Goal: Information Seeking & Learning: Learn about a topic

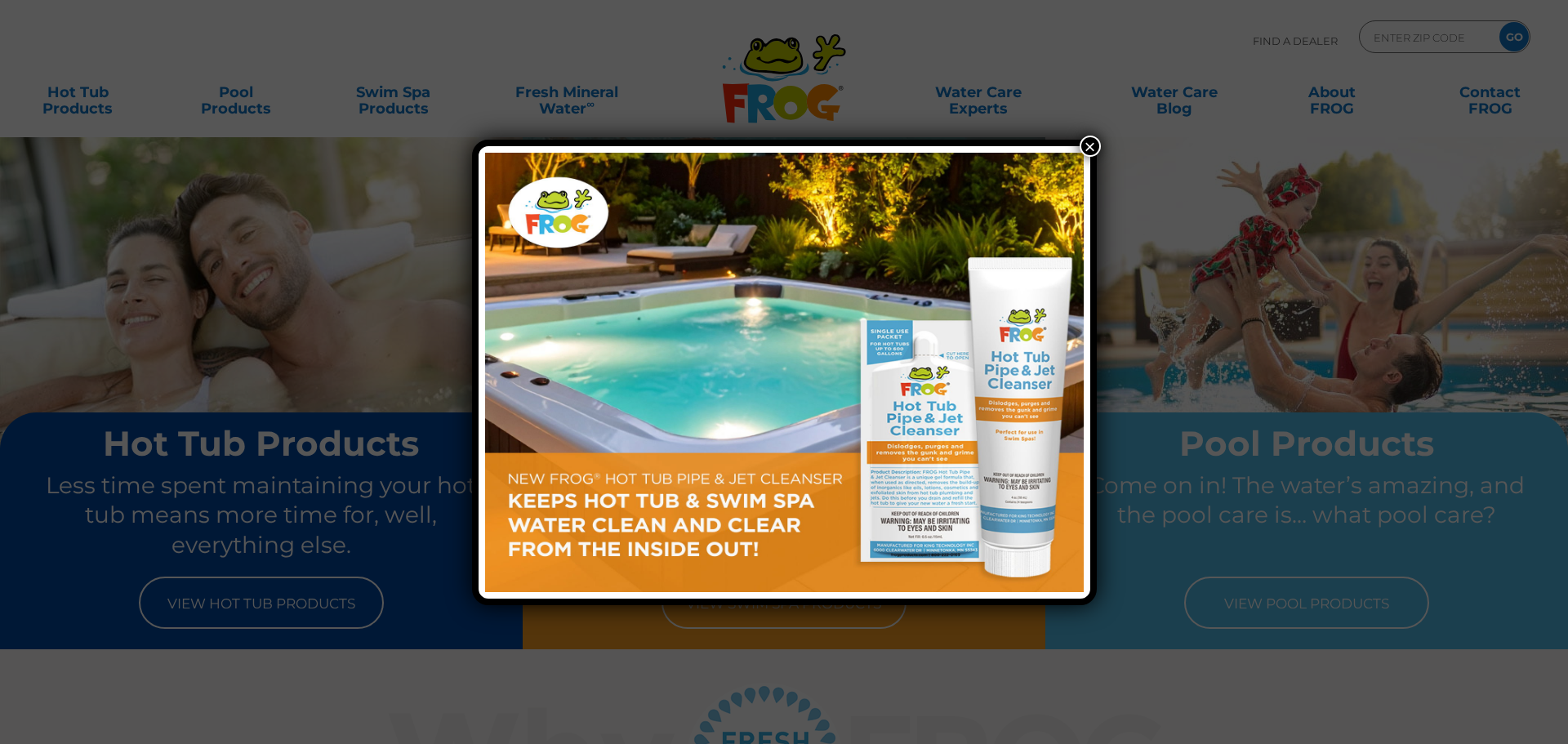
click at [1098, 142] on button "×" at bounding box center [1089, 146] width 21 height 21
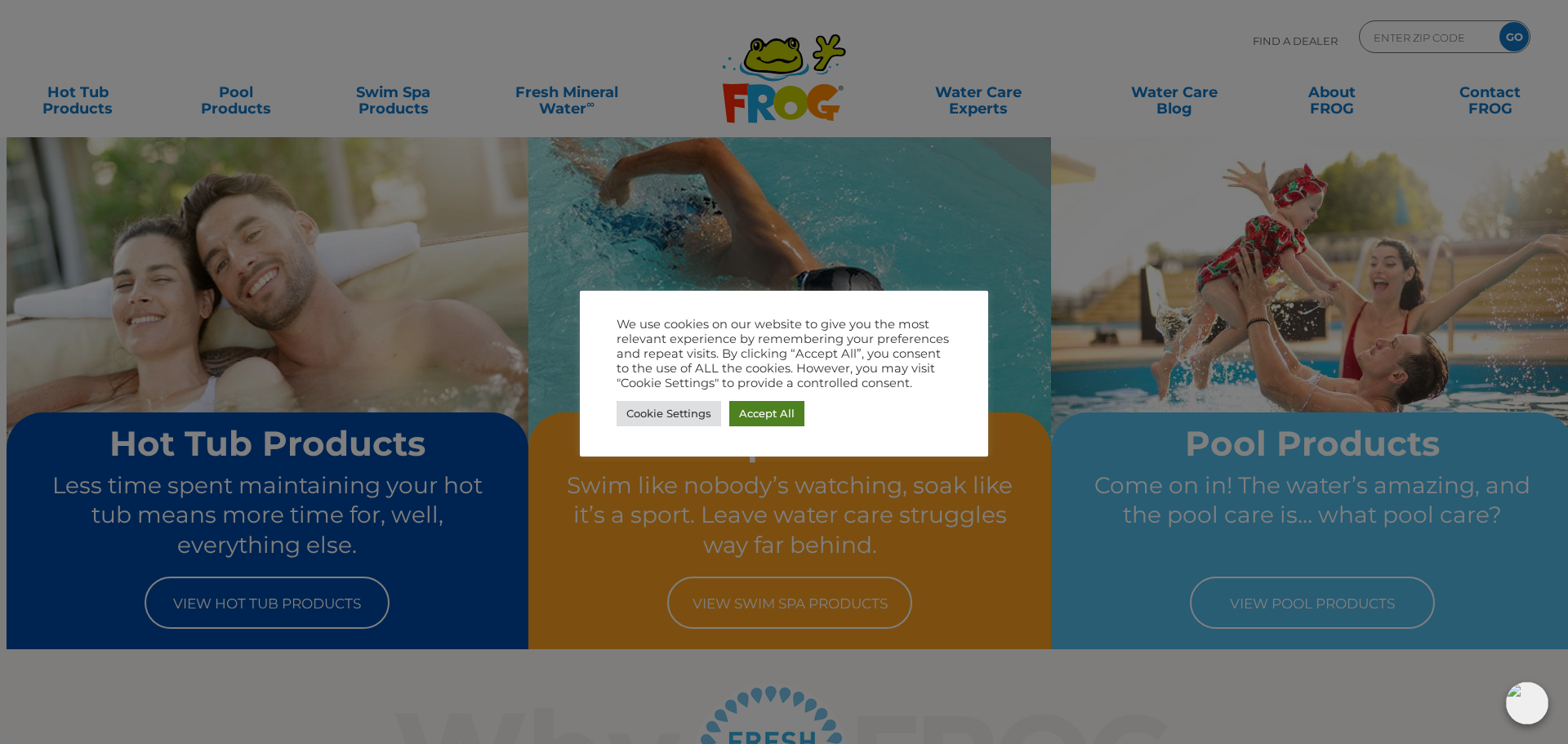
click at [753, 419] on link "Accept All" at bounding box center [767, 413] width 75 height 25
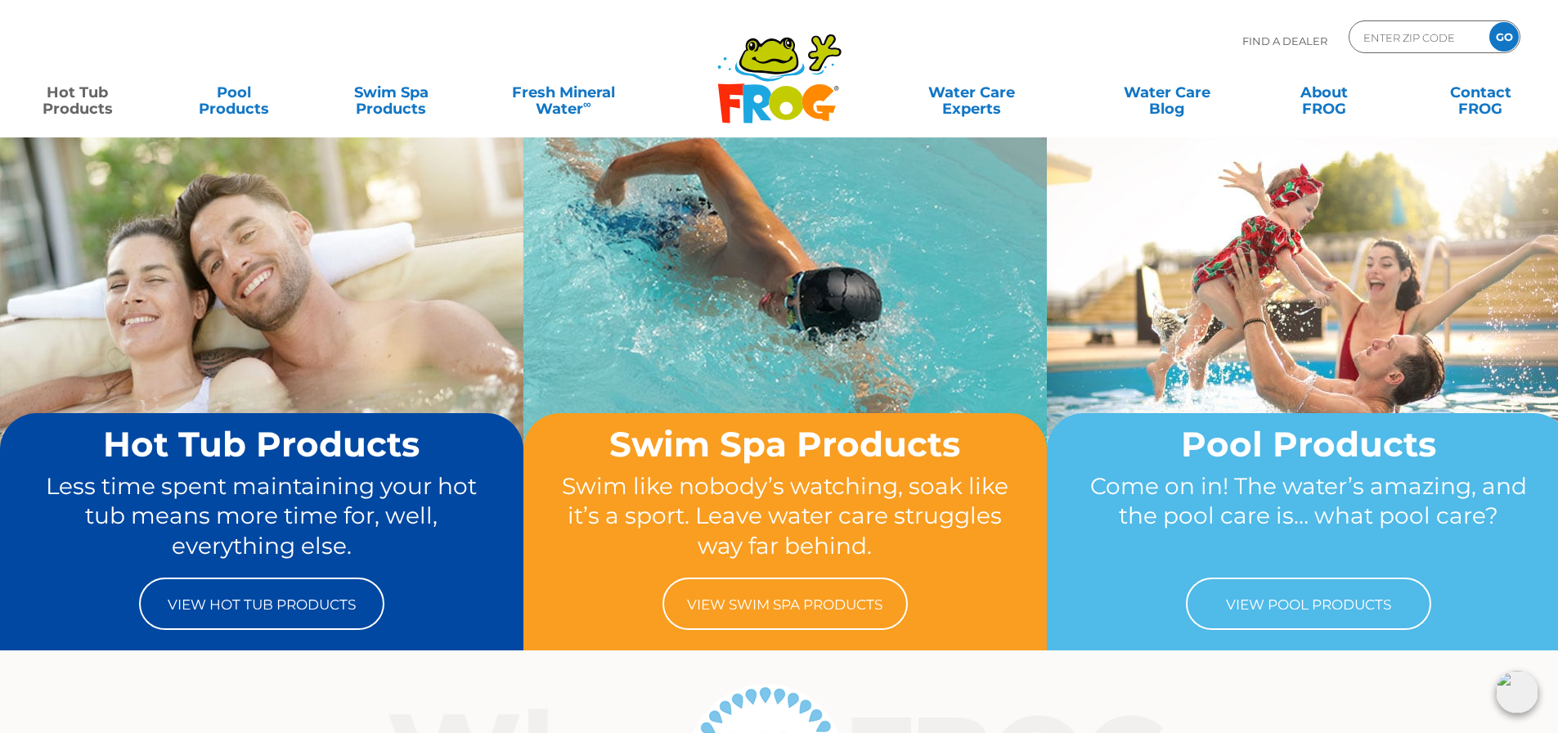
click at [86, 98] on link "Hot Tub Products" at bounding box center [77, 92] width 122 height 33
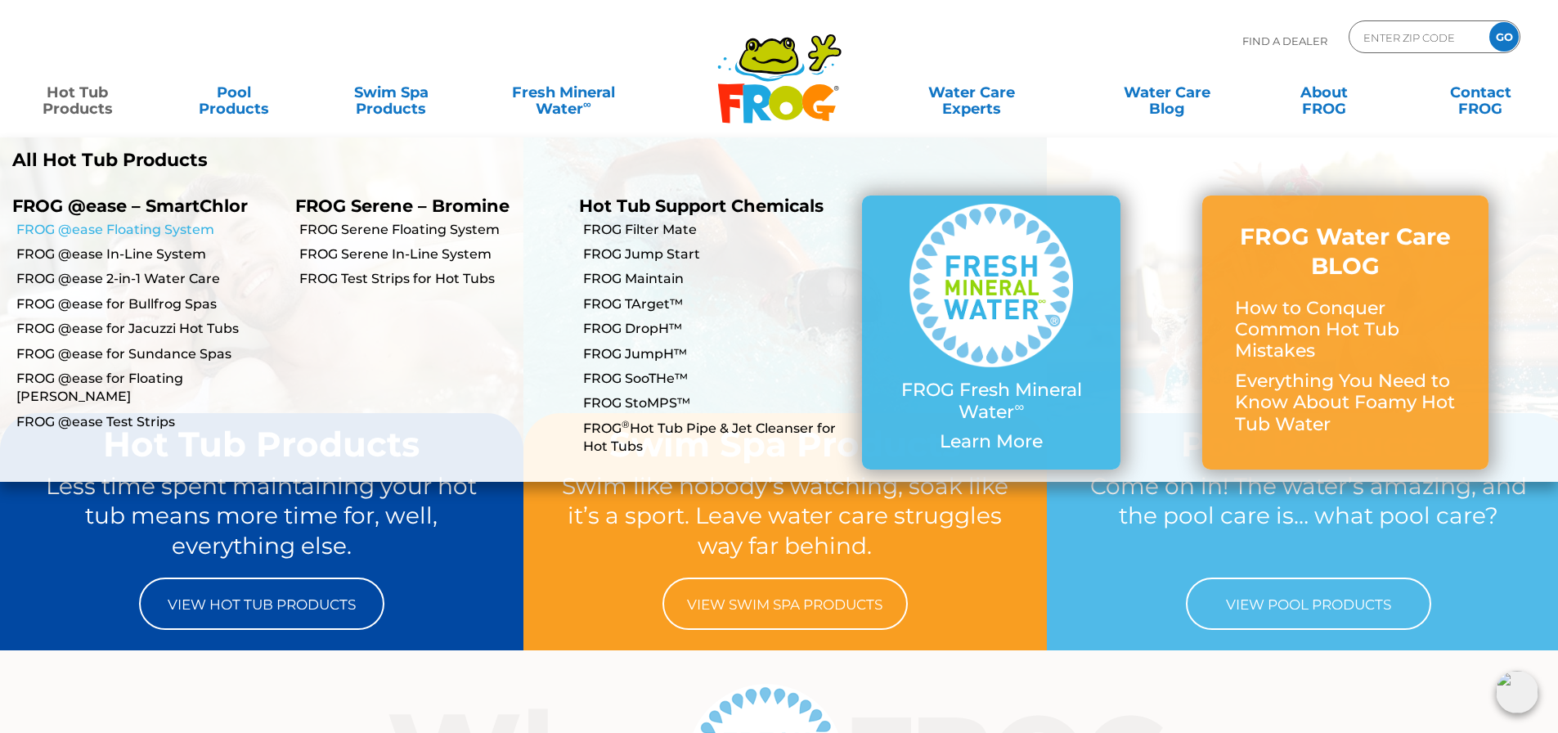
click at [128, 224] on link "FROG @ease Floating System" at bounding box center [149, 230] width 267 height 18
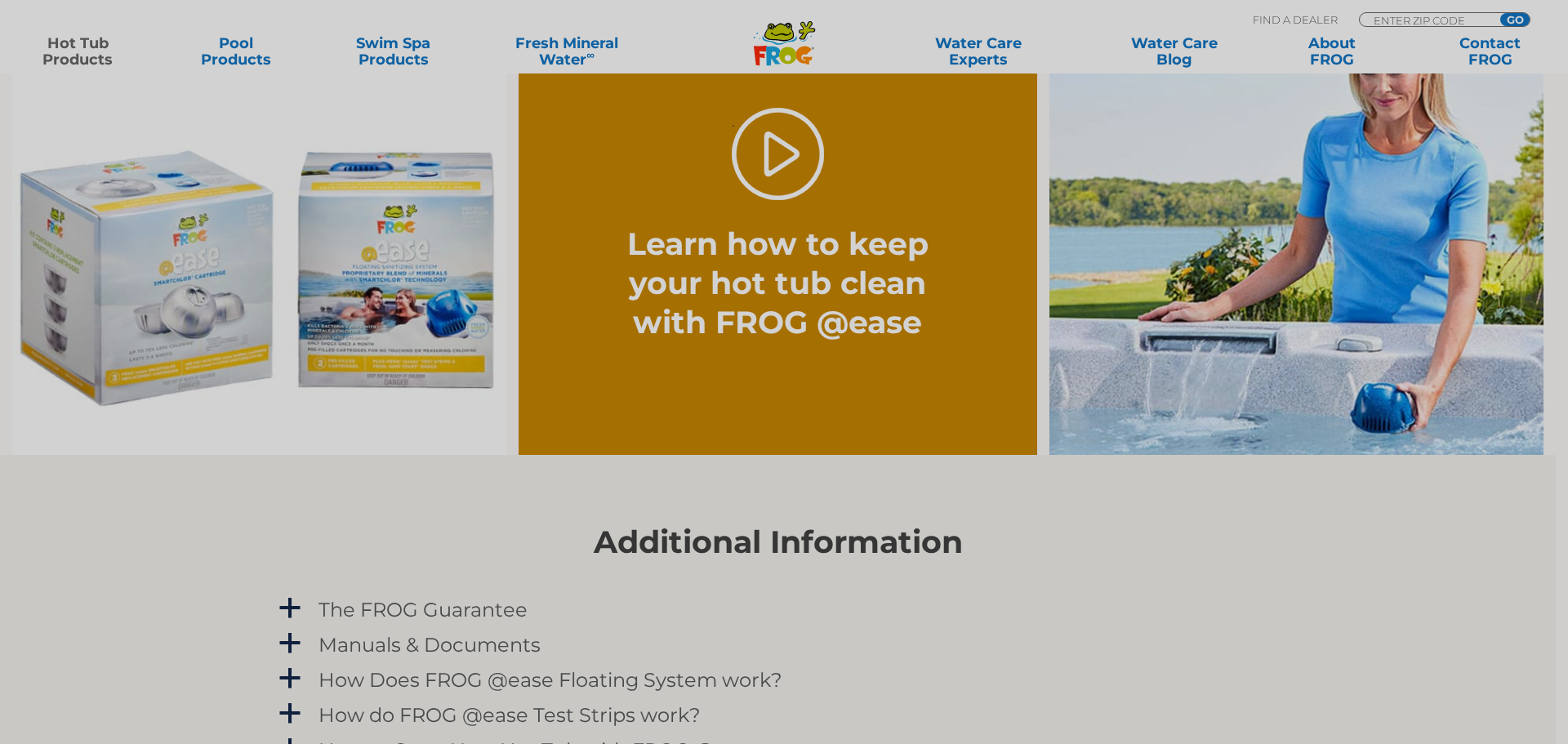
scroll to position [1307, 0]
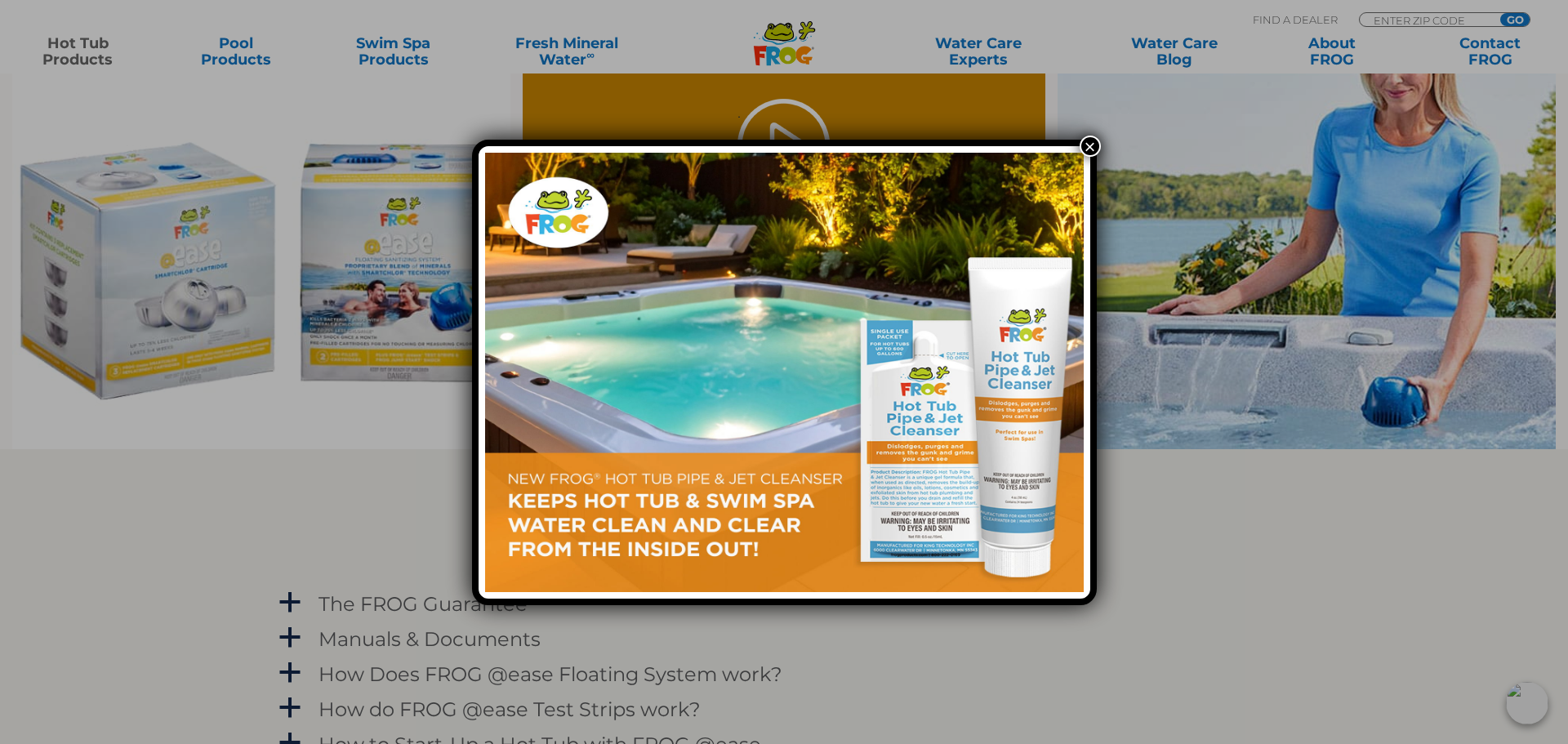
click at [1099, 151] on button "×" at bounding box center [1089, 146] width 21 height 21
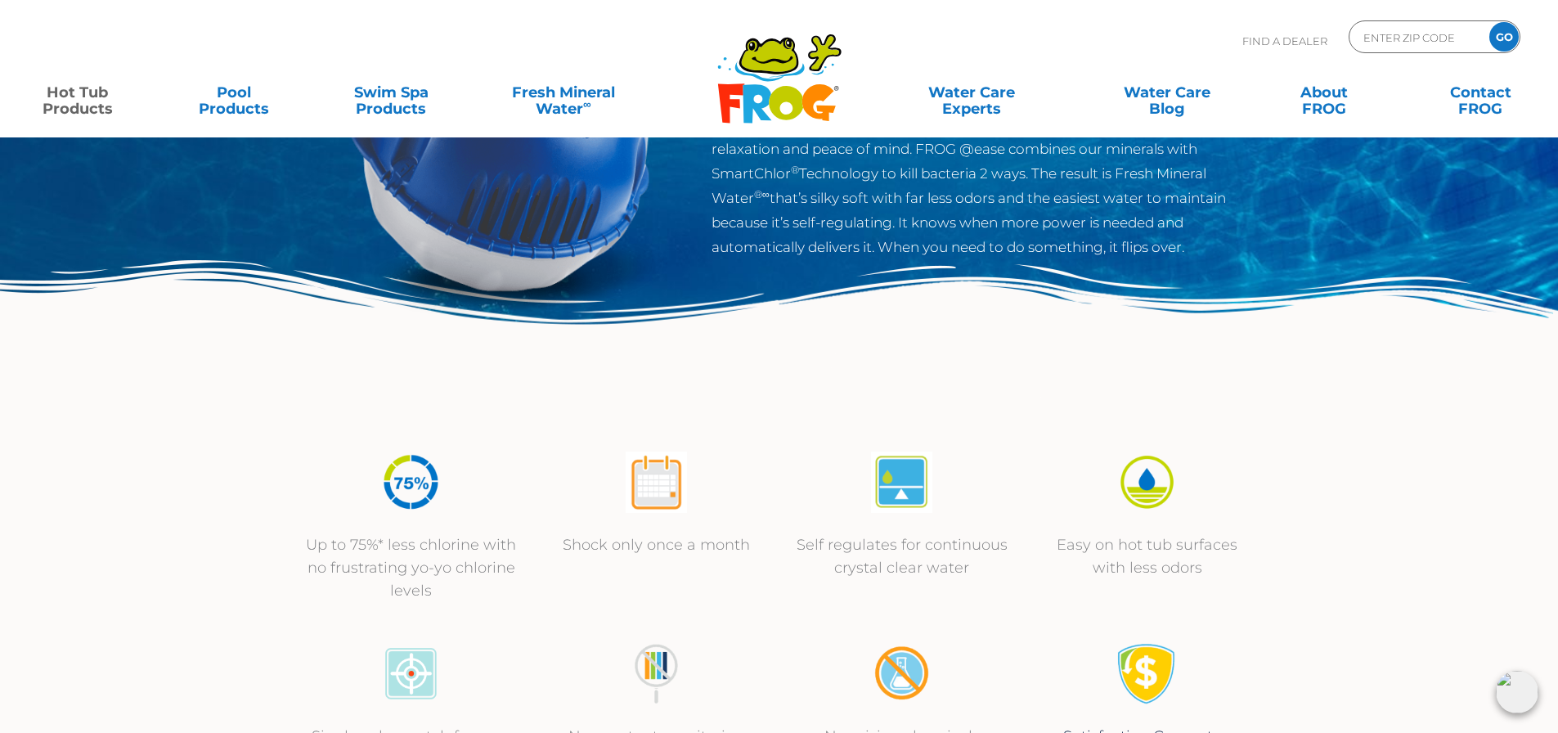
scroll to position [0, 0]
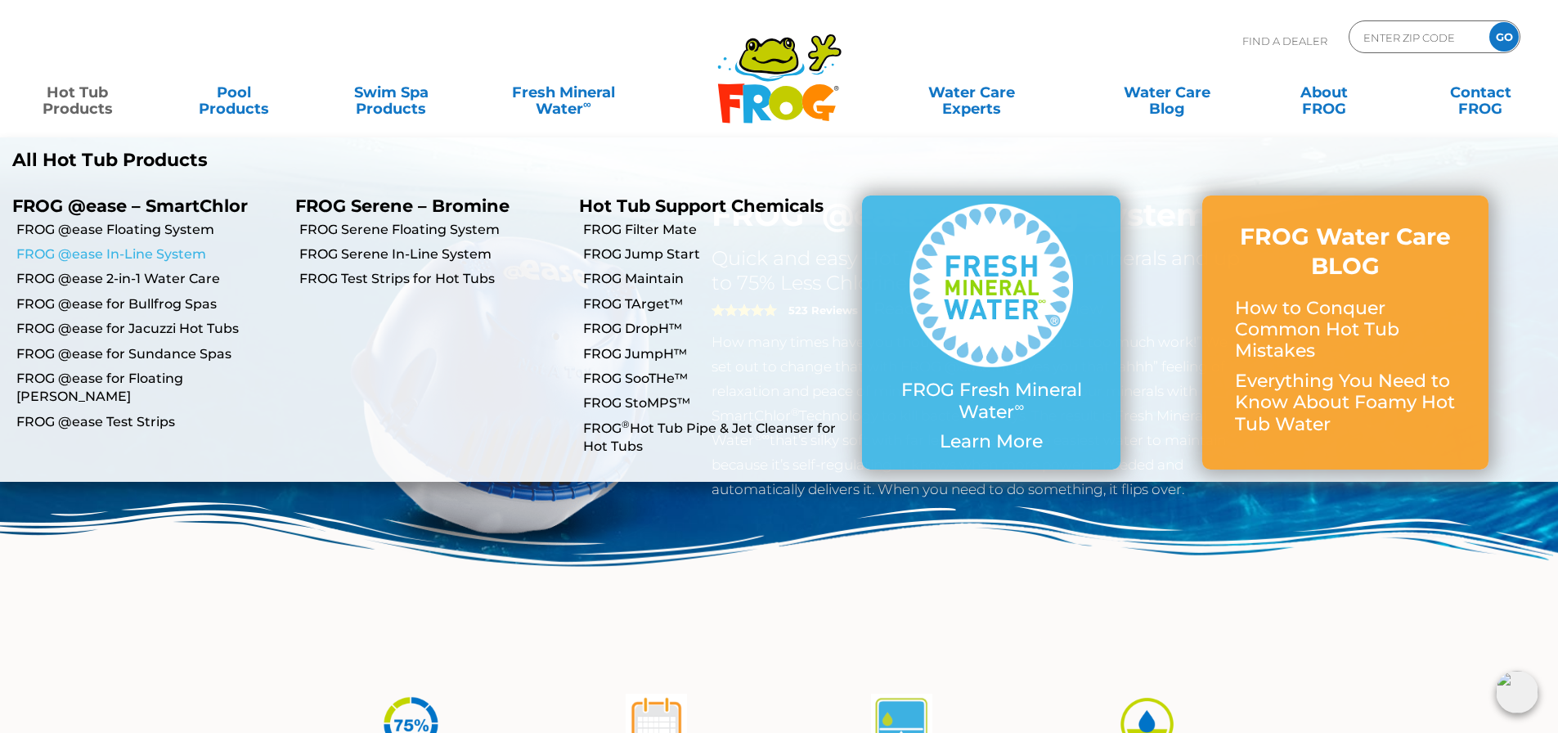
click at [99, 256] on link "FROG @ease In-Line System" at bounding box center [149, 254] width 267 height 18
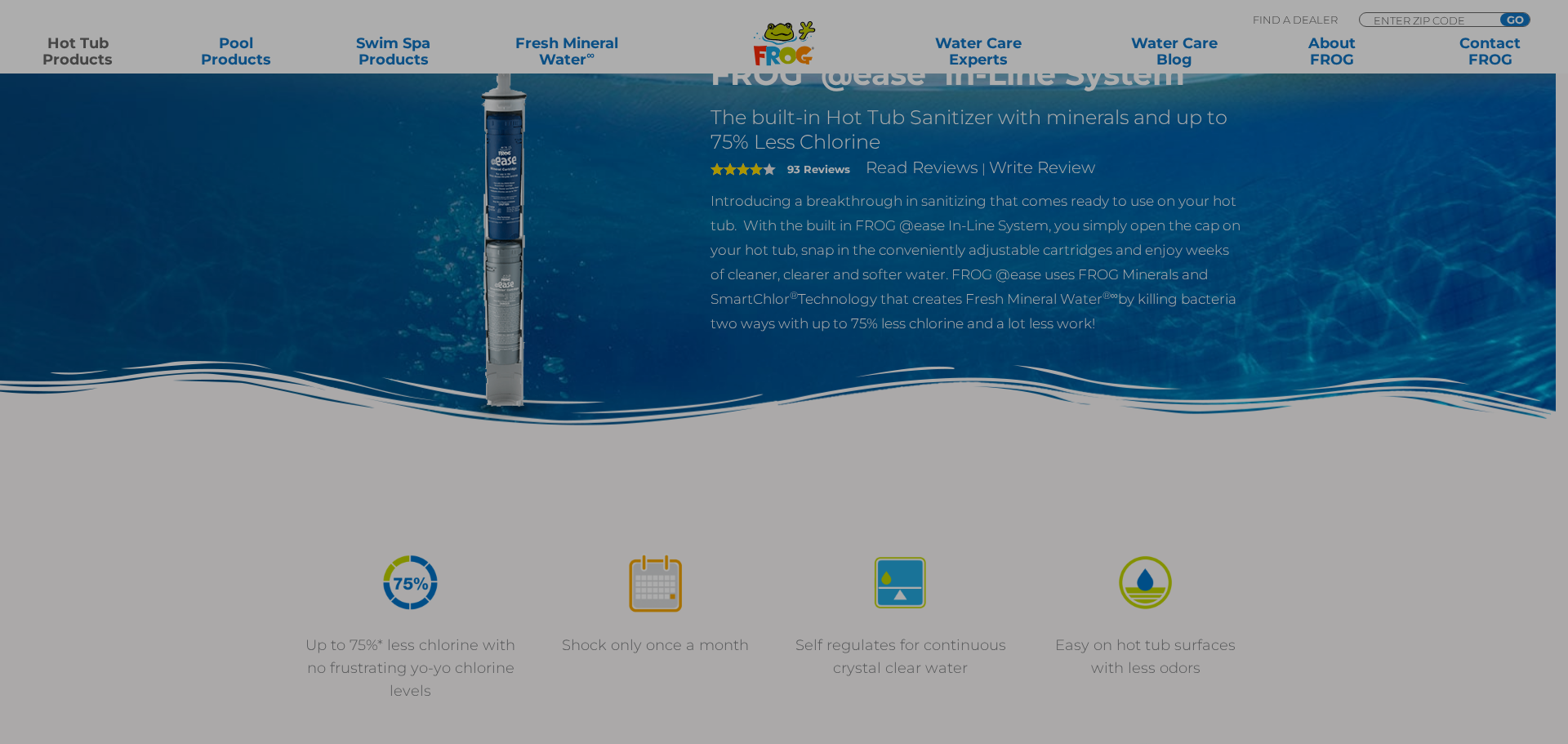
scroll to position [245, 0]
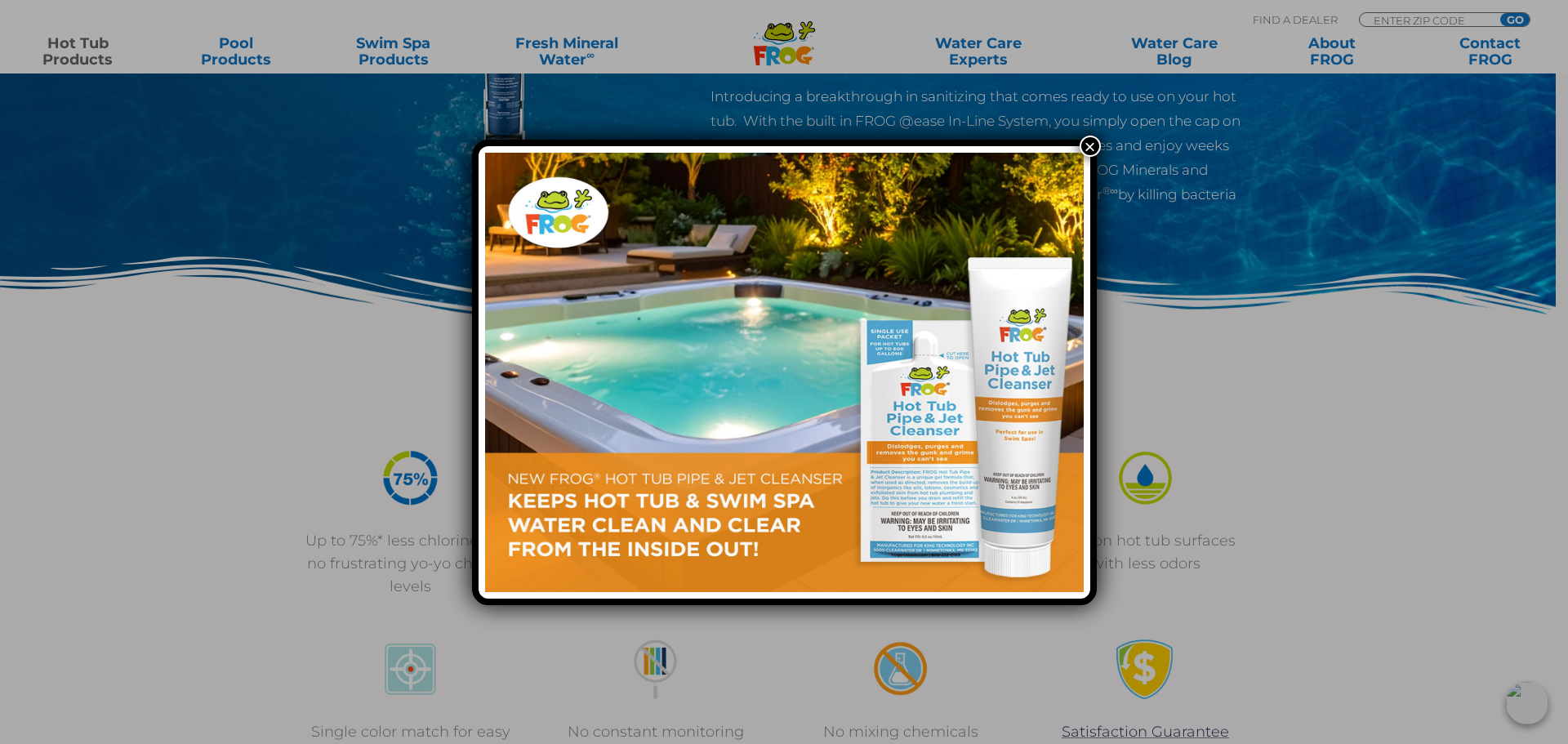
click at [1097, 145] on button "×" at bounding box center [1089, 146] width 21 height 21
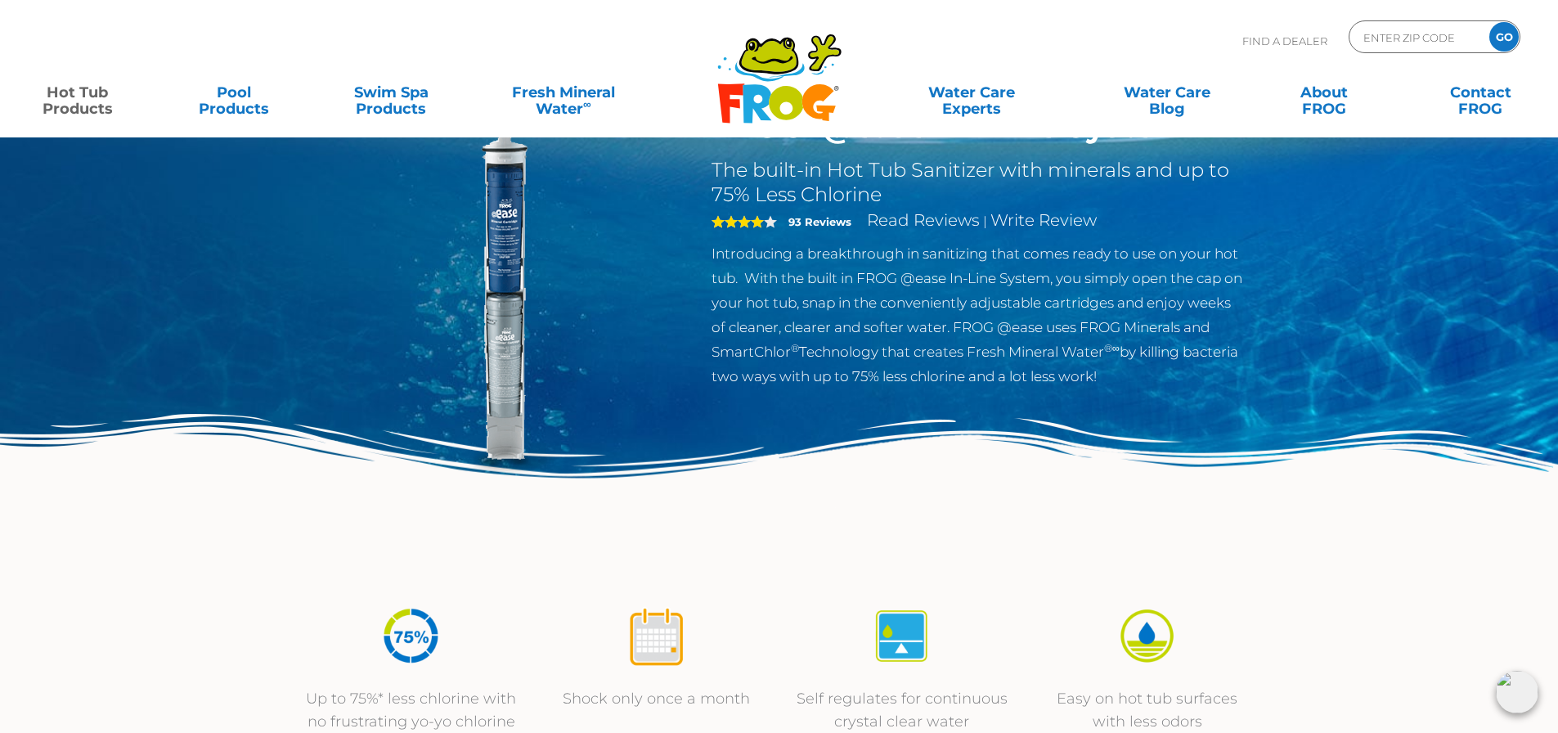
scroll to position [0, 0]
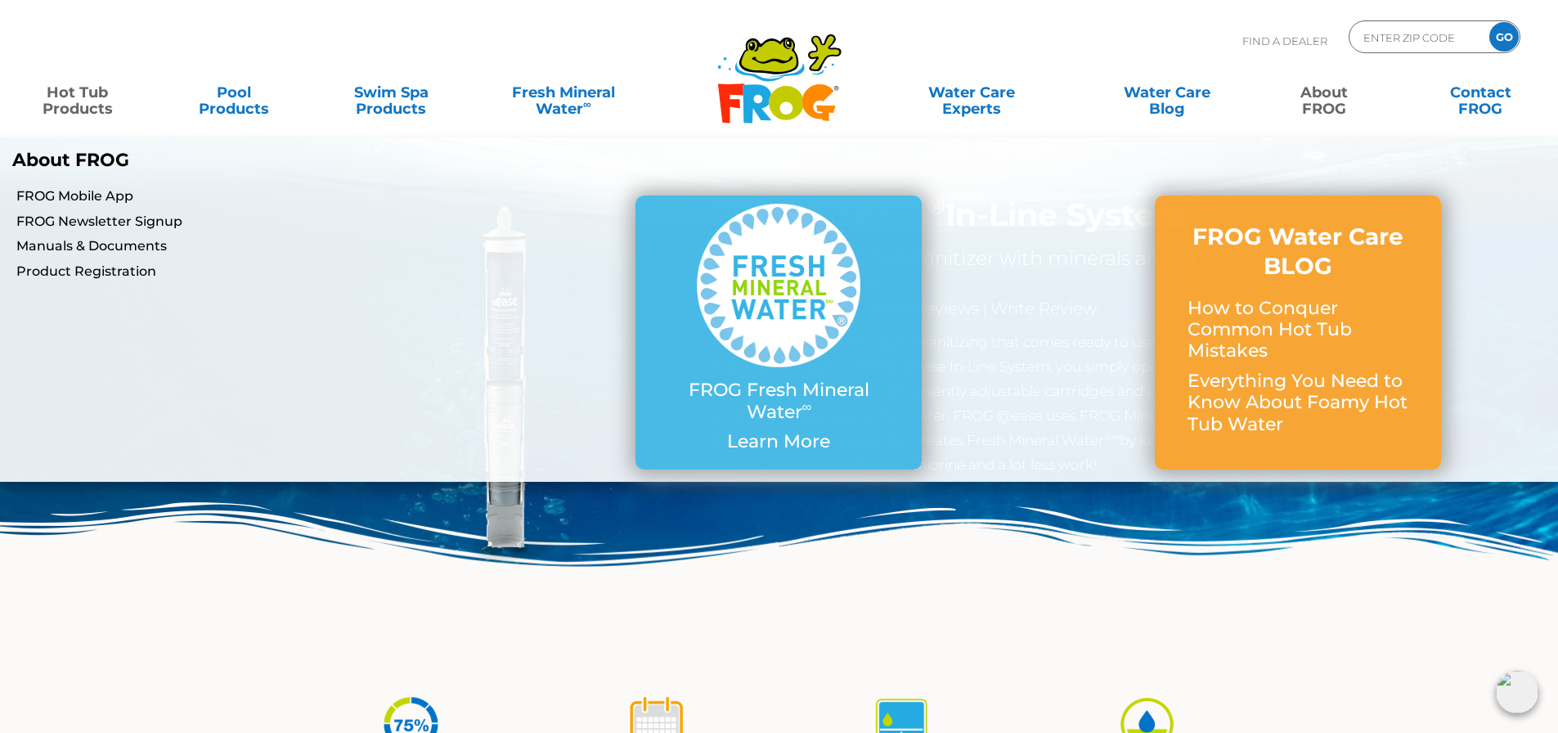
click at [1326, 105] on link "About FROG" at bounding box center [1324, 92] width 122 height 33
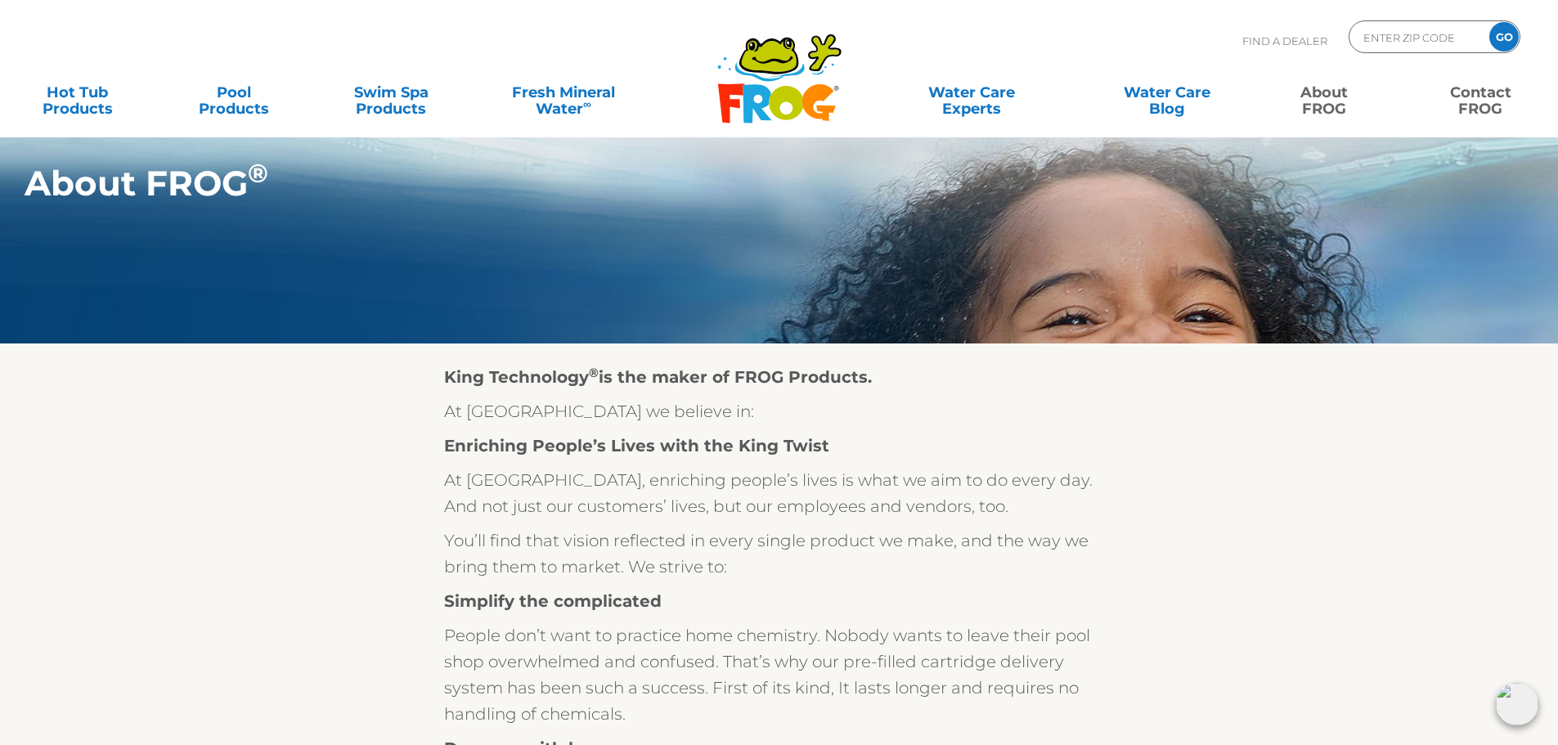
click at [1495, 103] on link "Contact FROG" at bounding box center [1481, 92] width 122 height 33
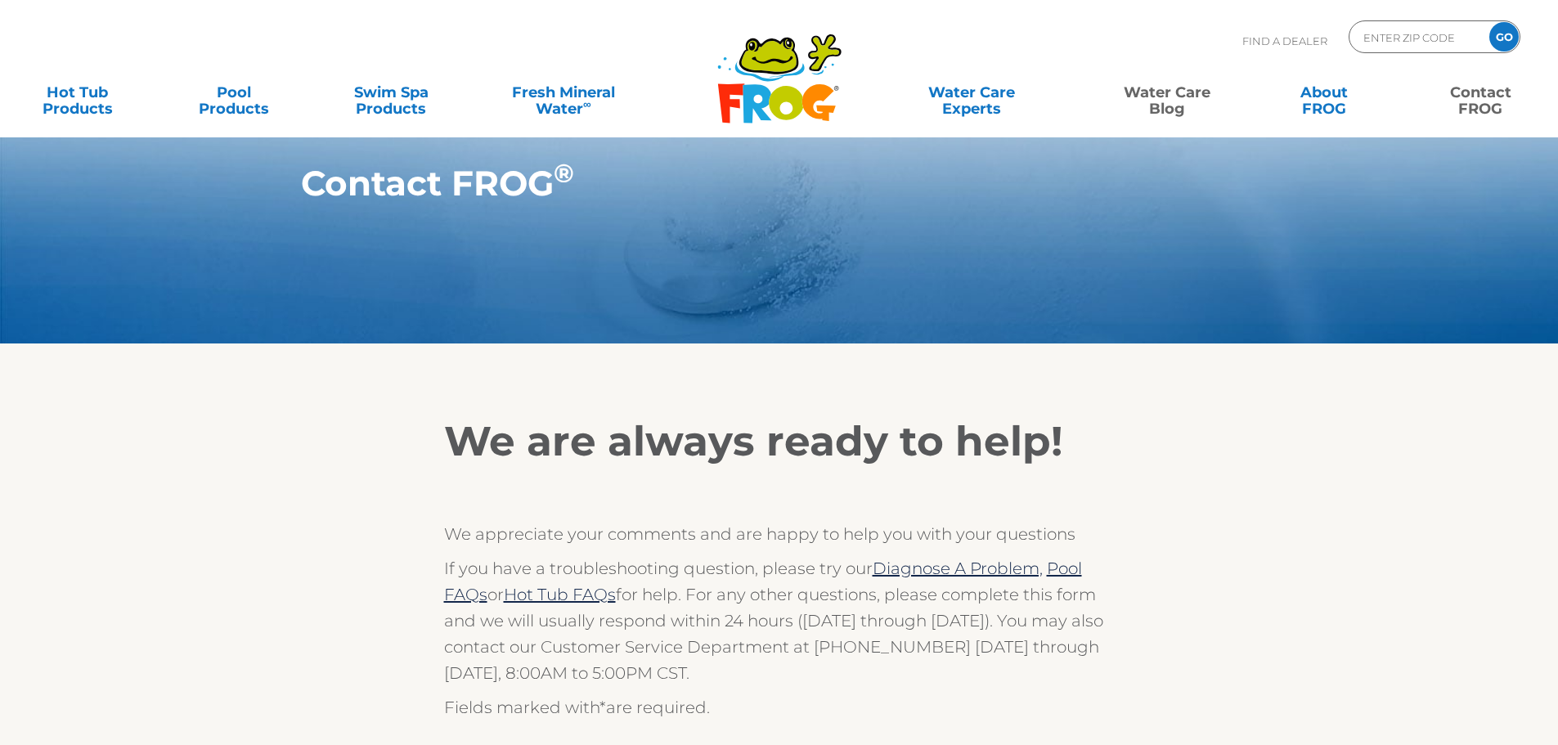
click at [1199, 90] on link "Water Care Blog" at bounding box center [1167, 92] width 122 height 33
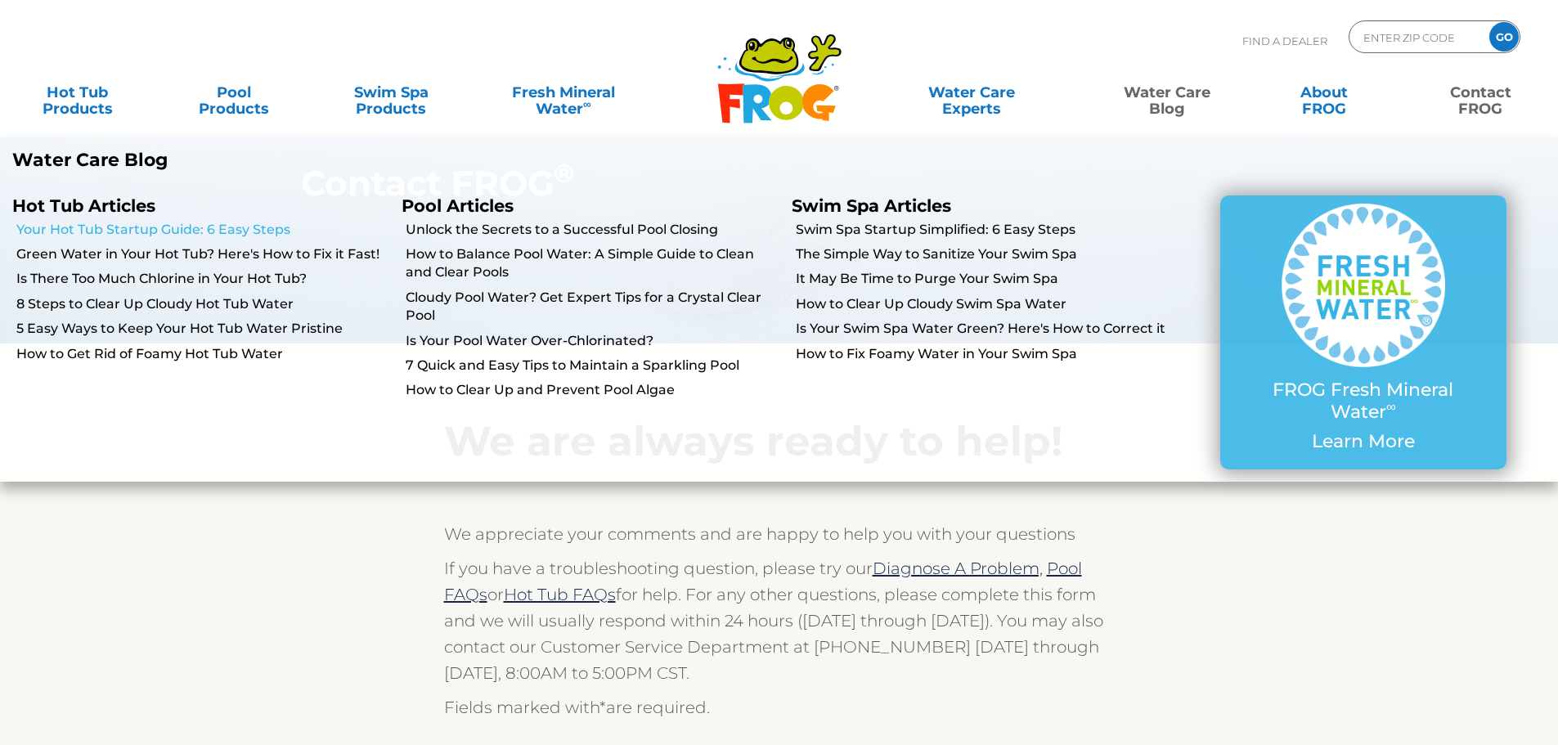
click at [101, 230] on link "Your Hot Tub Startup Guide: 6 Easy Steps" at bounding box center [202, 230] width 373 height 18
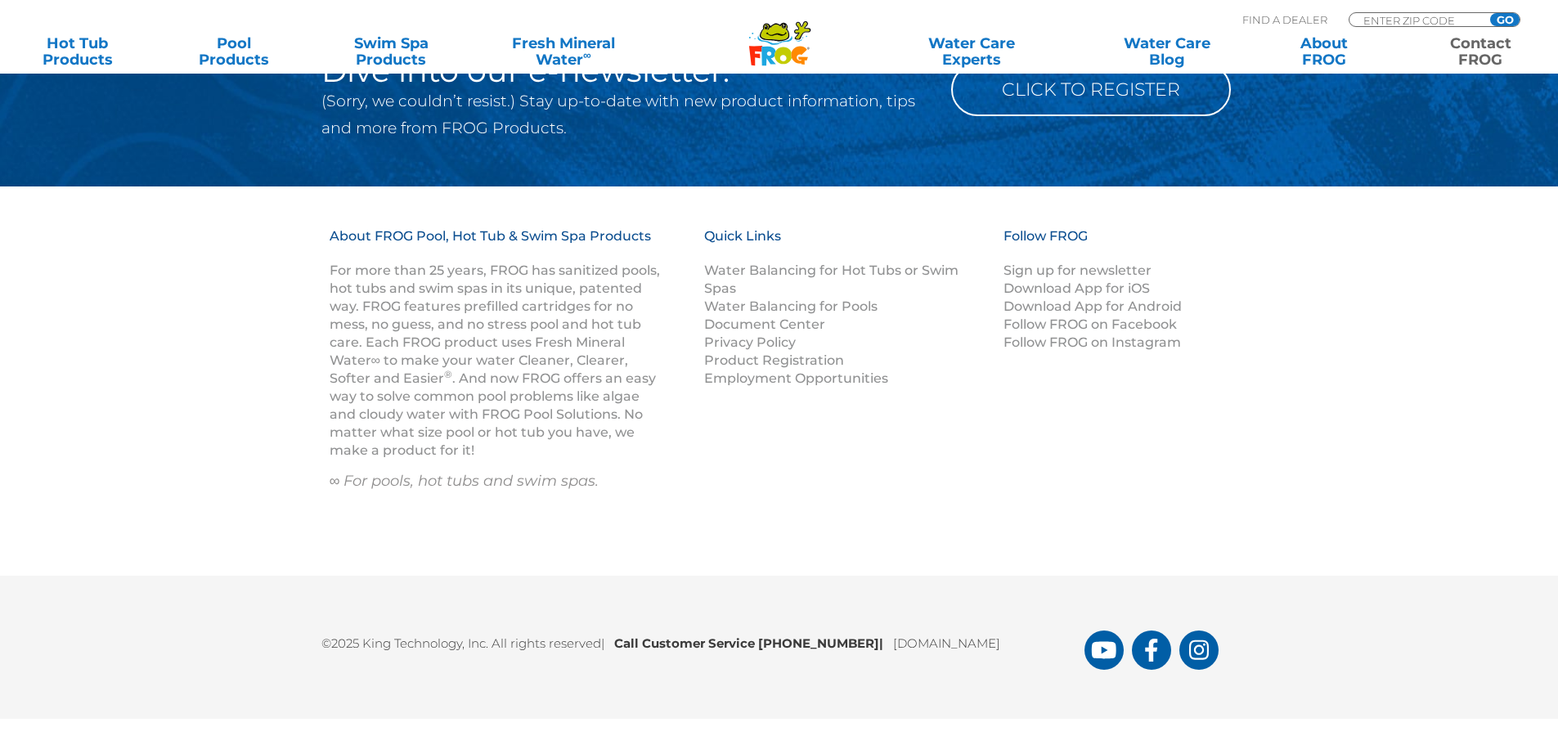
scroll to position [2088, 0]
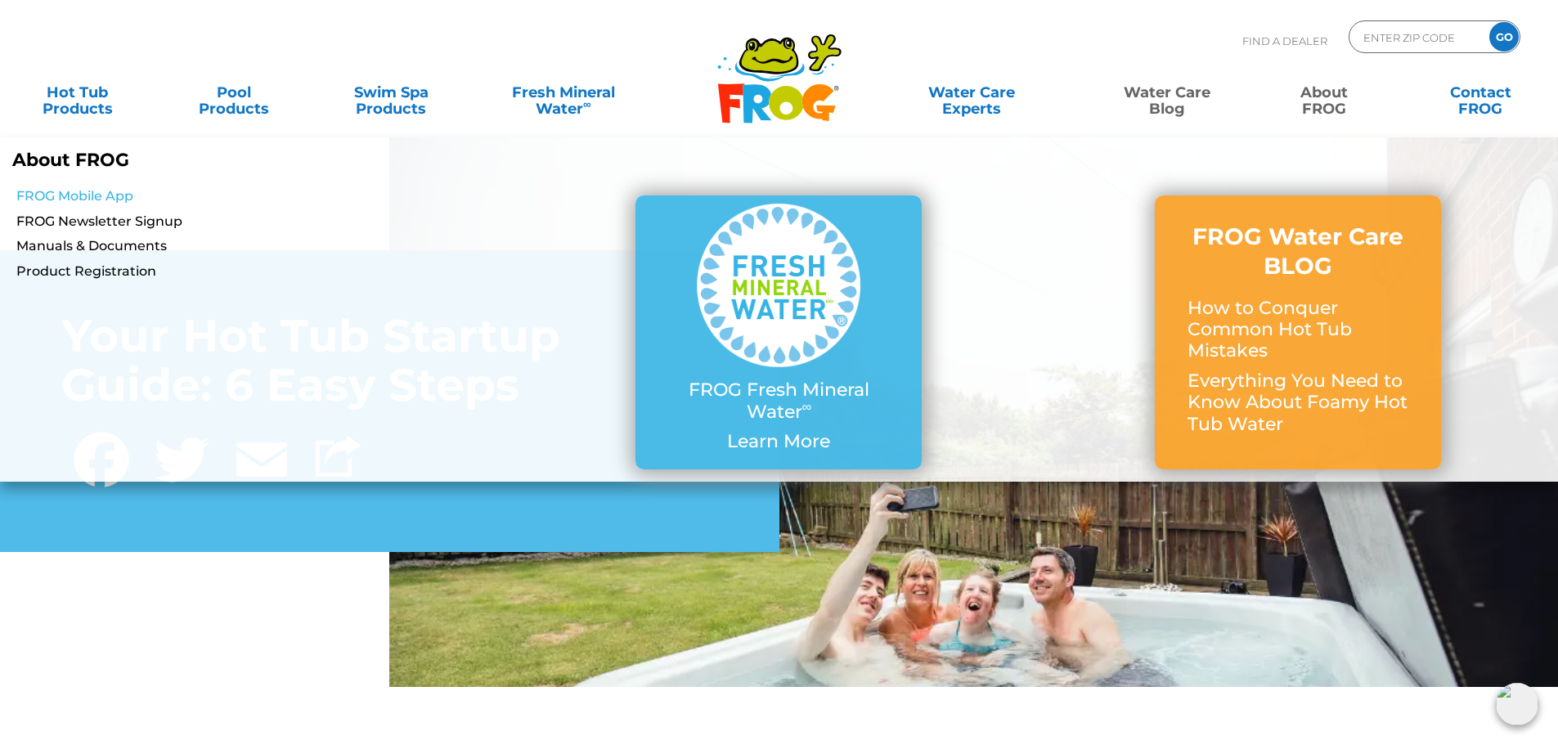
click at [105, 191] on link "FROG Mobile App" at bounding box center [267, 196] width 503 height 18
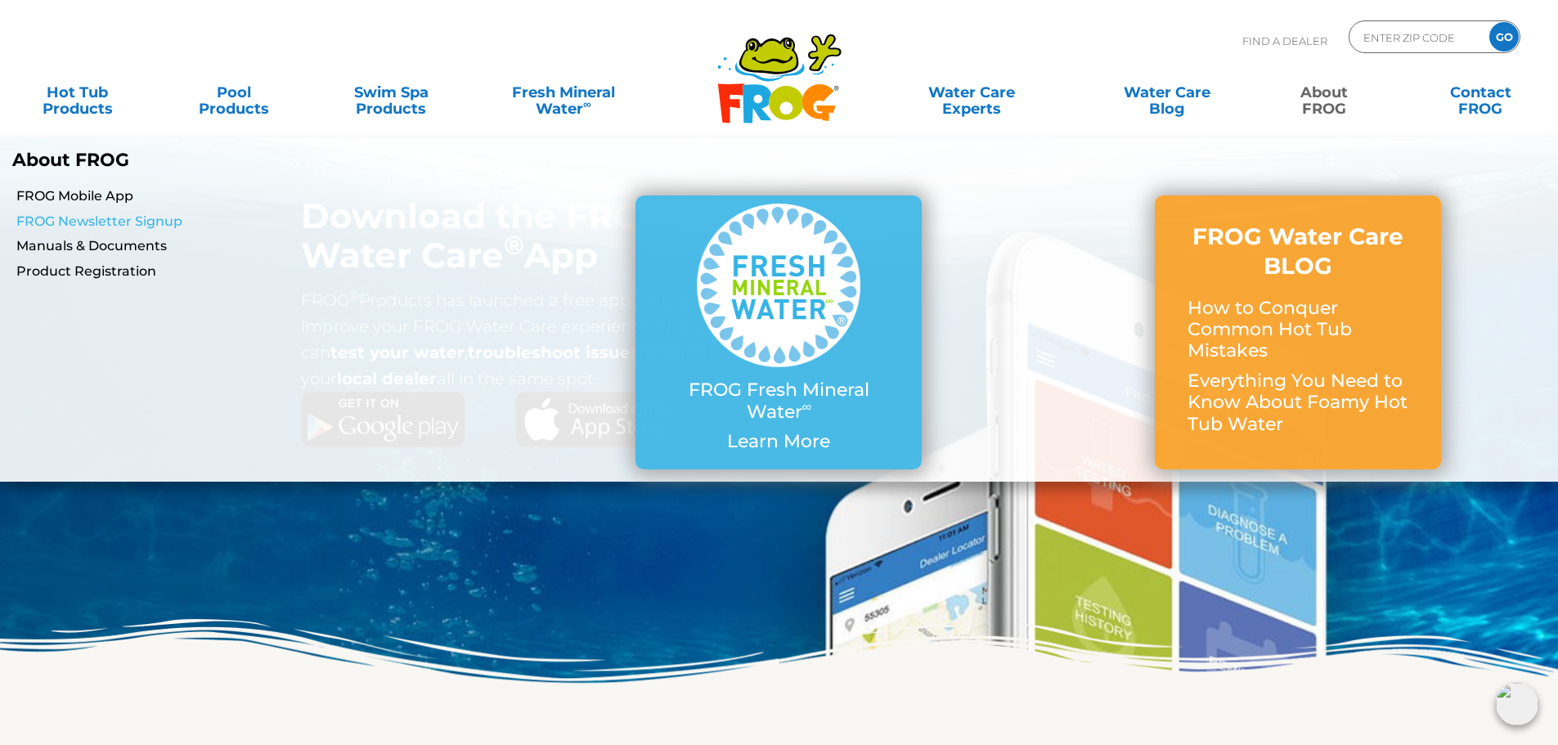
click at [47, 213] on link "FROG Newsletter Signup" at bounding box center [267, 222] width 503 height 18
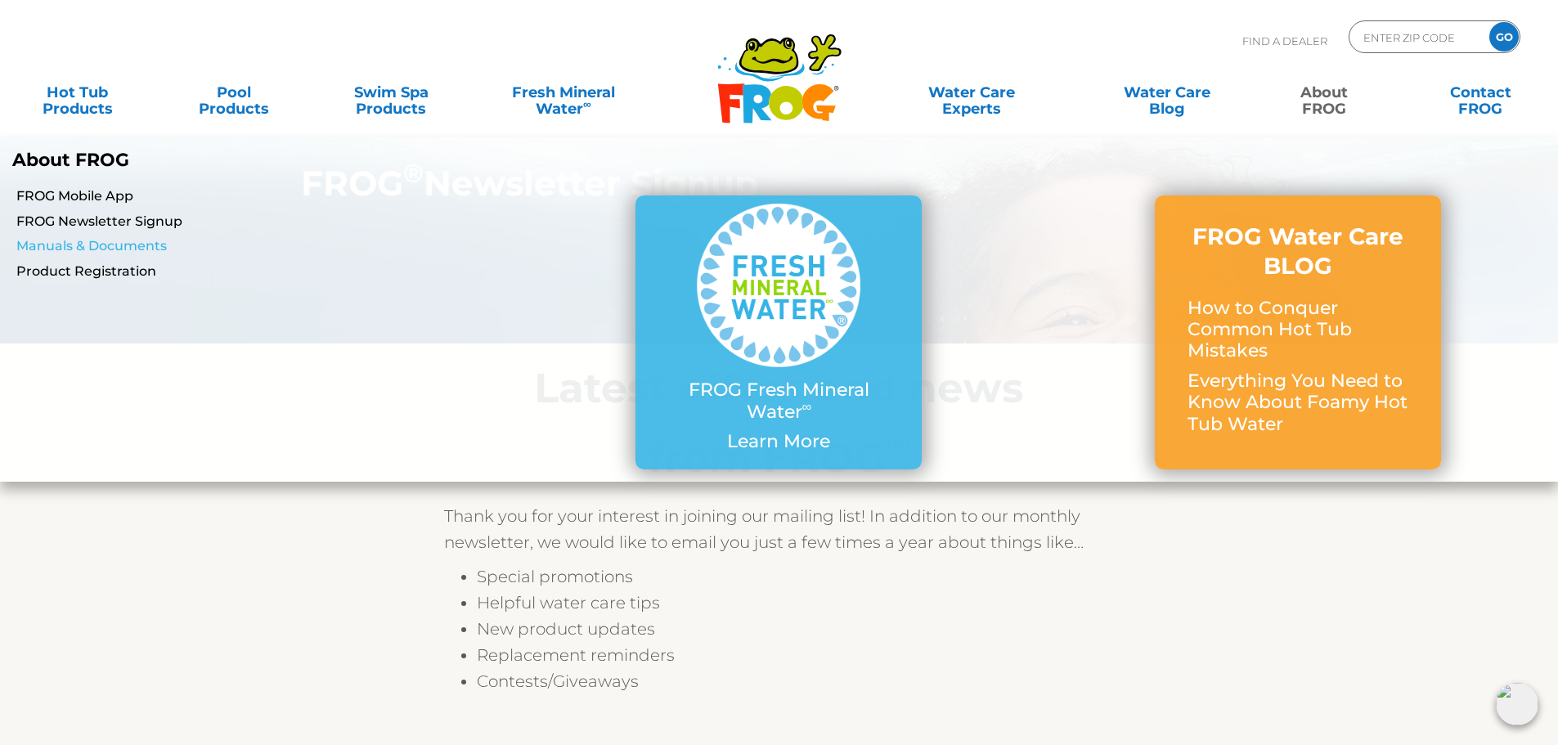
click at [79, 253] on link "Manuals & Documents" at bounding box center [267, 246] width 503 height 18
click at [83, 247] on link "Manuals & Documents" at bounding box center [267, 246] width 503 height 18
click at [124, 251] on link "Manuals & Documents" at bounding box center [267, 246] width 503 height 18
click at [107, 272] on link "Product Registration" at bounding box center [267, 272] width 503 height 18
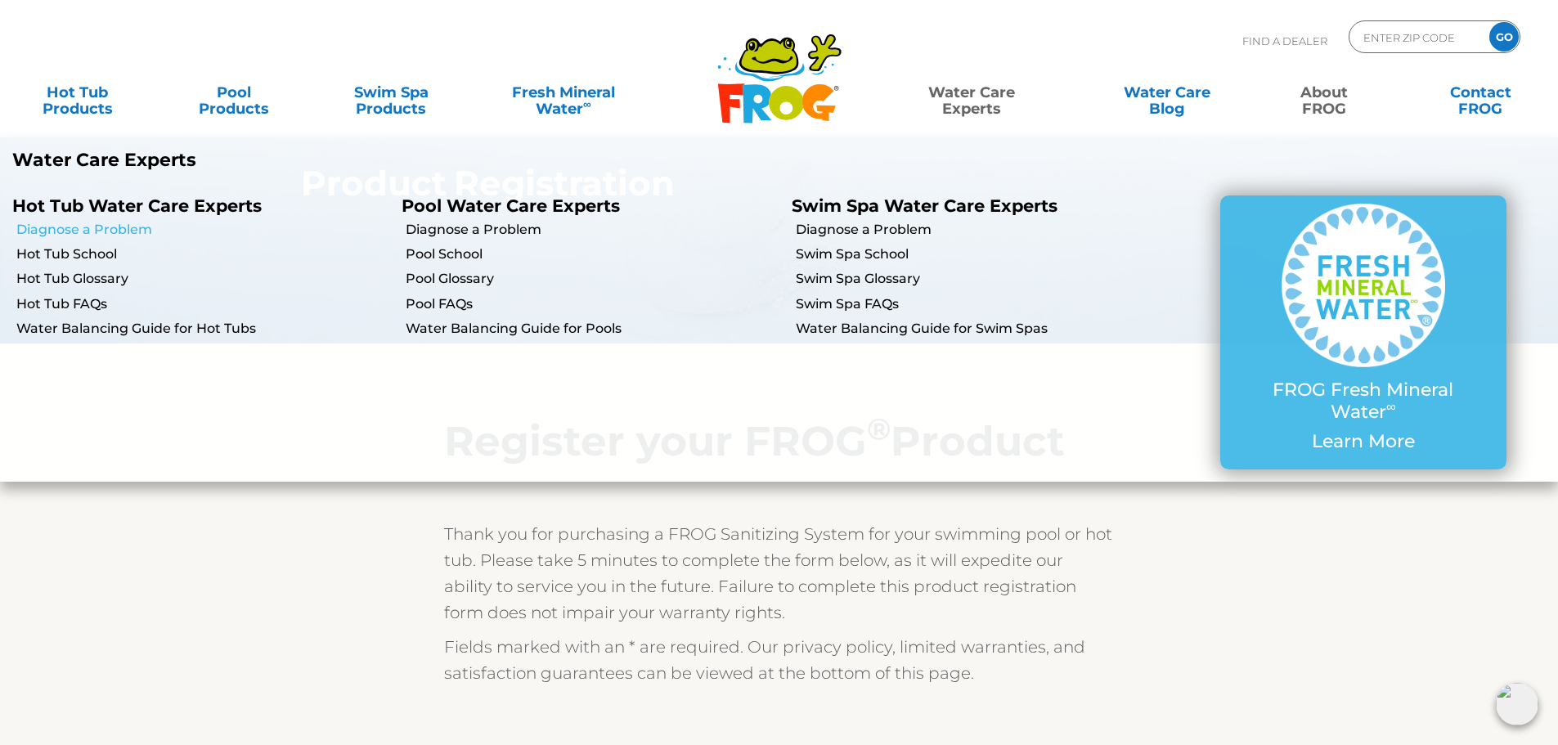
click at [86, 233] on link "Diagnose a Problem" at bounding box center [202, 230] width 373 height 18
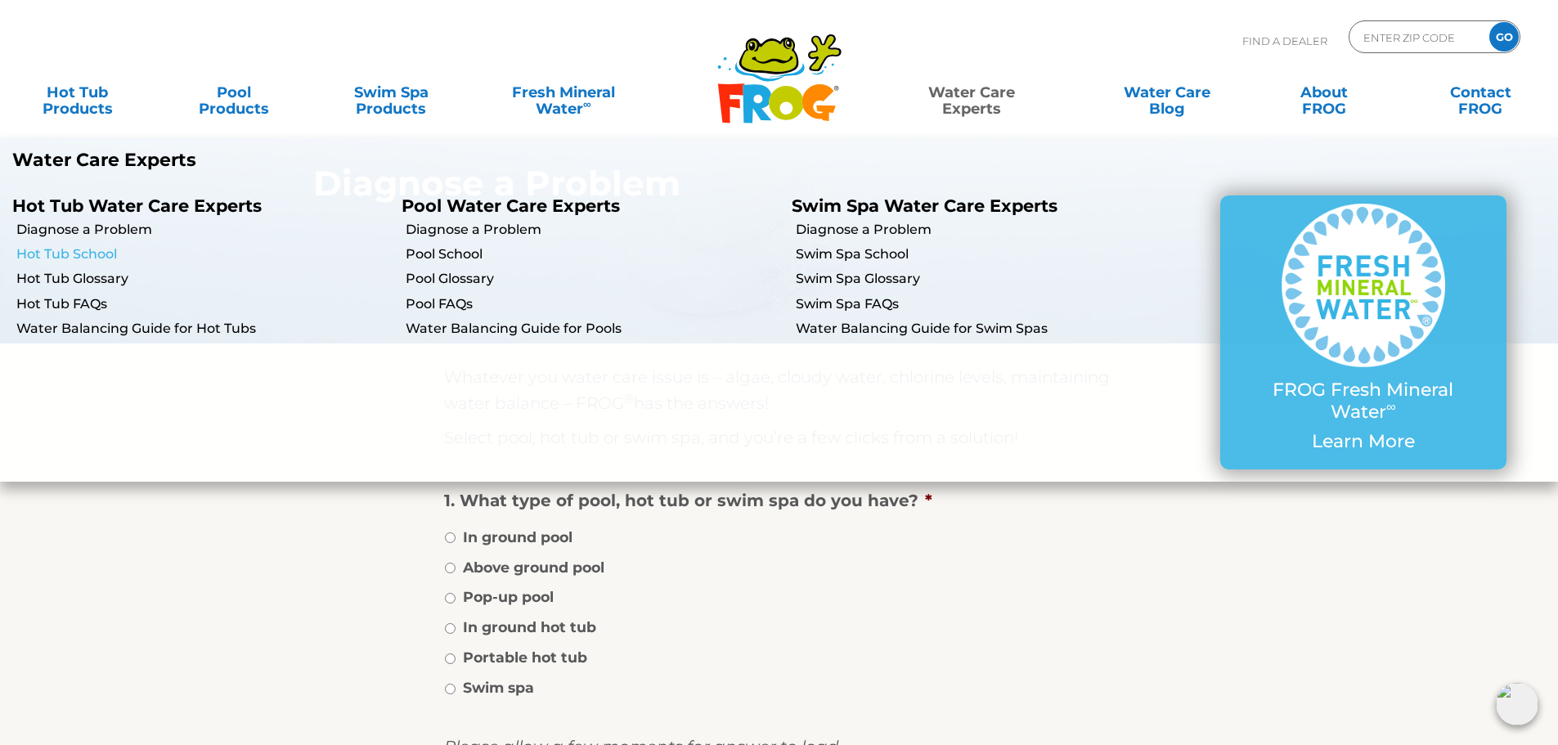
click at [94, 251] on link "Hot Tub School" at bounding box center [202, 254] width 373 height 18
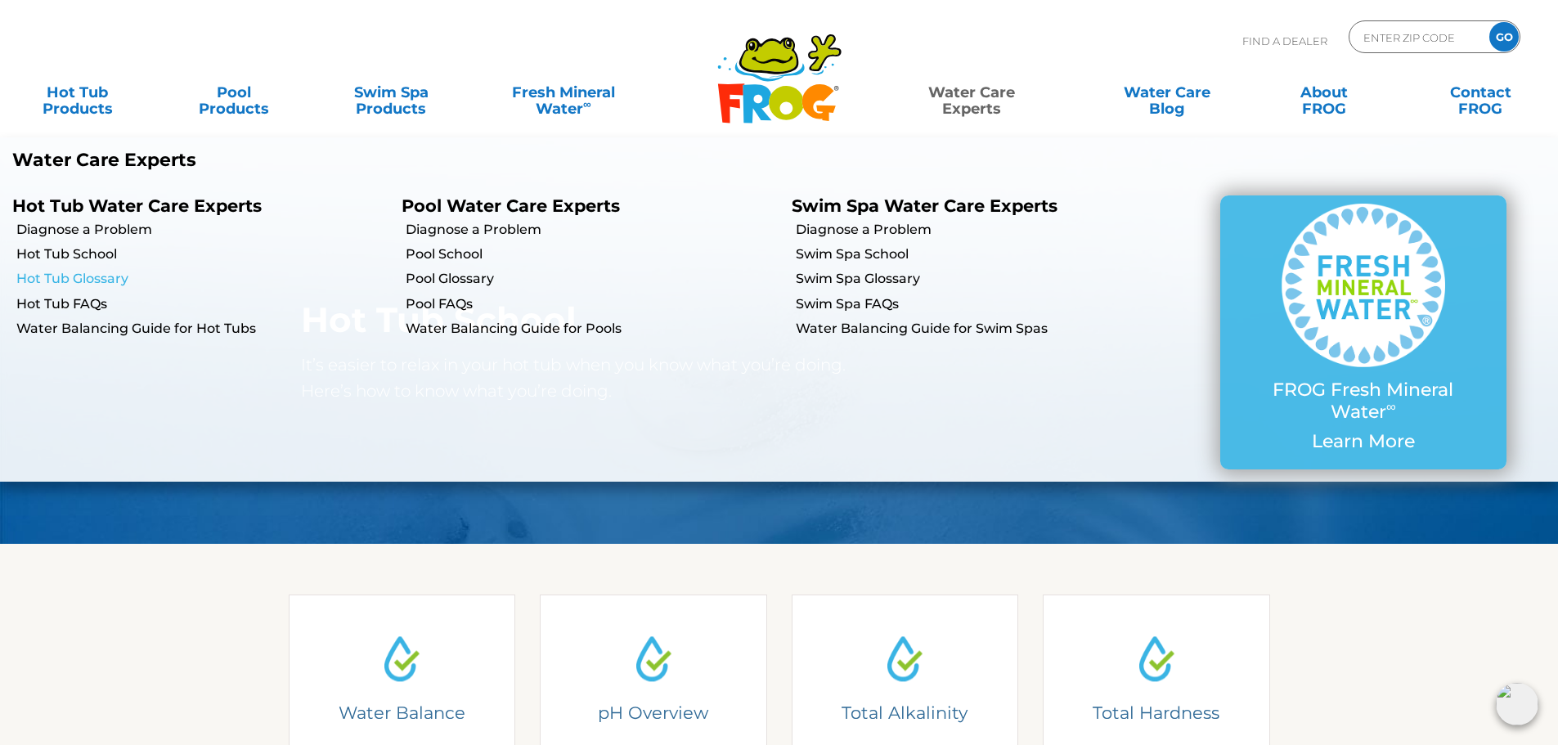
click at [85, 284] on link "Hot Tub Glossary" at bounding box center [202, 279] width 373 height 18
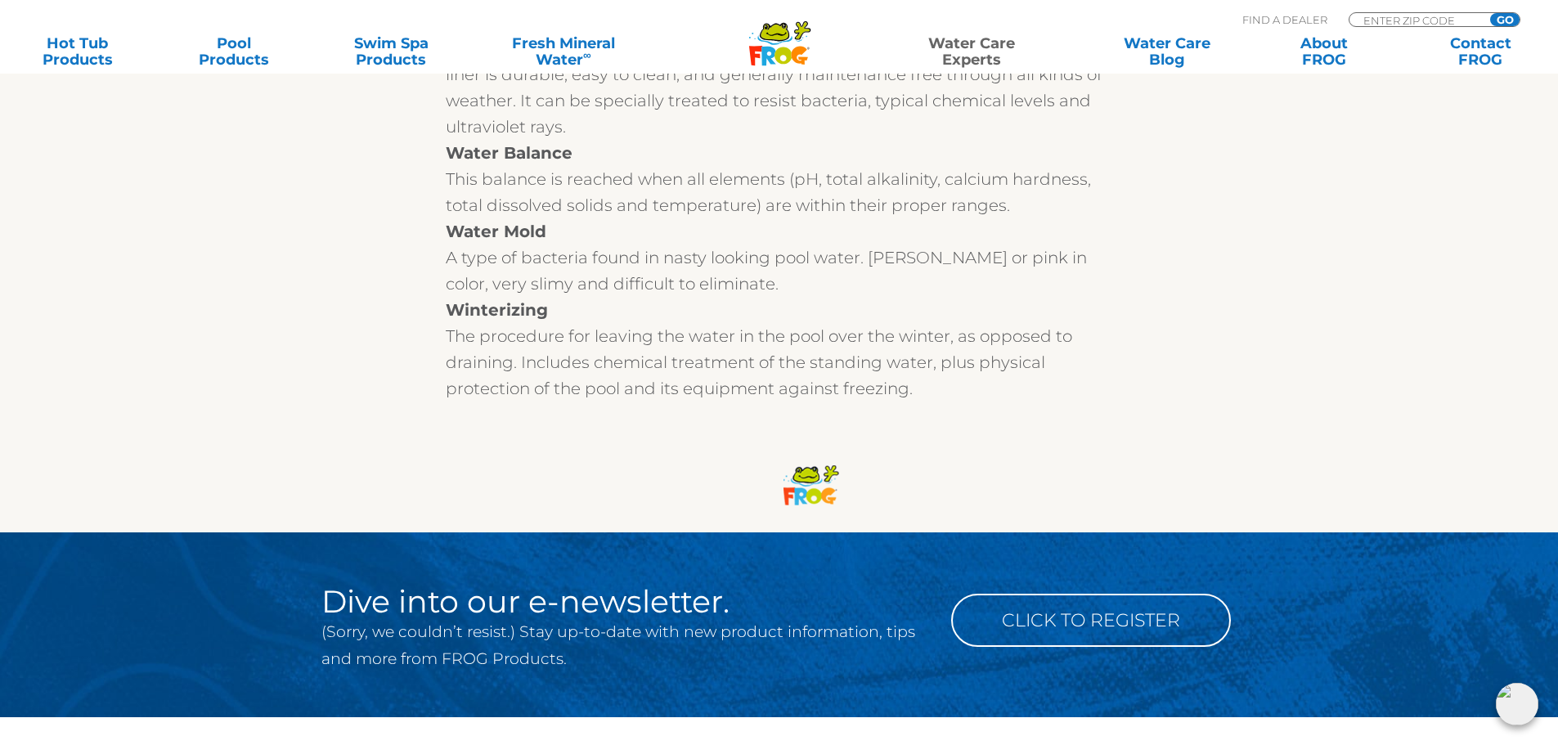
scroll to position [21970, 0]
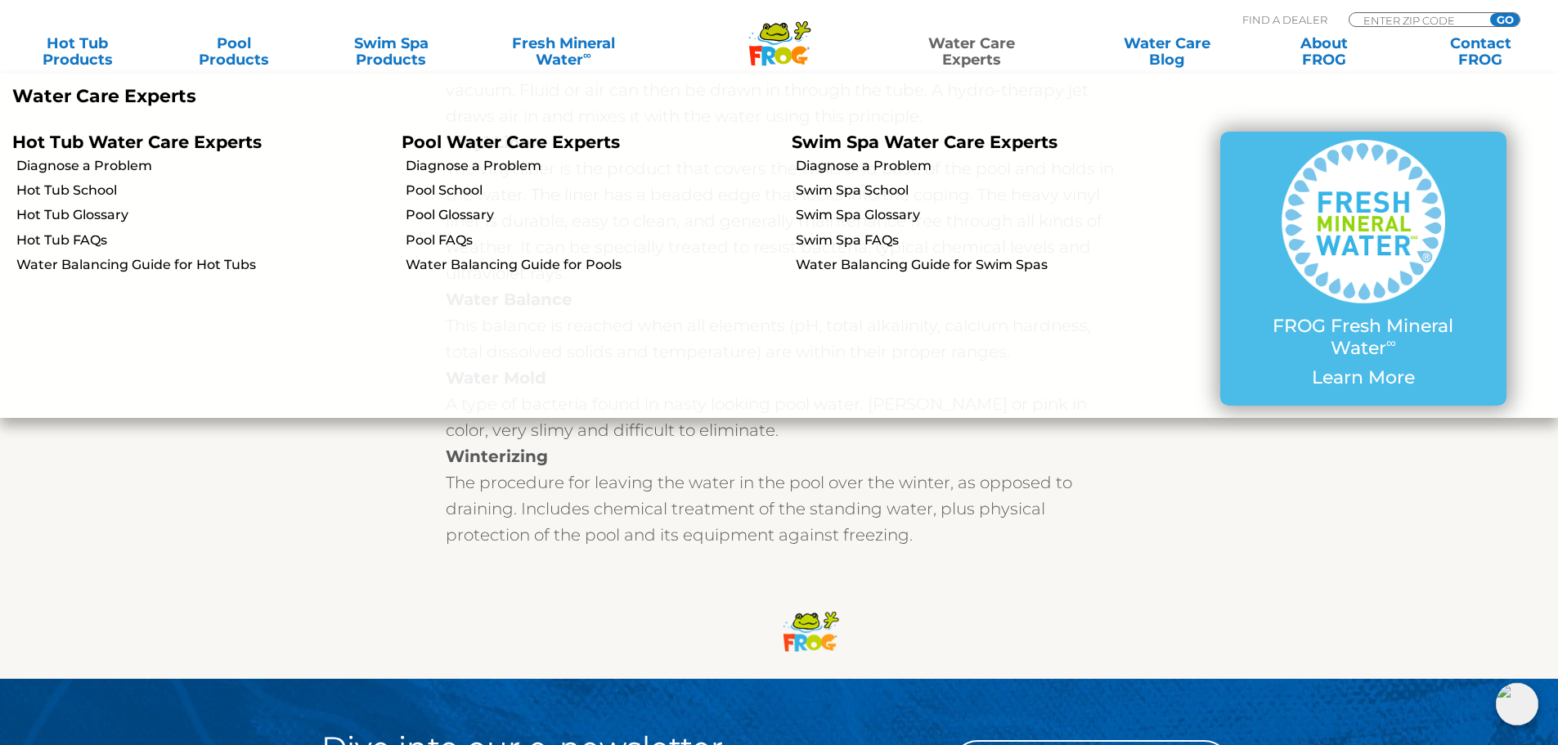
drag, startPoint x: 742, startPoint y: 487, endPoint x: 1284, endPoint y: 452, distance: 543.5
click at [742, 581] on div at bounding box center [780, 630] width 1006 height 98
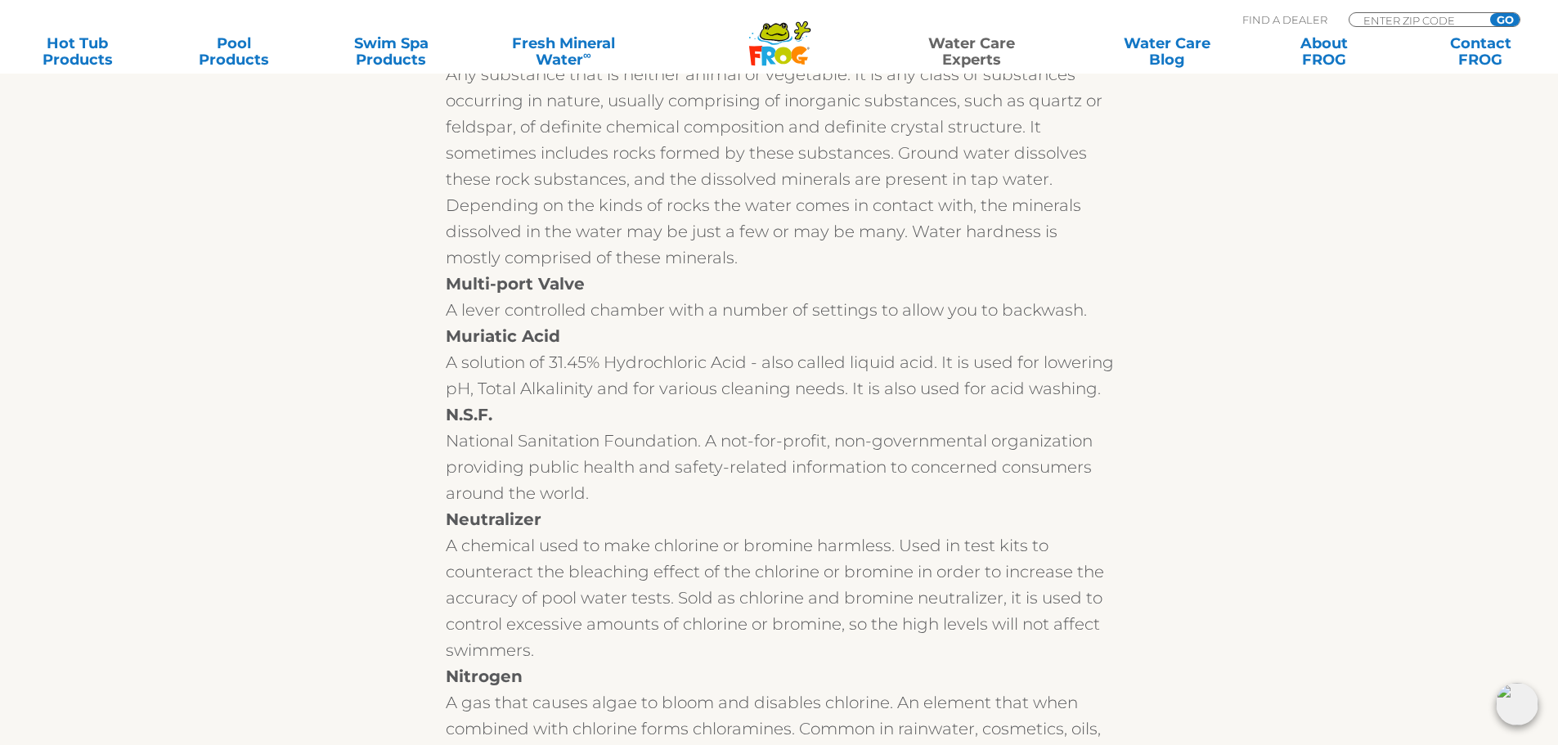
scroll to position [0, 0]
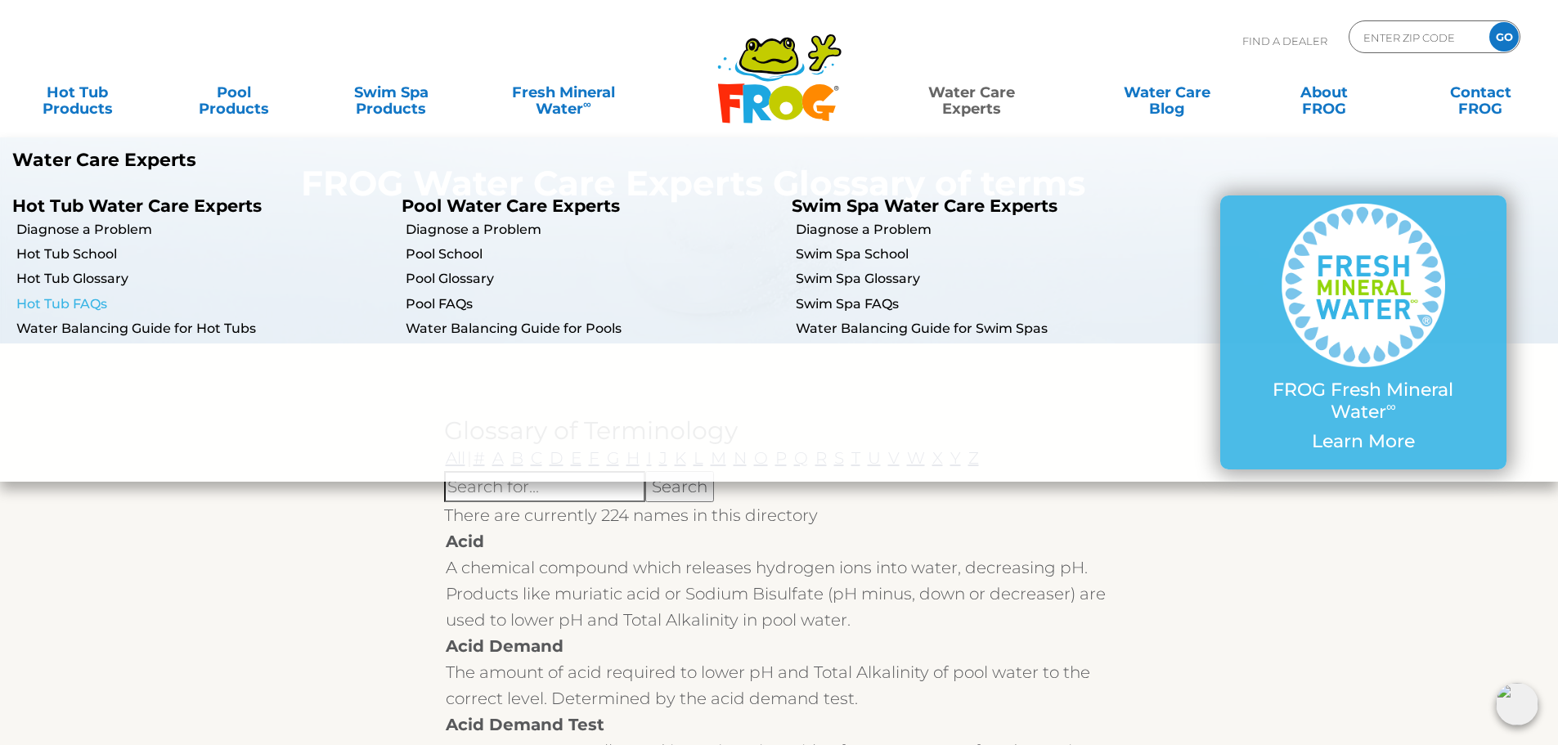
click at [79, 312] on link "Hot Tub FAQs" at bounding box center [202, 304] width 373 height 18
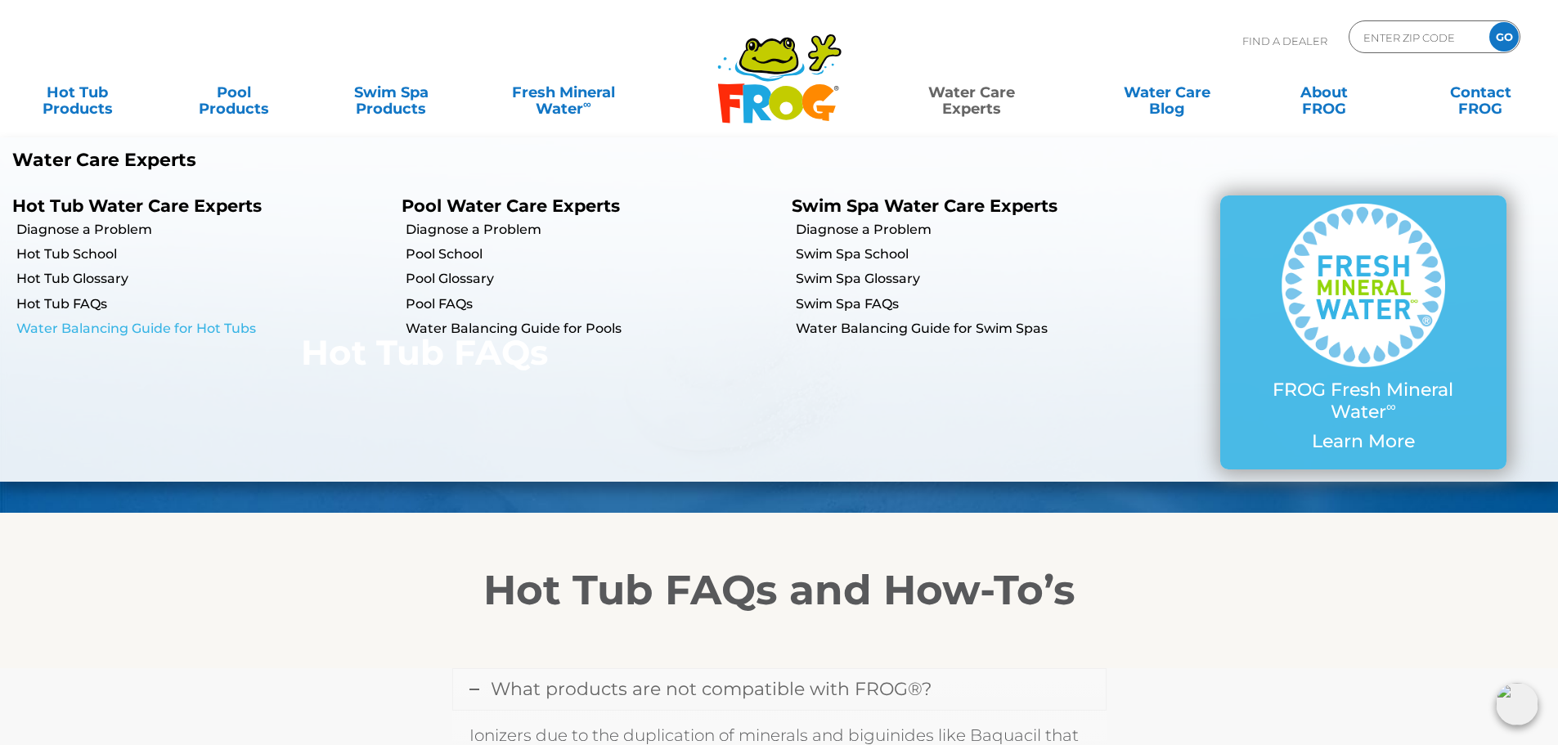
click at [102, 322] on link "Water Balancing Guide for Hot Tubs" at bounding box center [202, 329] width 373 height 18
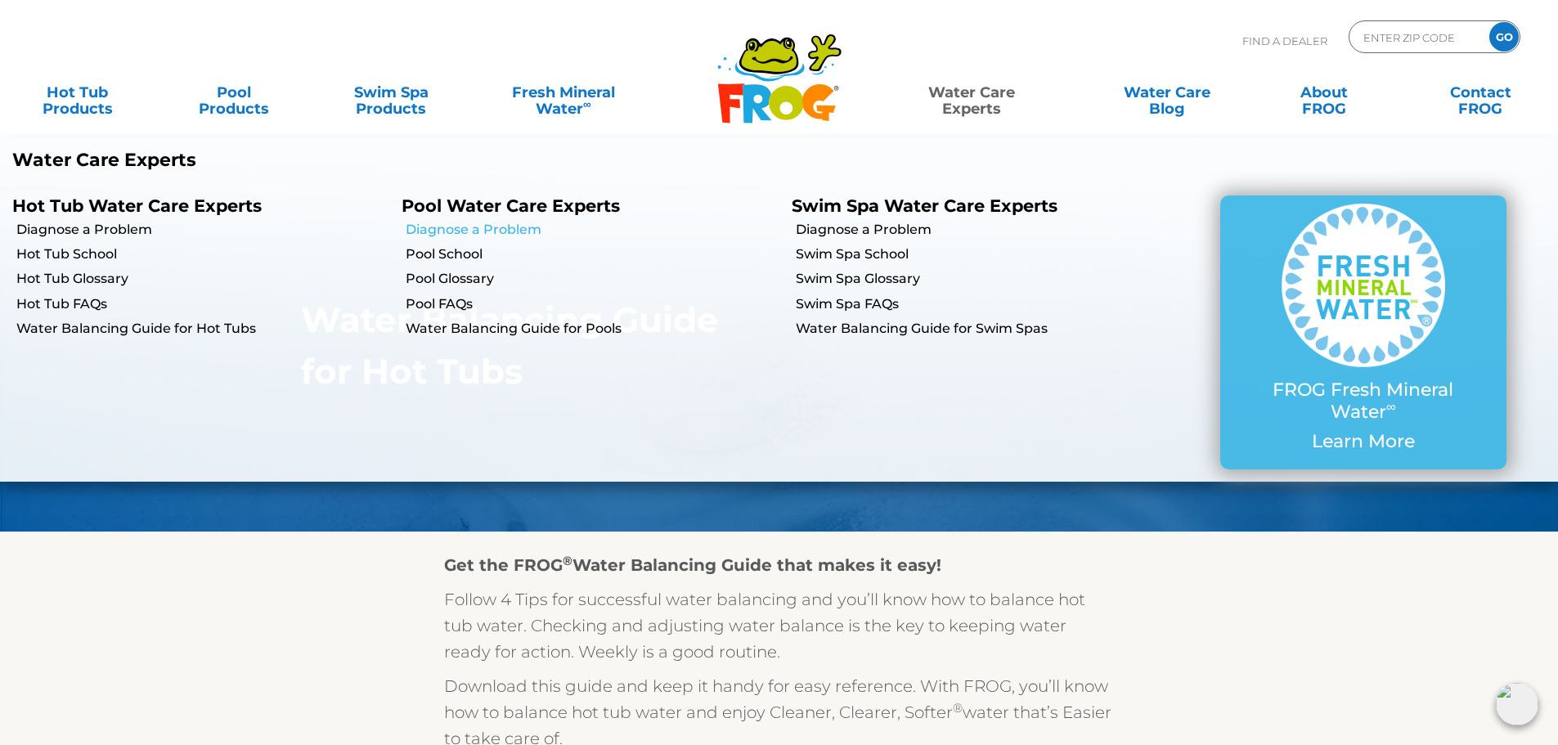
click at [498, 233] on link "Diagnose a Problem" at bounding box center [592, 230] width 373 height 18
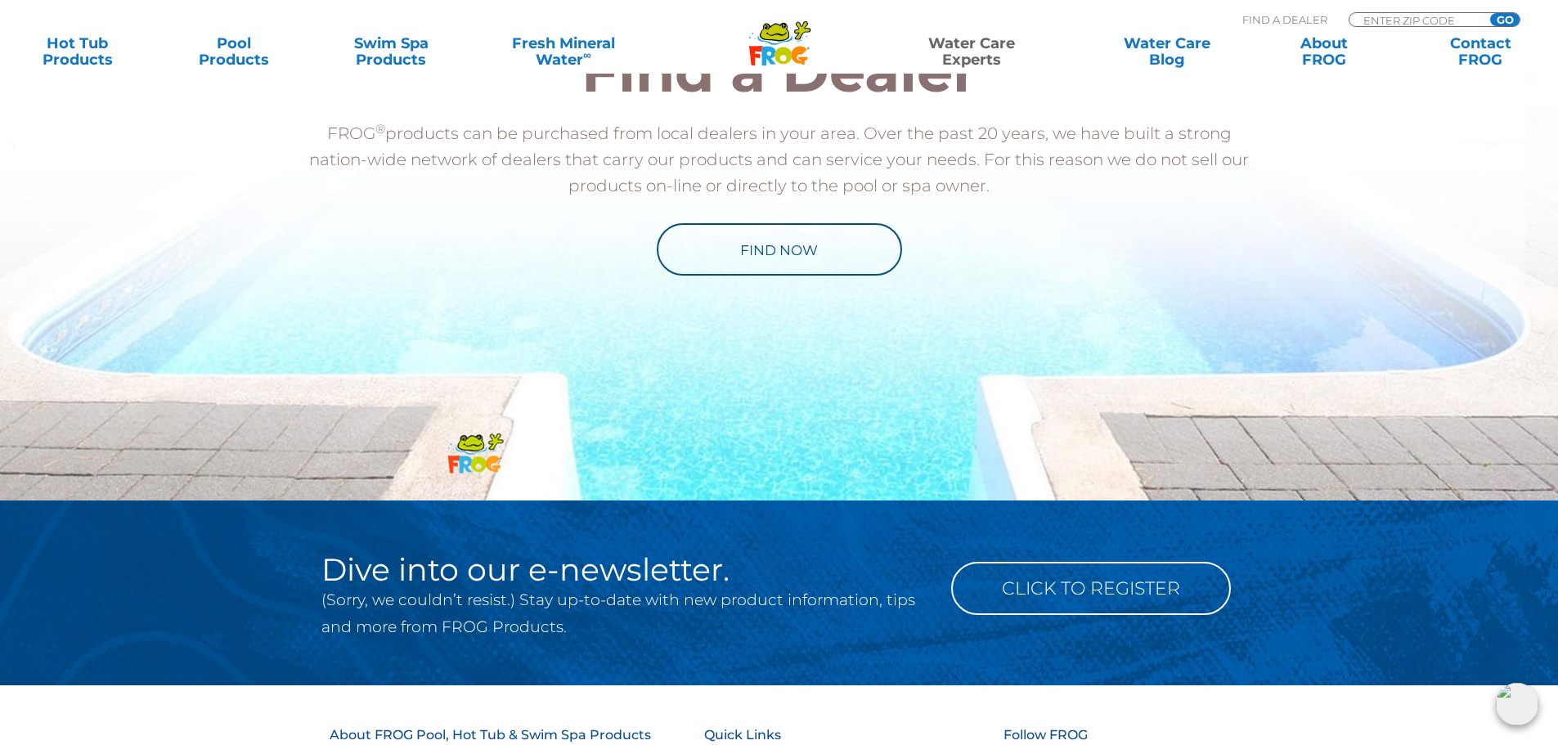
scroll to position [871, 0]
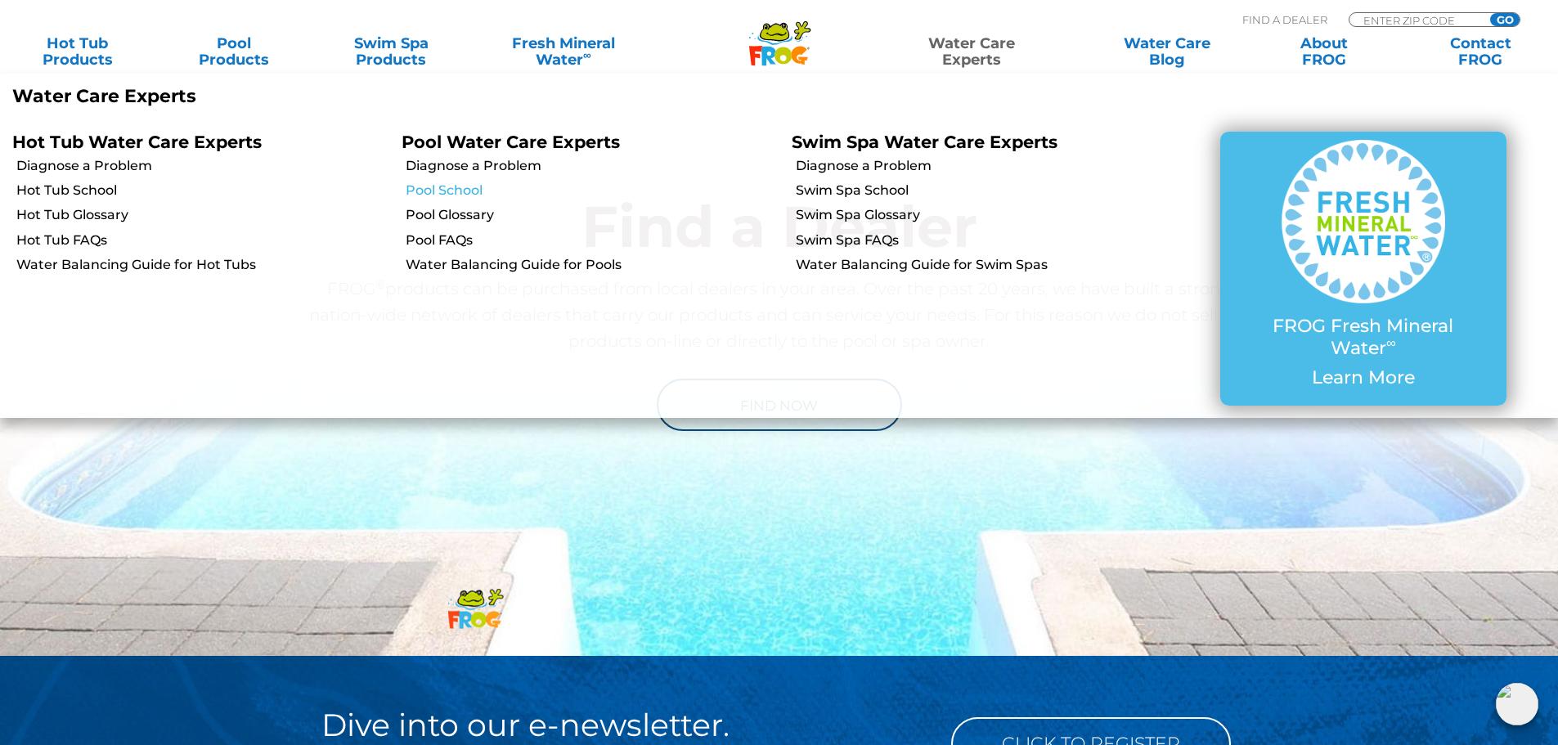
click at [474, 192] on link "Pool School" at bounding box center [592, 191] width 373 height 18
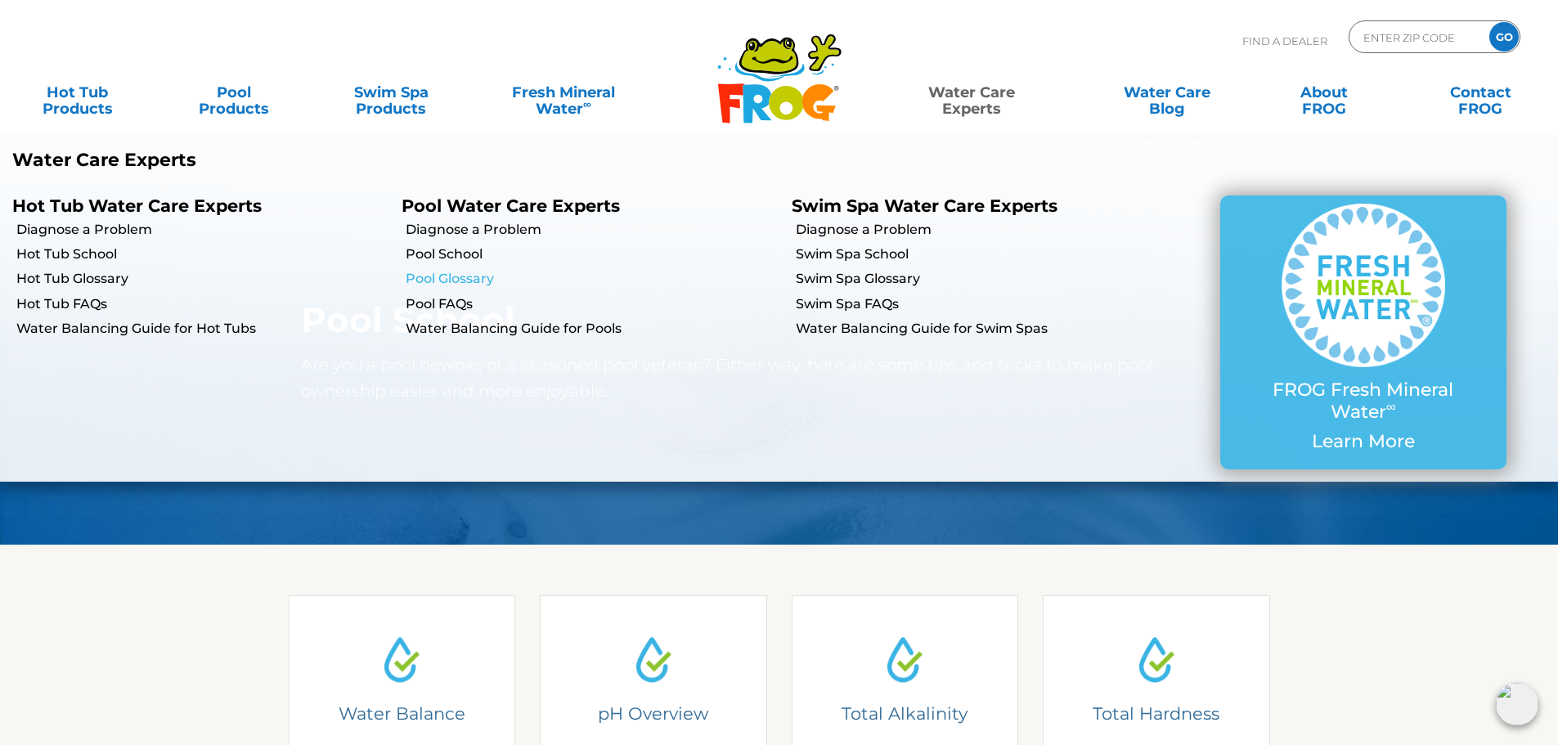
click at [462, 280] on link "Pool Glossary" at bounding box center [592, 279] width 373 height 18
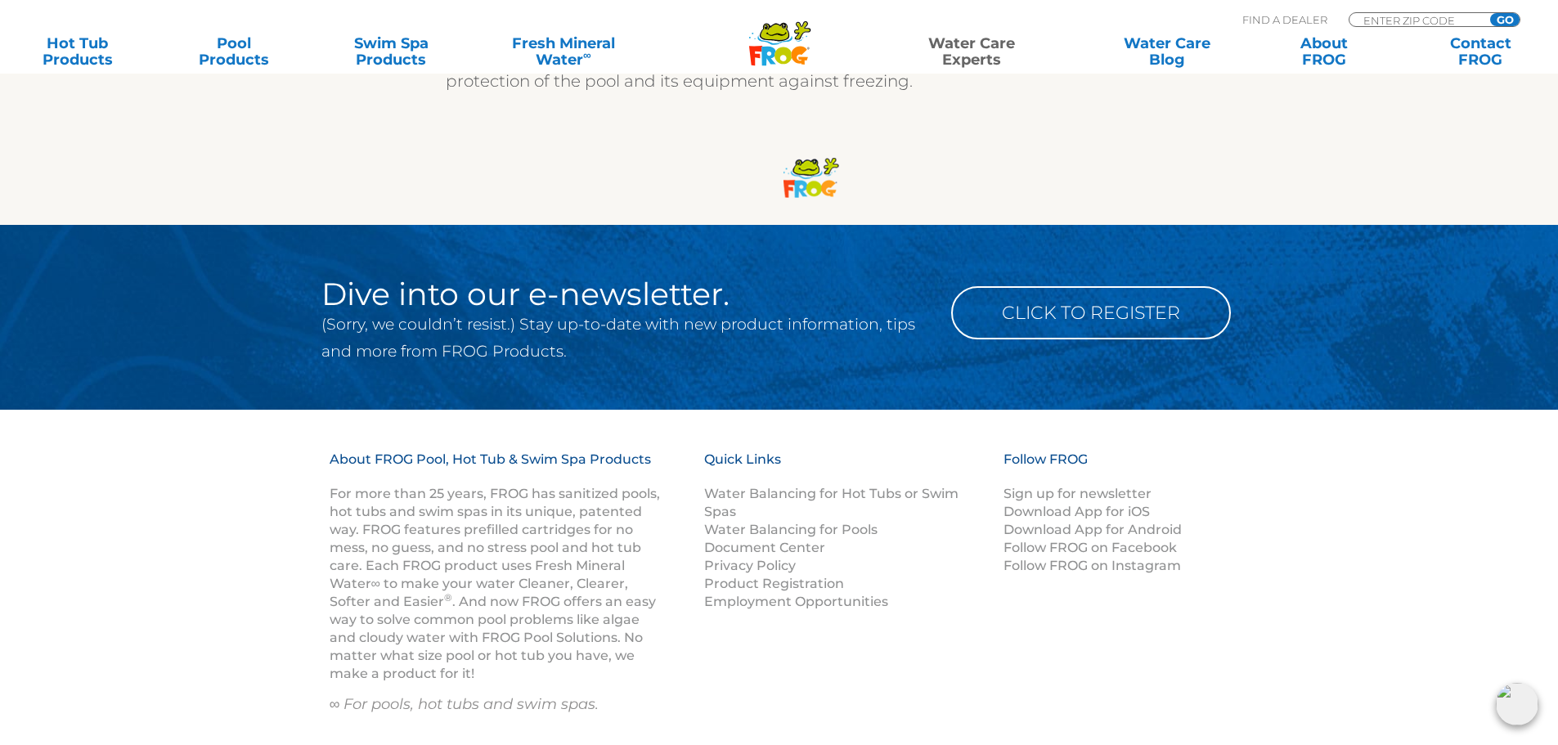
scroll to position [22133, 0]
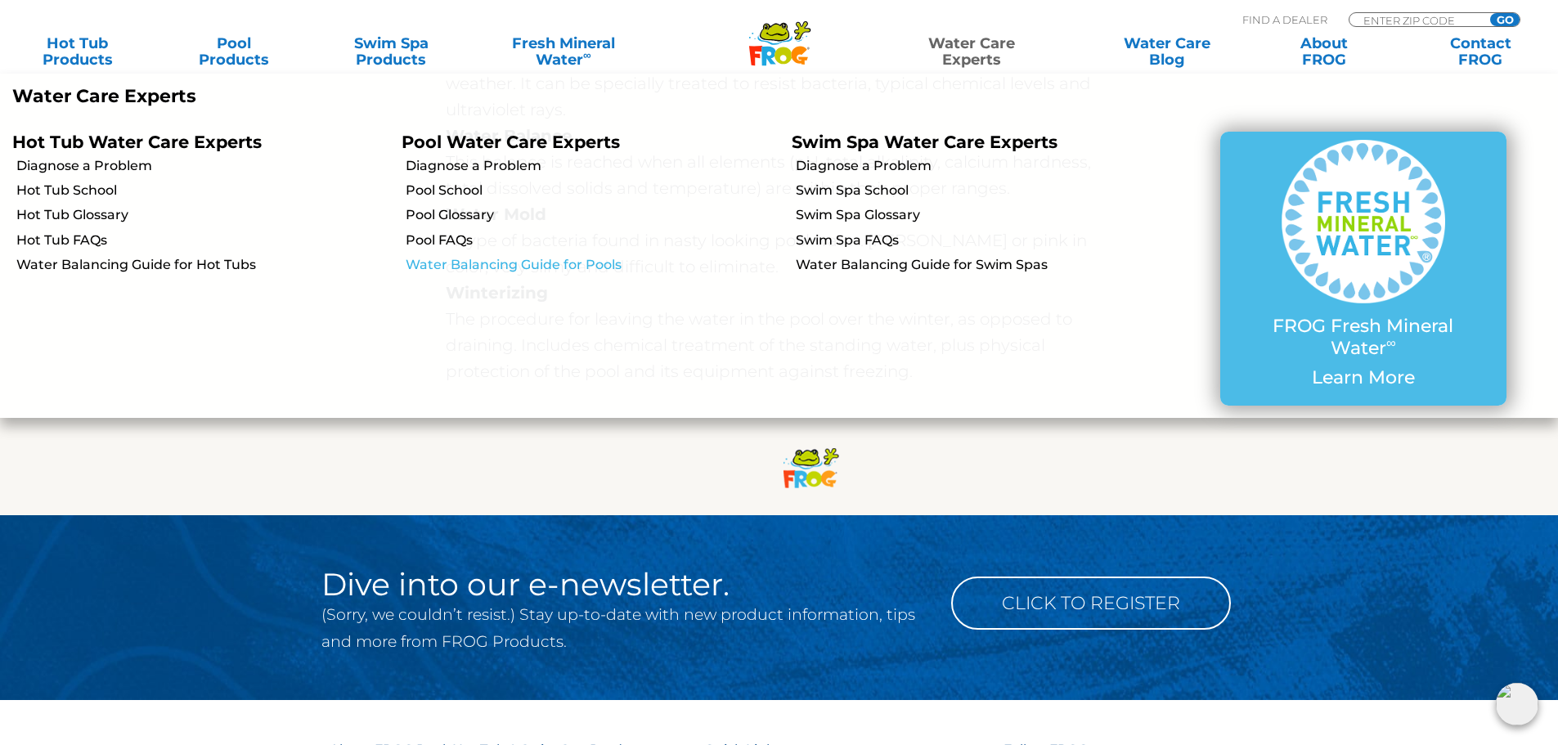
click at [542, 262] on link "Water Balancing Guide for Pools" at bounding box center [592, 265] width 373 height 18
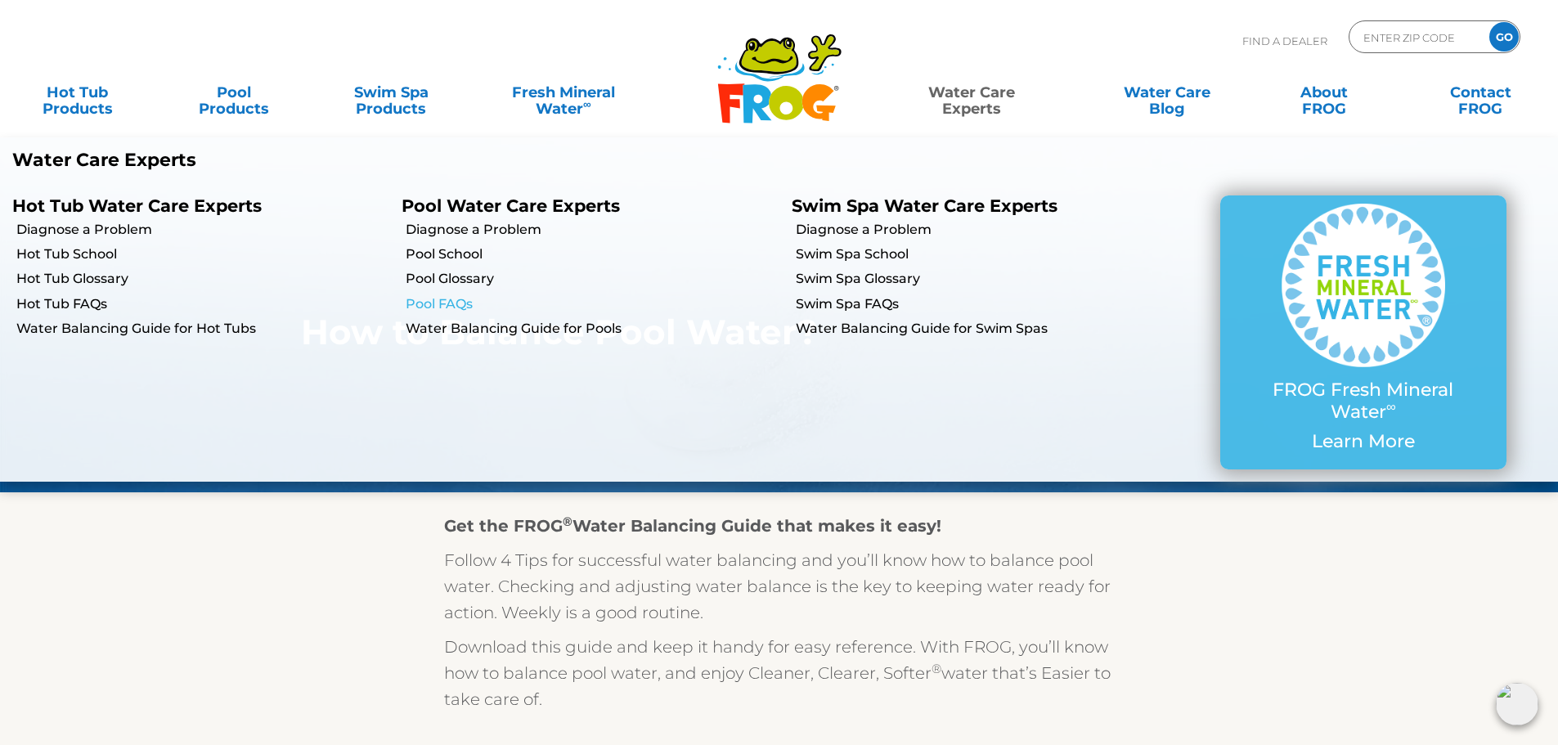
click at [460, 304] on link "Pool FAQs" at bounding box center [592, 304] width 373 height 18
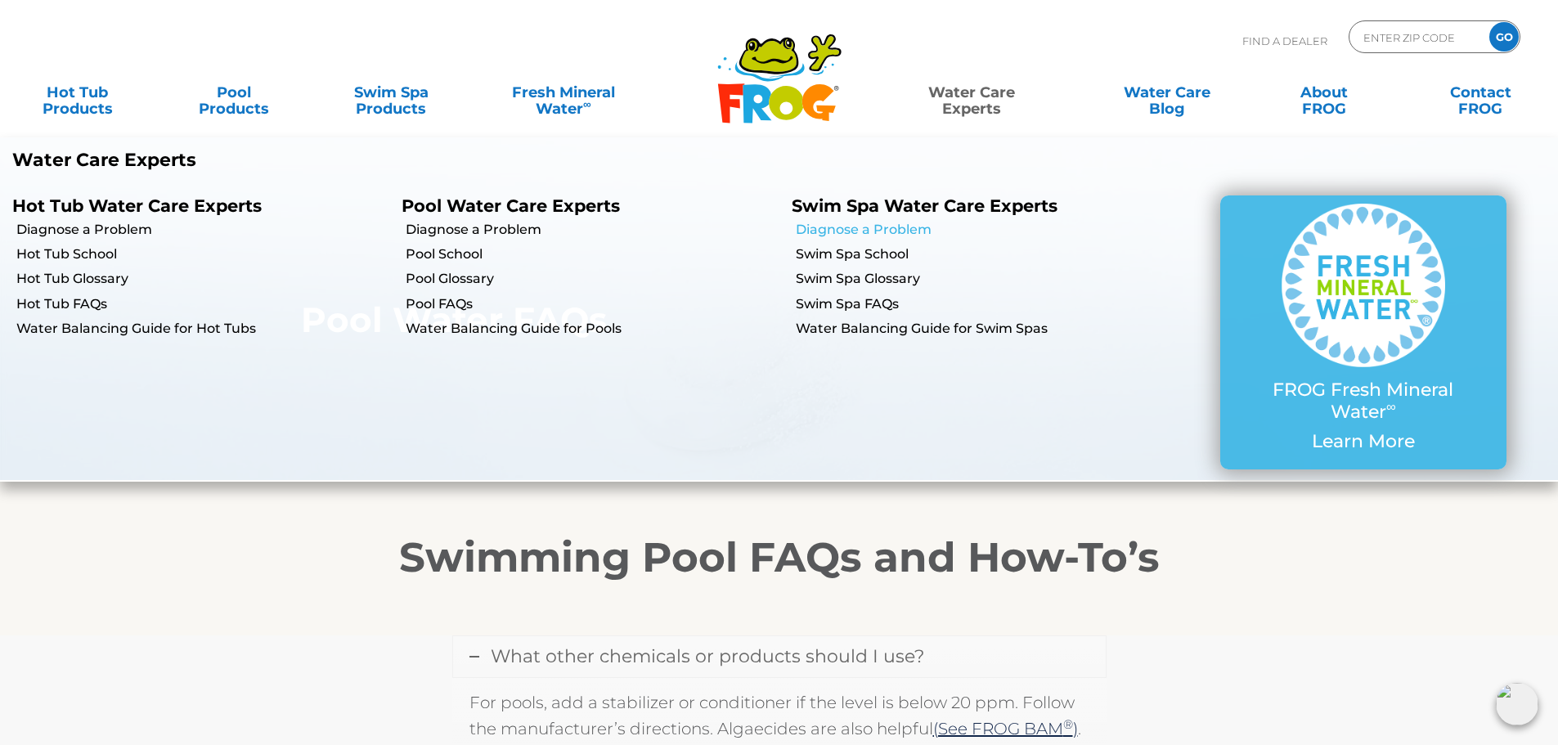
click at [883, 227] on link "Diagnose a Problem" at bounding box center [982, 230] width 373 height 18
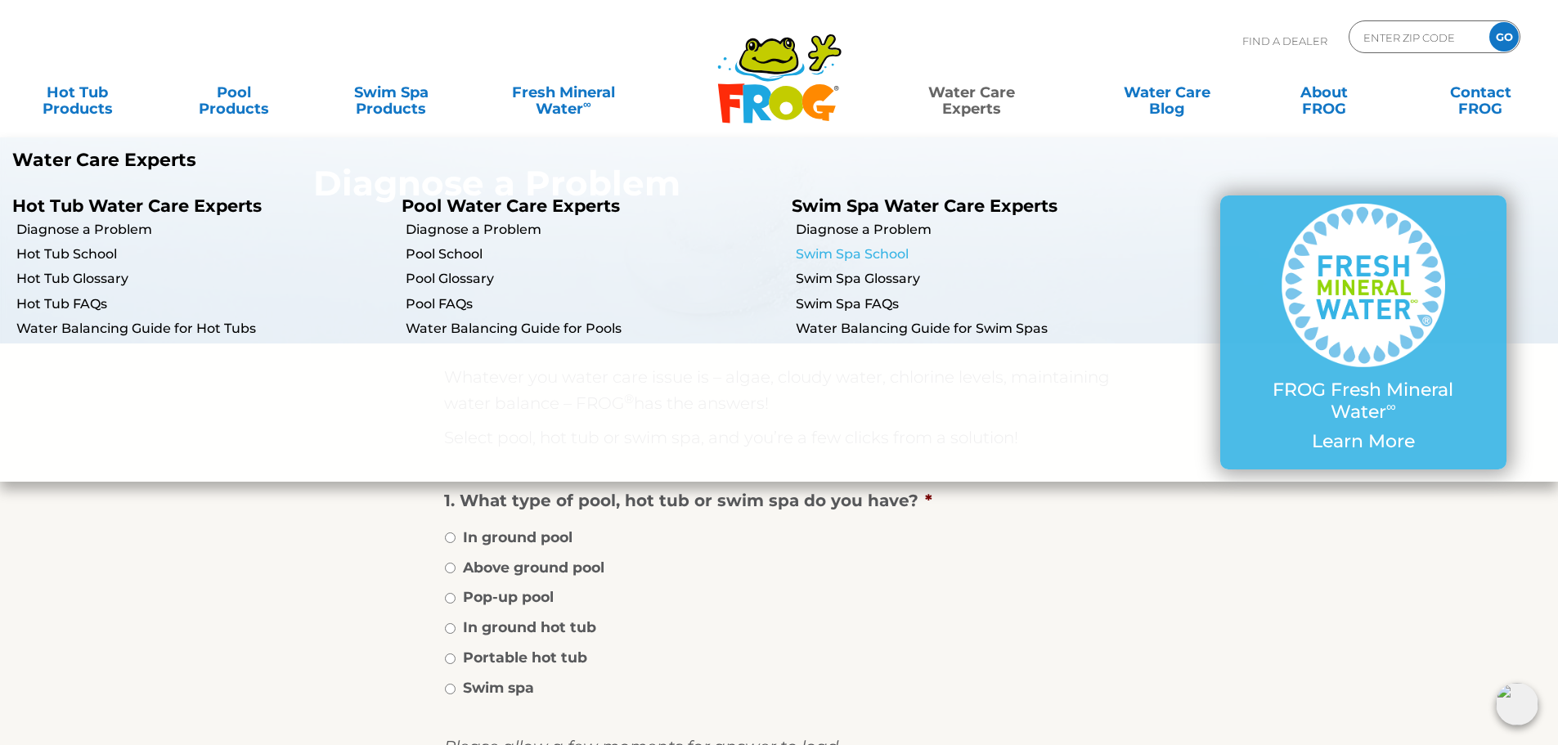
click at [879, 258] on link "Swim Spa School" at bounding box center [982, 254] width 373 height 18
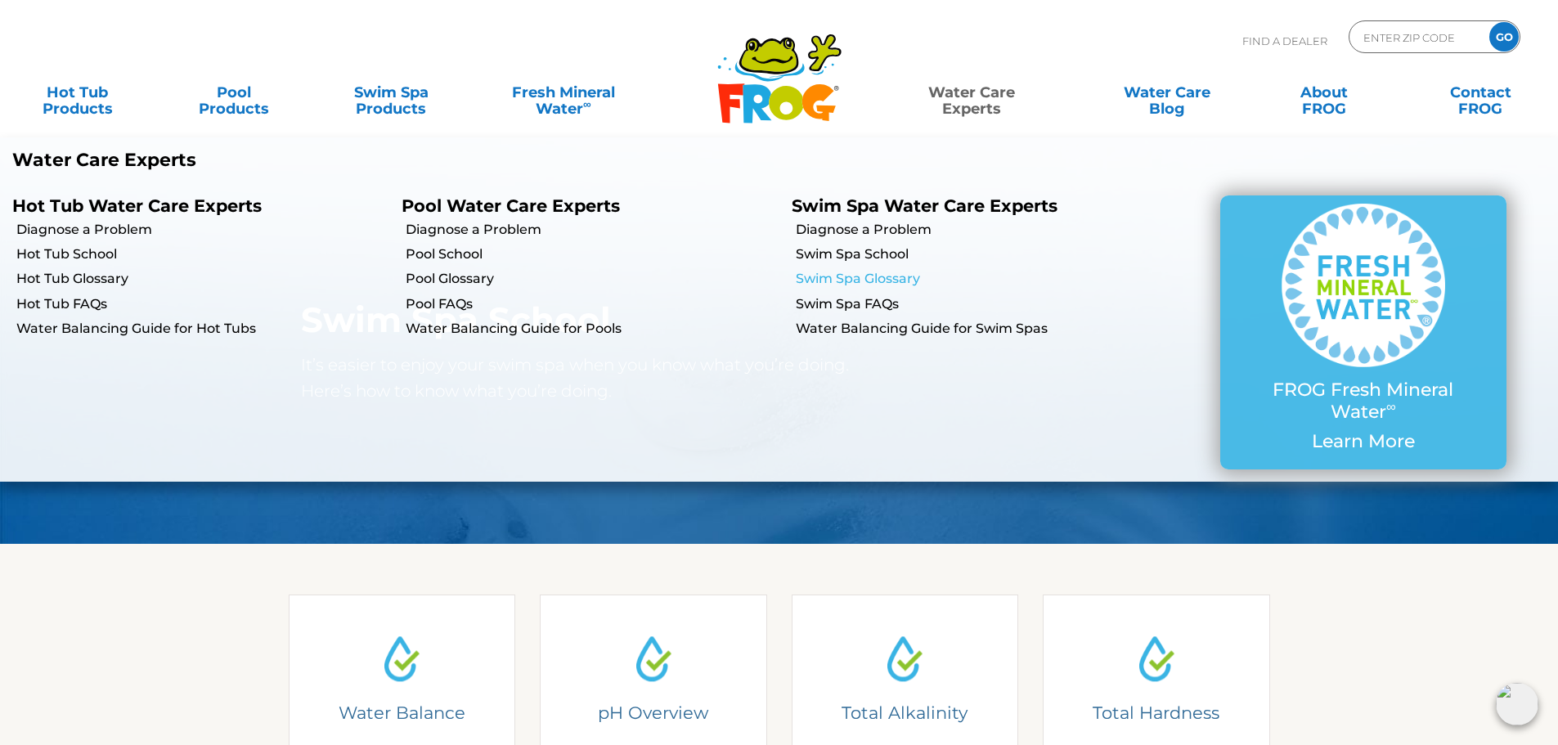
click at [889, 282] on link "Swim Spa Glossary" at bounding box center [982, 279] width 373 height 18
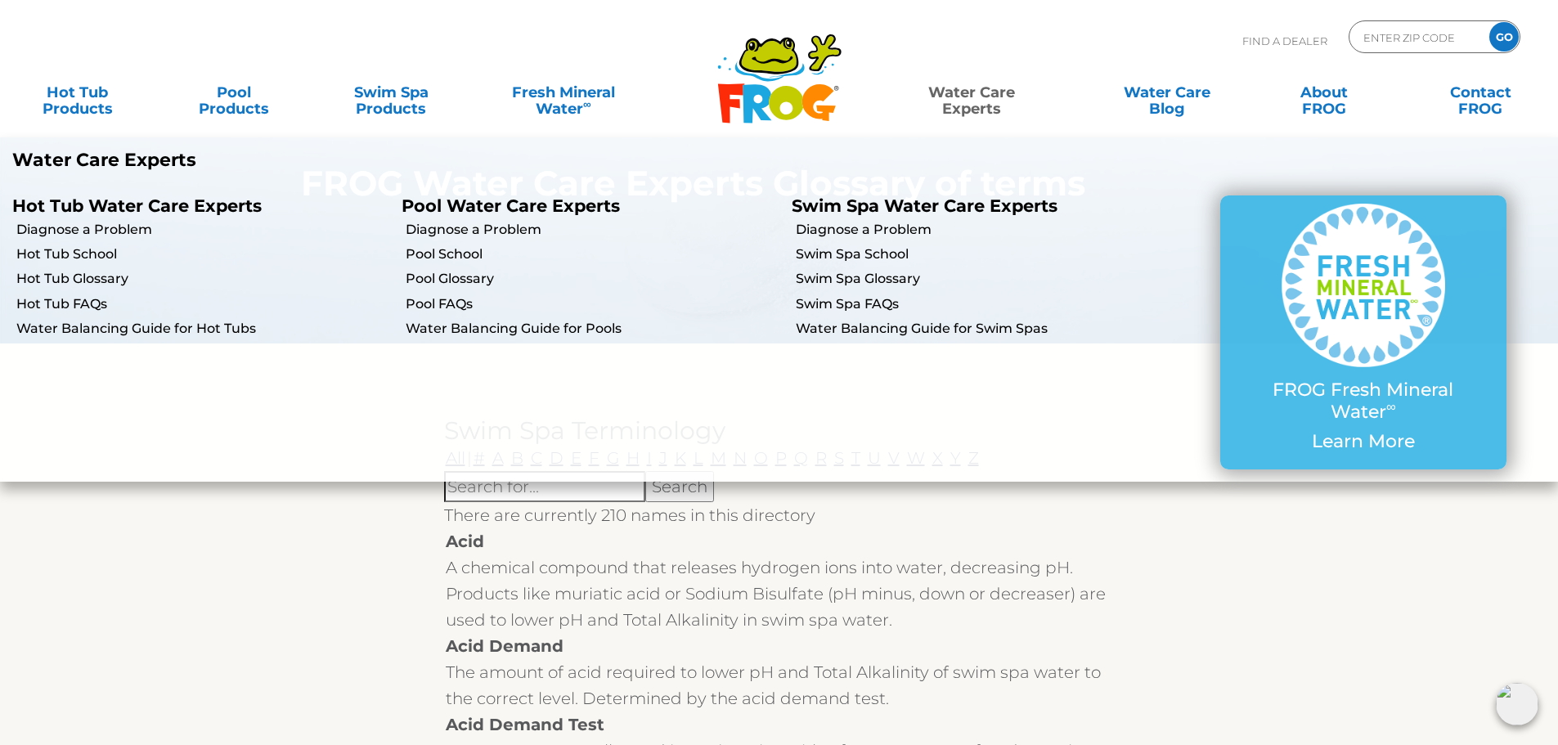
click at [881, 340] on li "Water Balancing Guide for Swim Spas" at bounding box center [974, 328] width 389 height 25
click at [884, 330] on link "Water Balancing Guide for Swim Spas" at bounding box center [982, 329] width 373 height 18
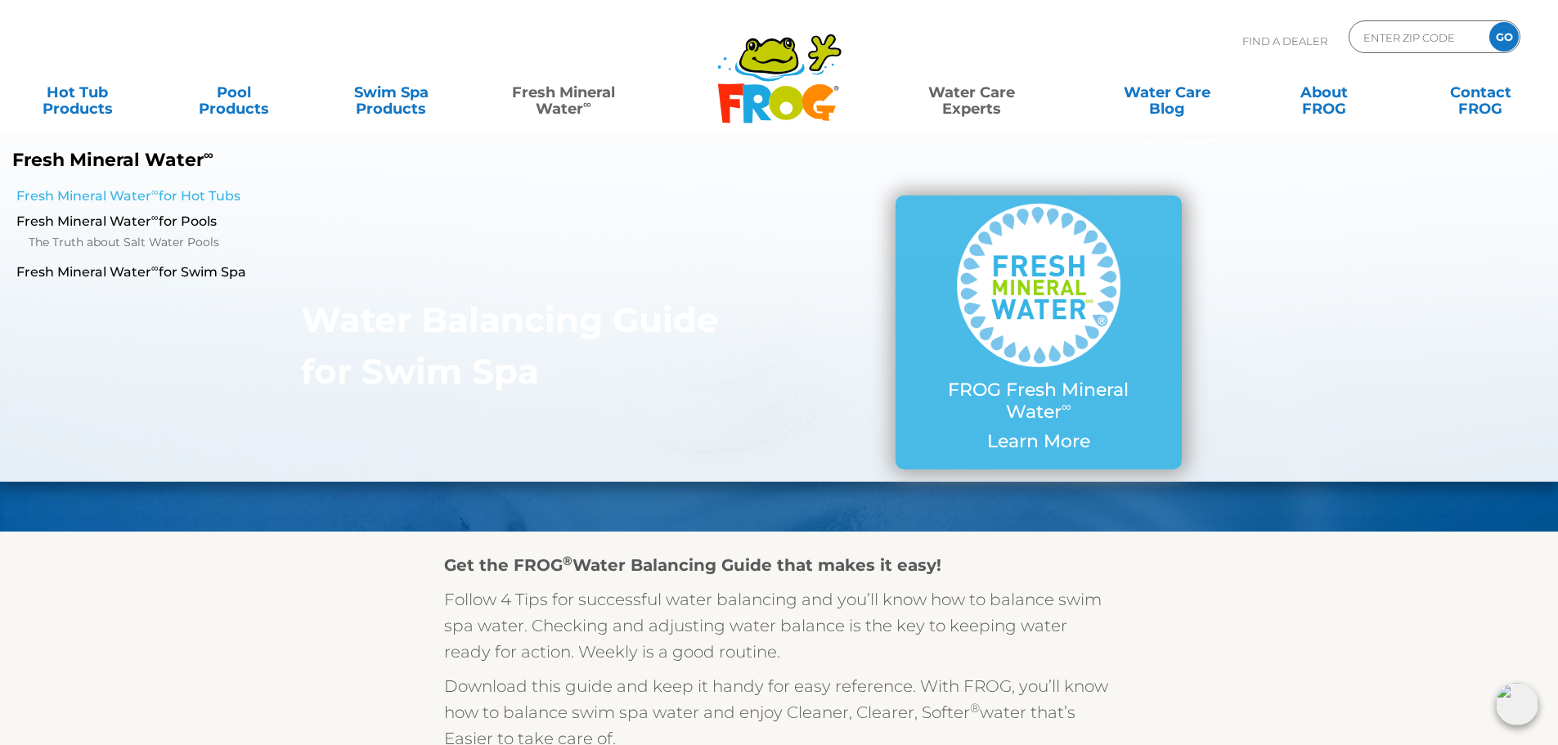
click at [135, 197] on link "Fresh Mineral Water ∞ for Hot Tubs" at bounding box center [267, 196] width 503 height 18
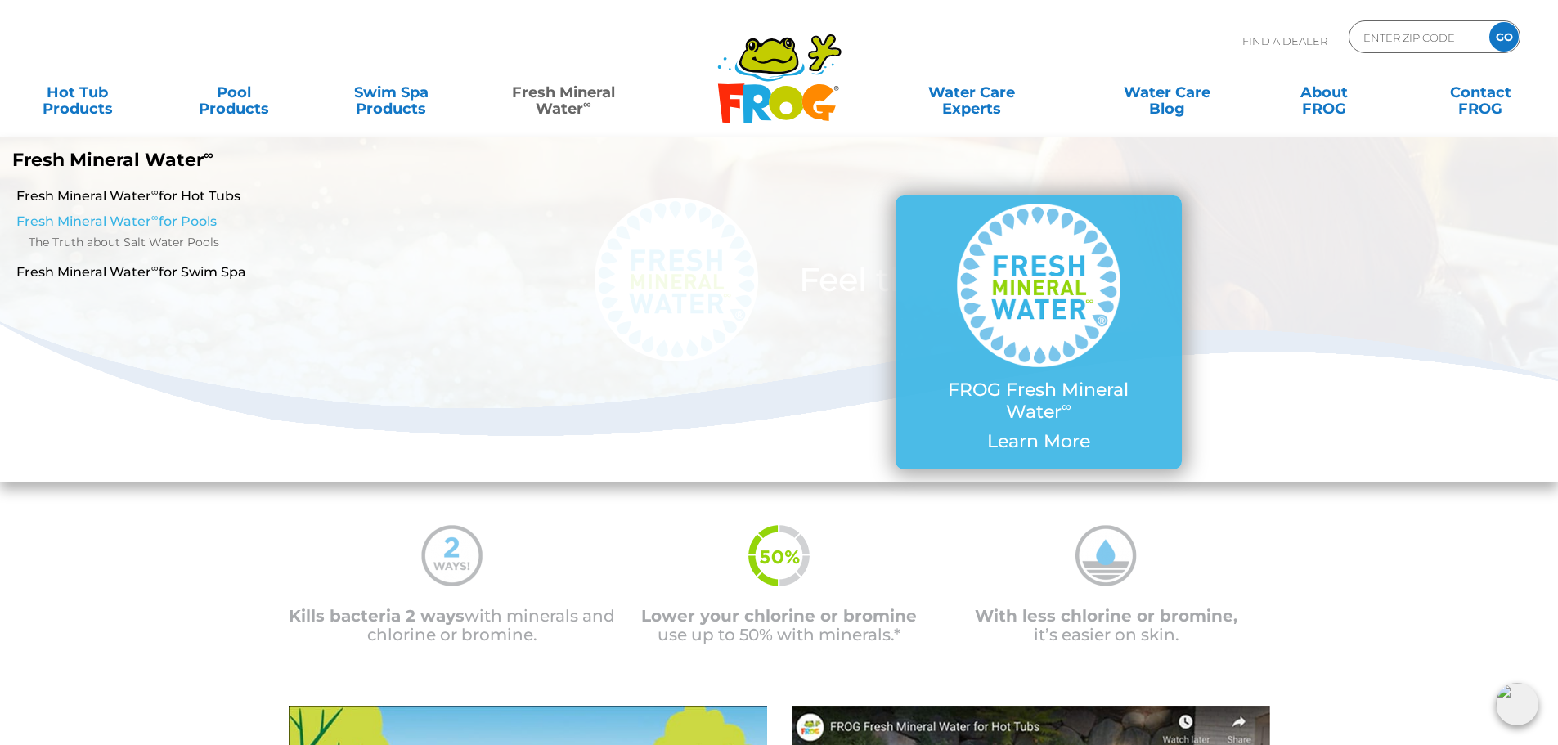
click at [115, 223] on link "Fresh Mineral Water ∞ for Pools" at bounding box center [267, 222] width 503 height 18
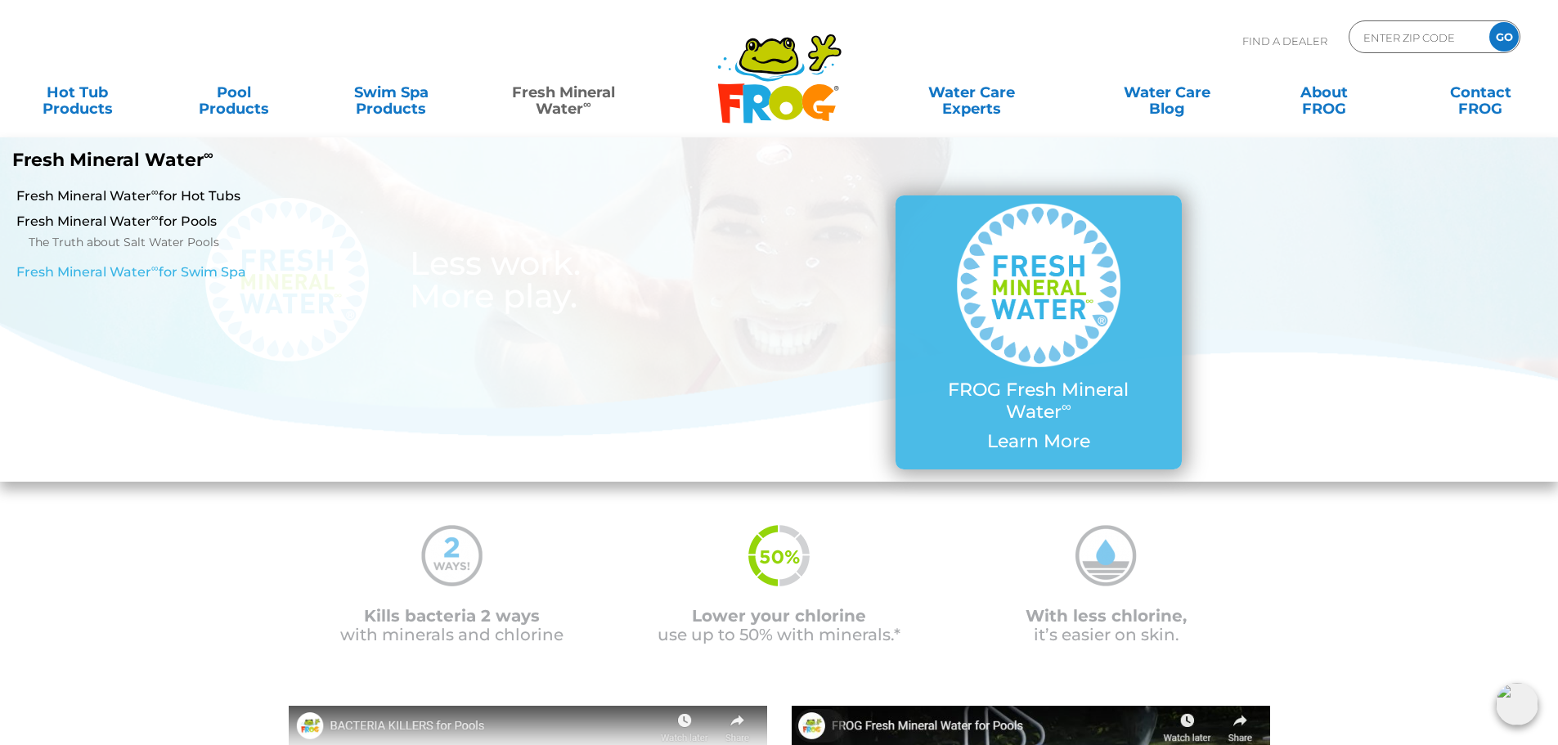
click at [214, 284] on li "Fresh Mineral Water ∞ for Swim Spa" at bounding box center [259, 271] width 519 height 25
click at [209, 271] on link "Fresh Mineral Water ∞ for Swim Spa" at bounding box center [267, 272] width 503 height 18
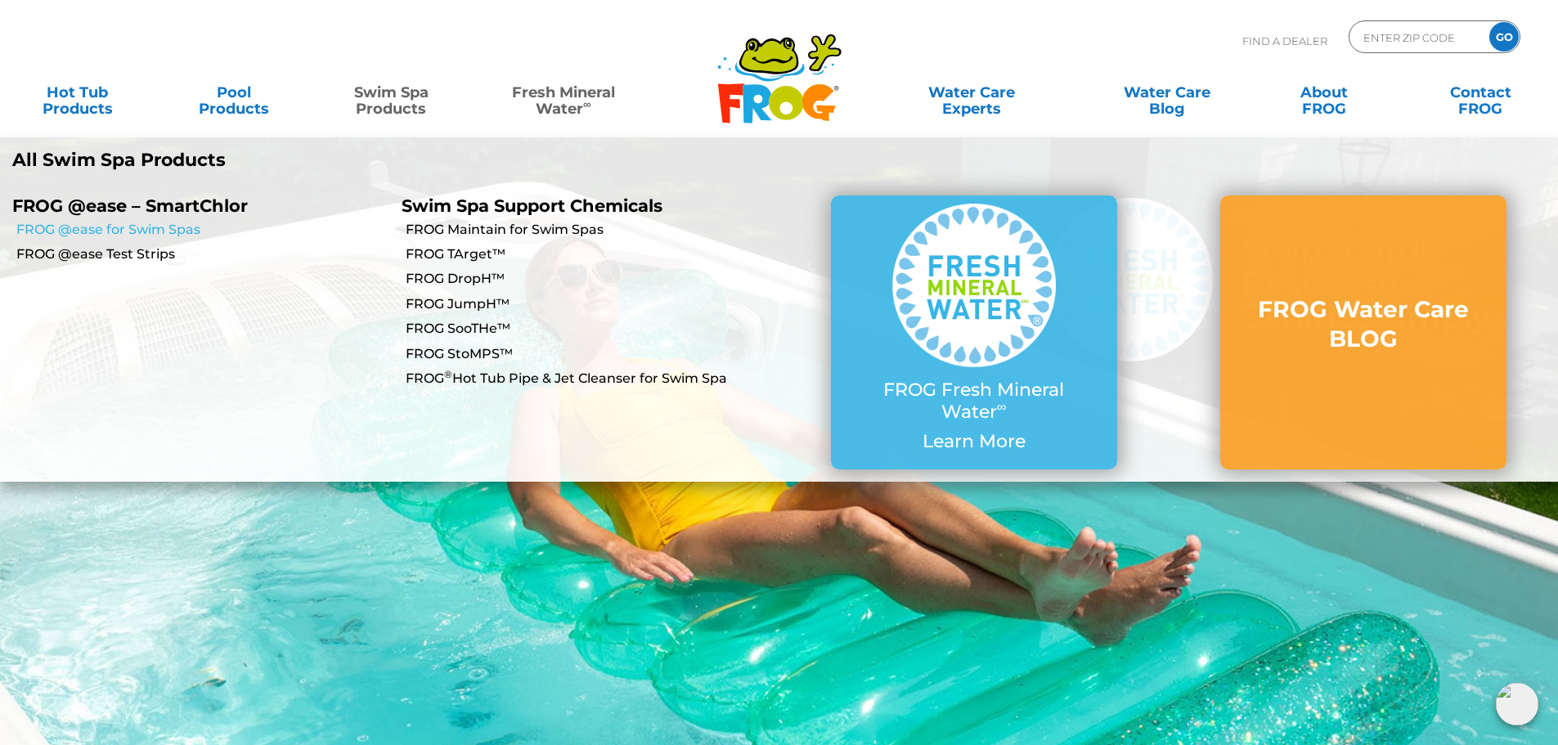
click at [162, 230] on link "FROG @ease for Swim Spas" at bounding box center [202, 230] width 373 height 18
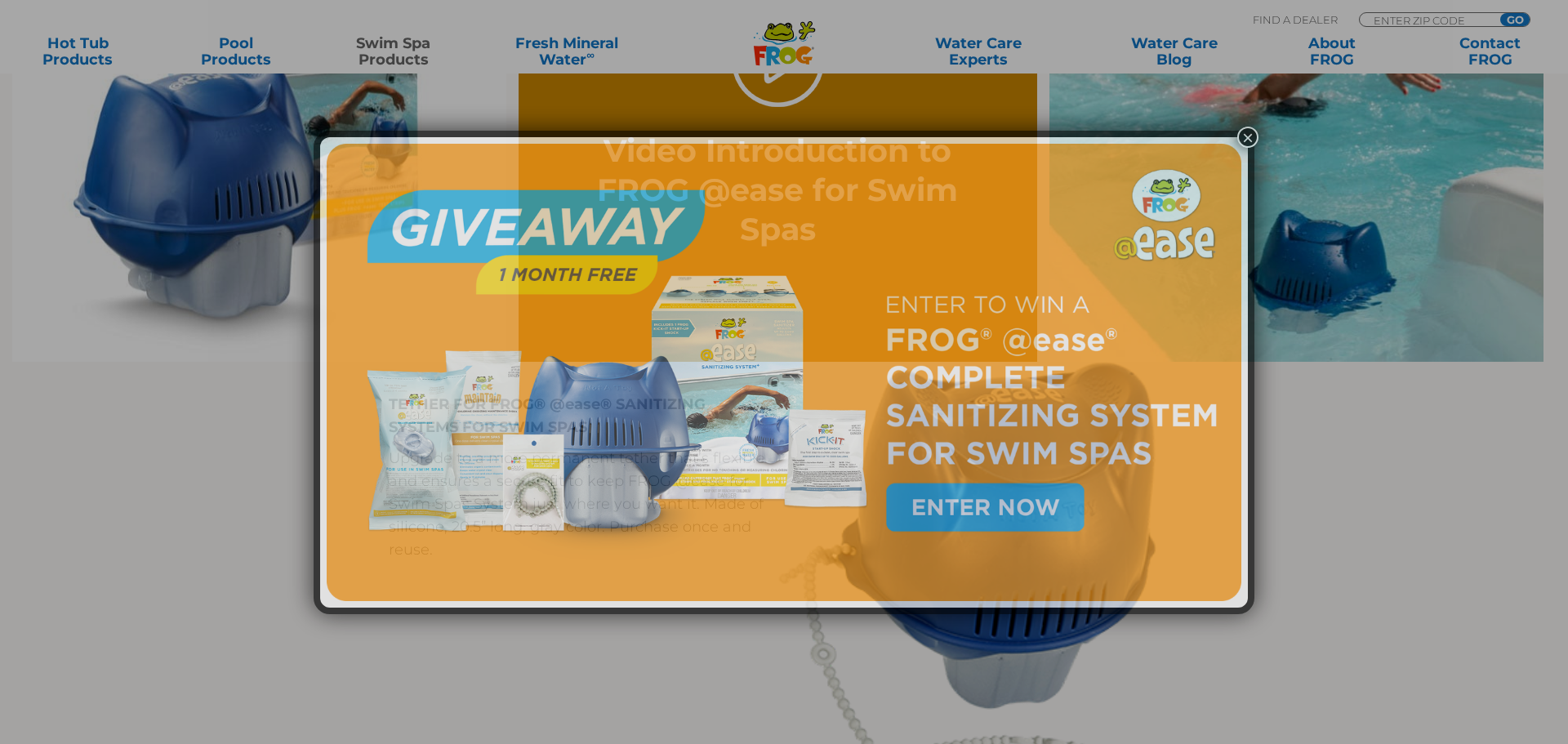
scroll to position [1389, 0]
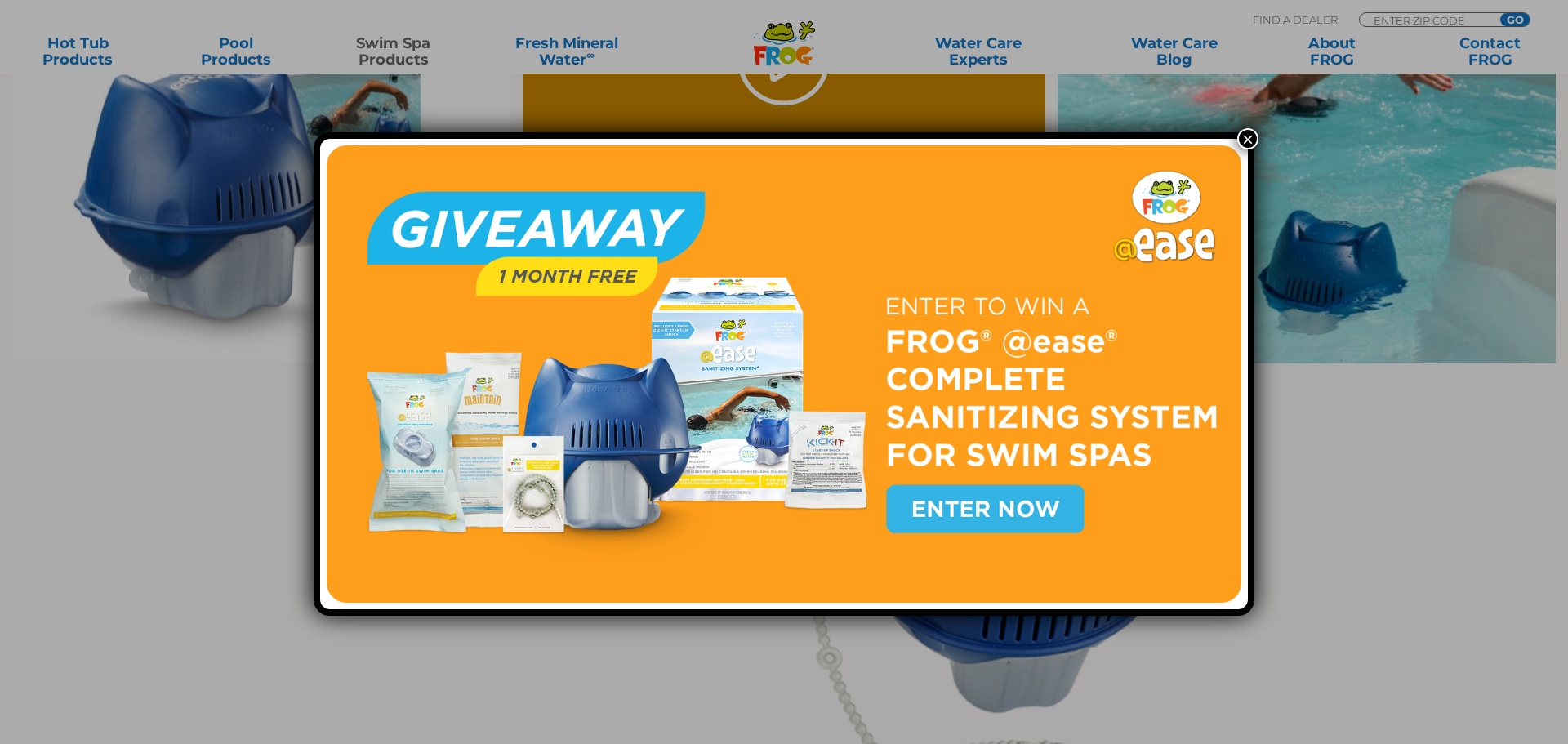
click at [1245, 133] on button "×" at bounding box center [1247, 138] width 21 height 21
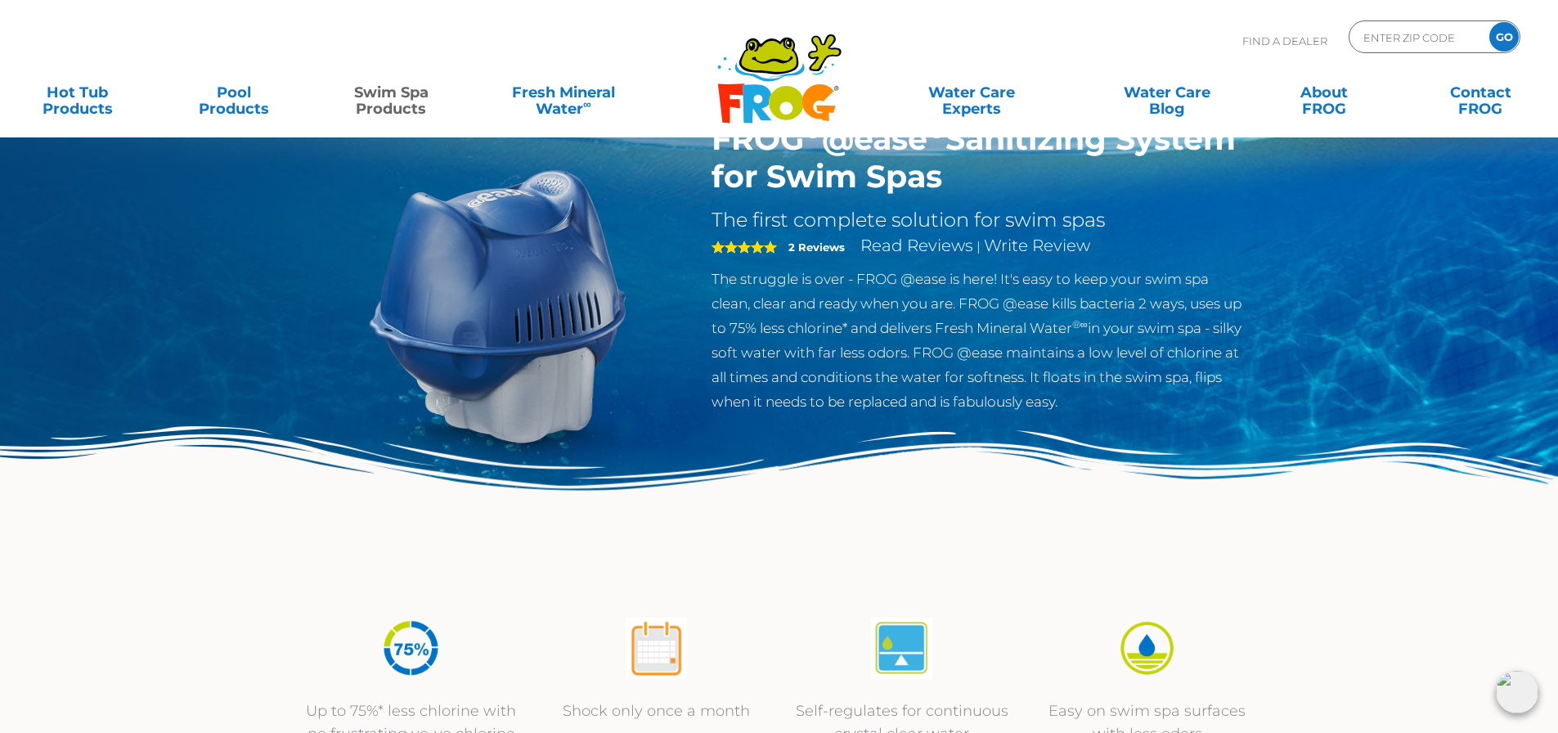
scroll to position [0, 0]
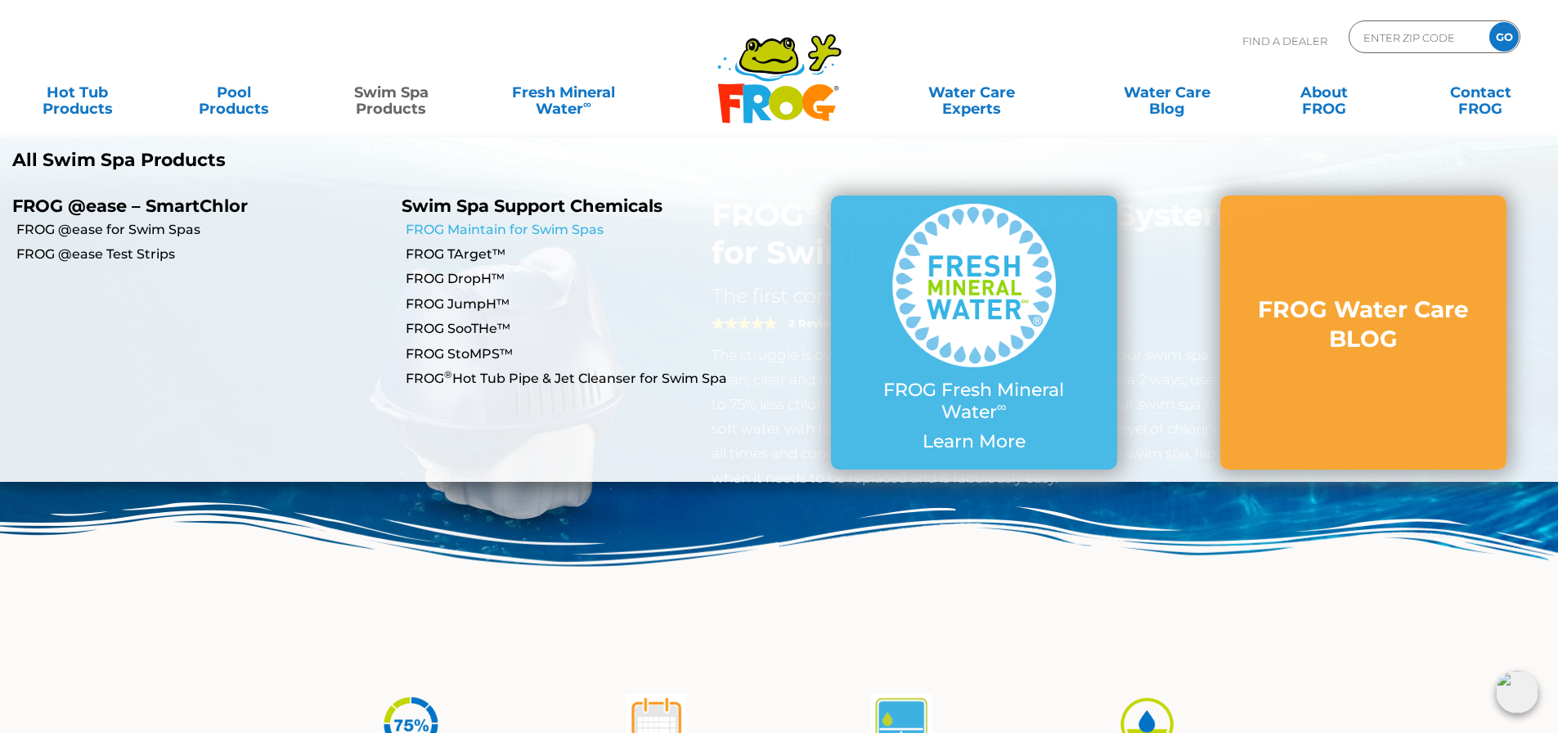
click at [431, 232] on link "FROG Maintain for Swim Spas" at bounding box center [592, 230] width 373 height 18
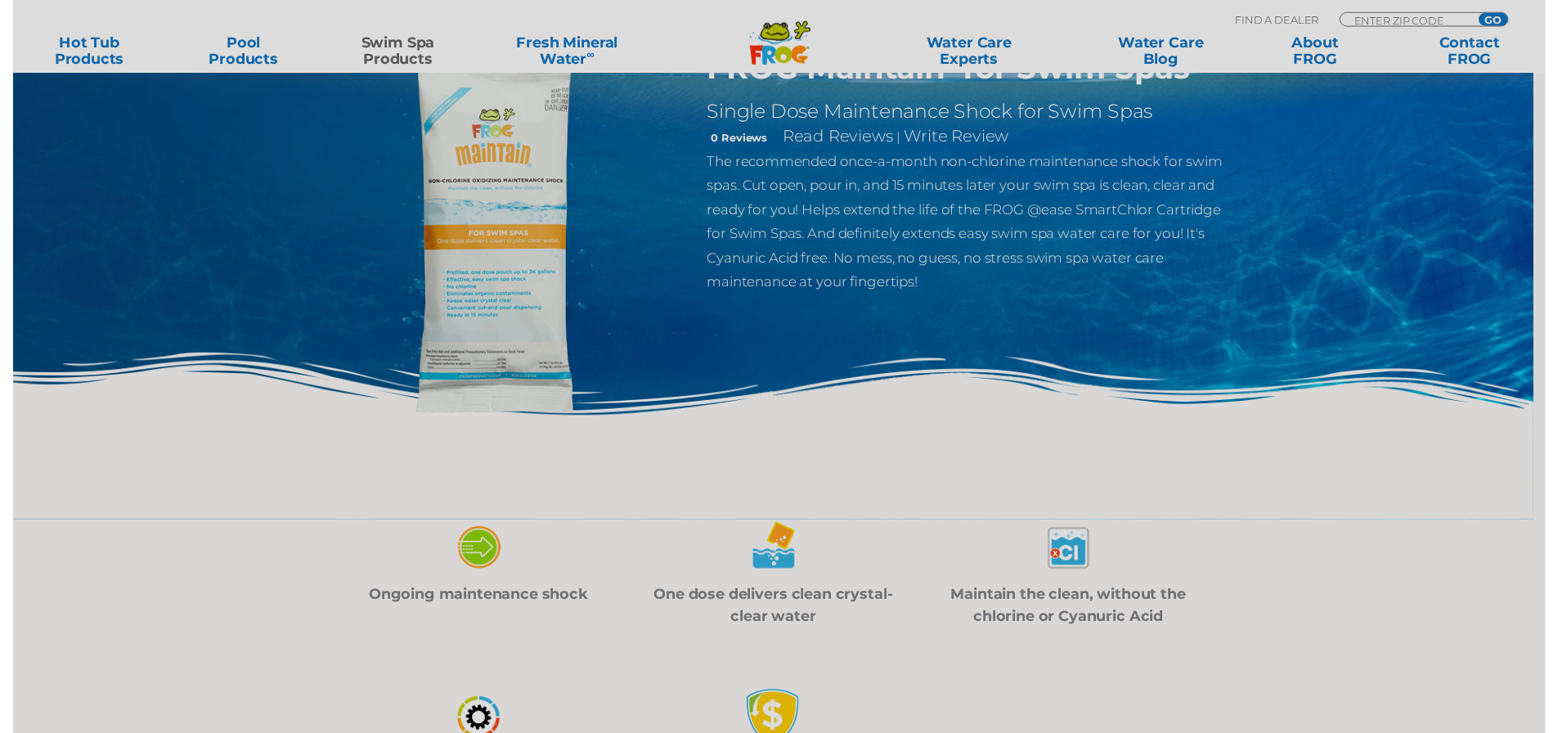
scroll to position [491, 0]
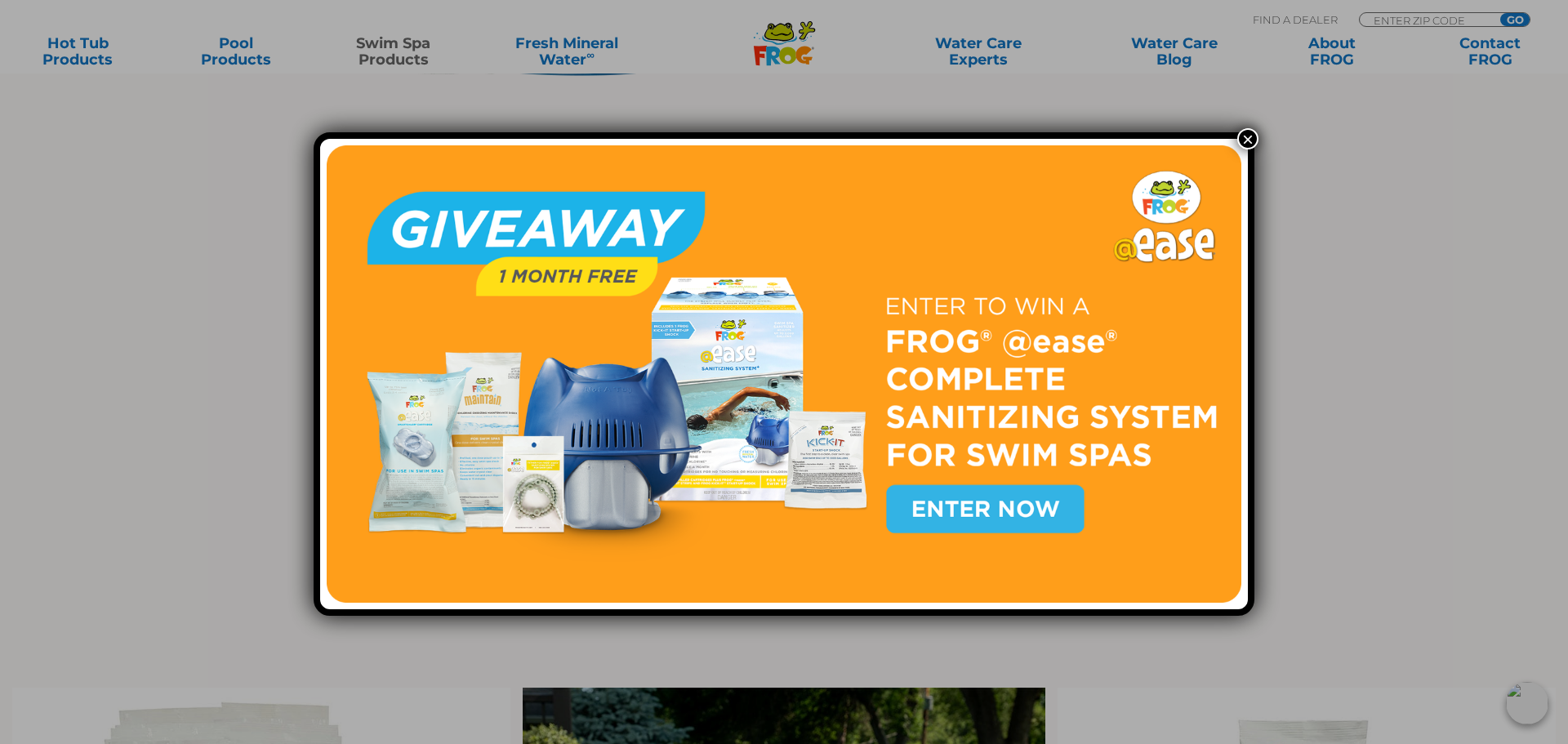
click at [1244, 143] on button "×" at bounding box center [1247, 138] width 21 height 21
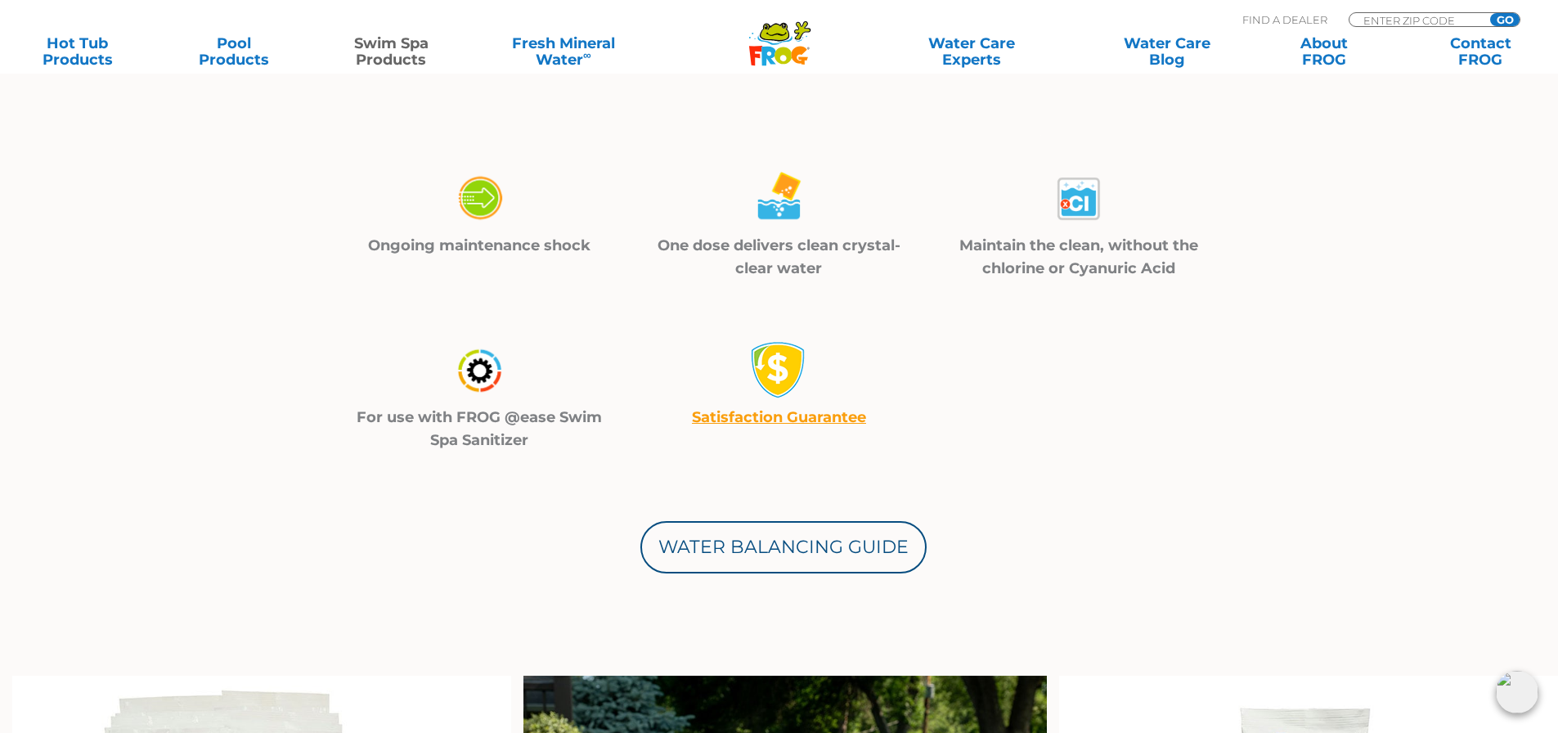
scroll to position [0, 0]
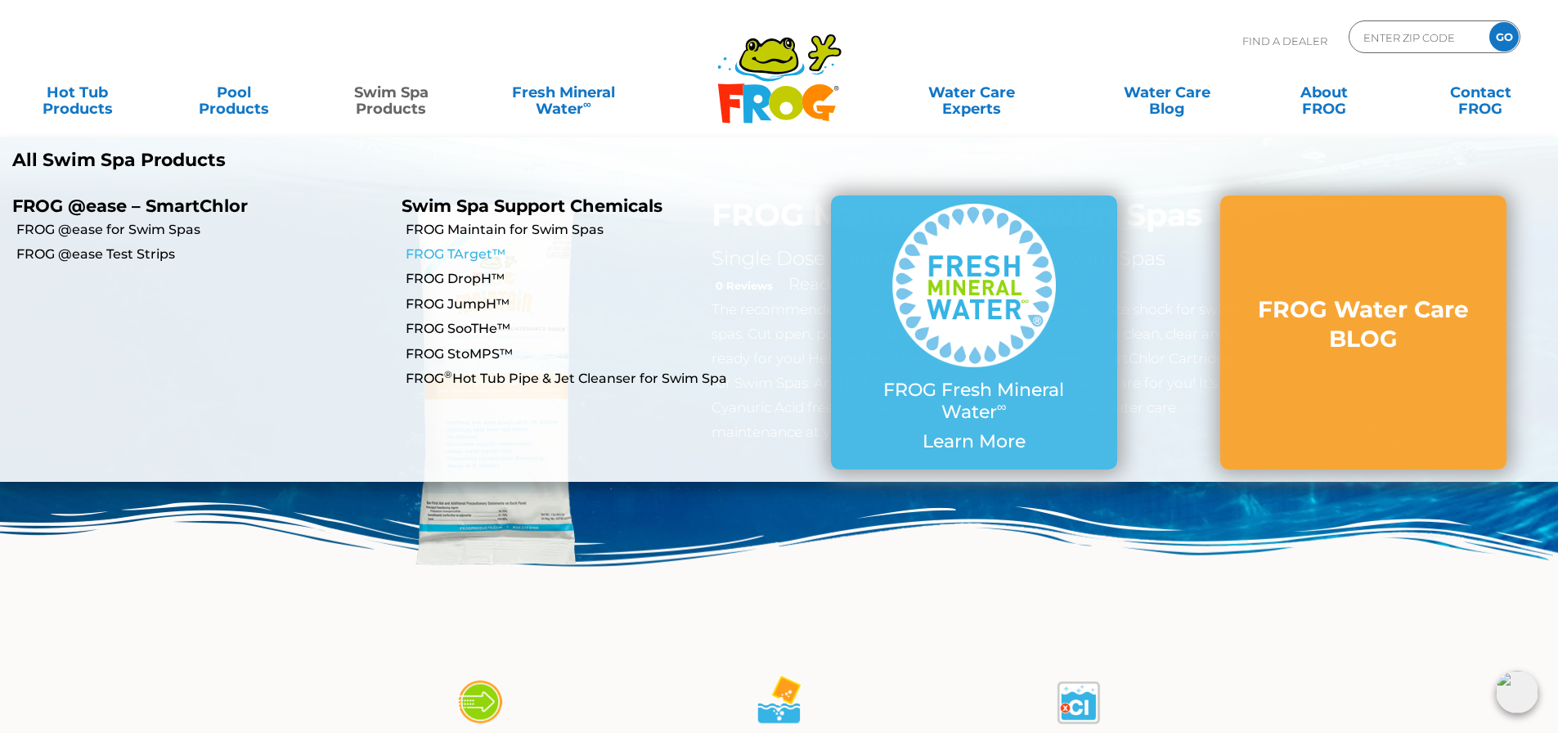
click at [478, 254] on link "FROG TArget™" at bounding box center [592, 254] width 373 height 18
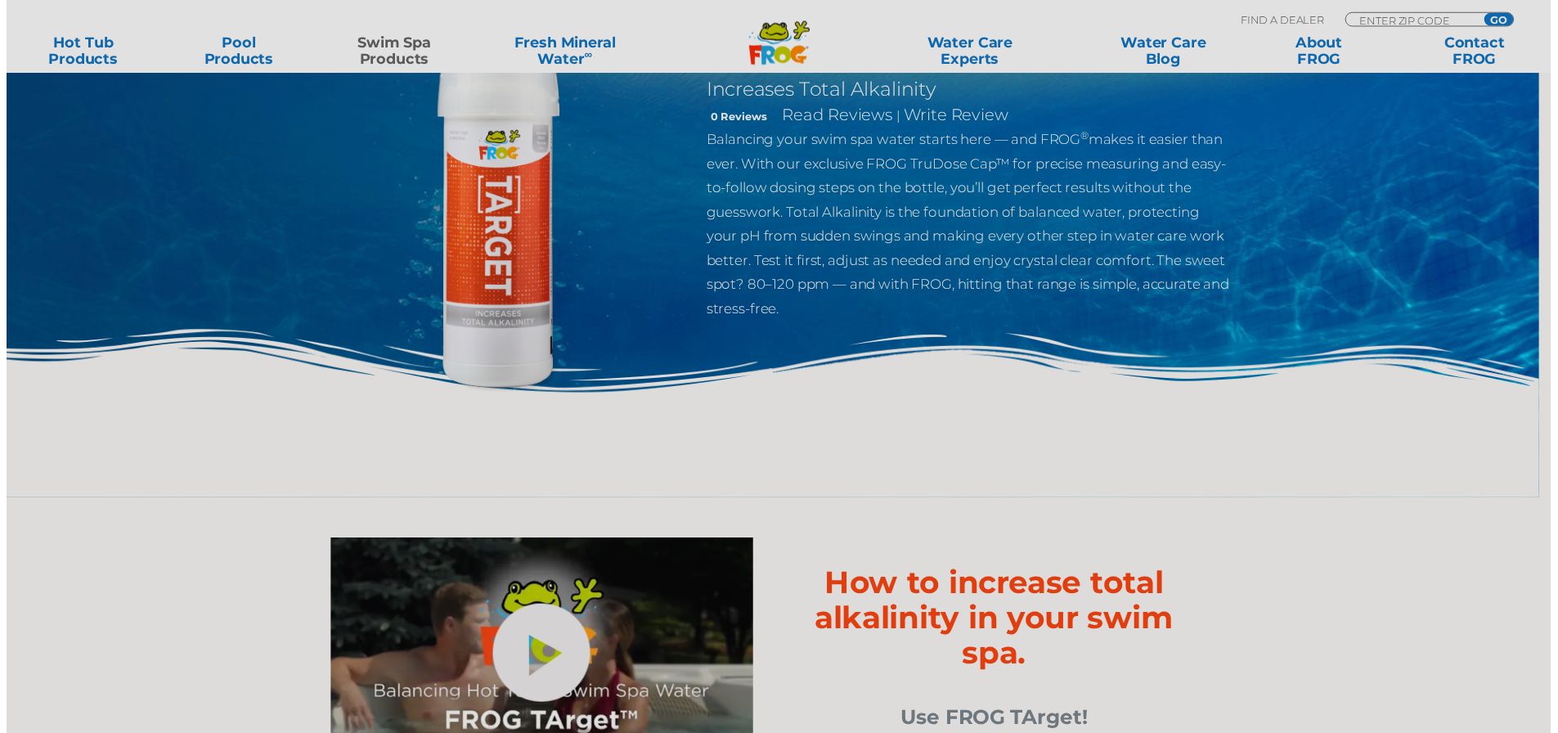
scroll to position [409, 0]
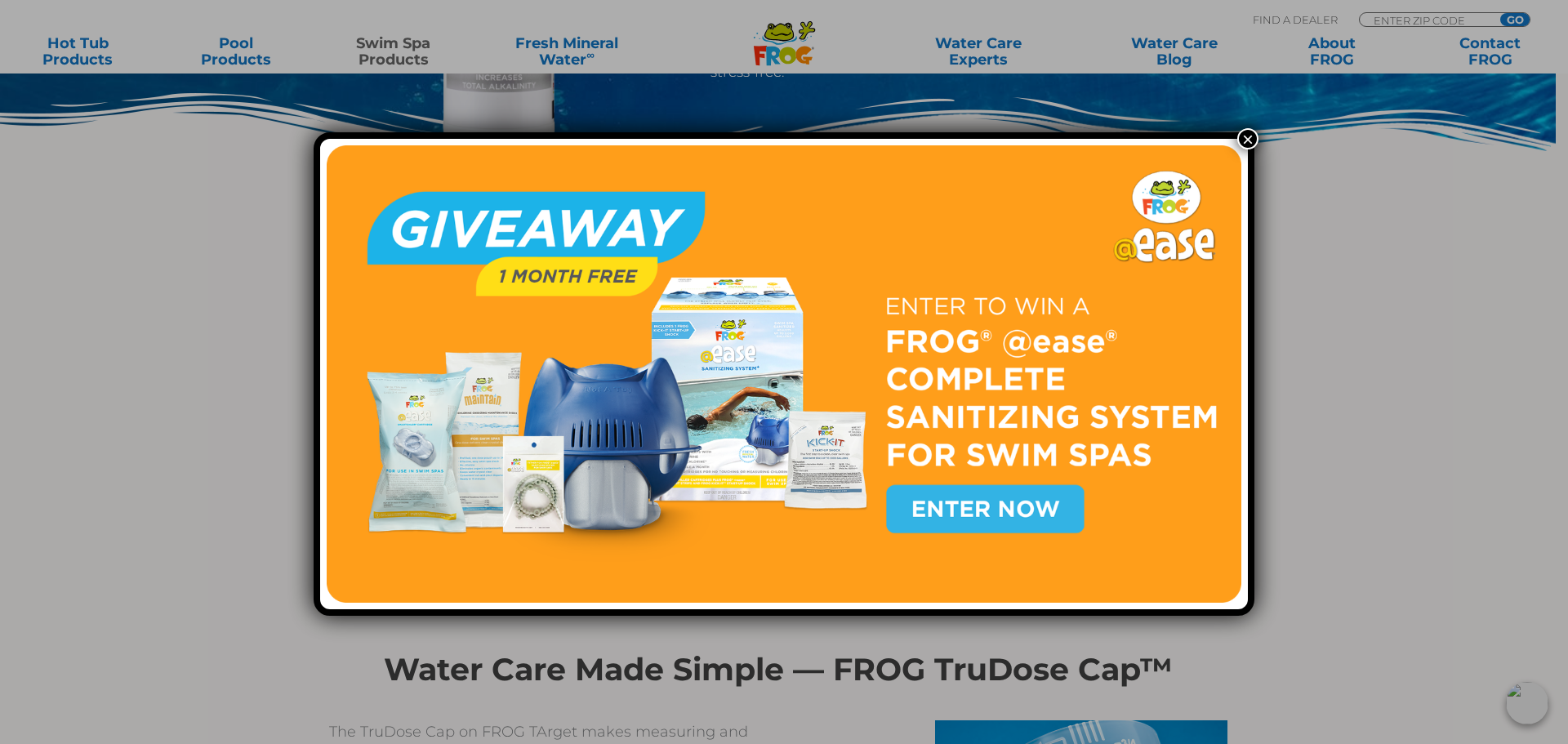
click at [1249, 136] on button "×" at bounding box center [1247, 138] width 21 height 21
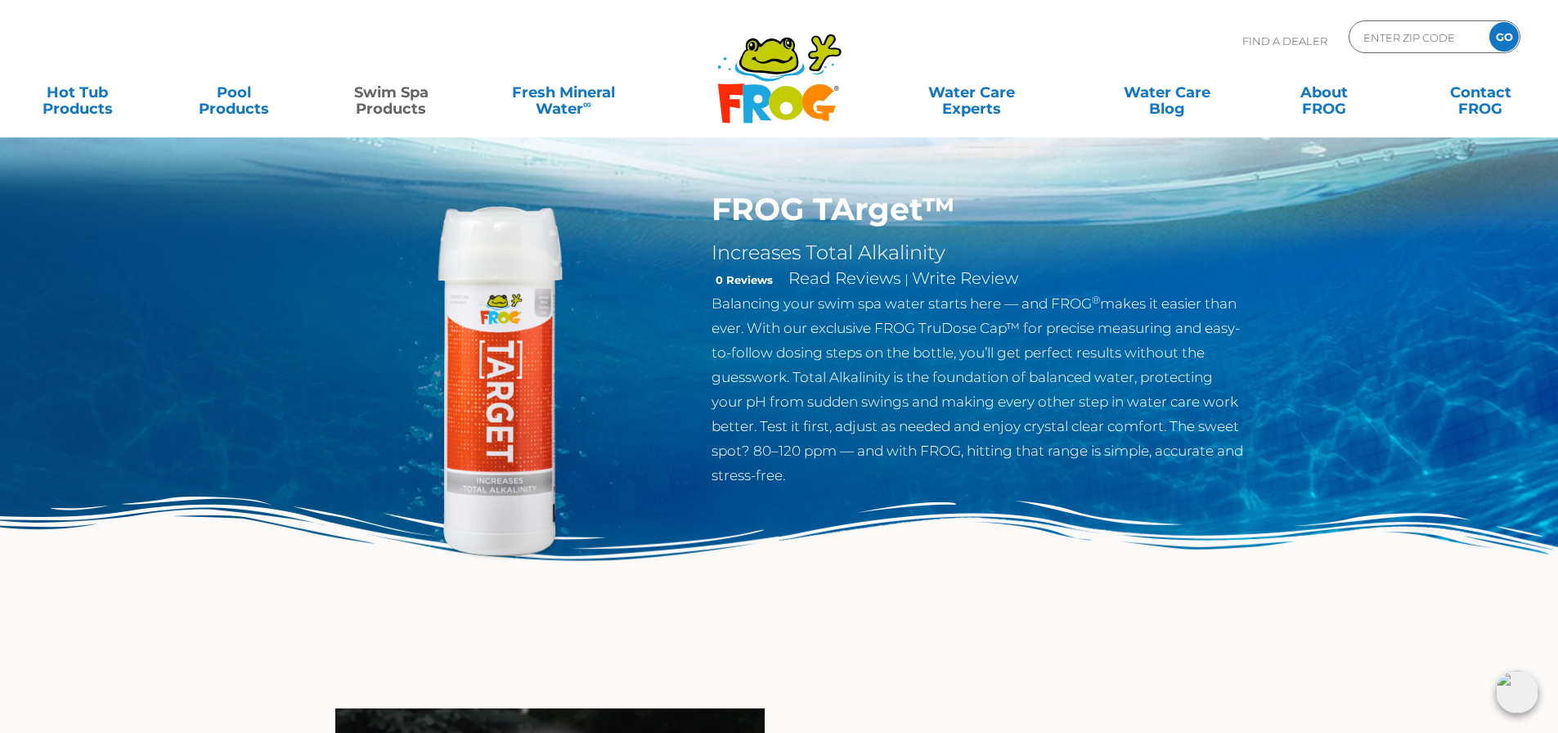
scroll to position [0, 0]
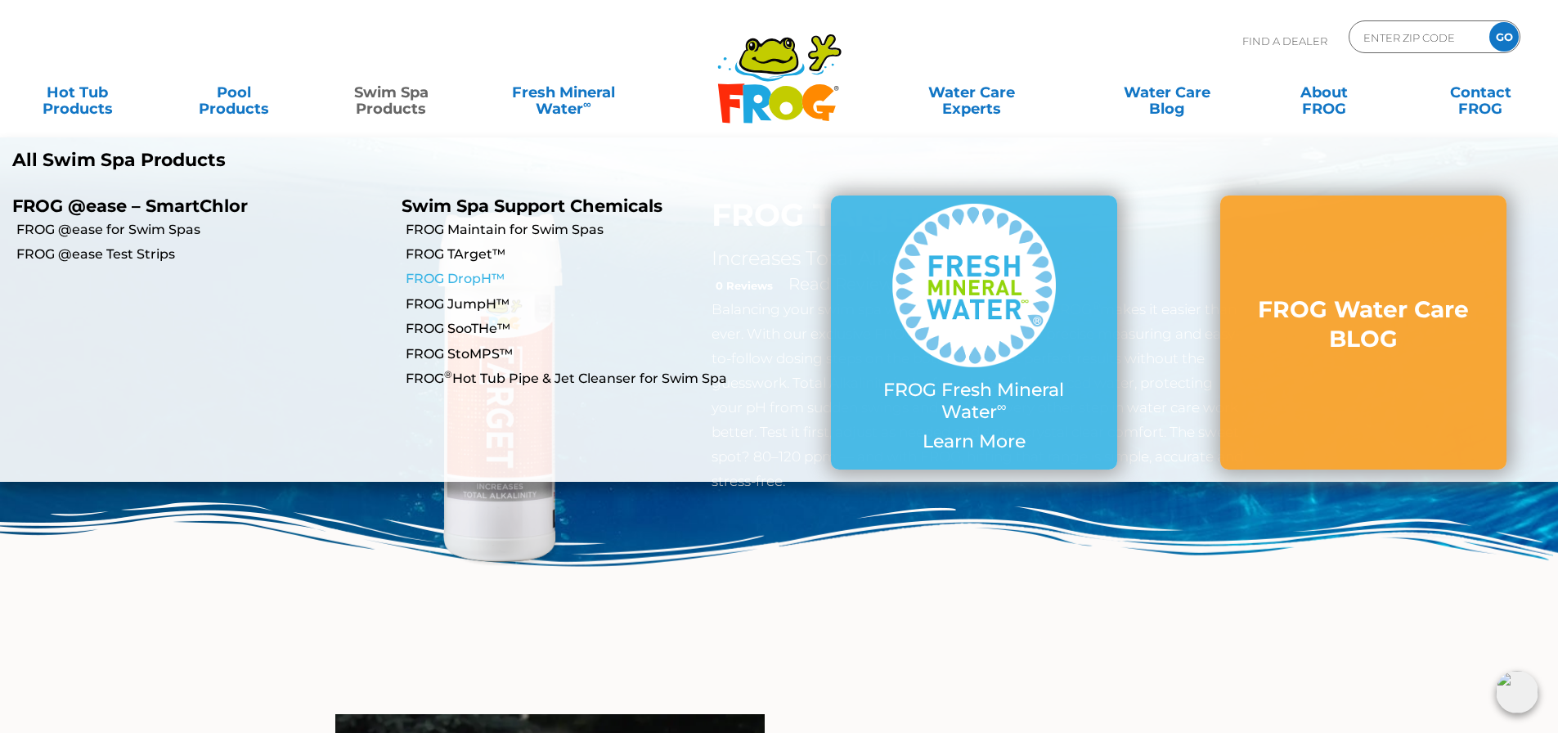
click at [477, 276] on link "FROG DropH™" at bounding box center [592, 279] width 373 height 18
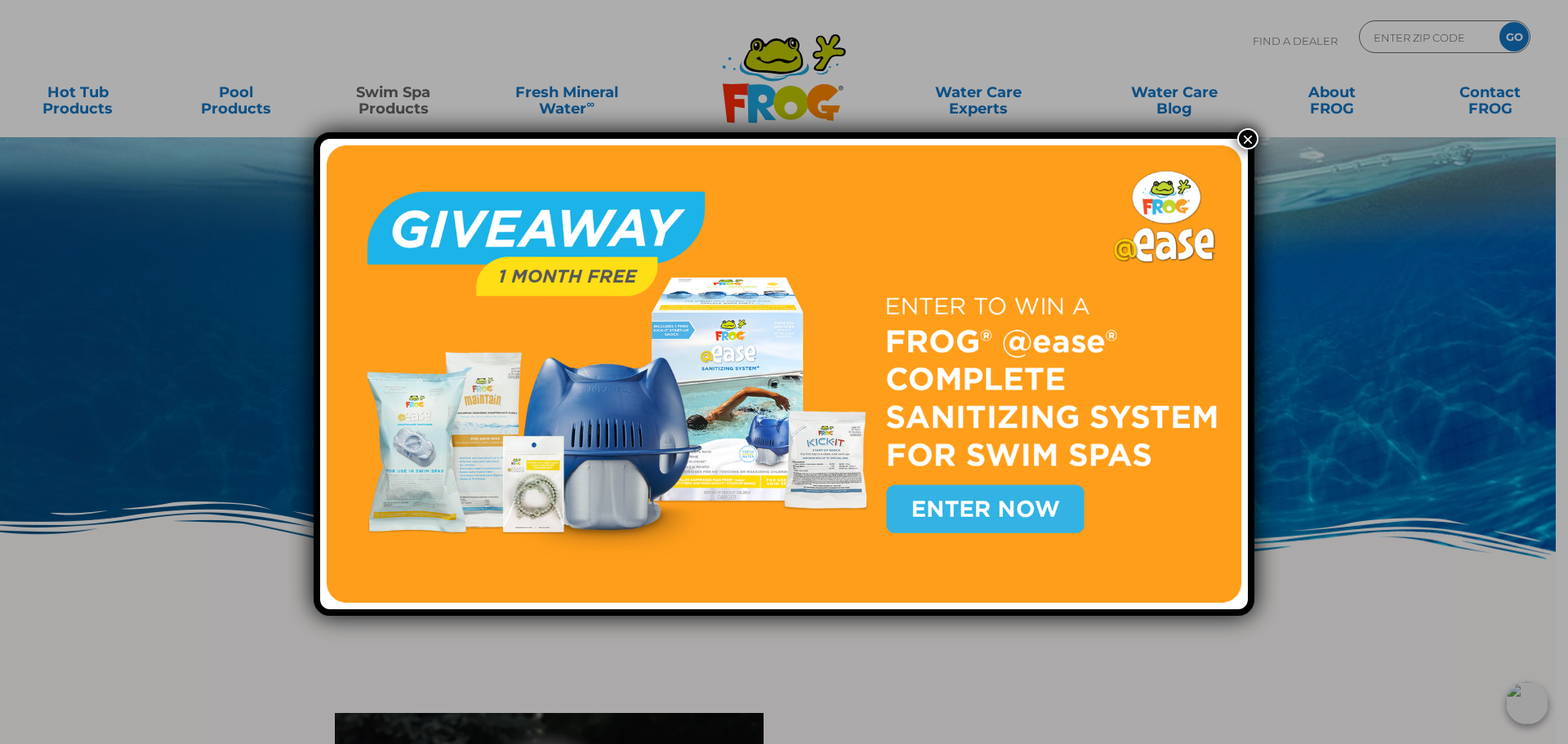
click at [1253, 134] on button "×" at bounding box center [1247, 138] width 21 height 21
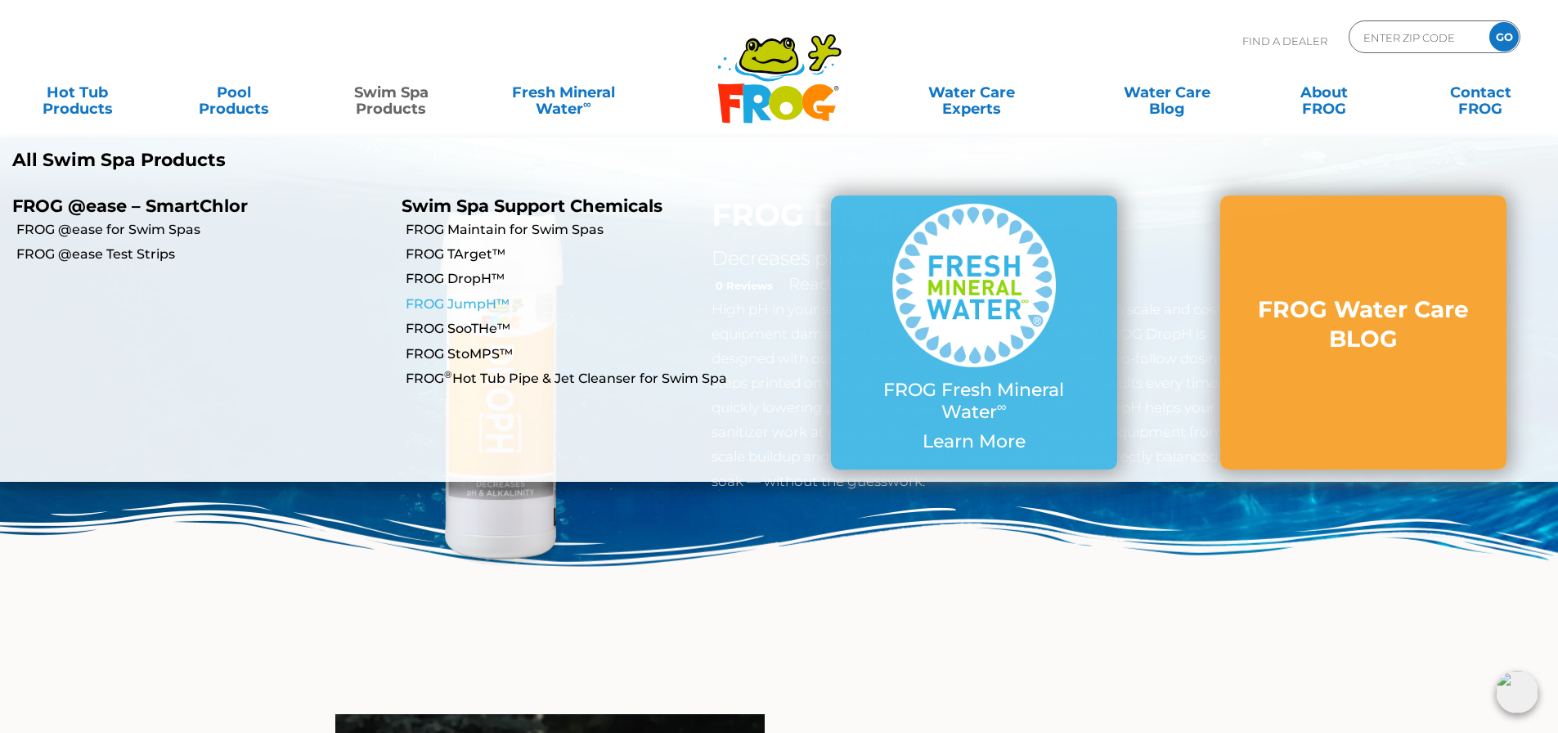
click at [478, 308] on link "FROG JumpH™" at bounding box center [592, 304] width 373 height 18
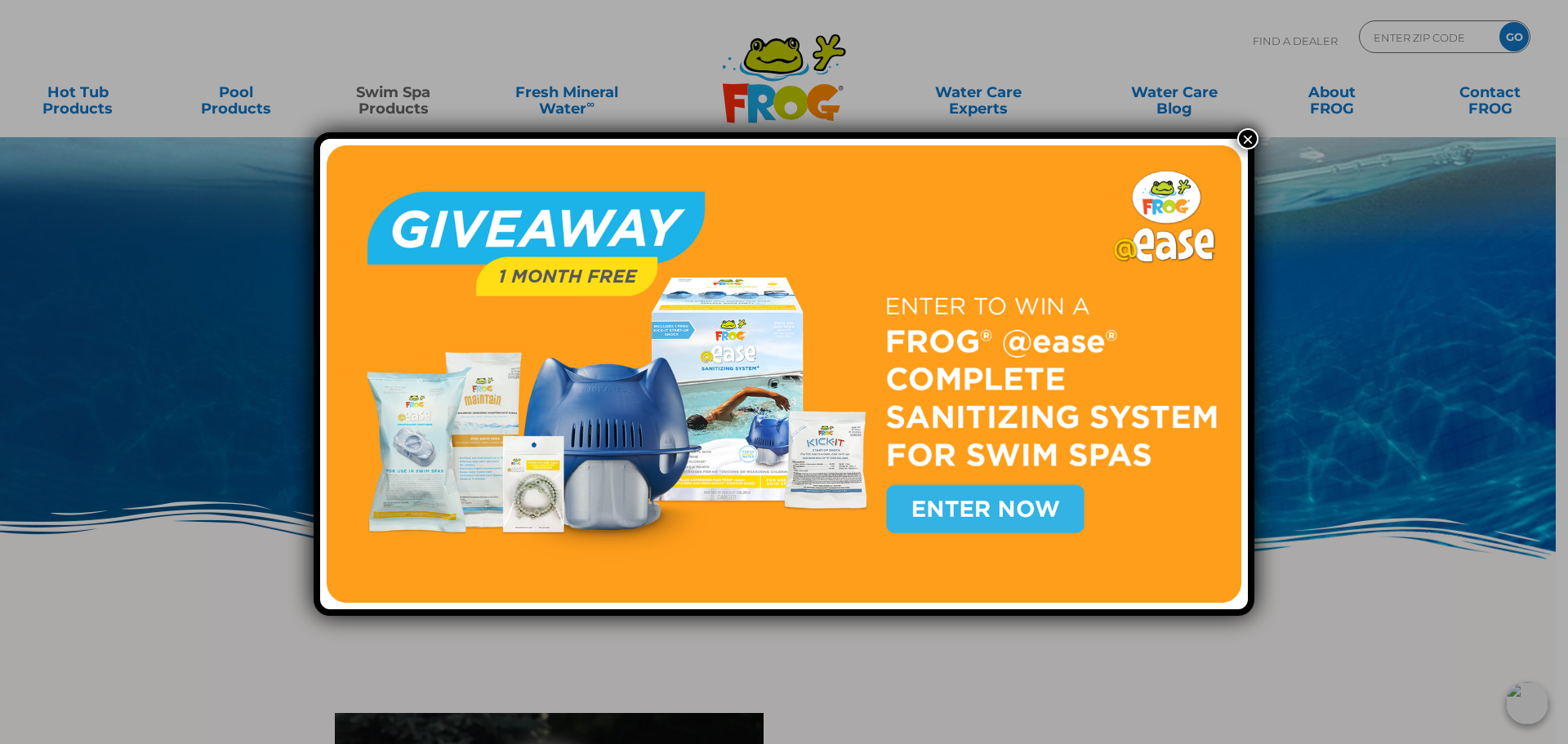
click at [1237, 145] on button "×" at bounding box center [1247, 138] width 21 height 21
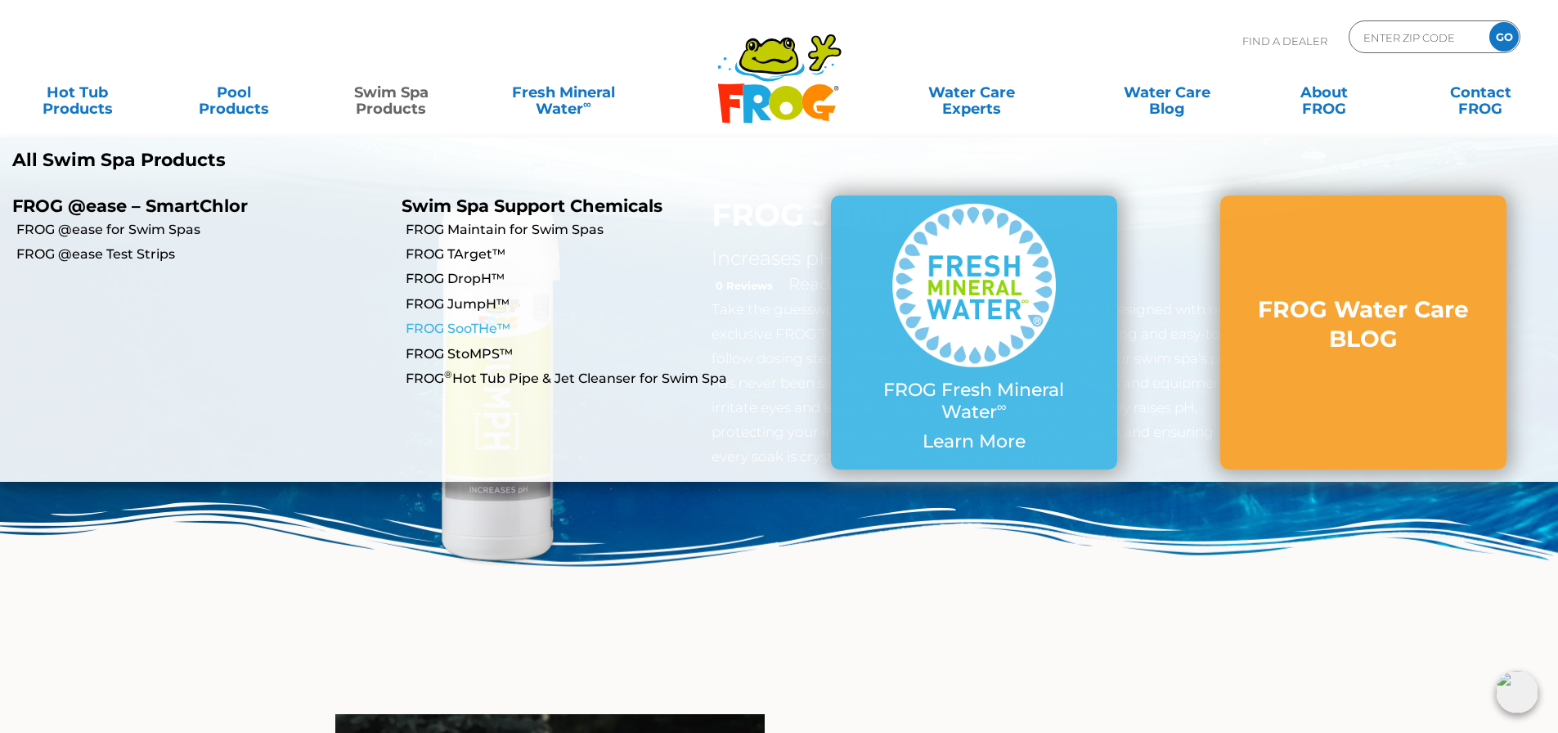
click at [485, 327] on link "FROG SooTHe™" at bounding box center [592, 329] width 373 height 18
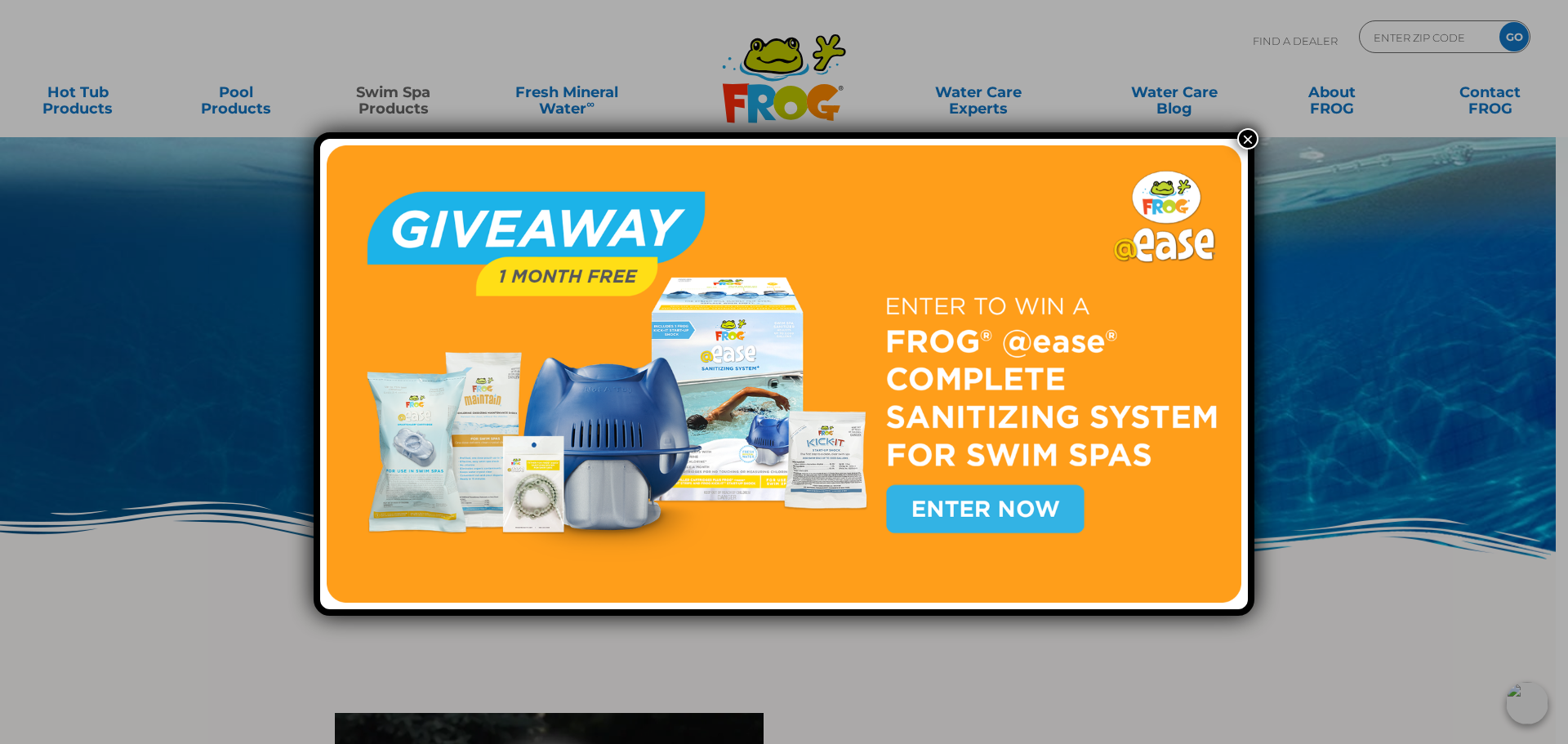
click at [1243, 135] on button "×" at bounding box center [1247, 138] width 21 height 21
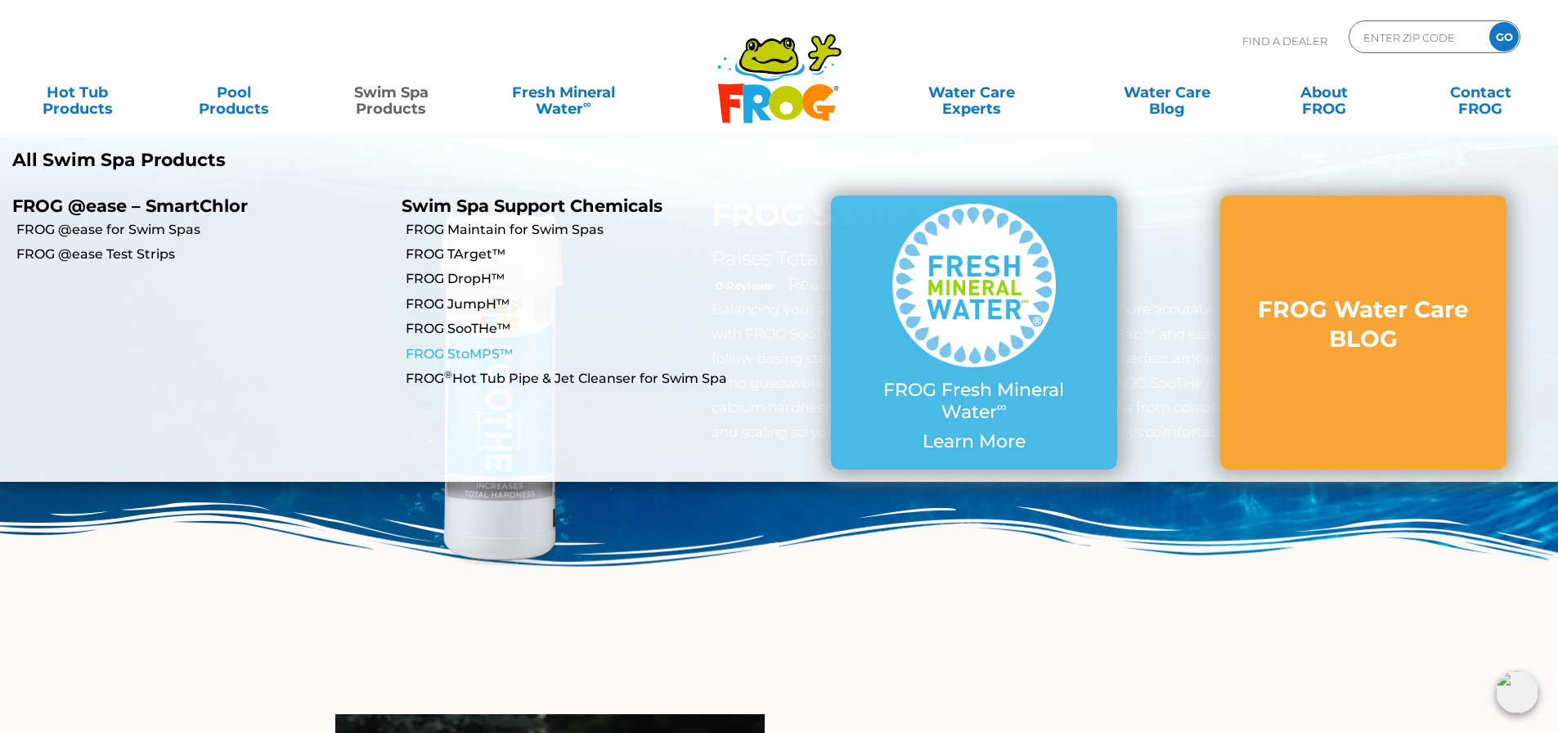
click at [482, 357] on link "FROG StoMPS™" at bounding box center [592, 354] width 373 height 18
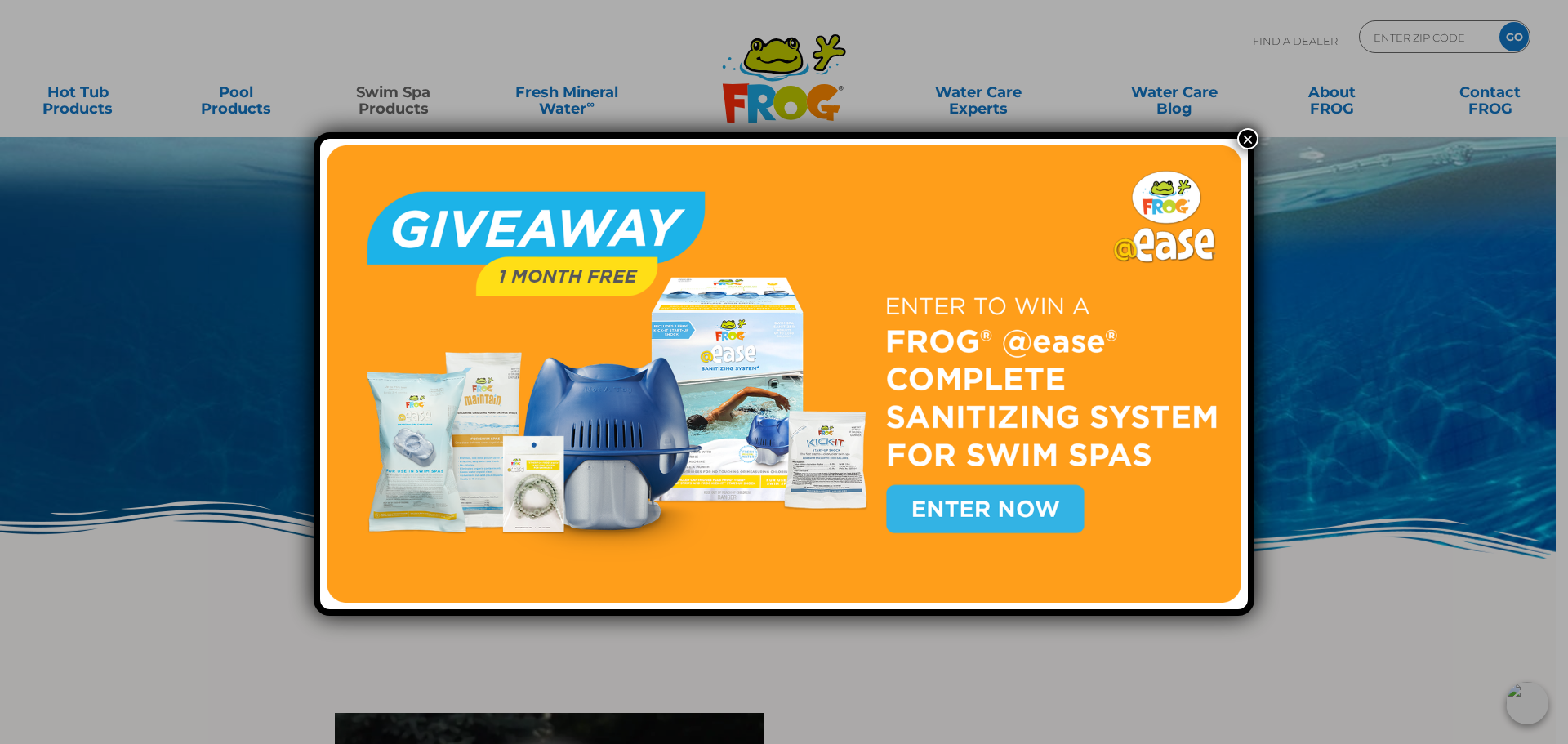
drag, startPoint x: 1252, startPoint y: 132, endPoint x: 1160, endPoint y: 256, distance: 154.4
click at [1252, 132] on button "×" at bounding box center [1247, 138] width 21 height 21
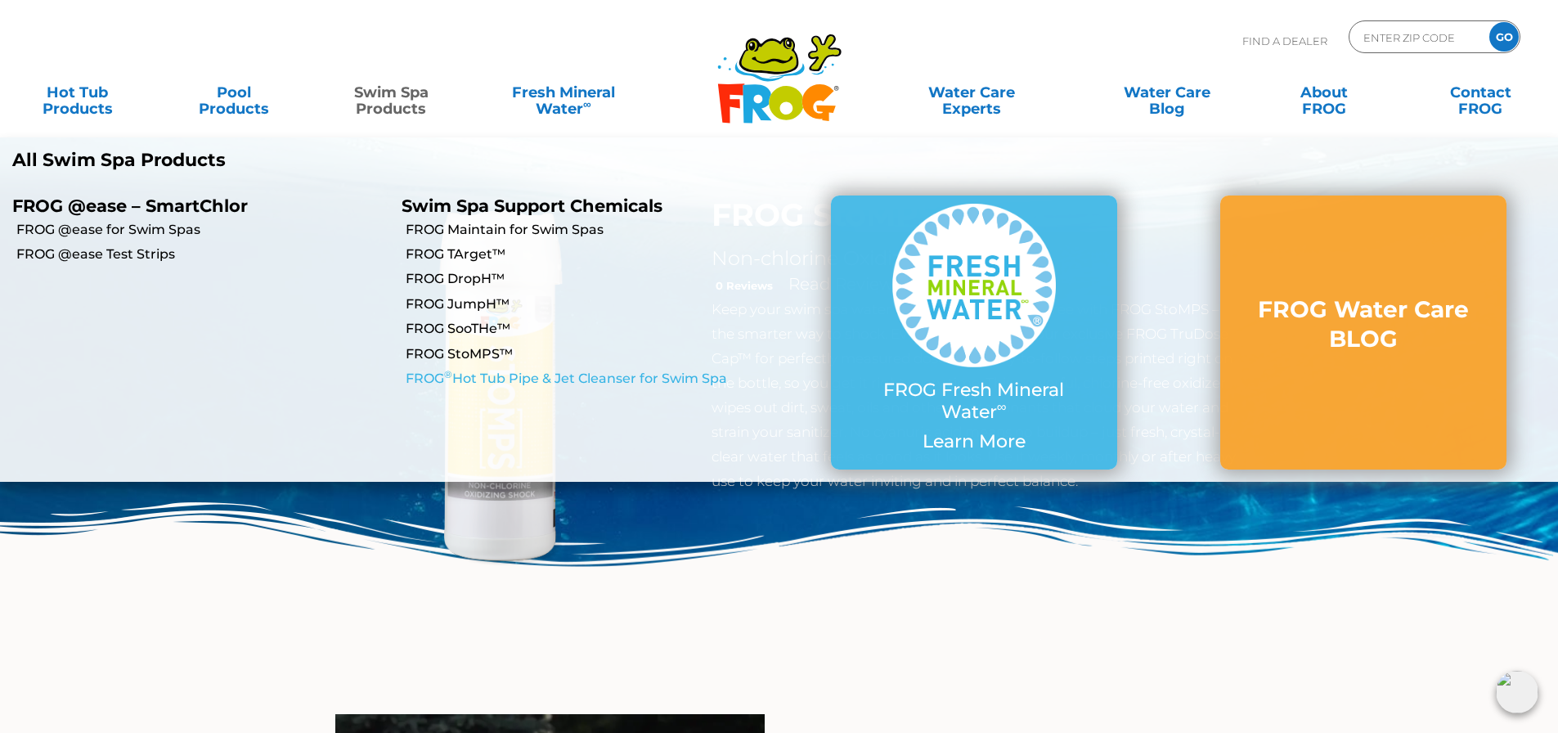
click at [487, 374] on link "FROG ® Hot Tub Pipe & Jet Cleanser for Swim Spa" at bounding box center [592, 379] width 373 height 18
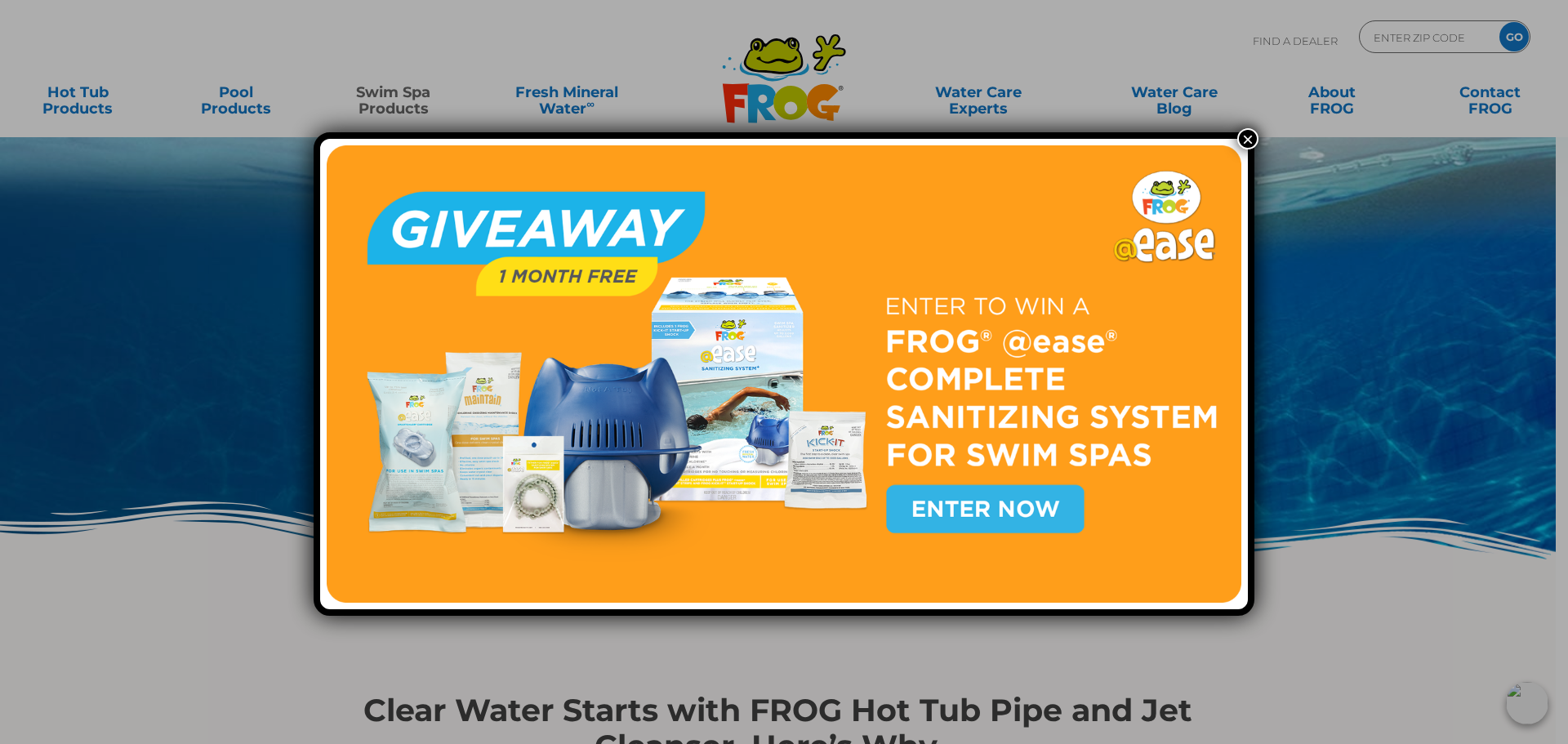
click at [1246, 133] on button "×" at bounding box center [1247, 138] width 21 height 21
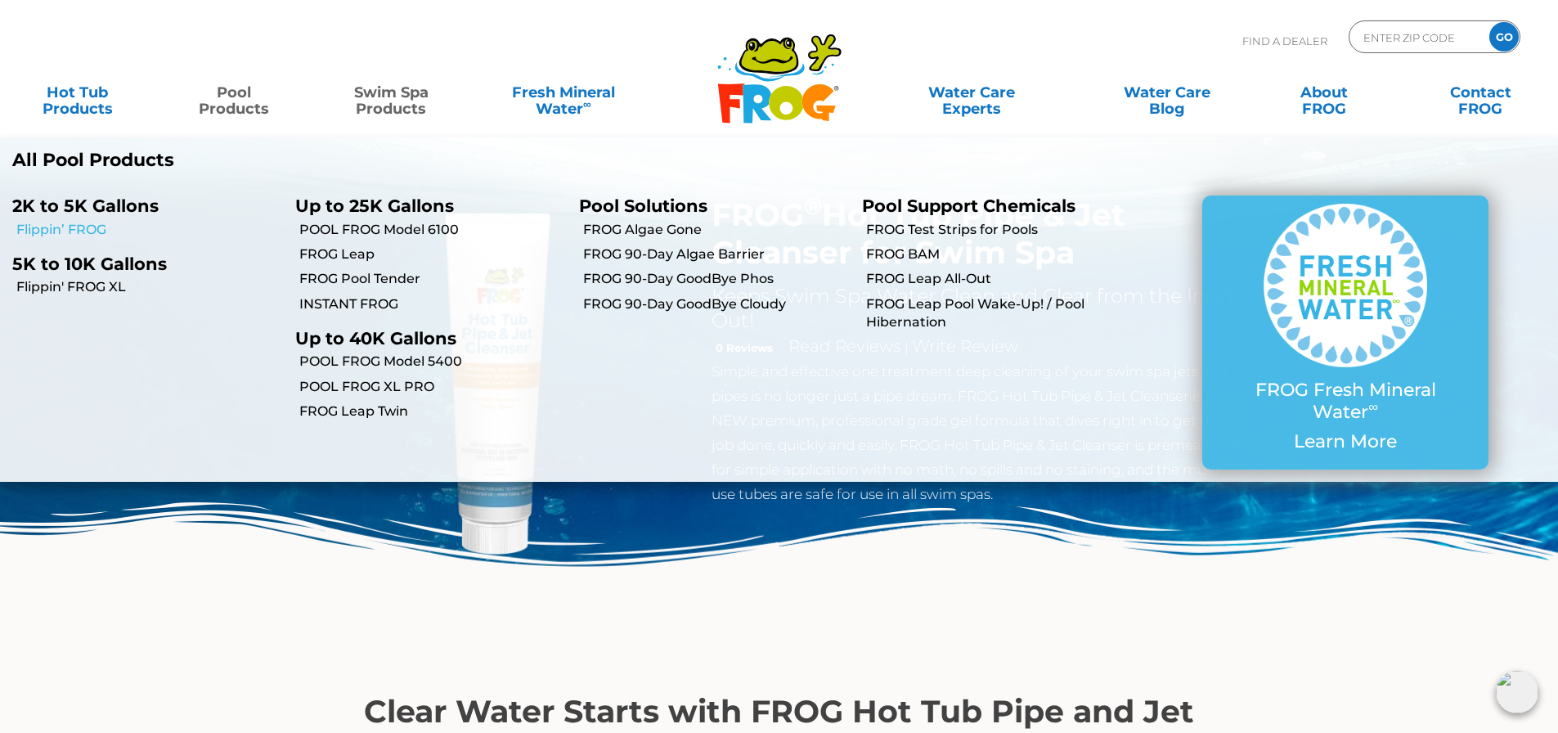
click at [88, 227] on link "Flippin’ FROG" at bounding box center [149, 230] width 267 height 18
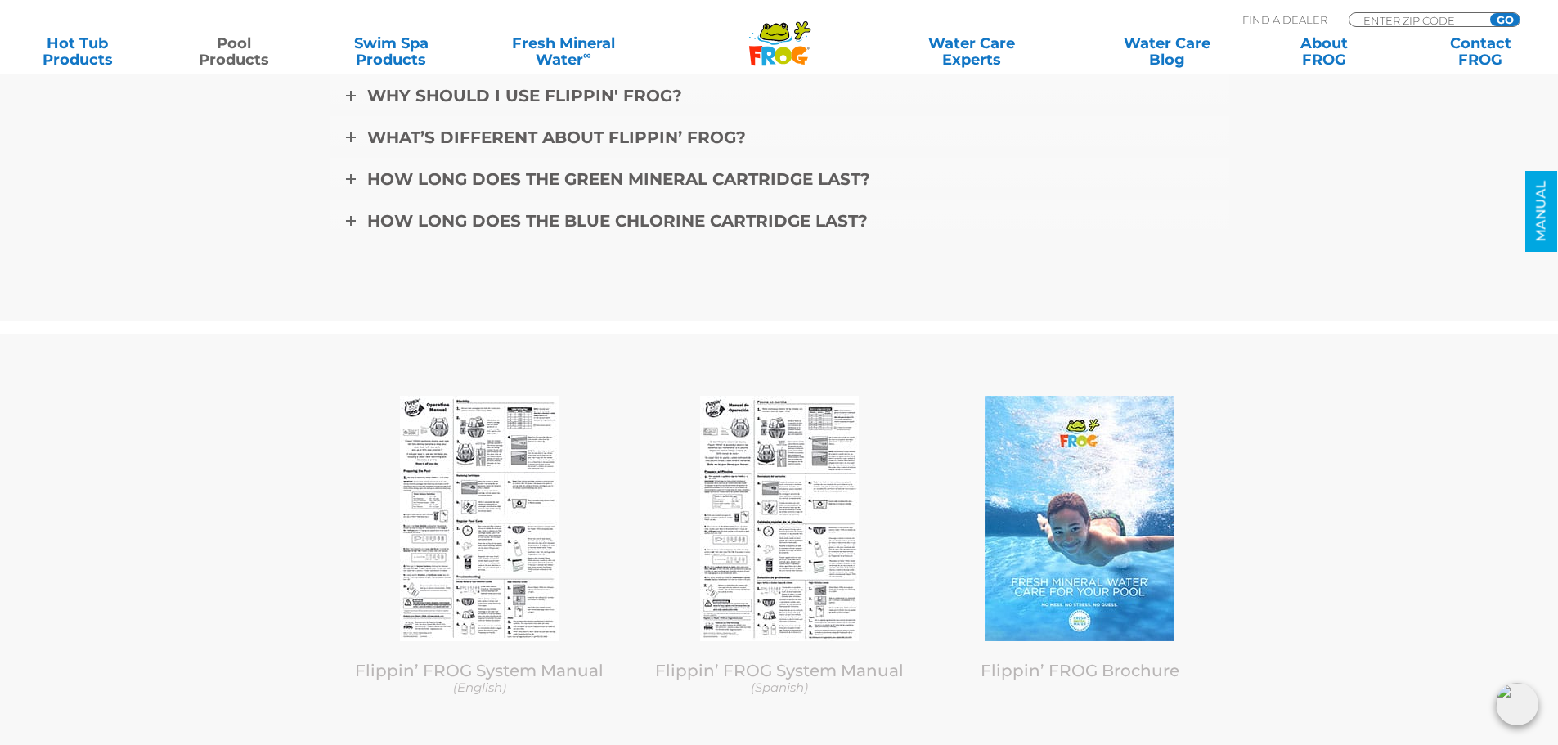
scroll to position [6778, 0]
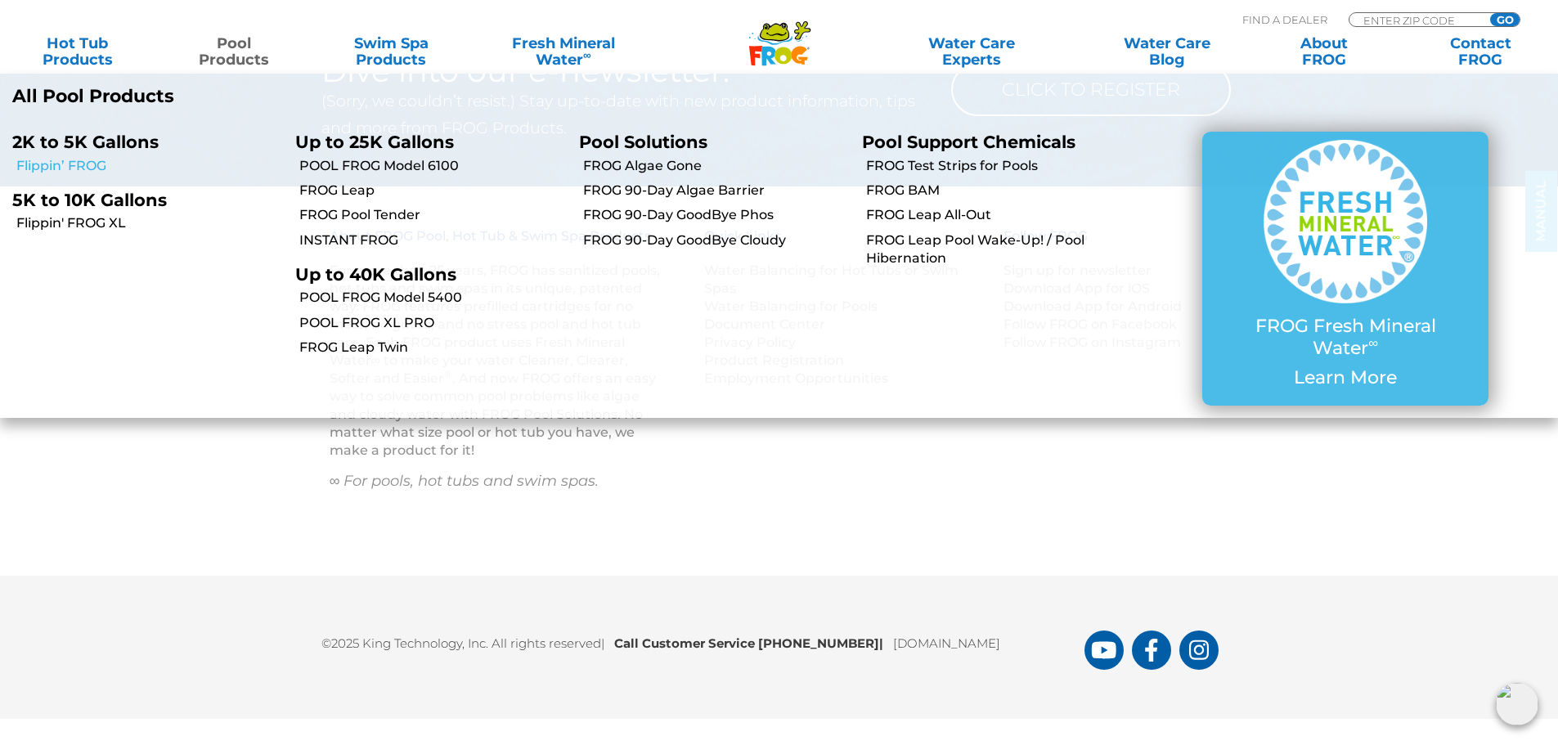
click at [97, 164] on link "Flippin’ FROG" at bounding box center [149, 166] width 267 height 18
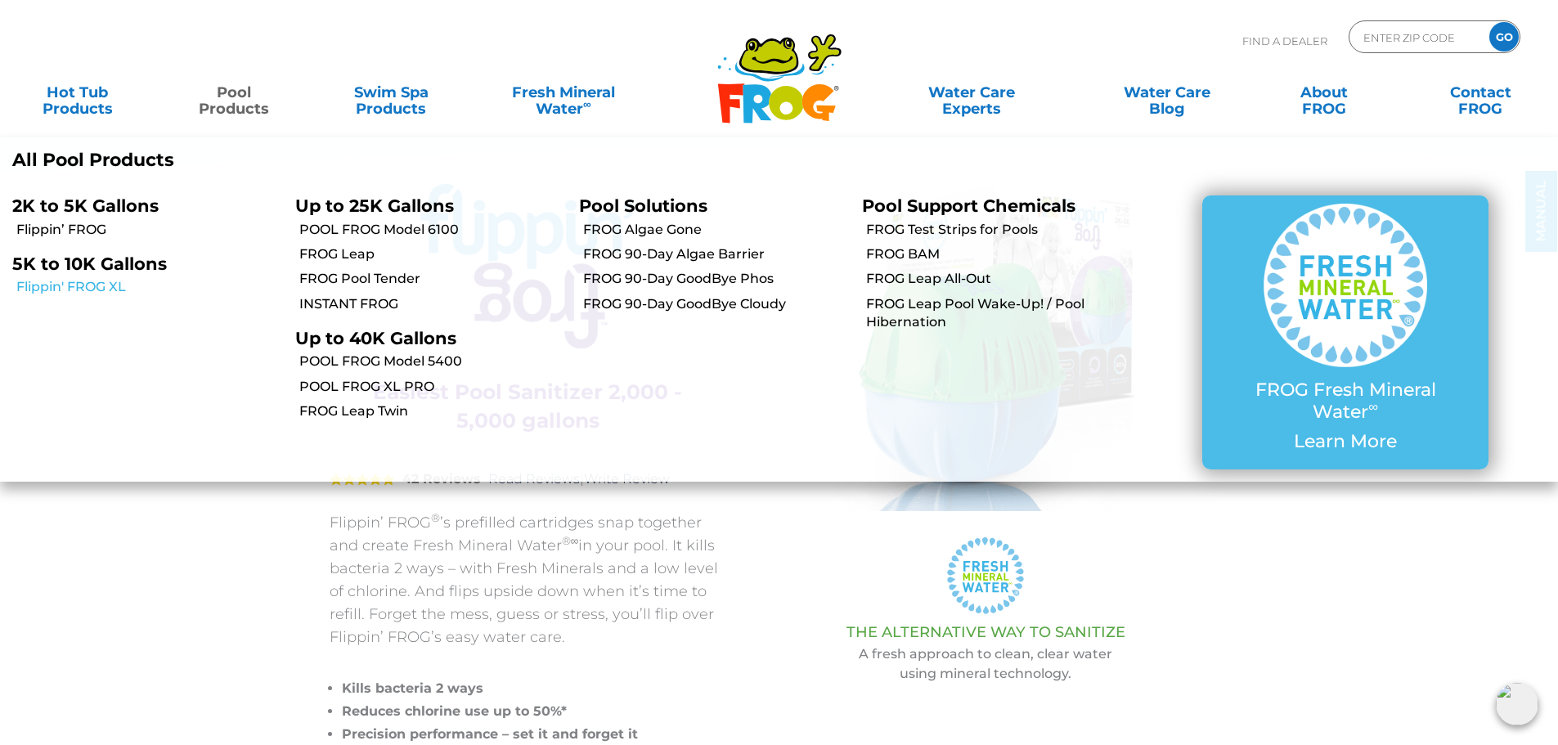
click at [100, 286] on link "Flippin' FROG XL" at bounding box center [149, 287] width 267 height 18
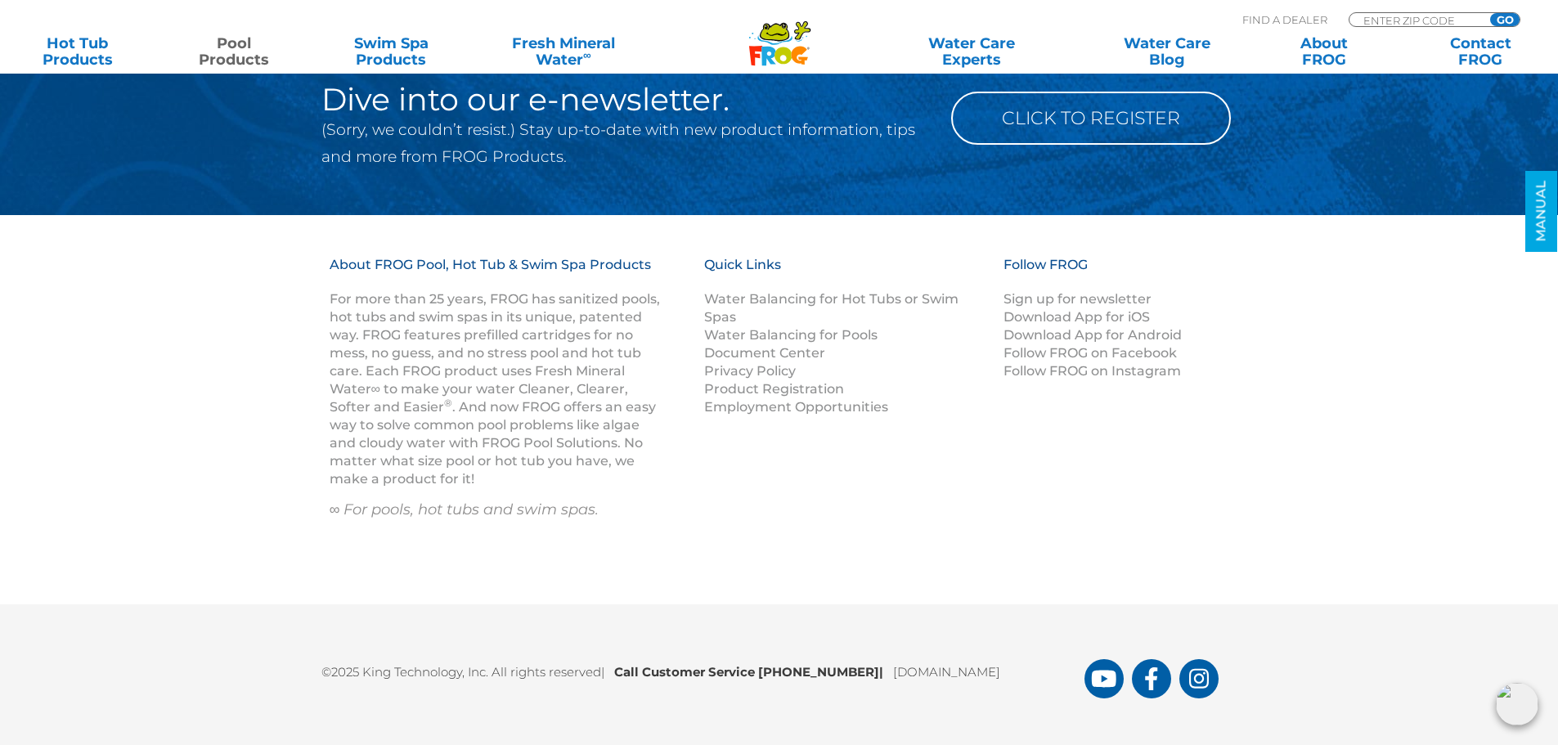
scroll to position [7440, 0]
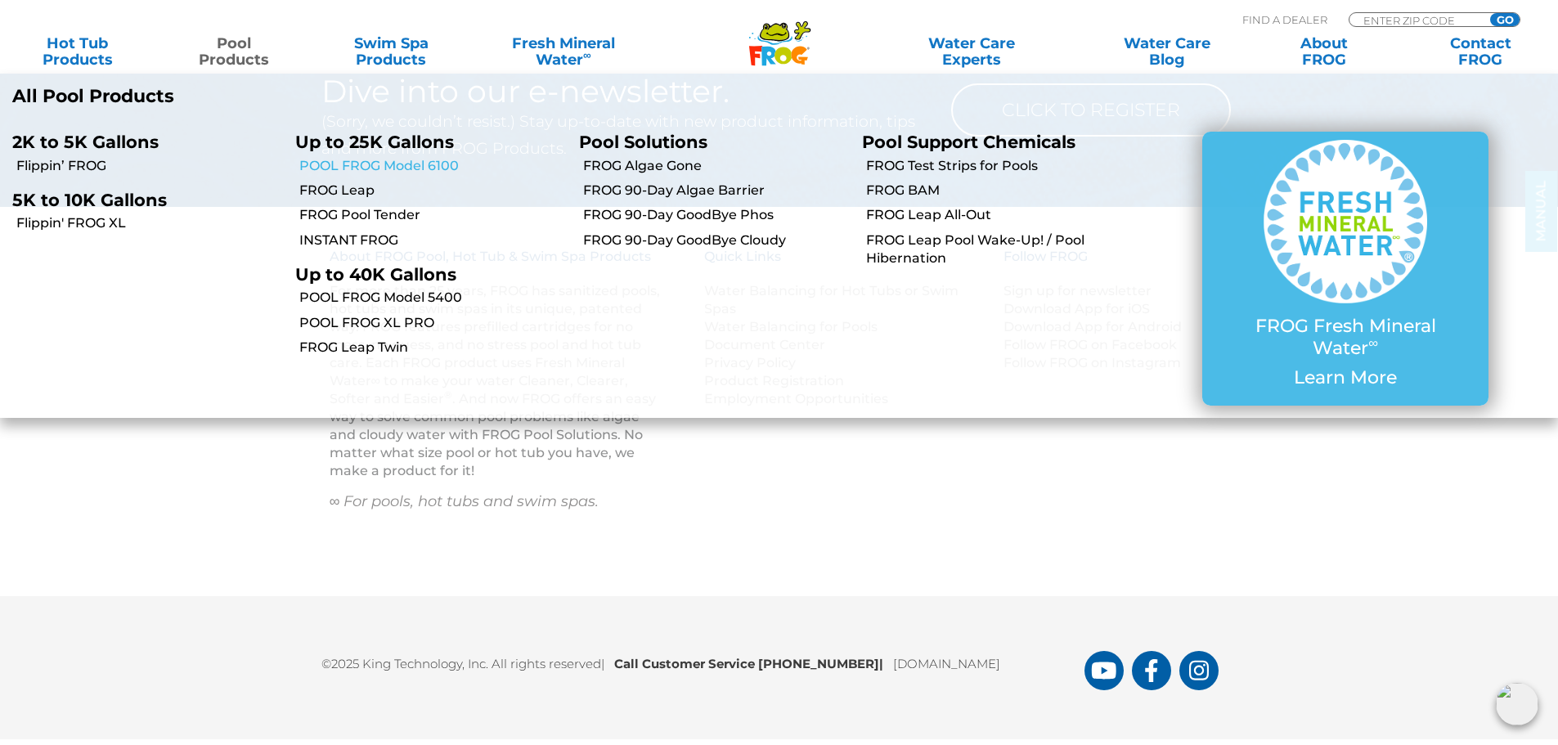
click at [378, 166] on link "POOL FROG Model 6100" at bounding box center [432, 166] width 267 height 18
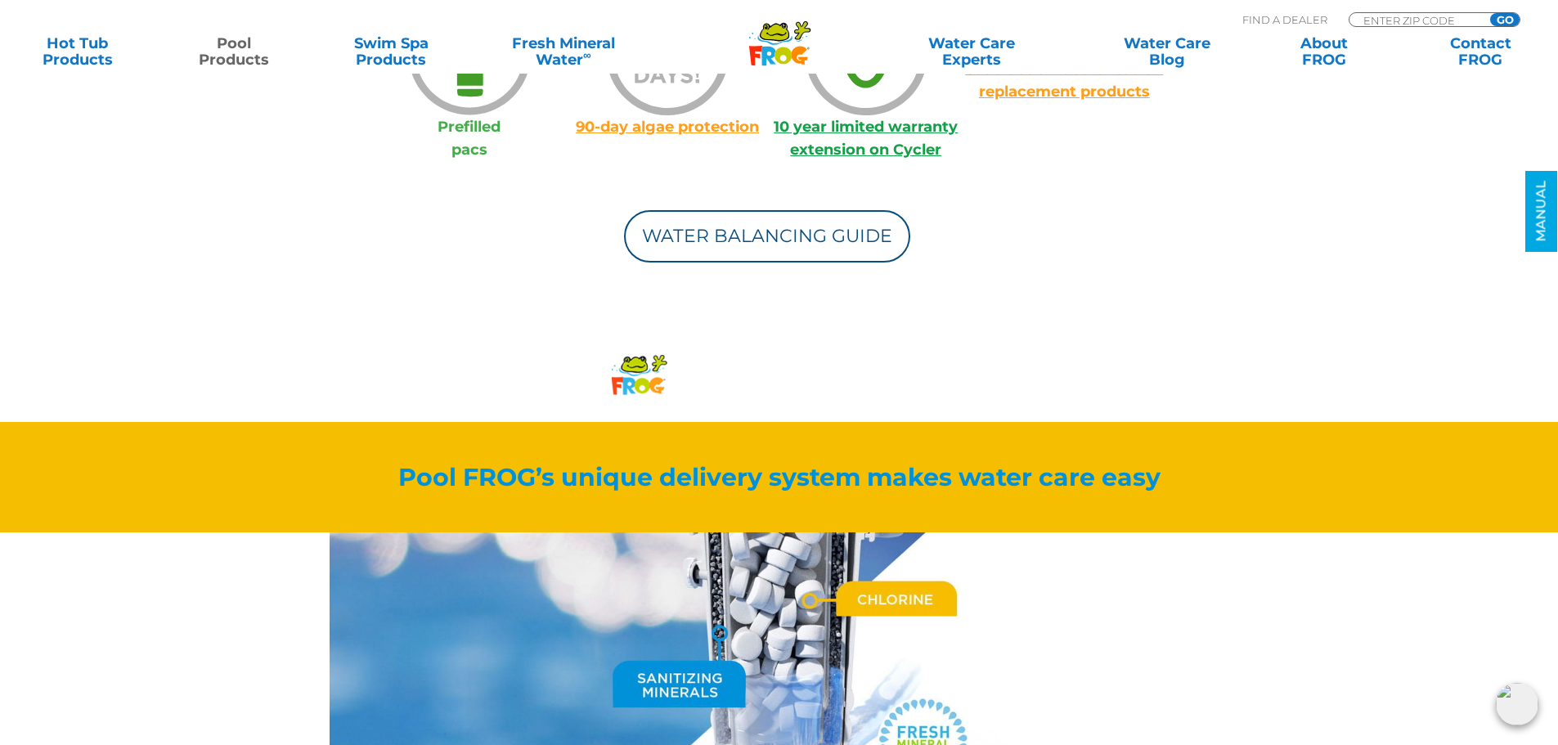
scroll to position [1391, 0]
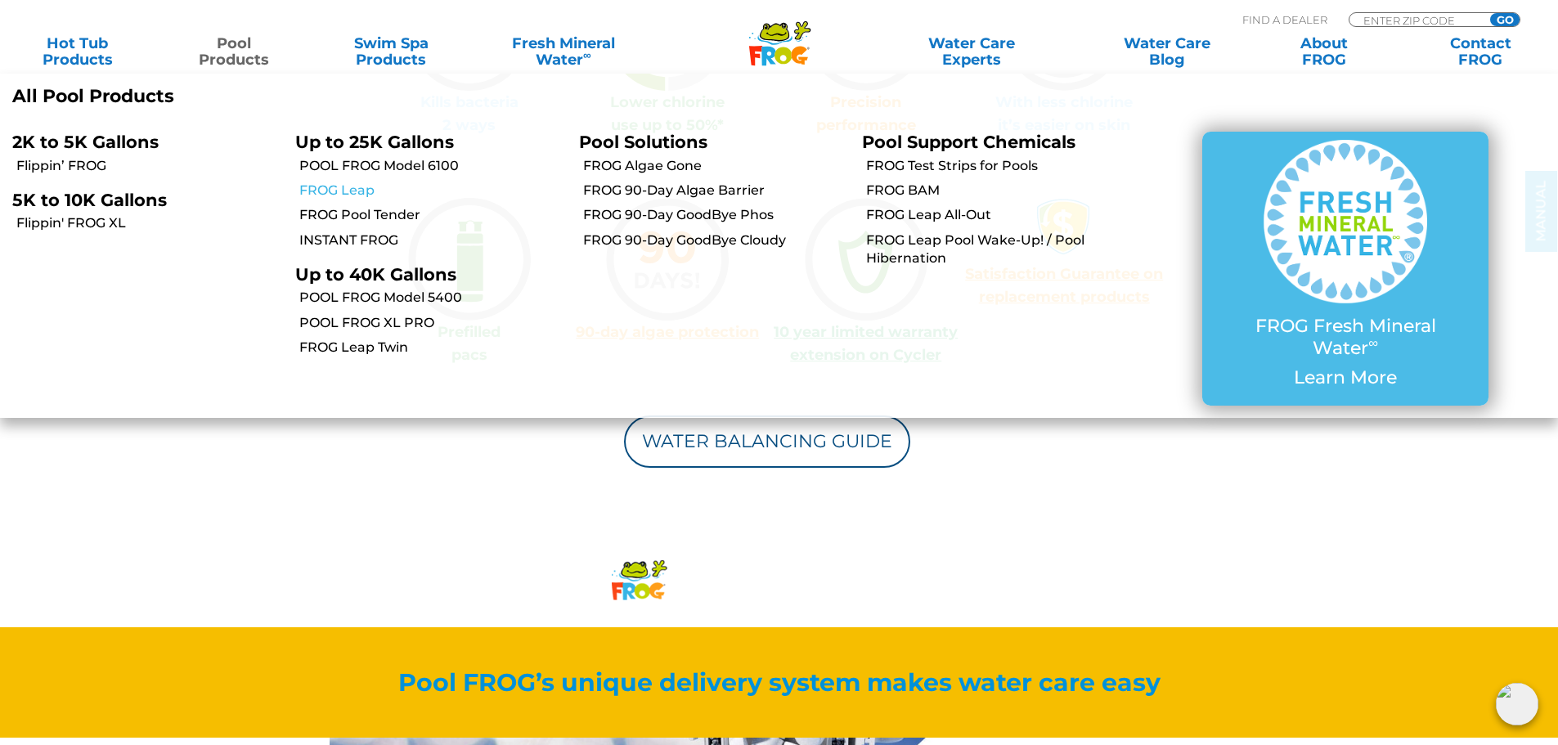
click at [340, 194] on link "FROG Leap" at bounding box center [432, 191] width 267 height 18
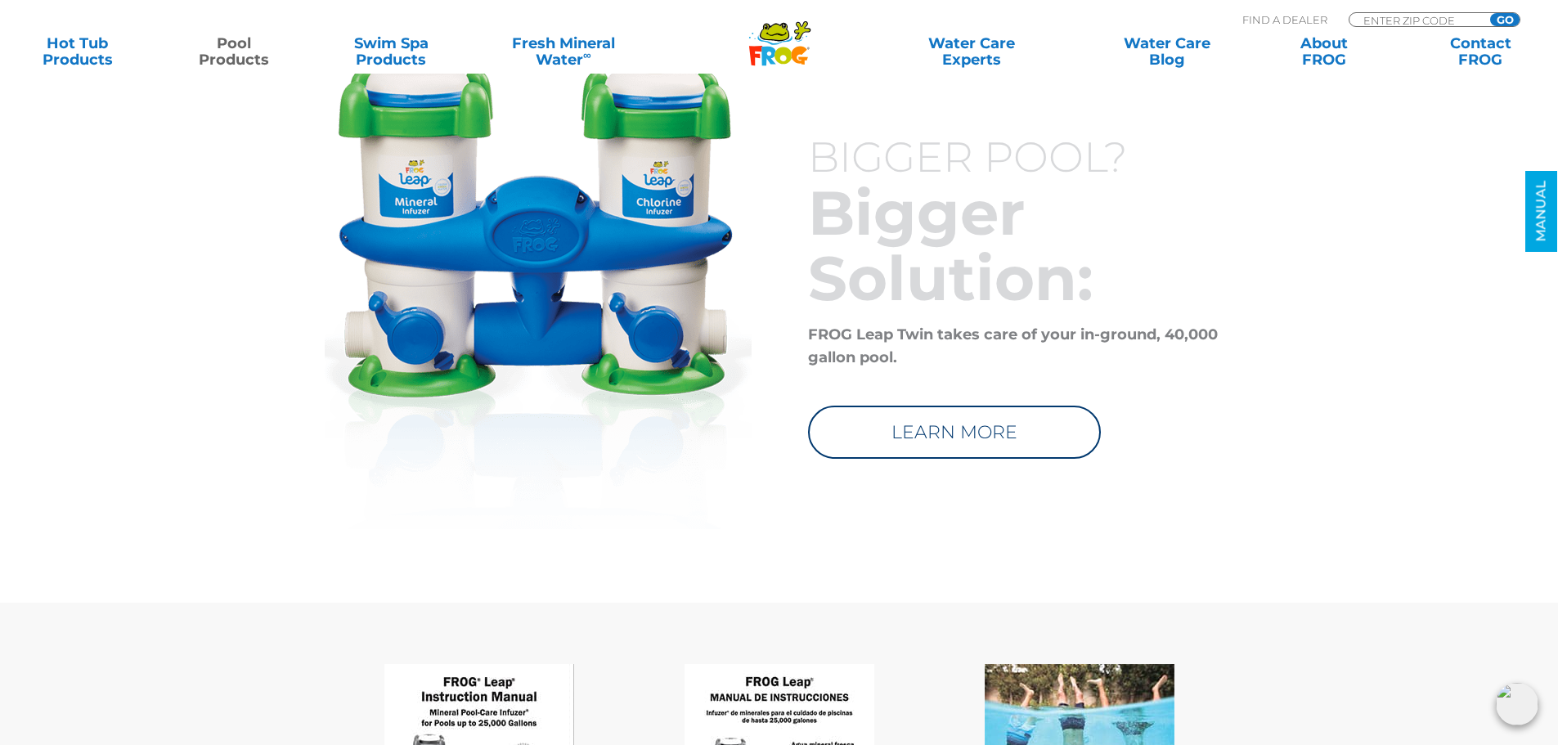
scroll to position [8091, 0]
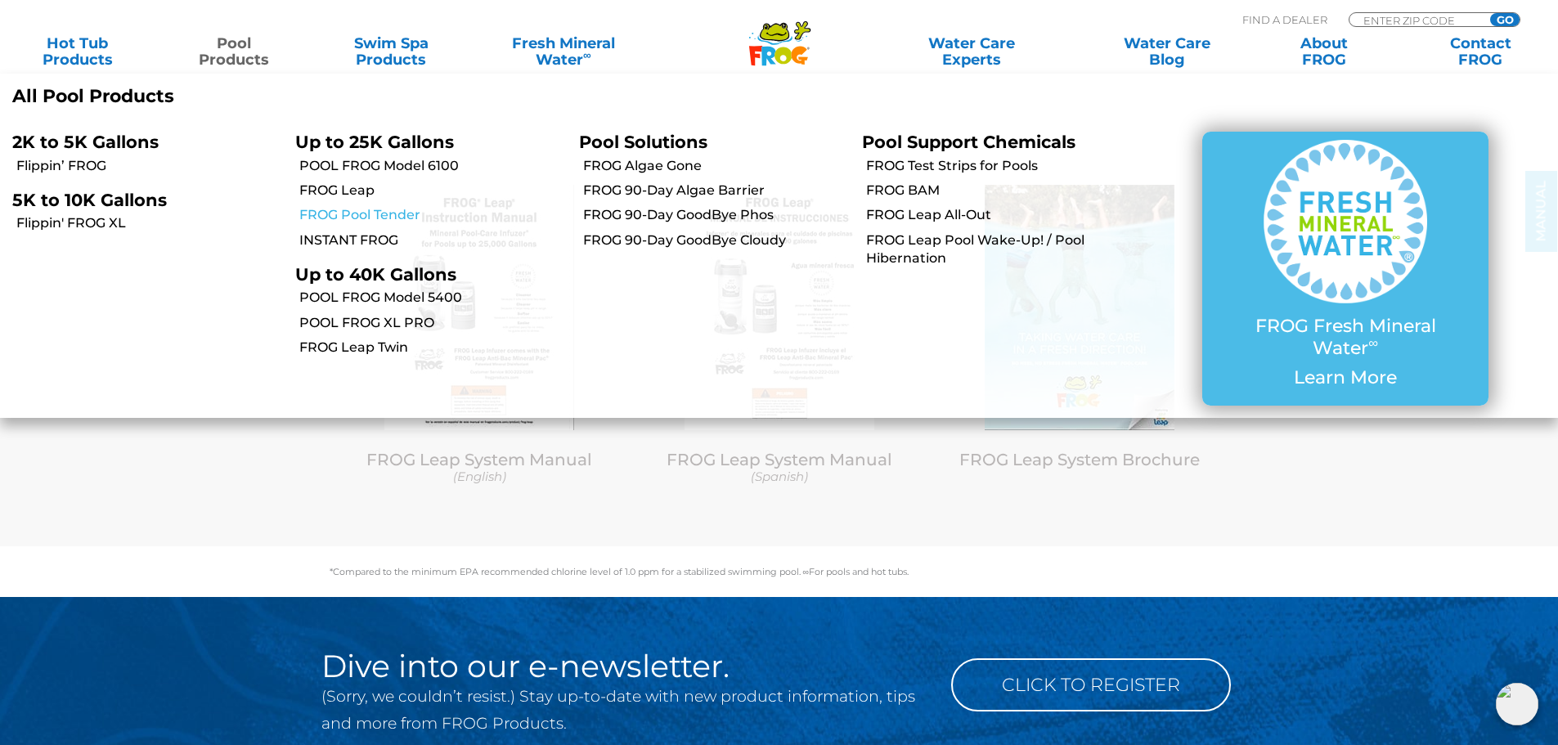
click at [385, 212] on link "FROG Pool Tender" at bounding box center [432, 215] width 267 height 18
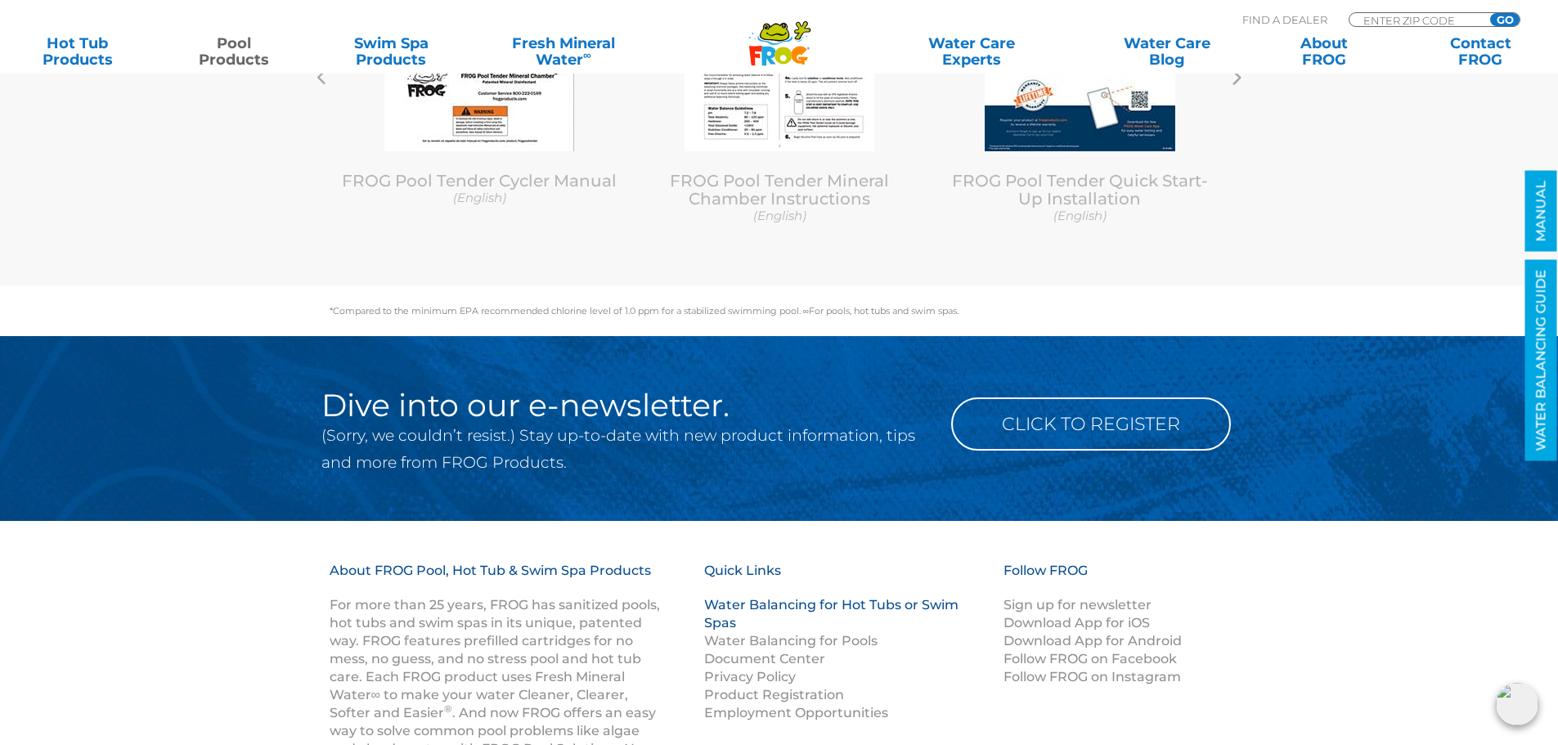
scroll to position [6225, 0]
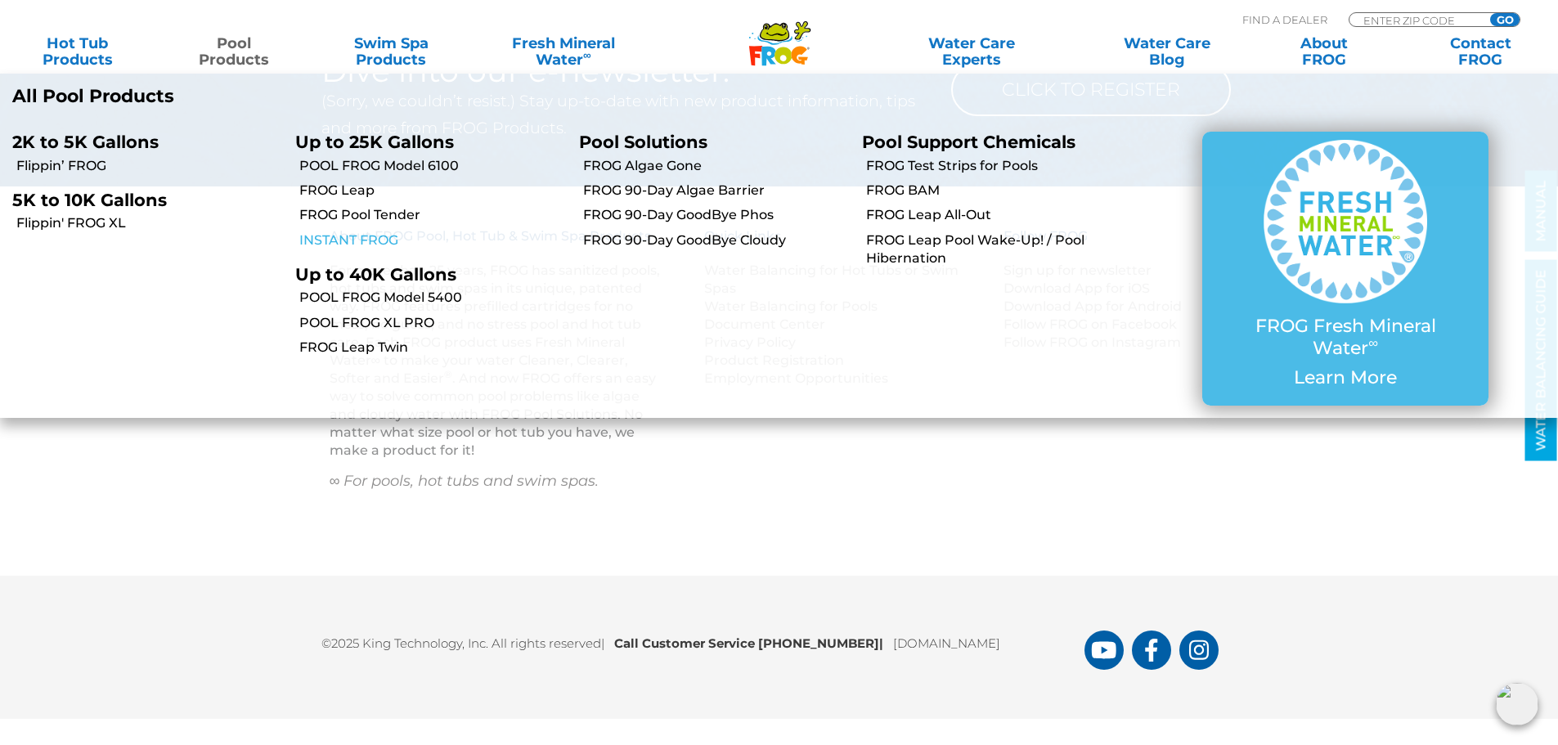
click at [381, 236] on link "INSTANT FROG" at bounding box center [432, 241] width 267 height 18
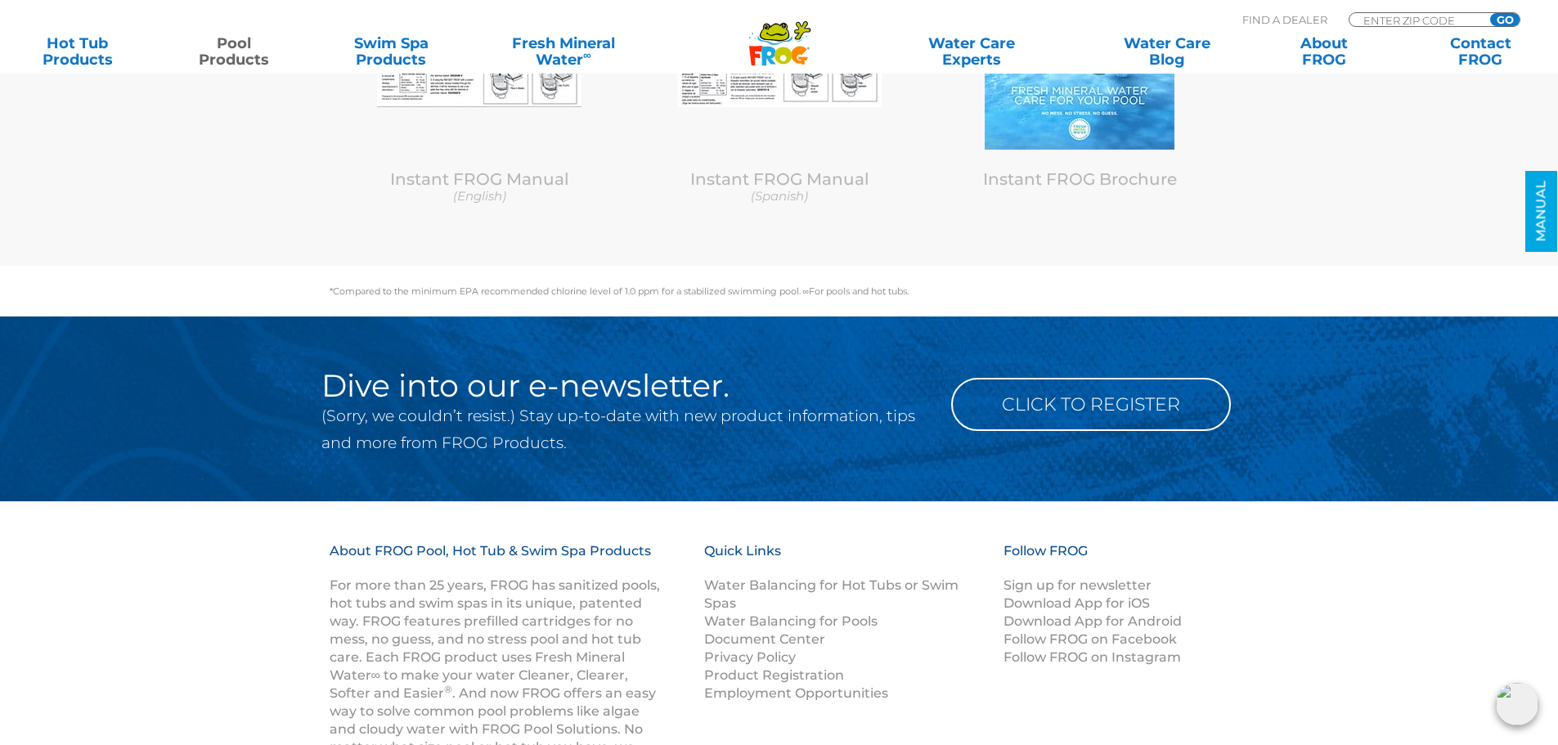
scroll to position [7268, 0]
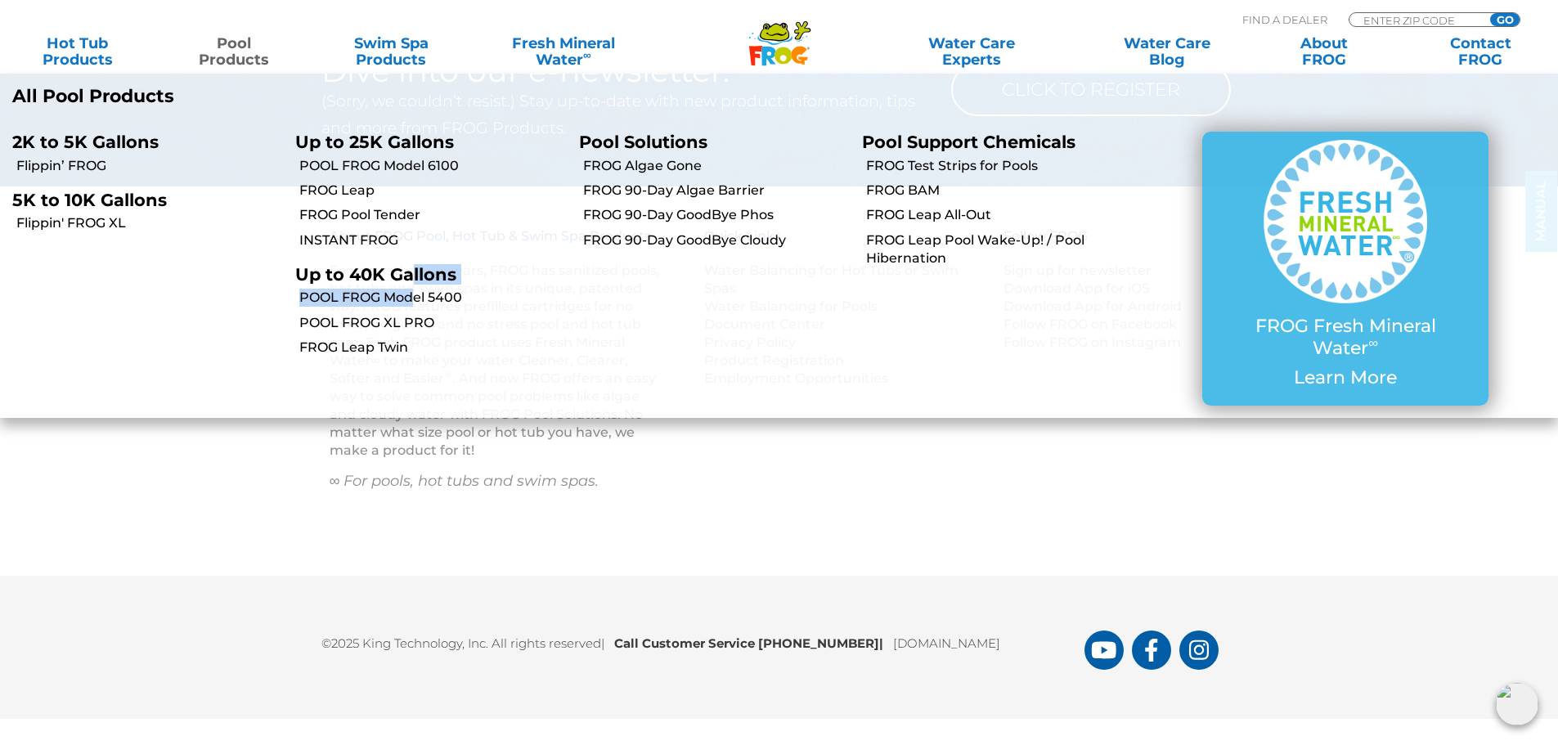
click at [411, 119] on ul "Pools up to 25K Gallons Up to 25K Gallons POOL FROG Model 6100 FROG Leap FROG P…" at bounding box center [424, 119] width 283 height 0
click at [411, 298] on link "POOL FROG Model 5400" at bounding box center [432, 298] width 267 height 18
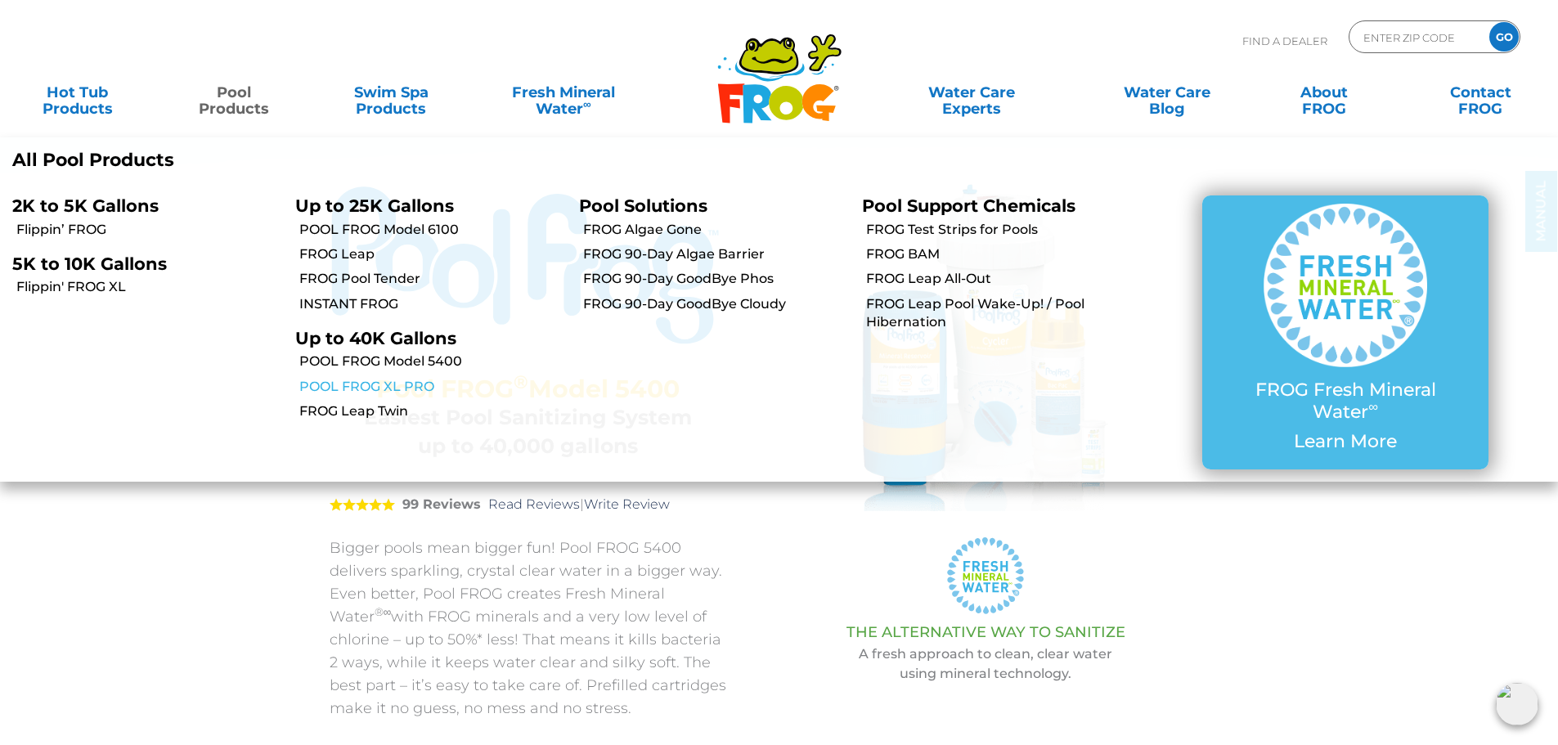
click at [380, 391] on link "POOL FROG XL PRO" at bounding box center [432, 387] width 267 height 18
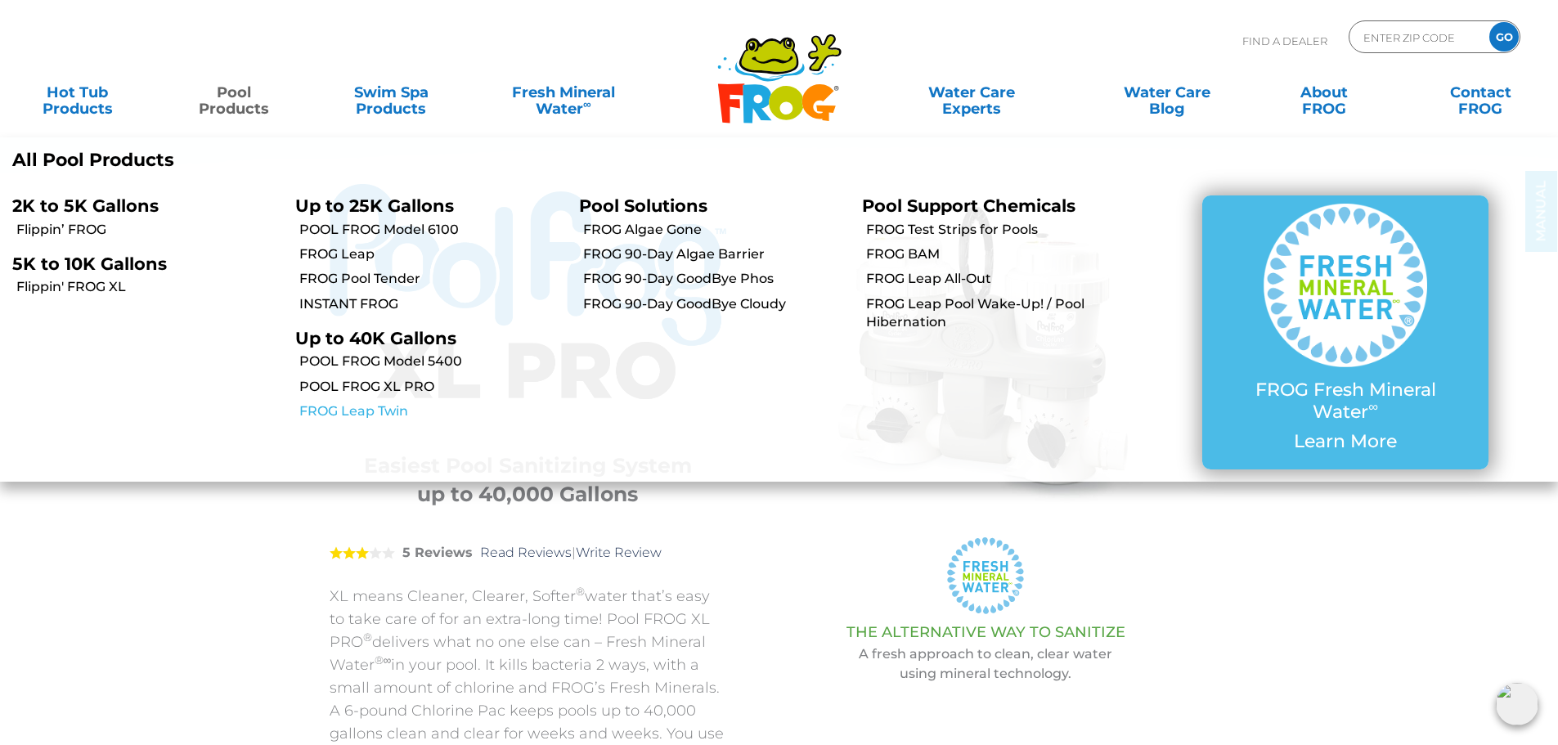
click at [364, 402] on link "FROG Leap Twin" at bounding box center [432, 411] width 267 height 18
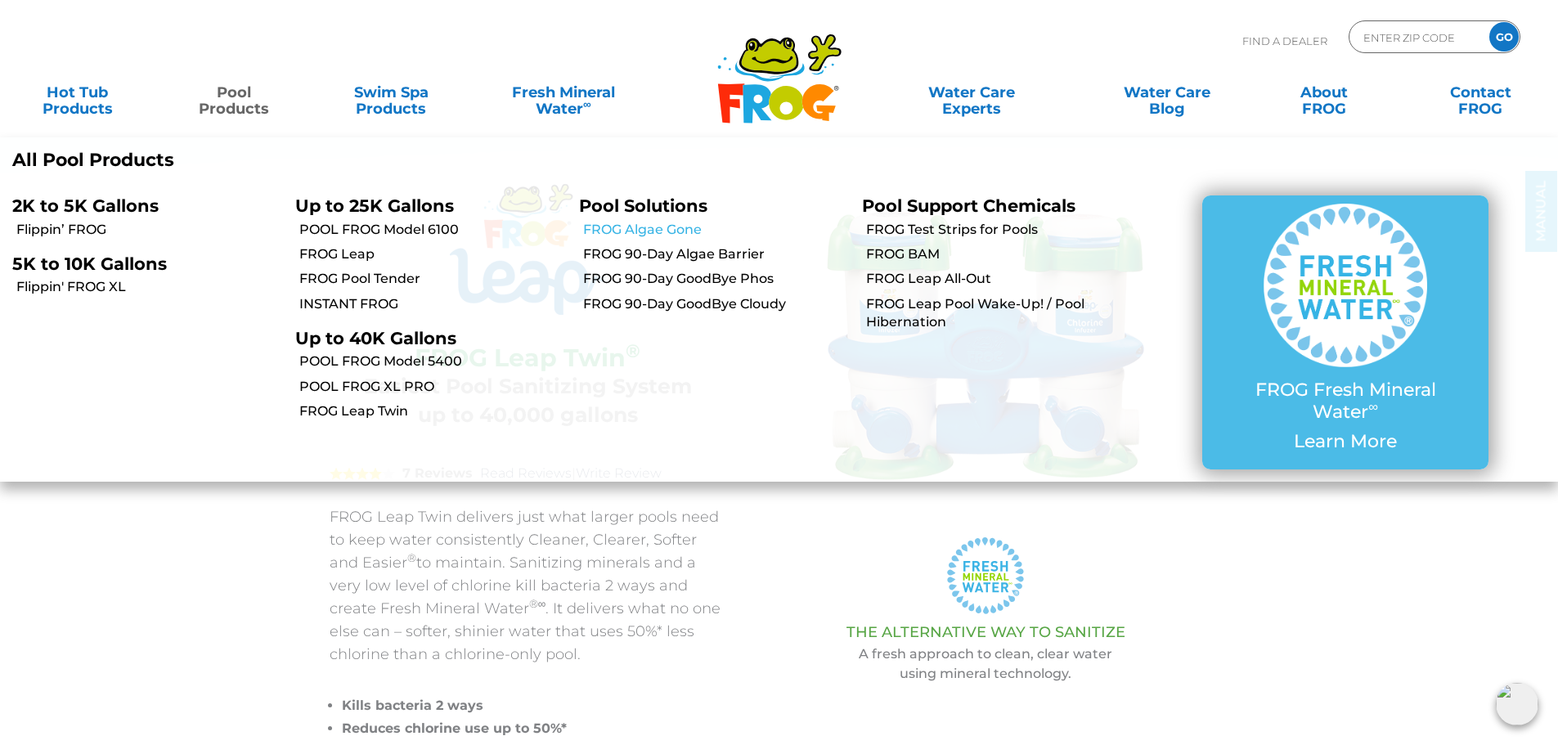
click at [666, 227] on link "FROG Algae Gone" at bounding box center [716, 230] width 267 height 18
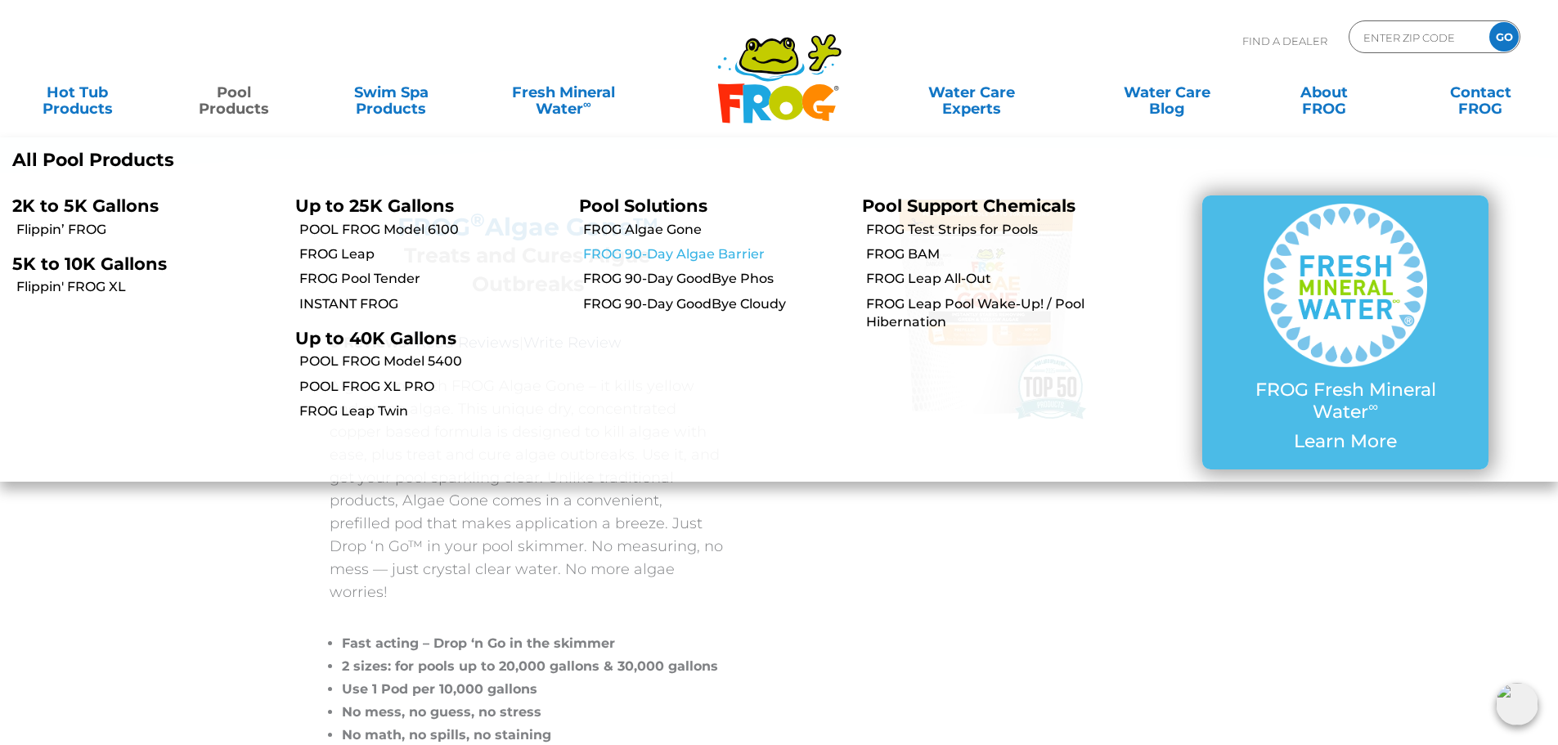
click at [663, 247] on link "FROG 90-Day Algae Barrier" at bounding box center [716, 254] width 267 height 18
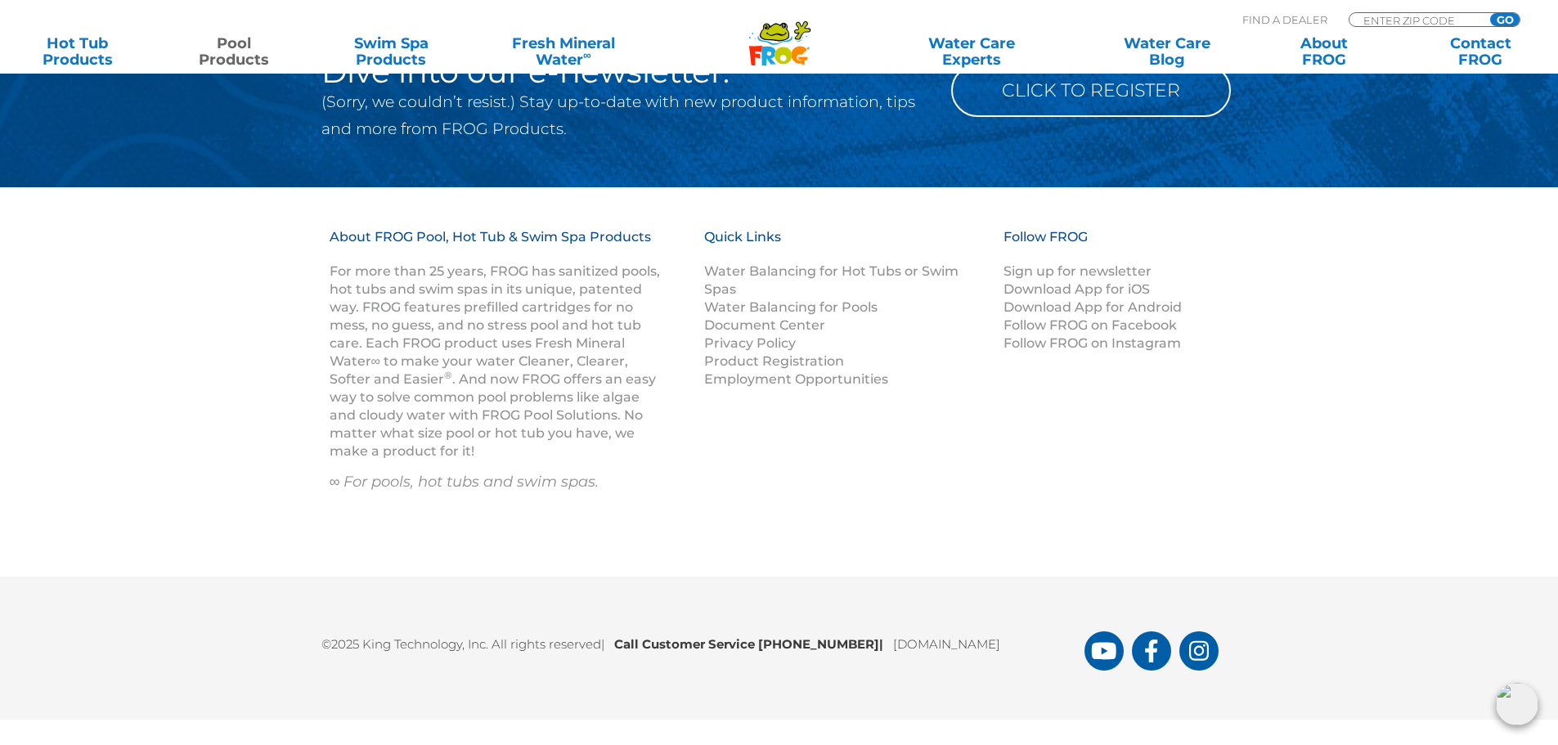
scroll to position [7654, 0]
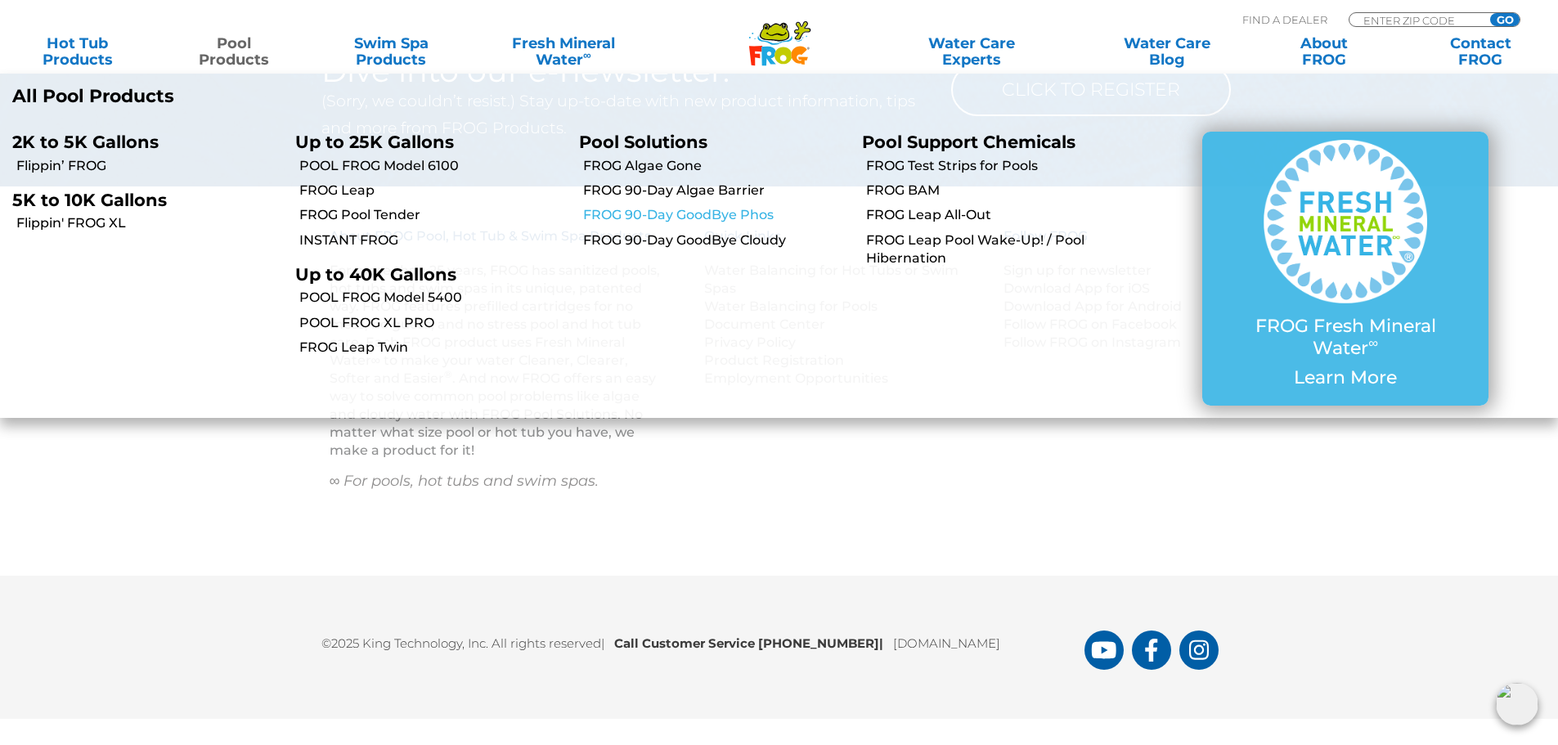
click at [671, 211] on link "FROG 90-Day GoodBye Phos" at bounding box center [716, 215] width 267 height 18
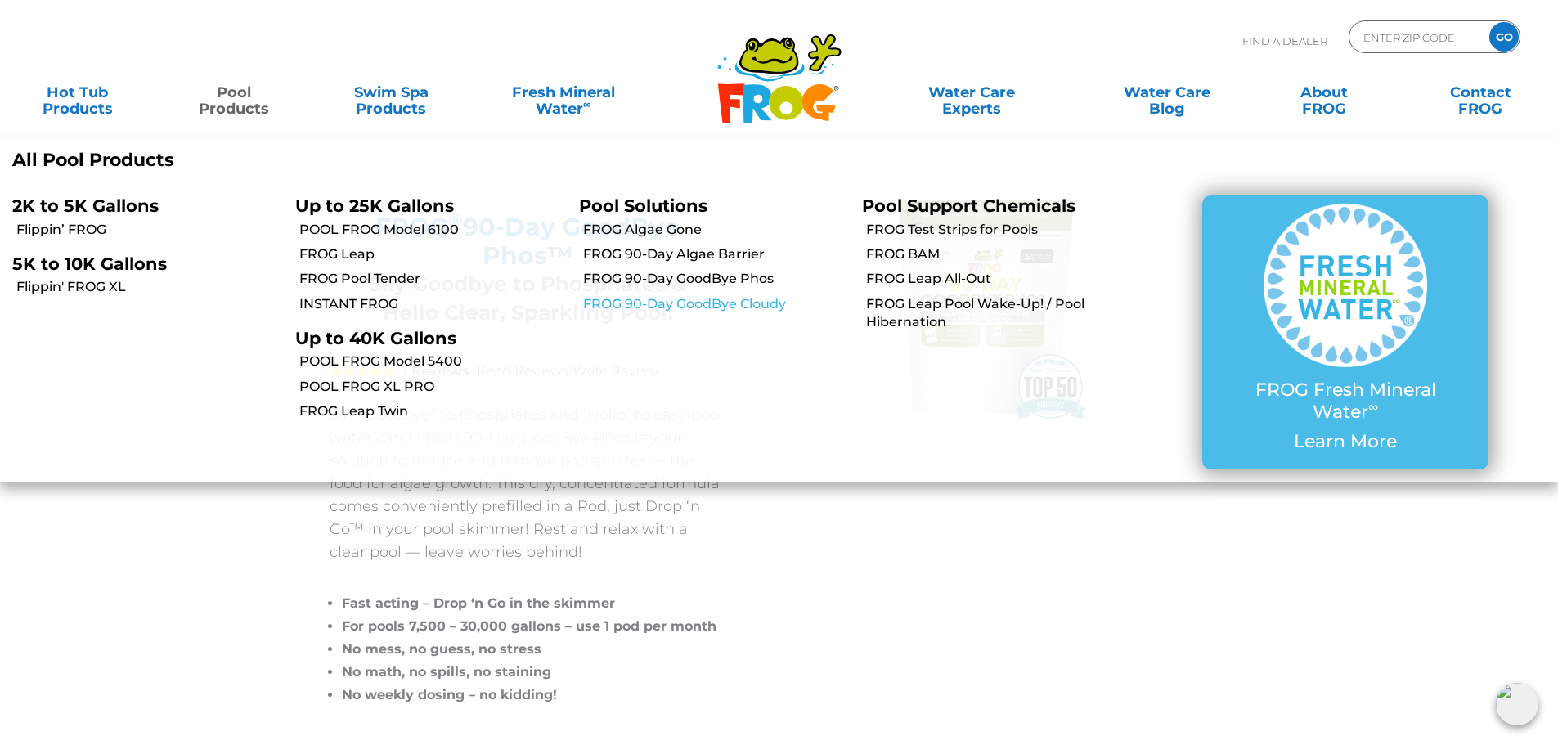
click at [673, 308] on link "FROG 90-Day GoodBye Cloudy" at bounding box center [716, 304] width 267 height 18
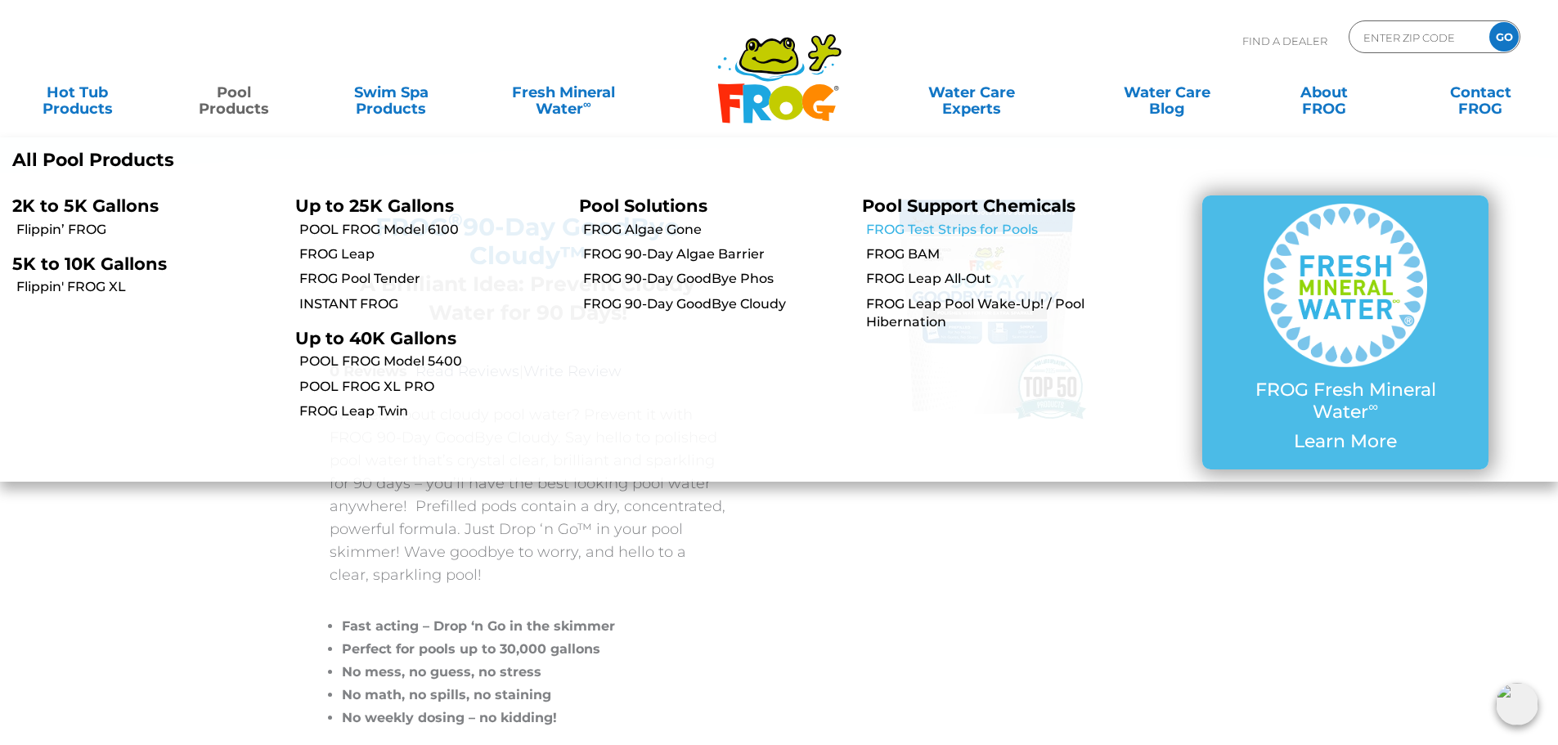
click at [880, 233] on link "FROG Test Strips for Pools" at bounding box center [999, 230] width 267 height 18
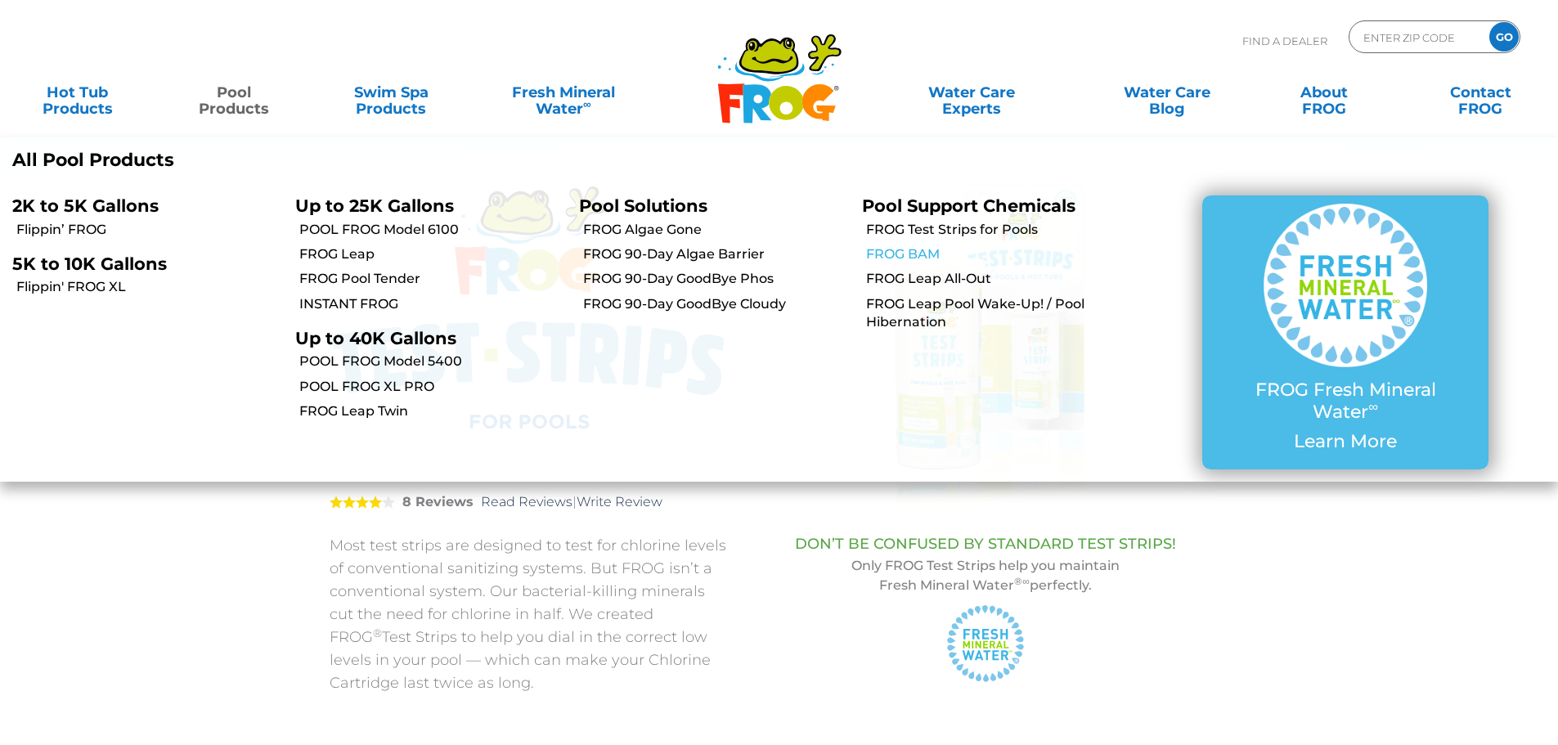
click at [915, 254] on link "FROG BAM" at bounding box center [999, 254] width 267 height 18
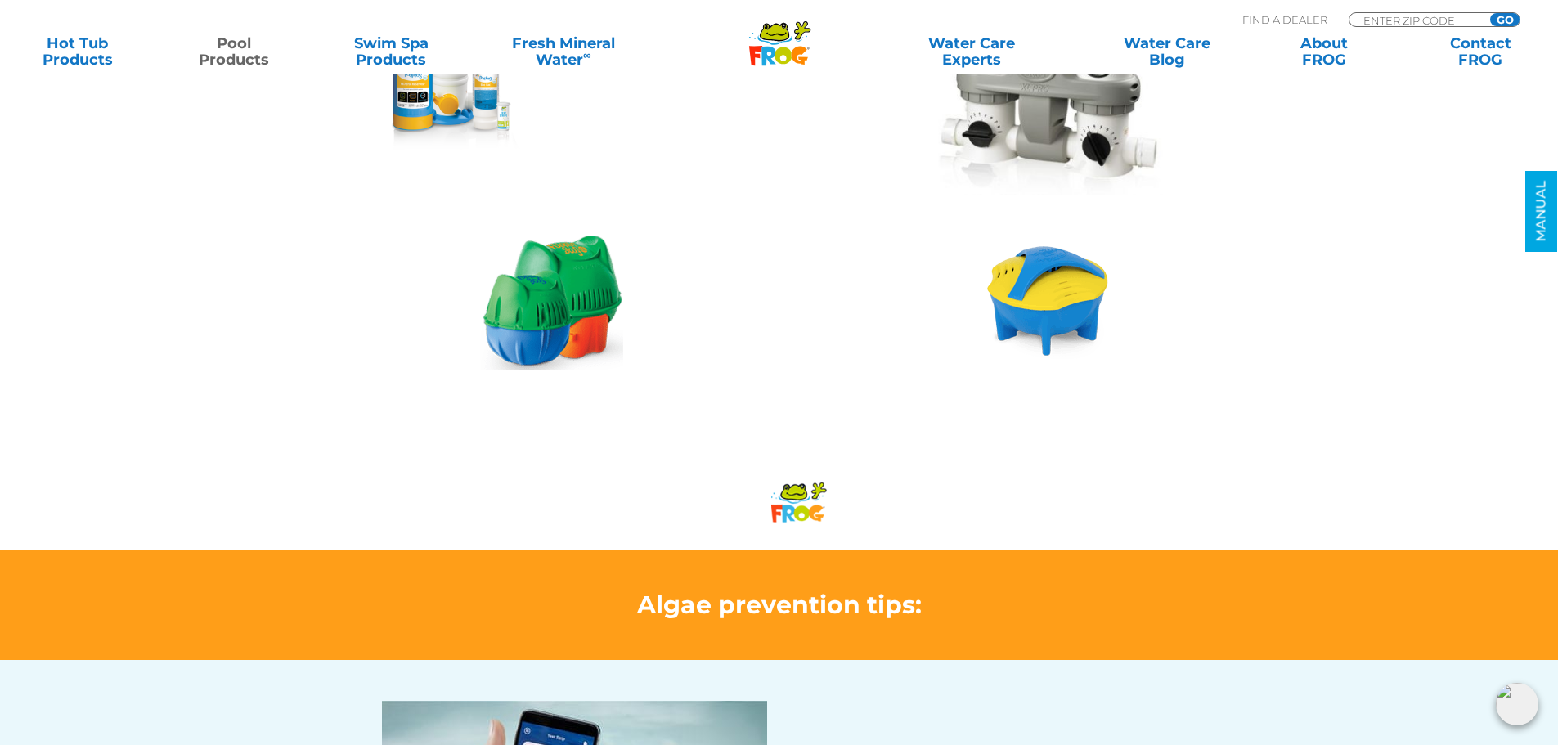
scroll to position [1554, 0]
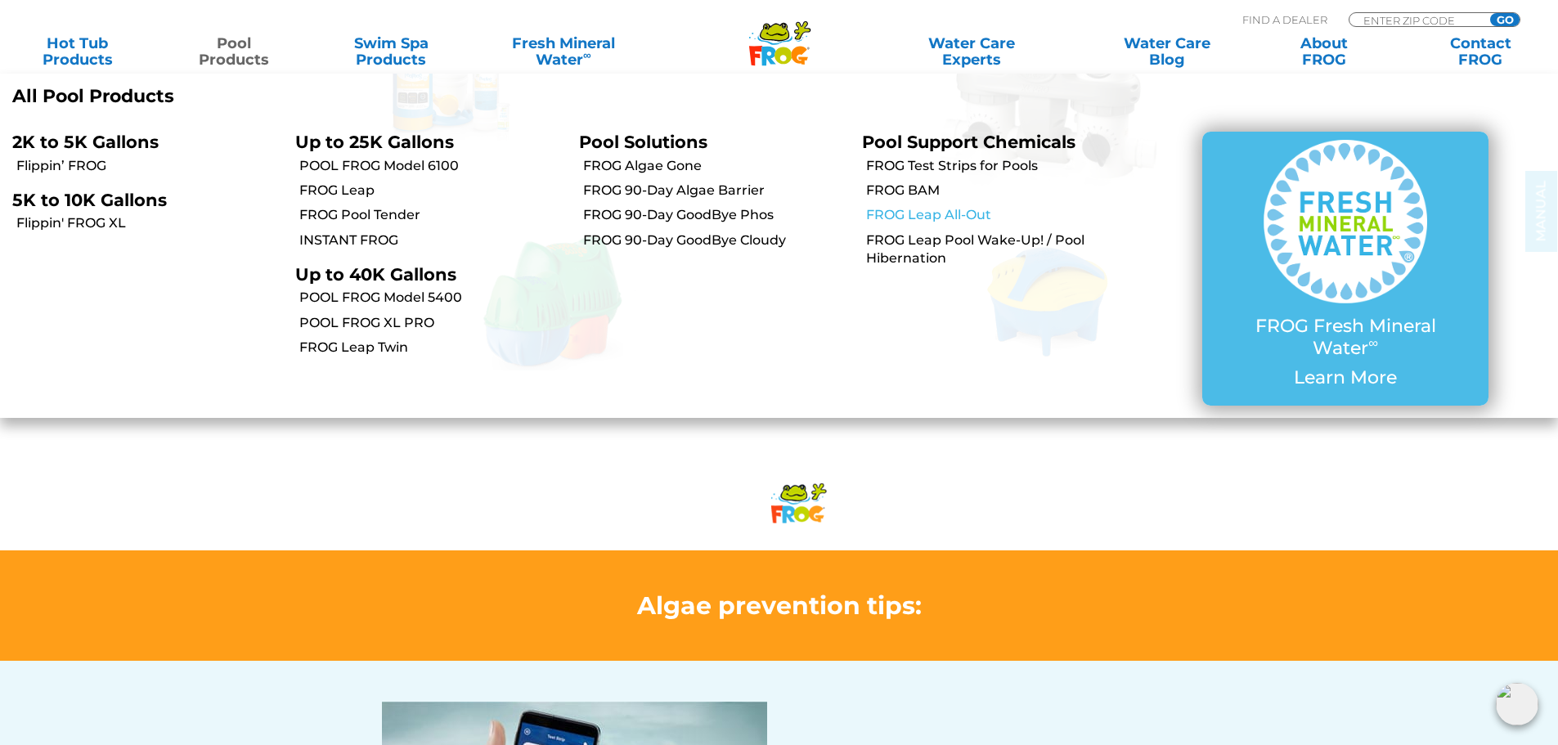
click at [886, 207] on link "FROG Leap All-Out" at bounding box center [999, 215] width 267 height 18
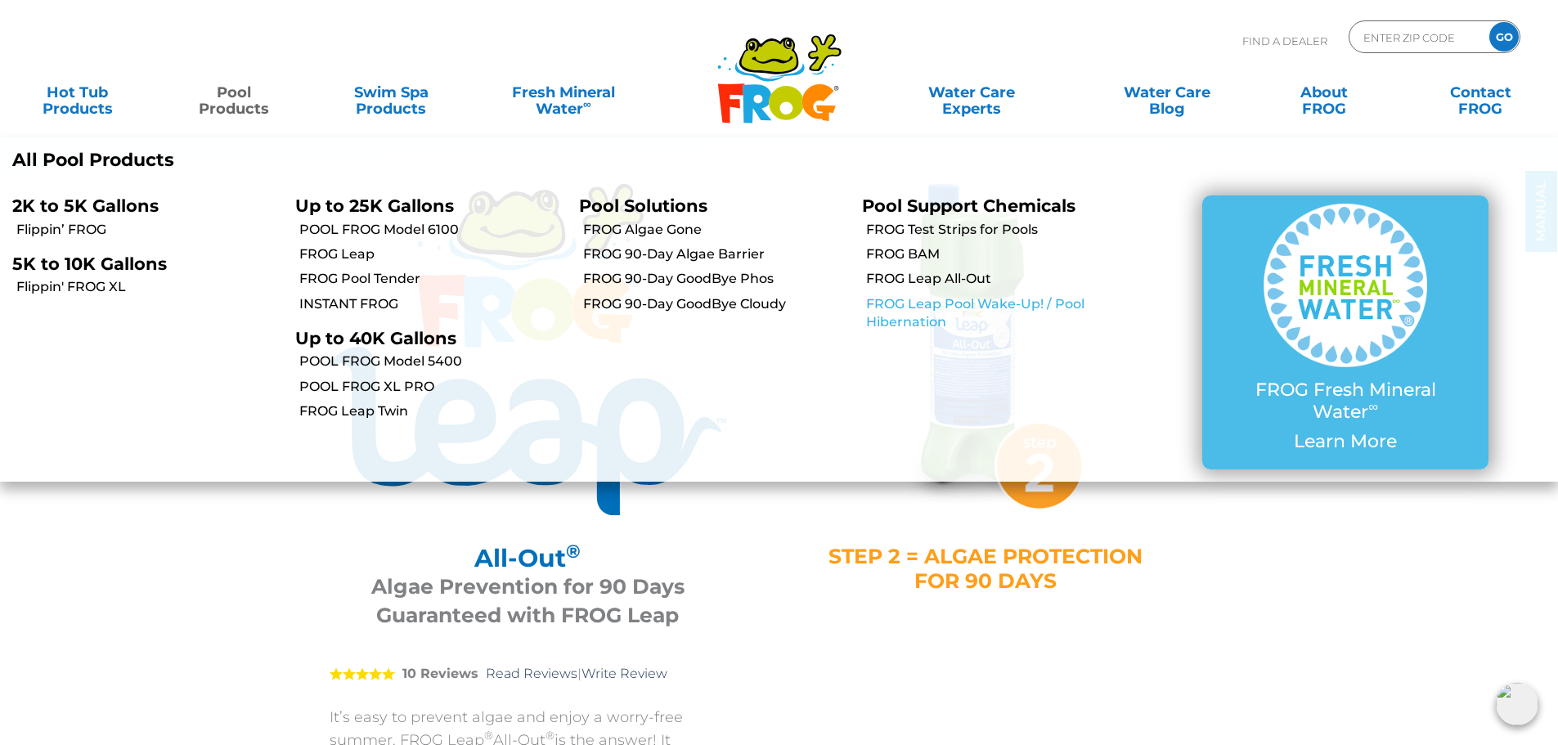
click at [908, 304] on link "FROG Leap Pool Wake-Up! / Pool Hibernation" at bounding box center [999, 313] width 267 height 37
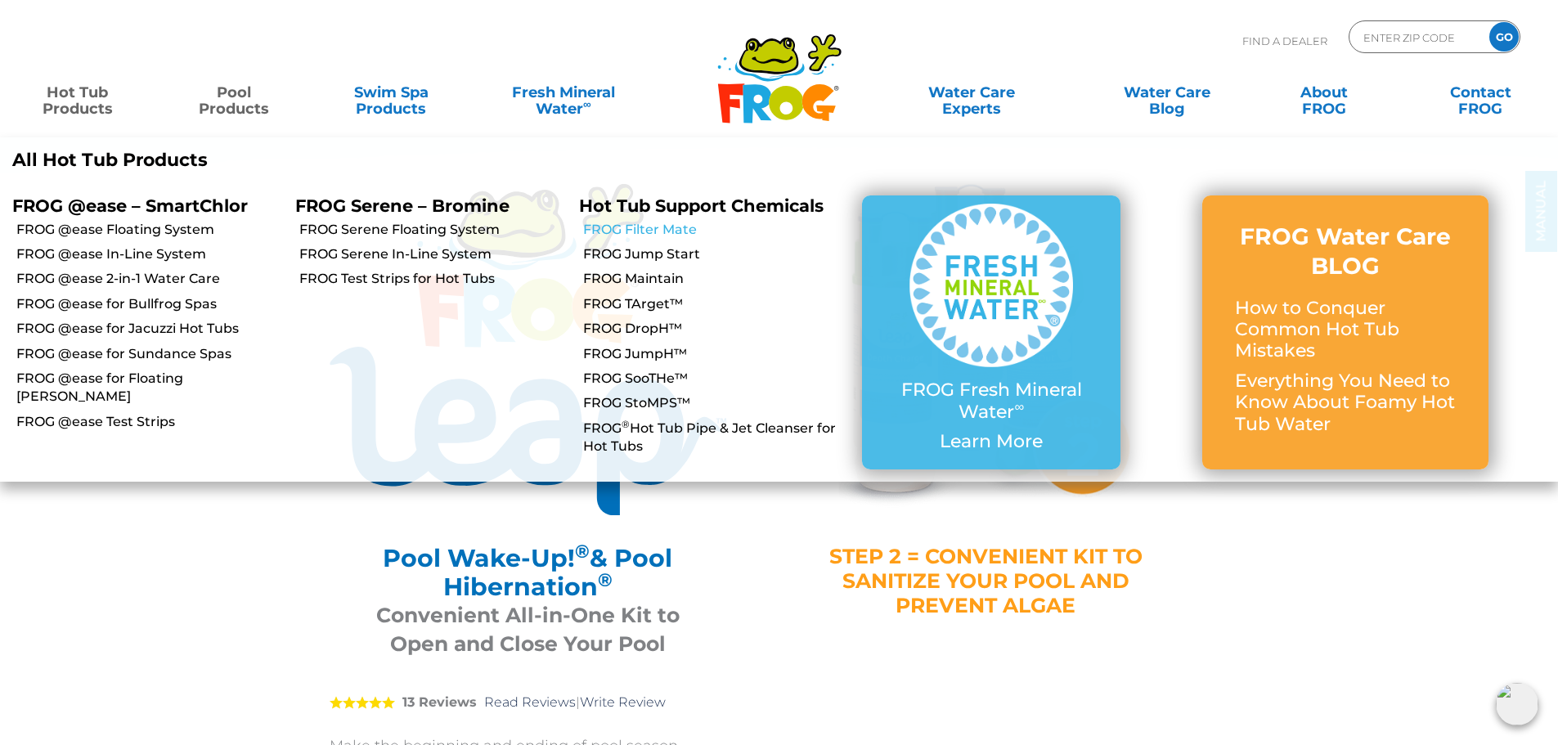
click at [681, 238] on link "FROG Filter Mate" at bounding box center [716, 230] width 267 height 18
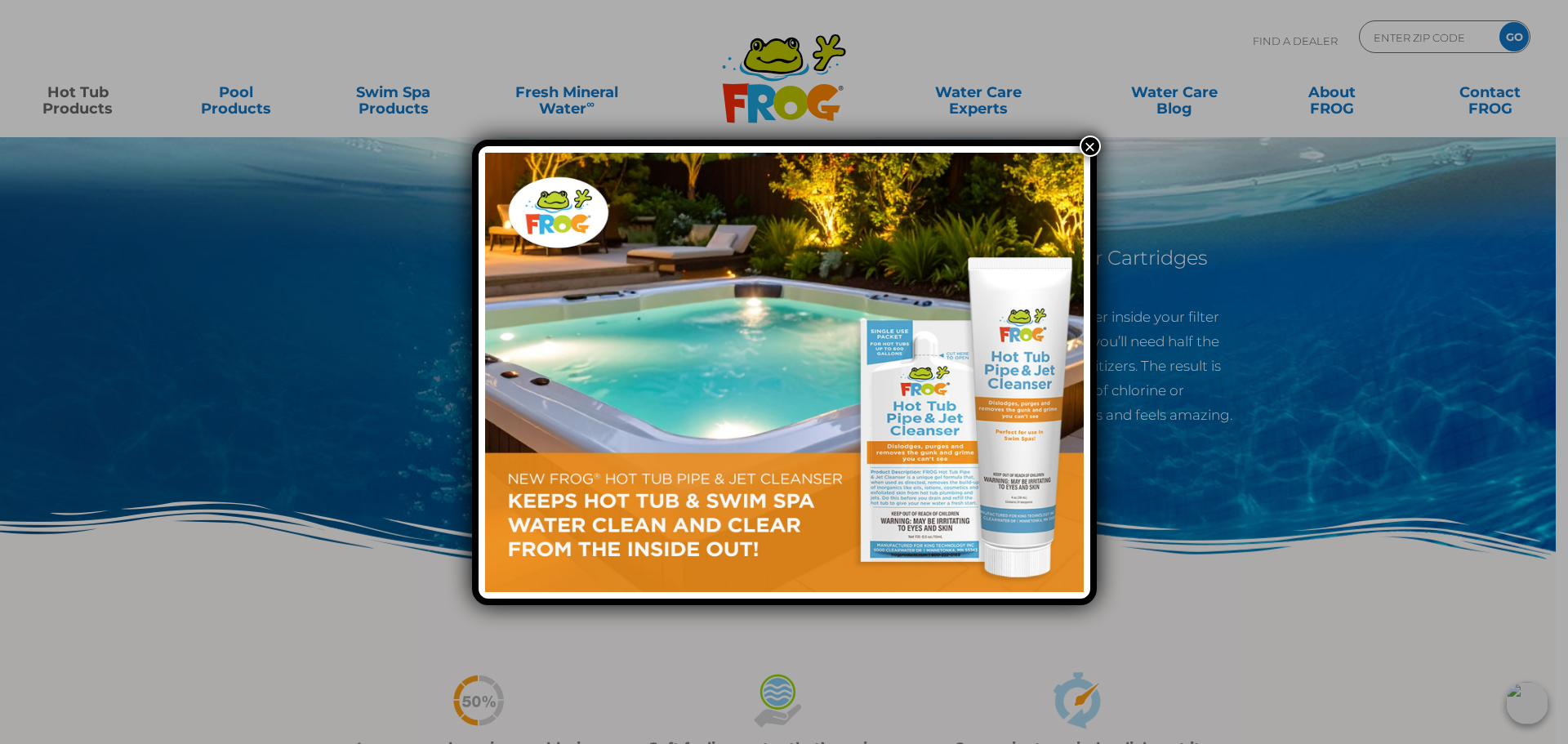
click at [1085, 152] on button "×" at bounding box center [1089, 146] width 21 height 21
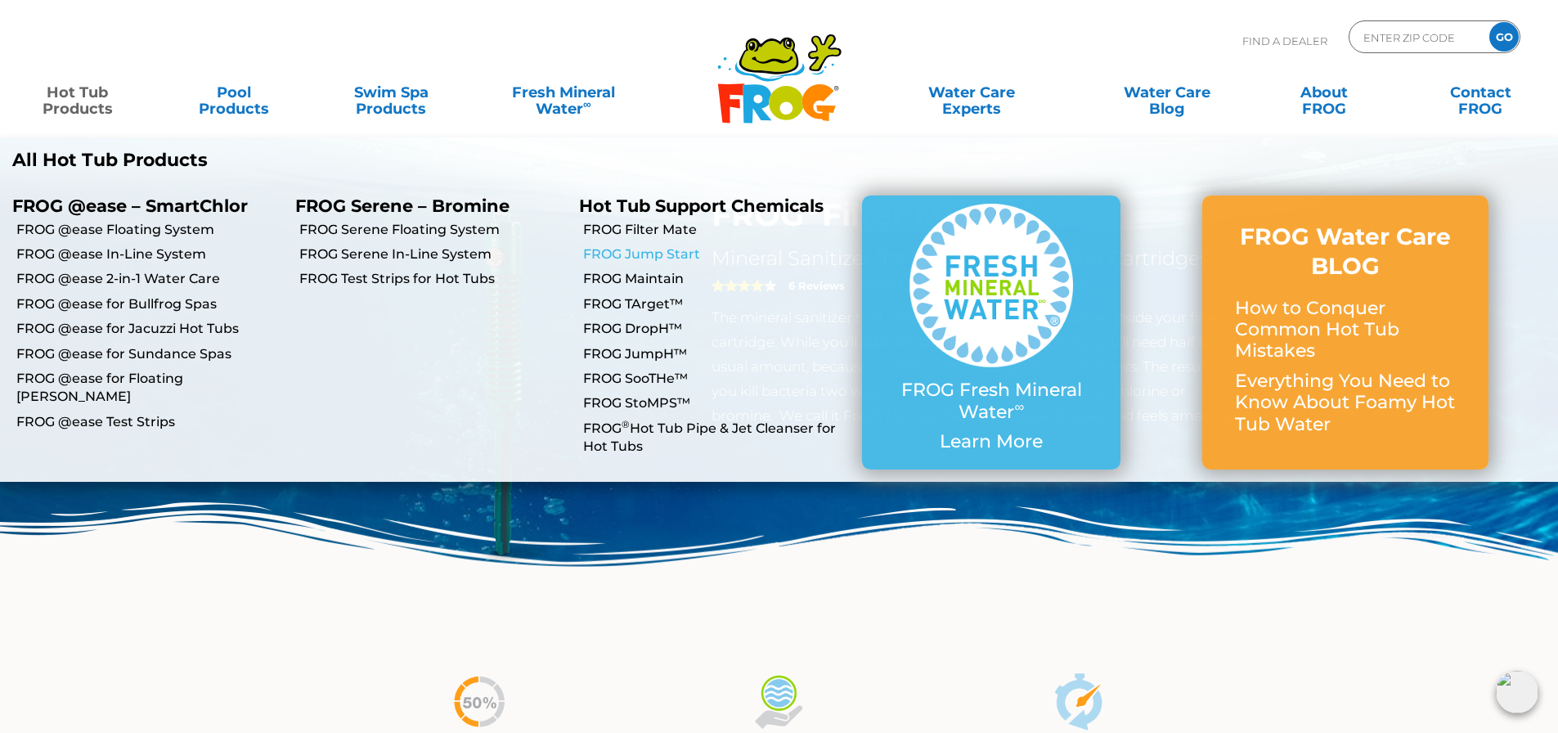
click at [667, 254] on link "FROG Jump Start" at bounding box center [716, 254] width 267 height 18
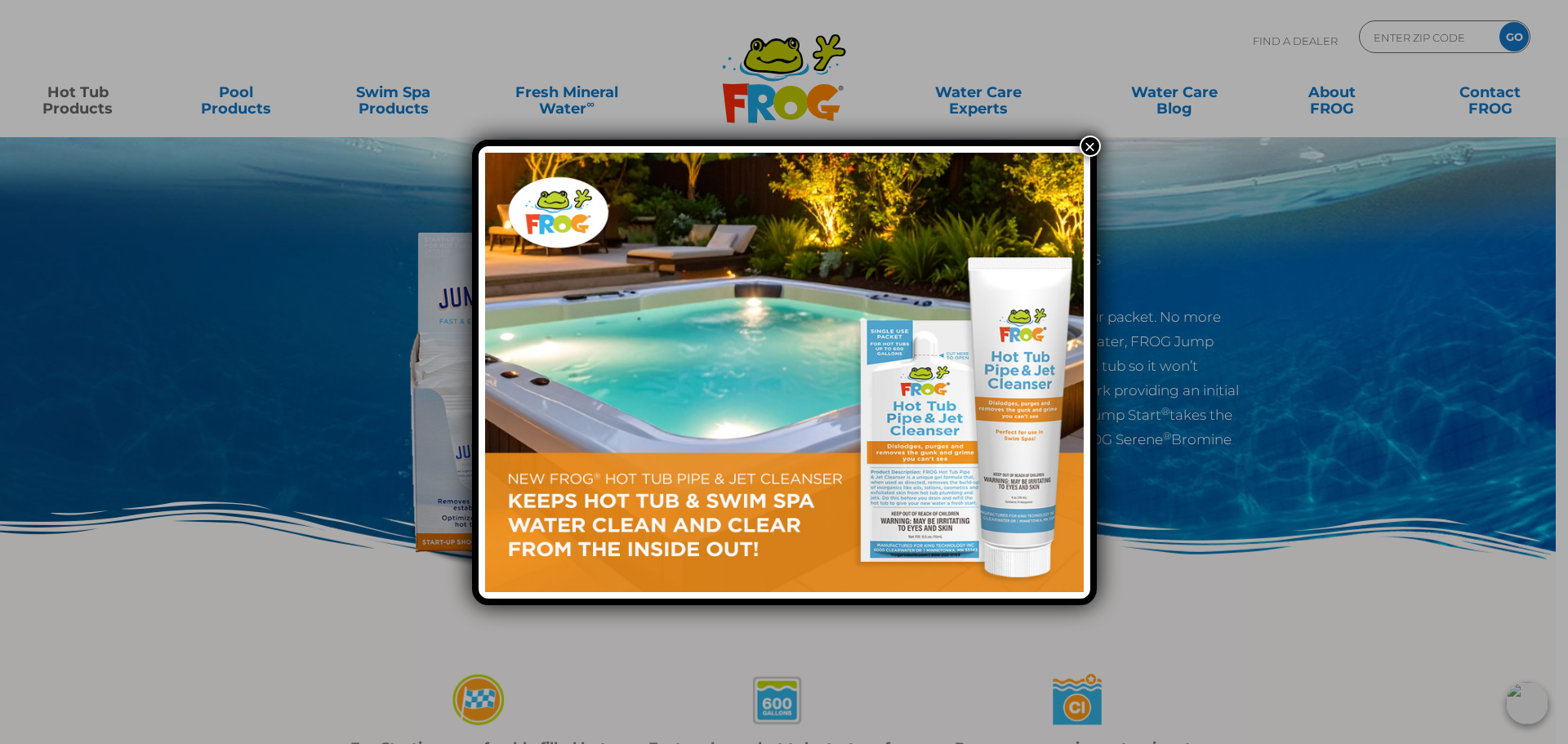
click at [1093, 146] on button "×" at bounding box center [1089, 146] width 21 height 21
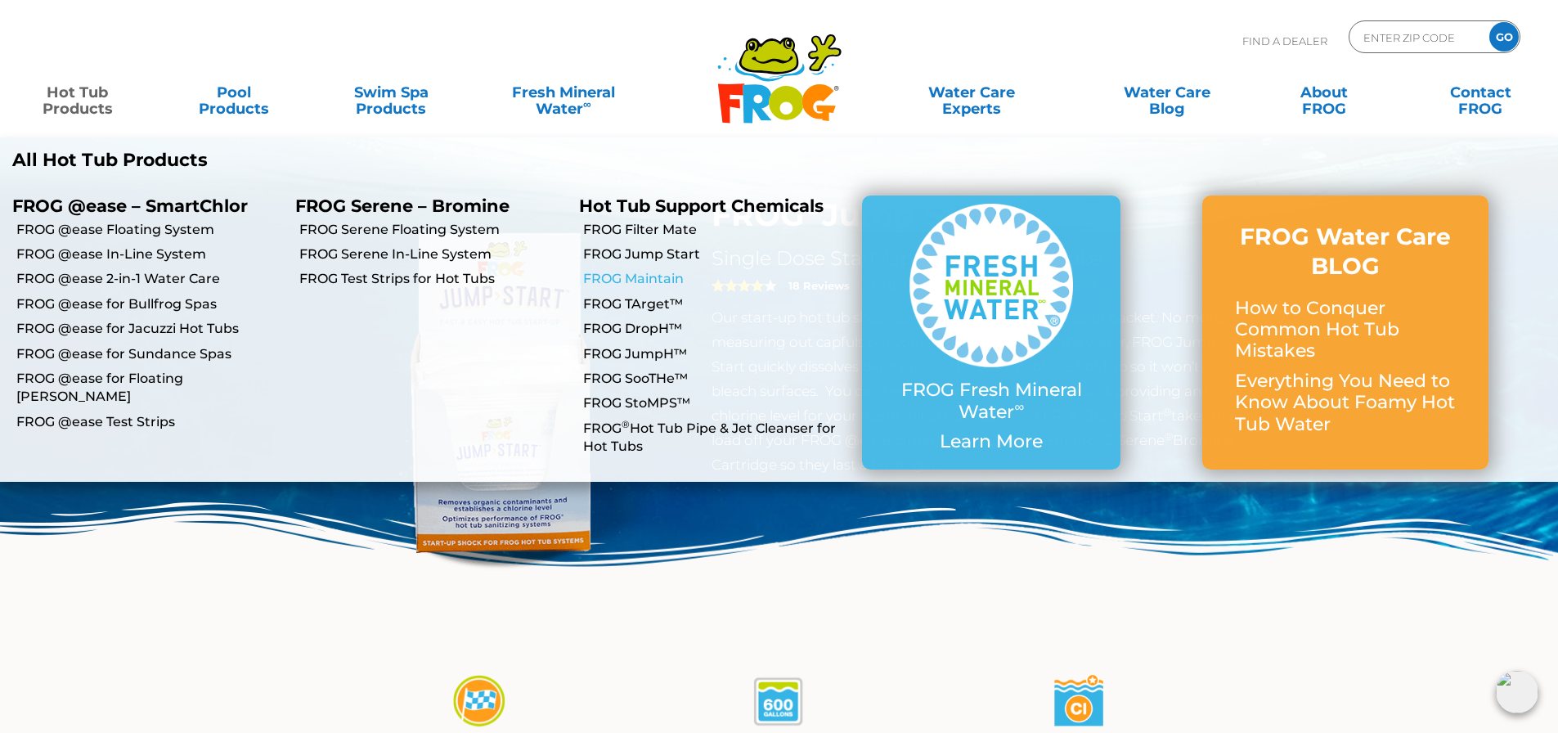
click at [638, 281] on link "FROG Maintain" at bounding box center [716, 279] width 267 height 18
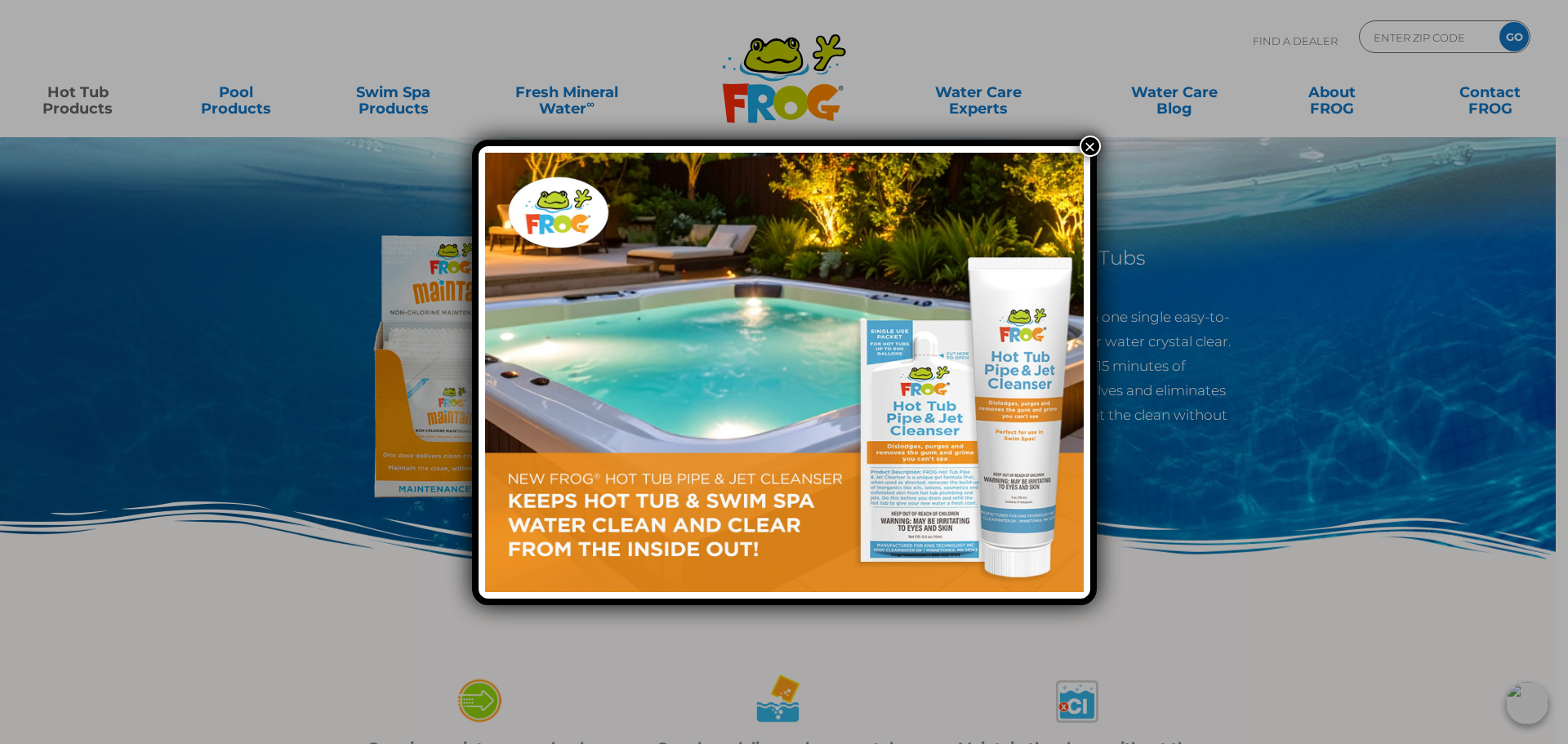
click at [1100, 144] on button "×" at bounding box center [1089, 146] width 21 height 21
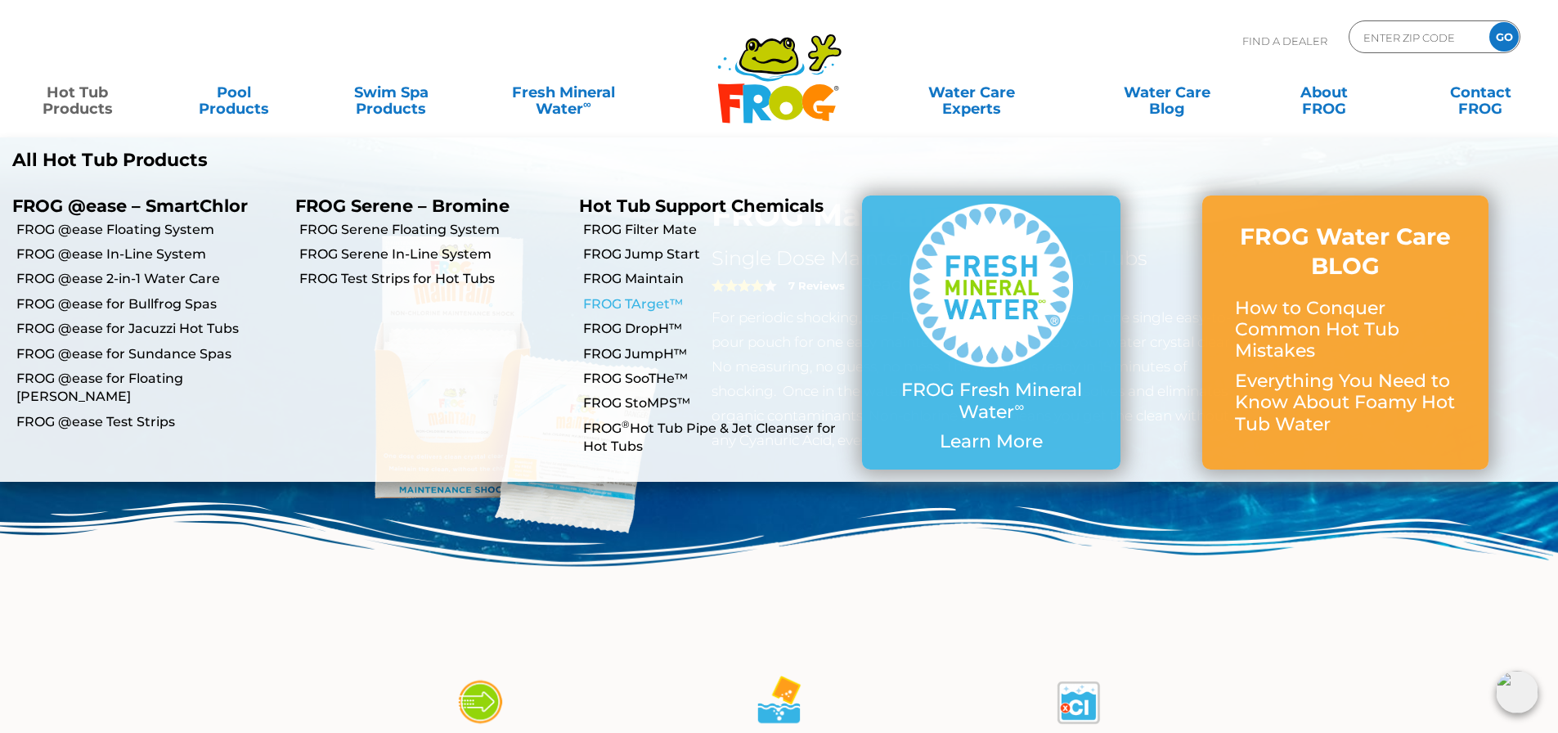
click at [635, 301] on link "FROG TArget™" at bounding box center [716, 304] width 267 height 18
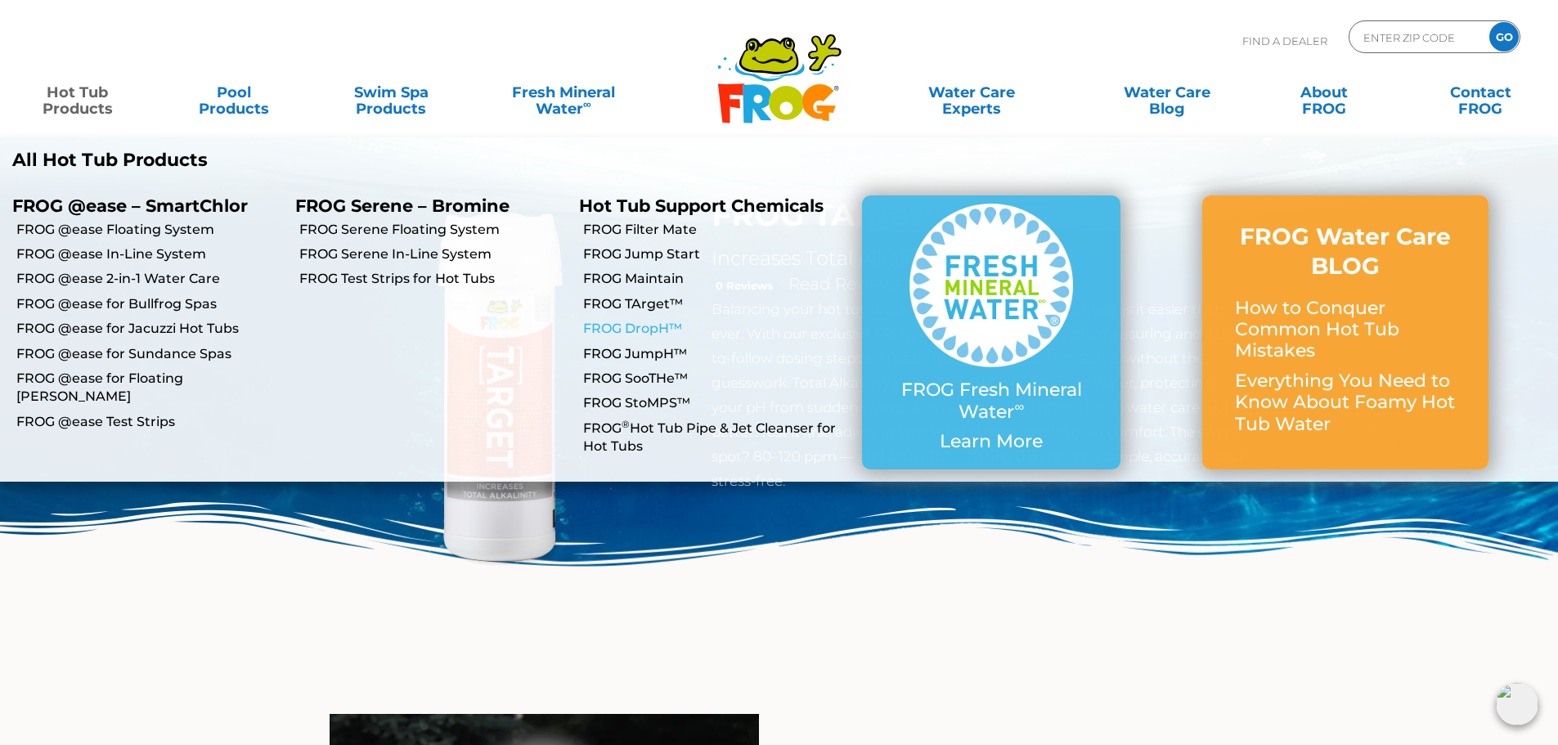
click at [642, 325] on link "FROG DropH™" at bounding box center [716, 329] width 267 height 18
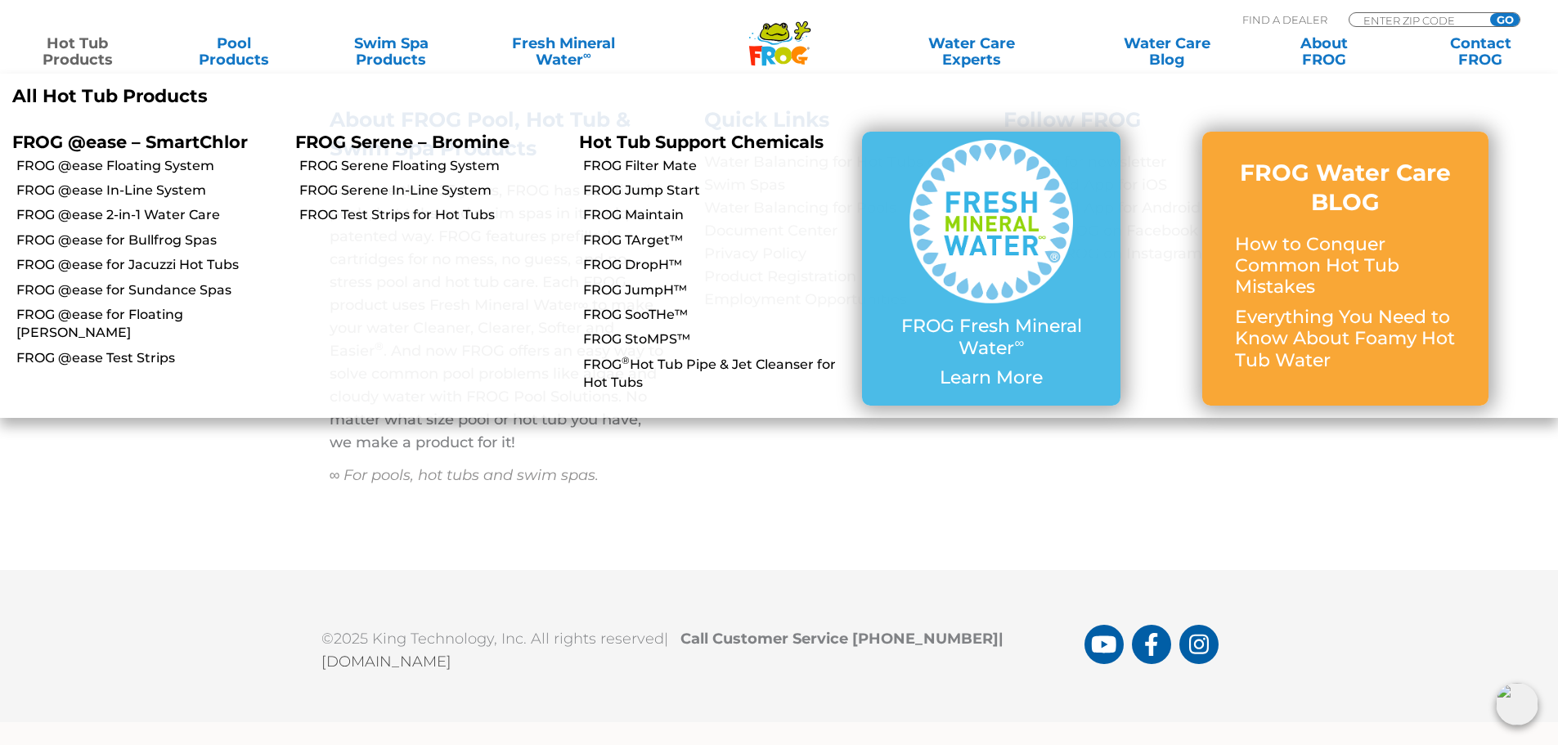
scroll to position [6908, 0]
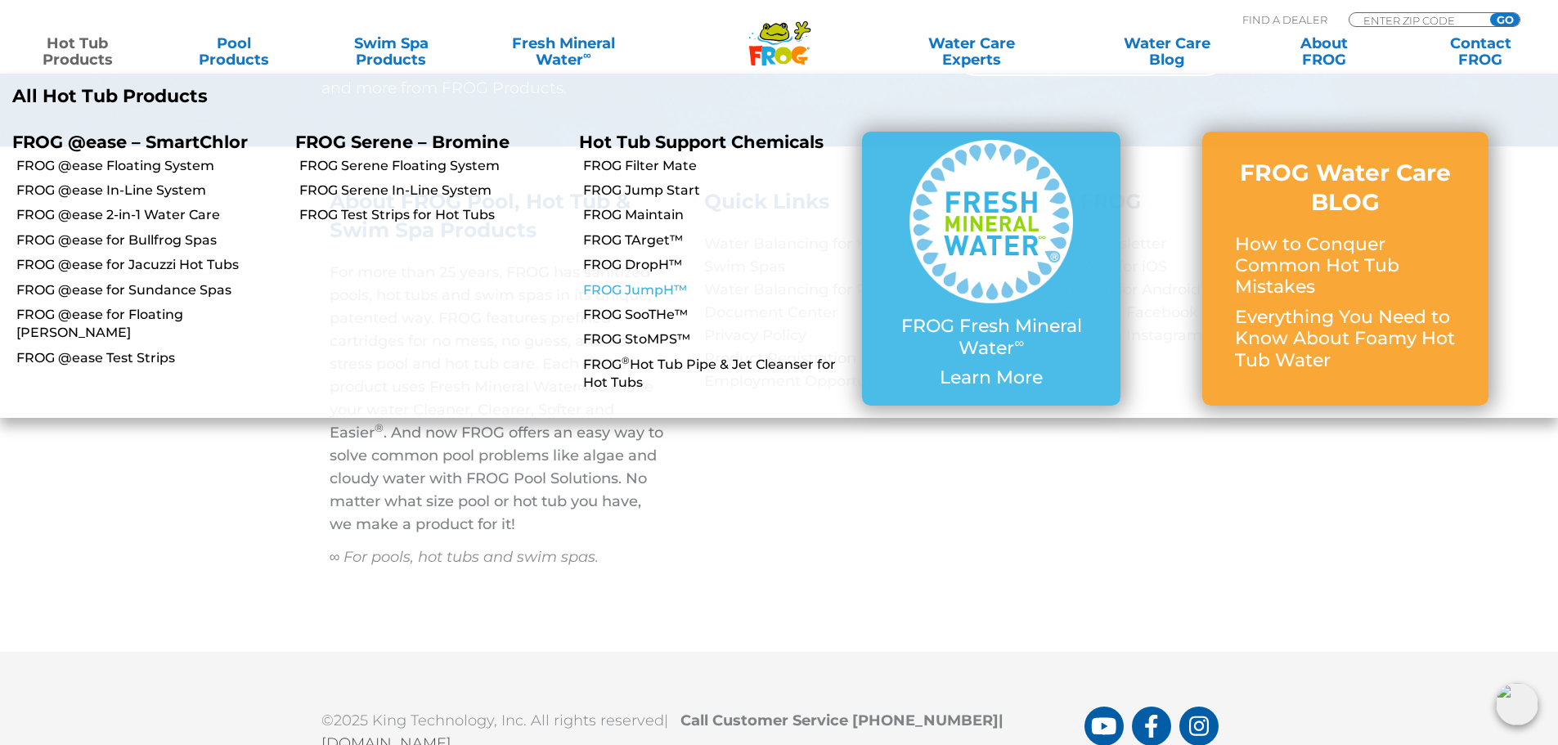
click at [638, 285] on link "FROG JumpH™" at bounding box center [716, 290] width 267 height 18
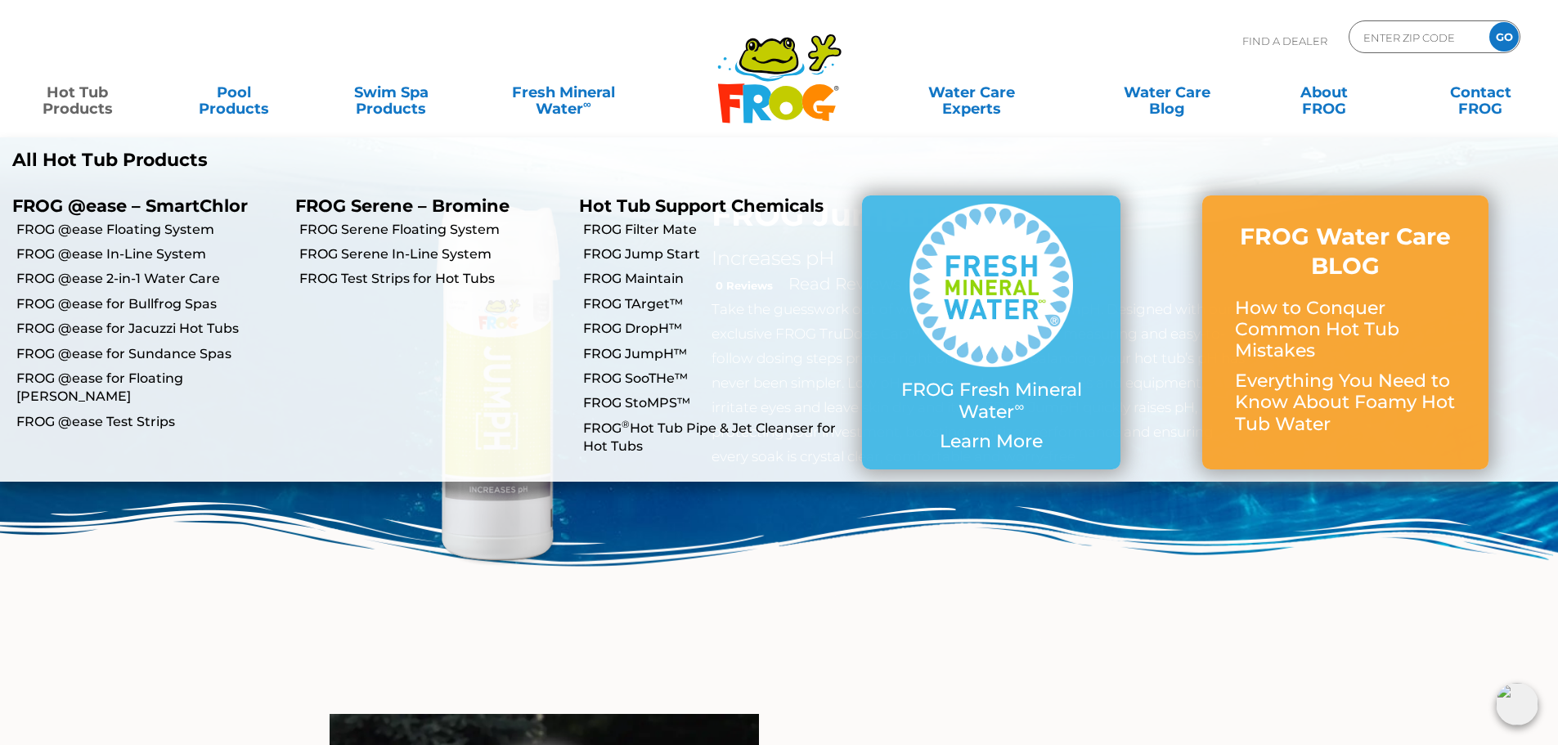
click at [632, 367] on li "FROG SooTHe™" at bounding box center [708, 378] width 283 height 25
click at [637, 371] on link "FROG SooTHe™" at bounding box center [716, 379] width 267 height 18
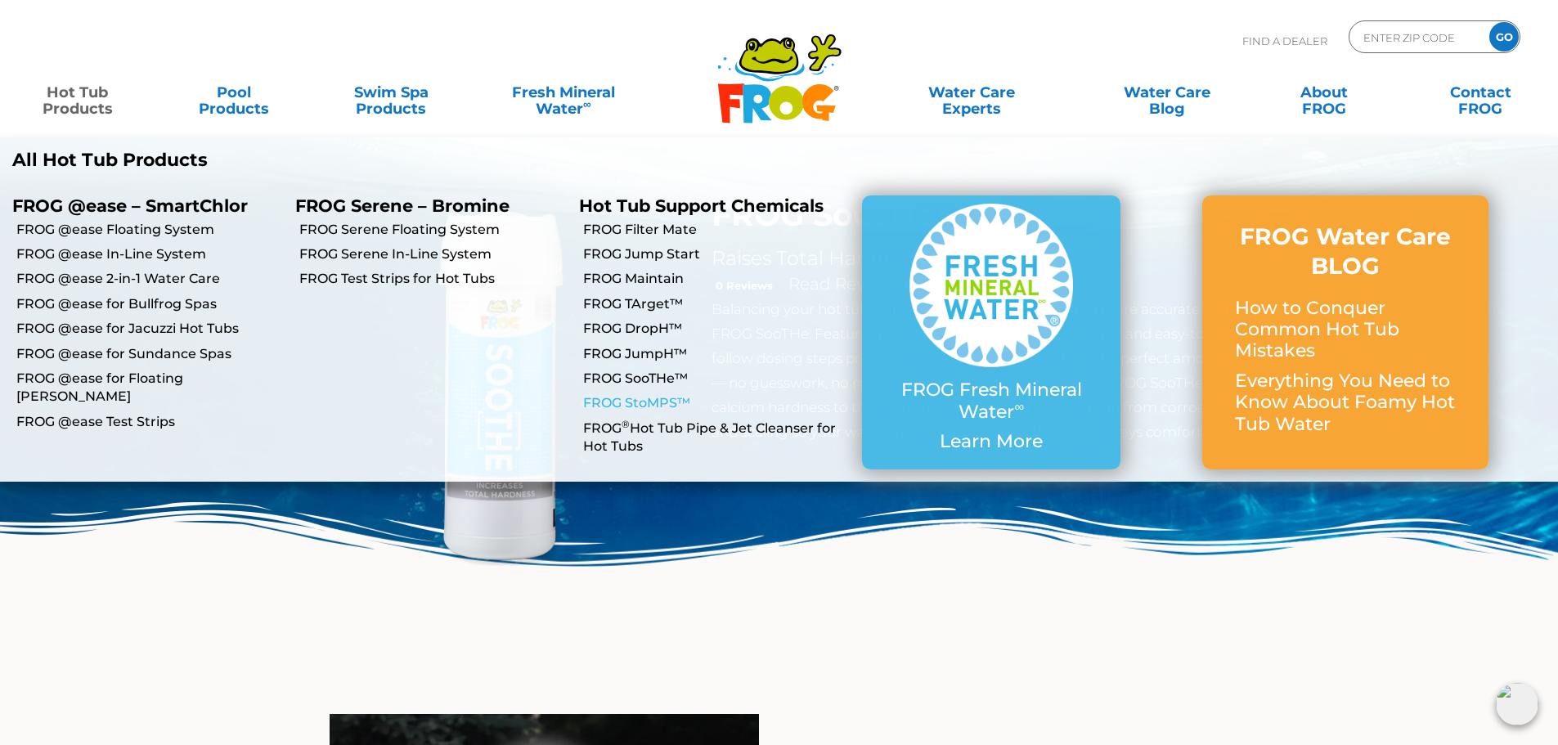
click at [662, 407] on link "FROG StoMPS™" at bounding box center [716, 403] width 267 height 18
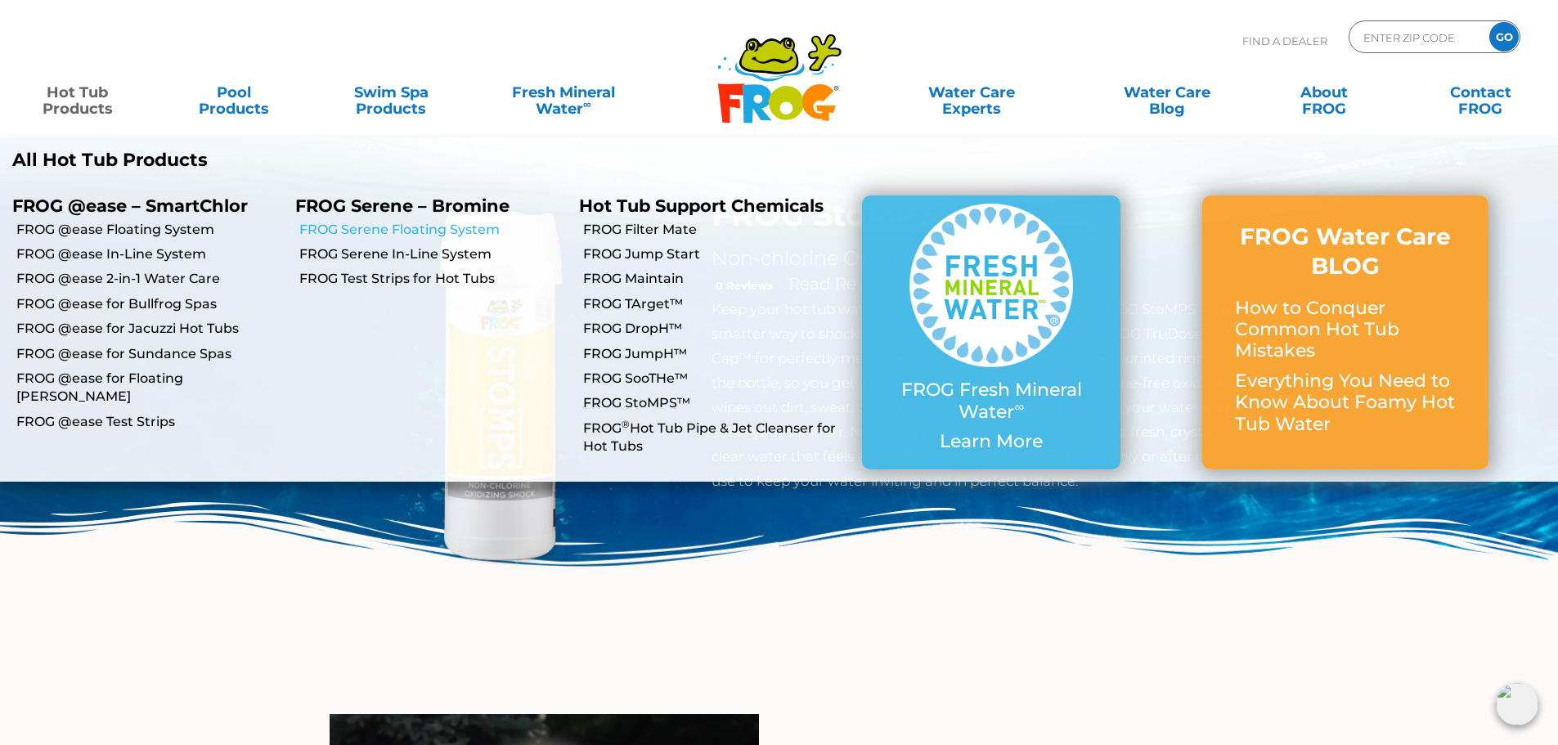
click at [436, 224] on link "FROG Serene Floating System" at bounding box center [432, 230] width 267 height 18
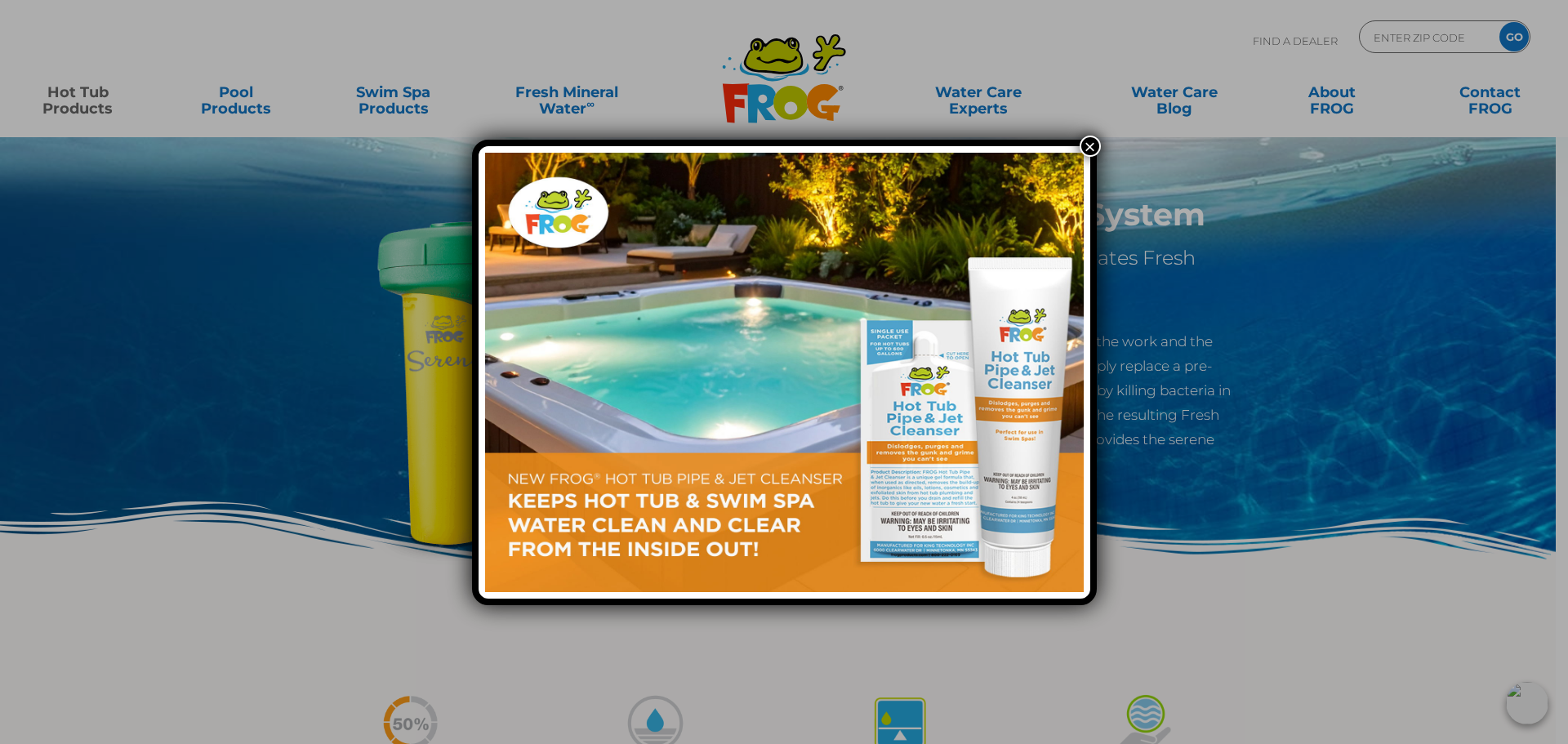
click at [1094, 148] on button "×" at bounding box center [1089, 146] width 21 height 21
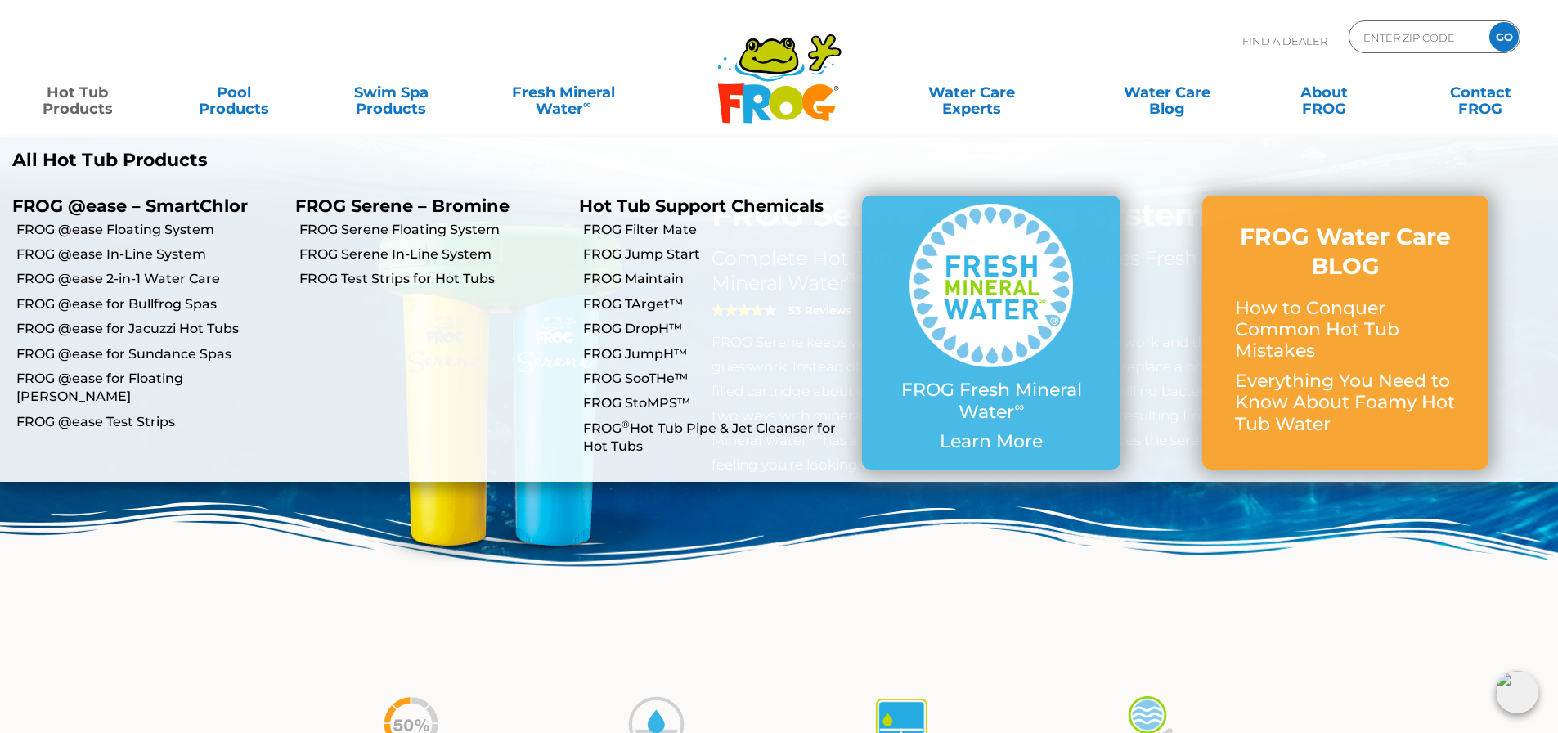
click at [405, 183] on ul "FROG Serene – Bromine FROG Serene – Bromine FROG Serene Floating System FROG Se…" at bounding box center [424, 183] width 283 height 0
click at [406, 245] on link "FROG Serene In-Line System" at bounding box center [432, 254] width 267 height 18
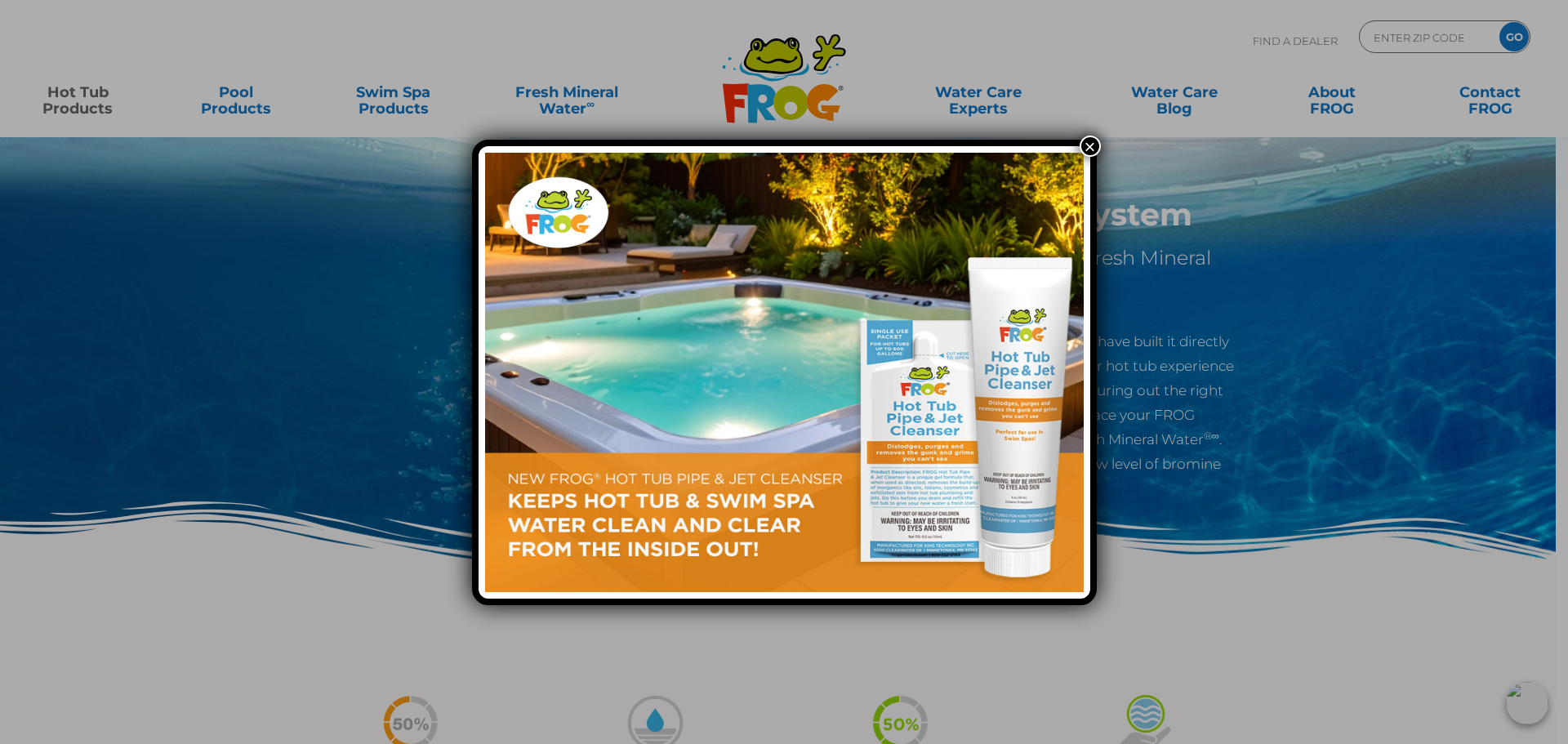
click at [1096, 151] on button "×" at bounding box center [1089, 146] width 21 height 21
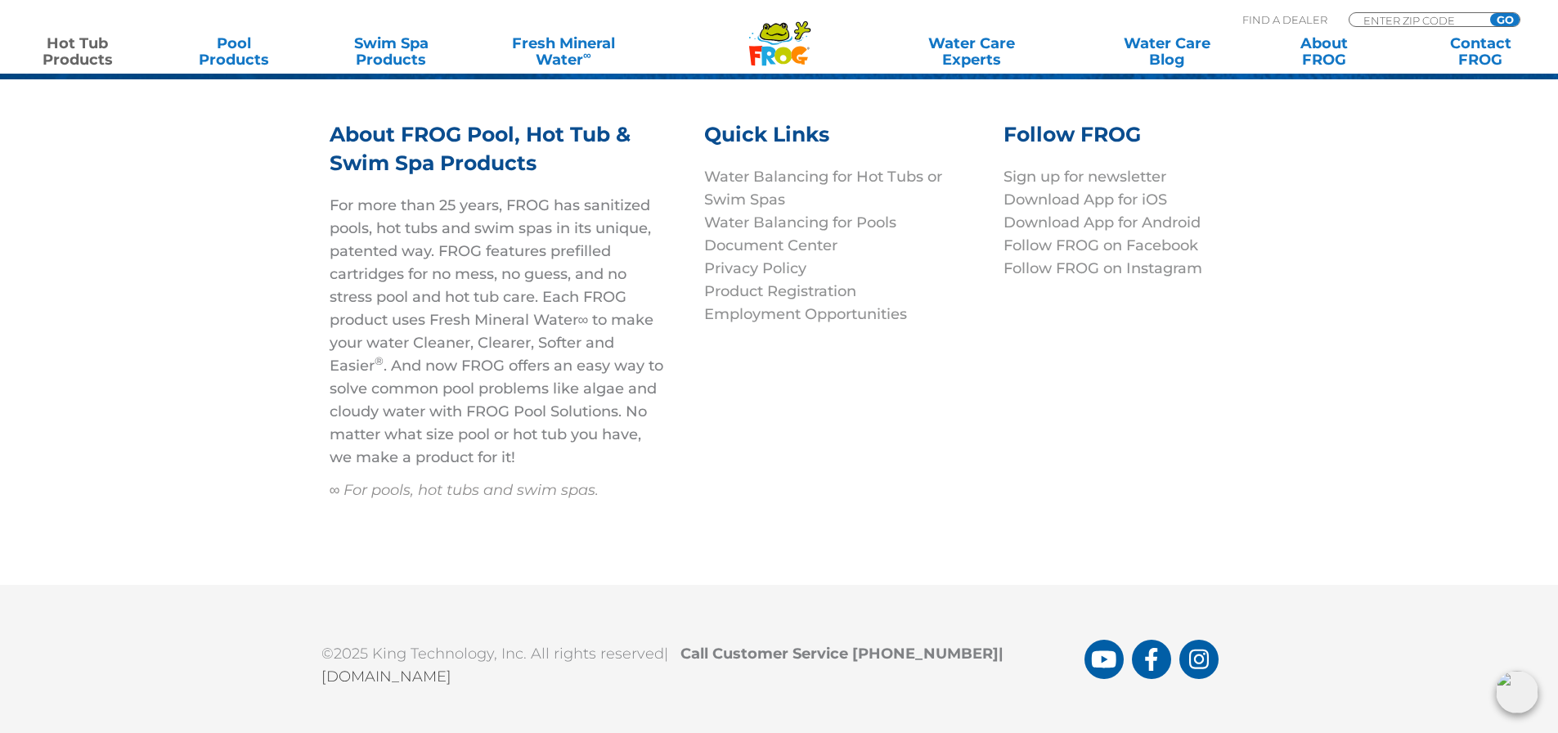
scroll to position [5353, 0]
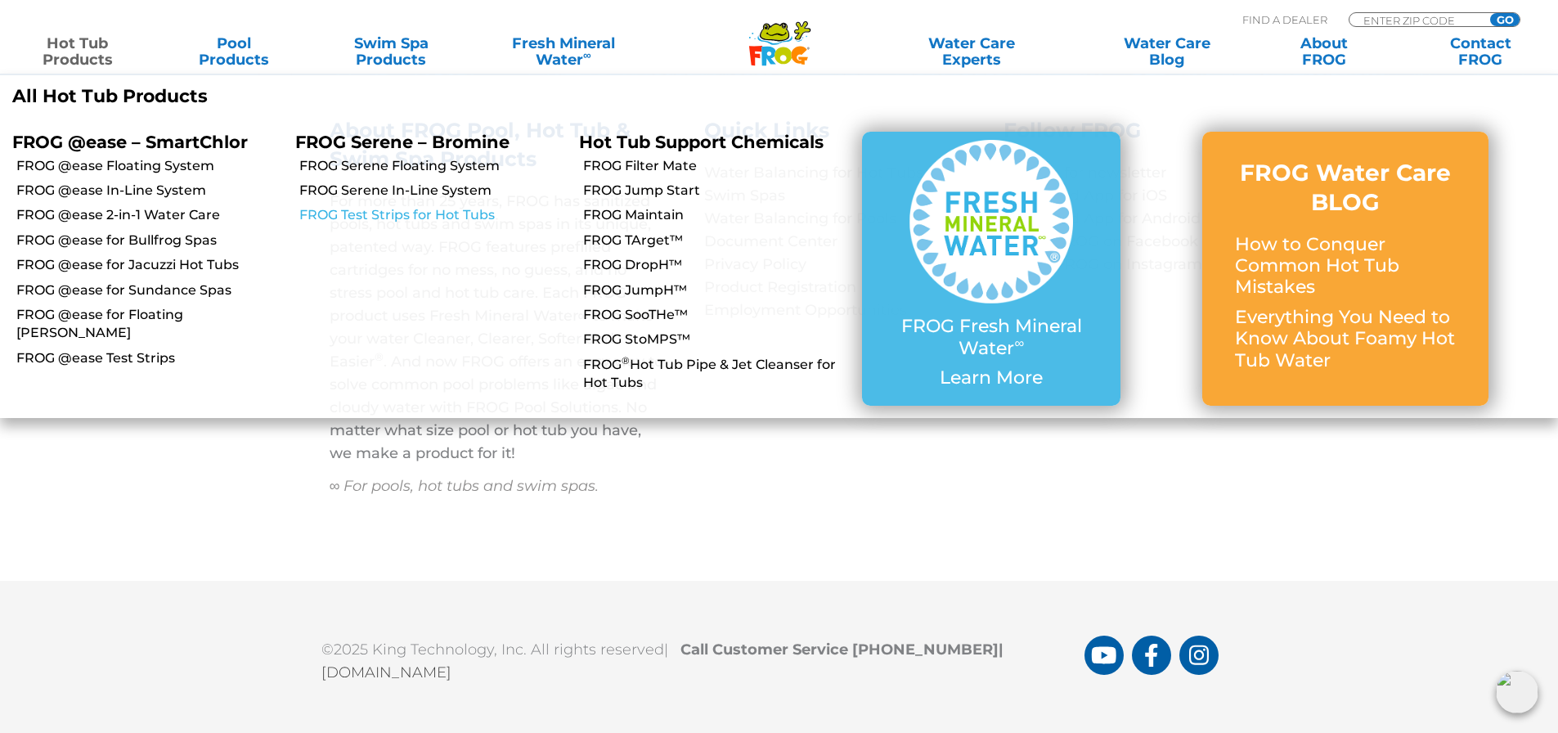
click at [402, 214] on link "FROG Test Strips for Hot Tubs" at bounding box center [432, 215] width 267 height 18
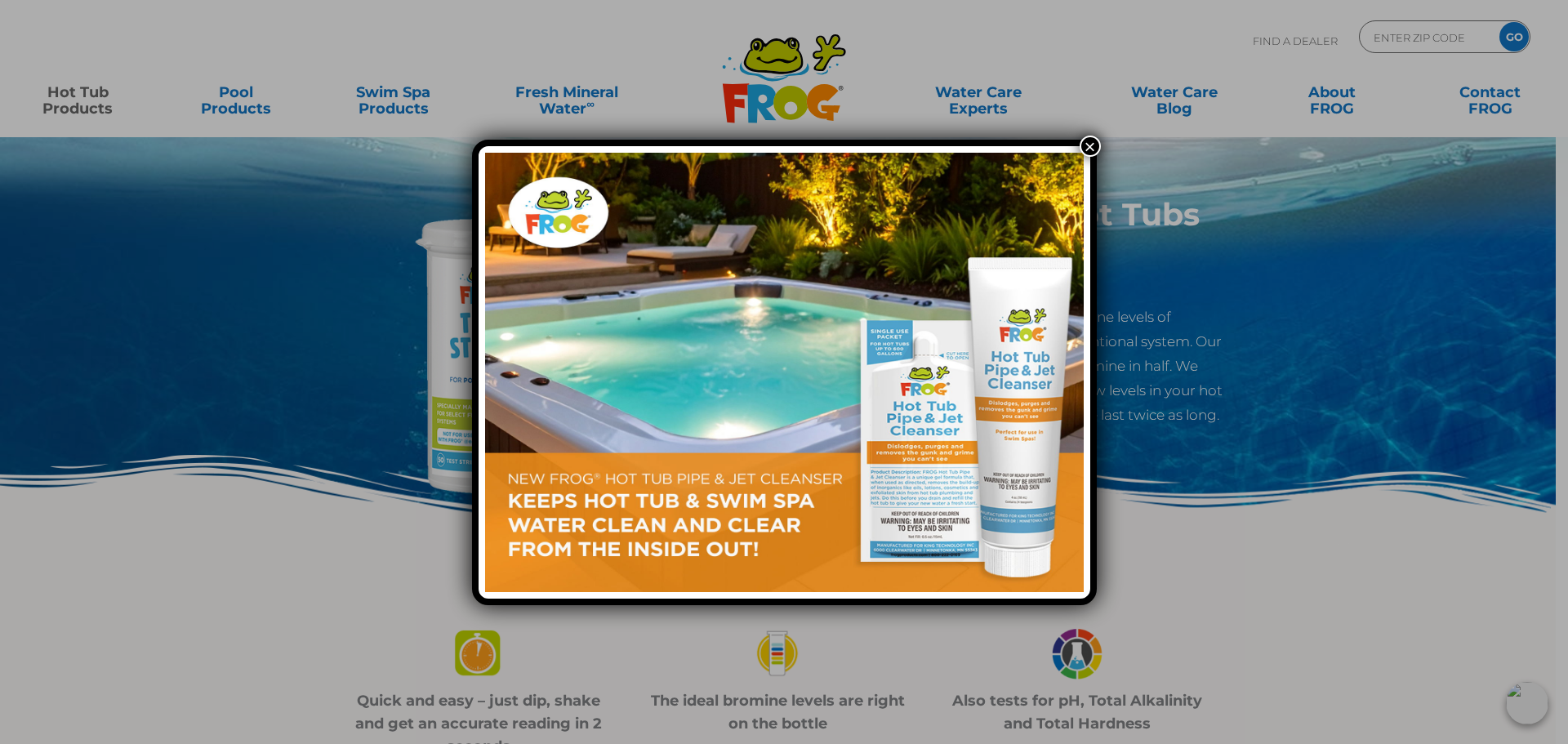
click at [1092, 155] on button "×" at bounding box center [1089, 146] width 21 height 21
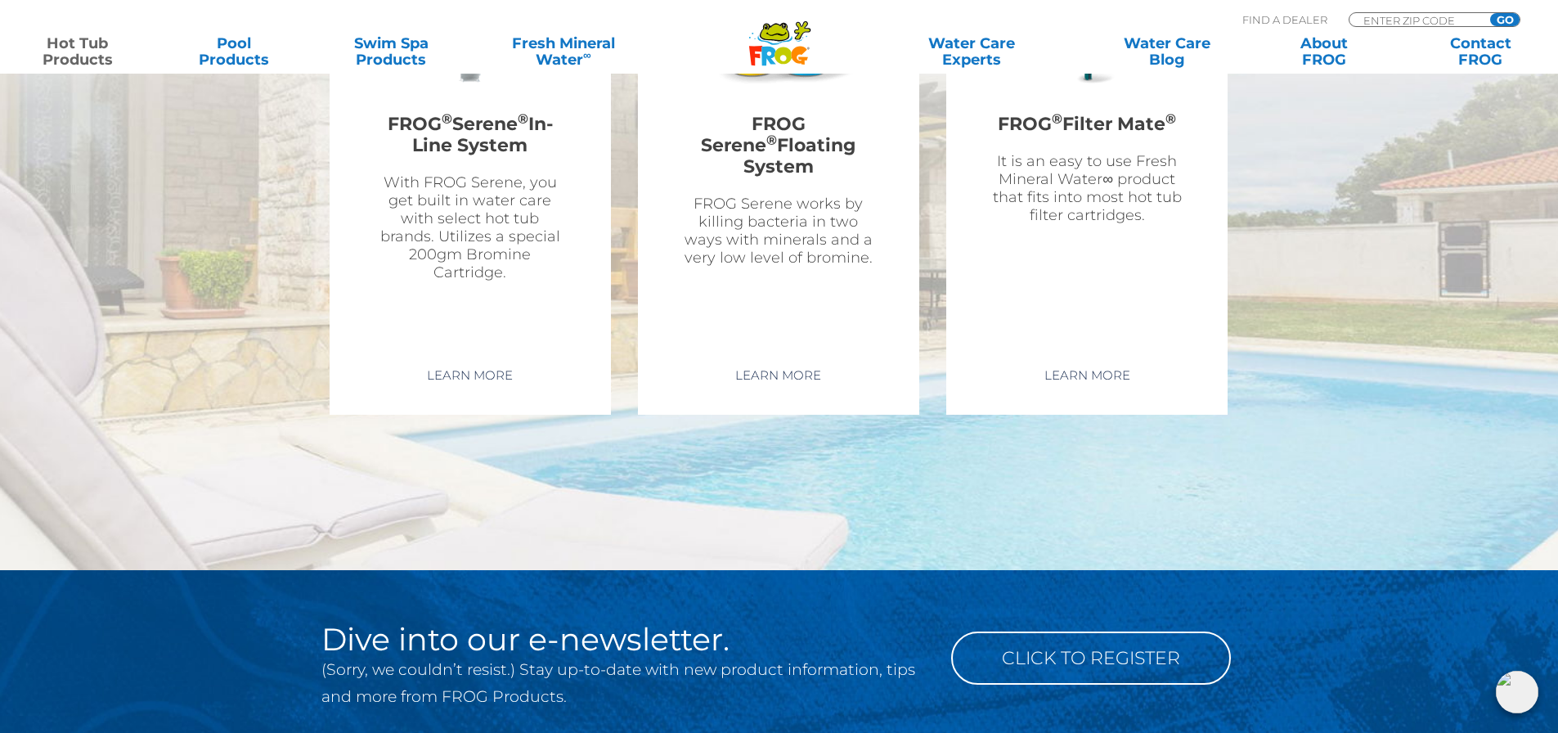
scroll to position [4629, 0]
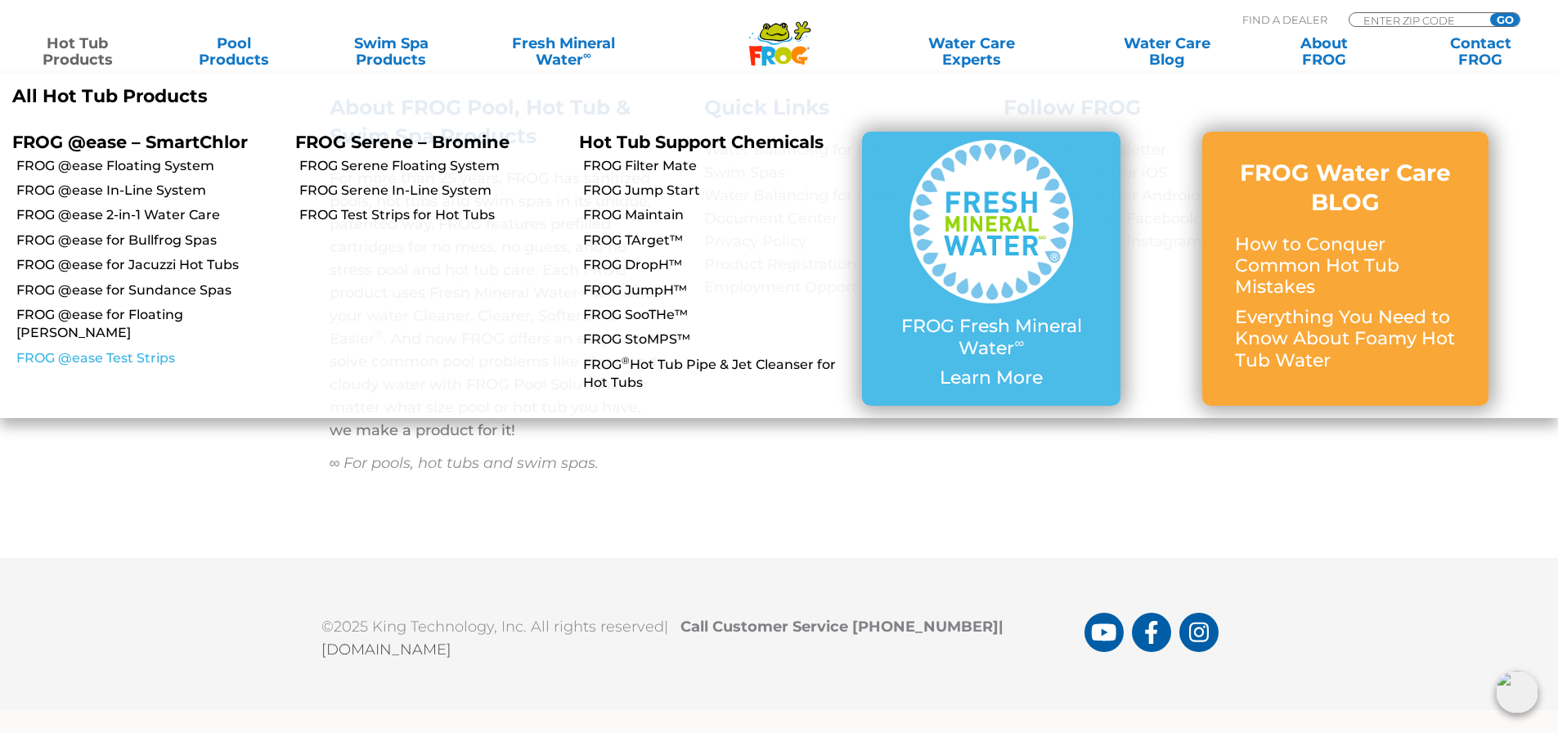
click at [135, 349] on link "FROG @ease Test Strips" at bounding box center [149, 358] width 267 height 18
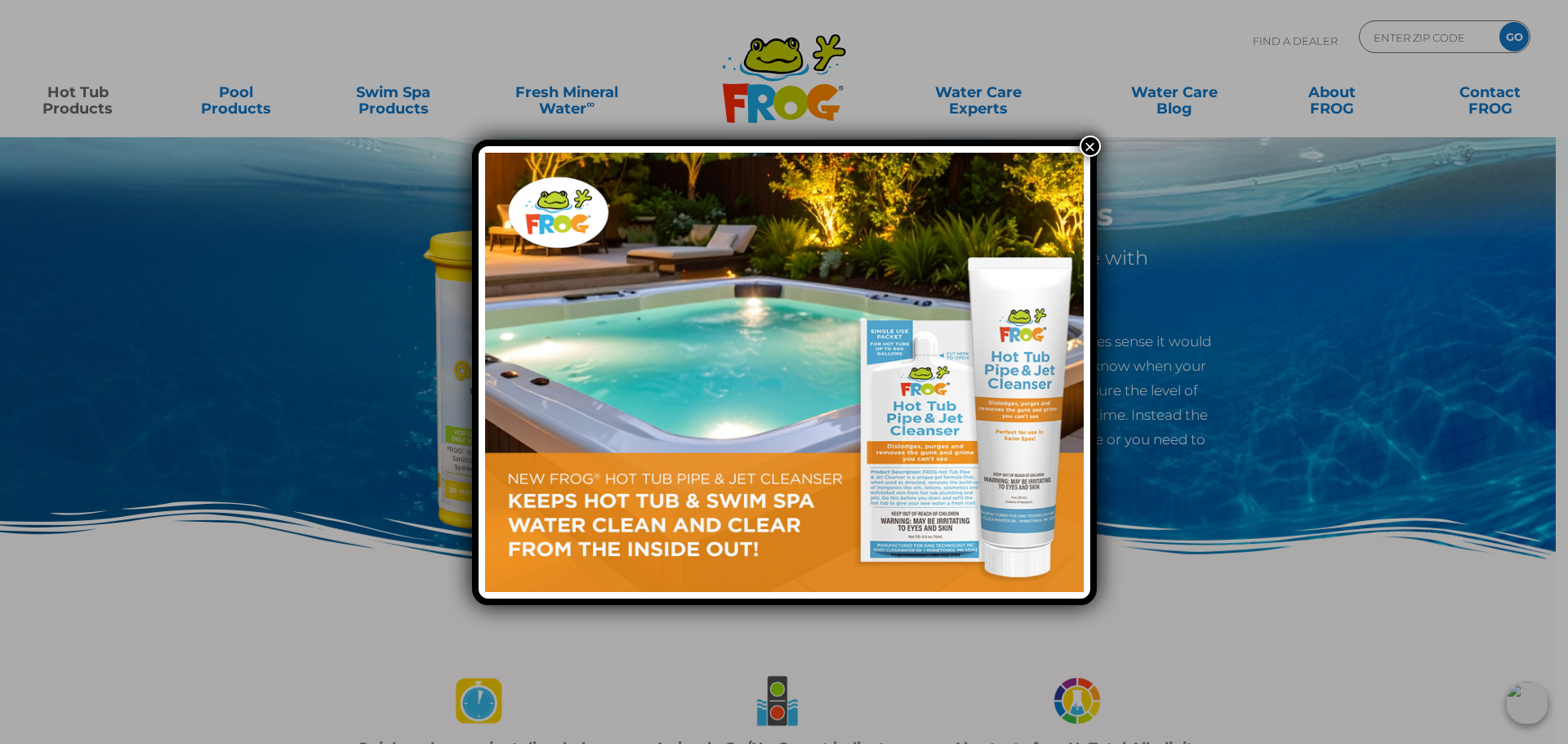
click at [1095, 153] on button "×" at bounding box center [1089, 146] width 21 height 21
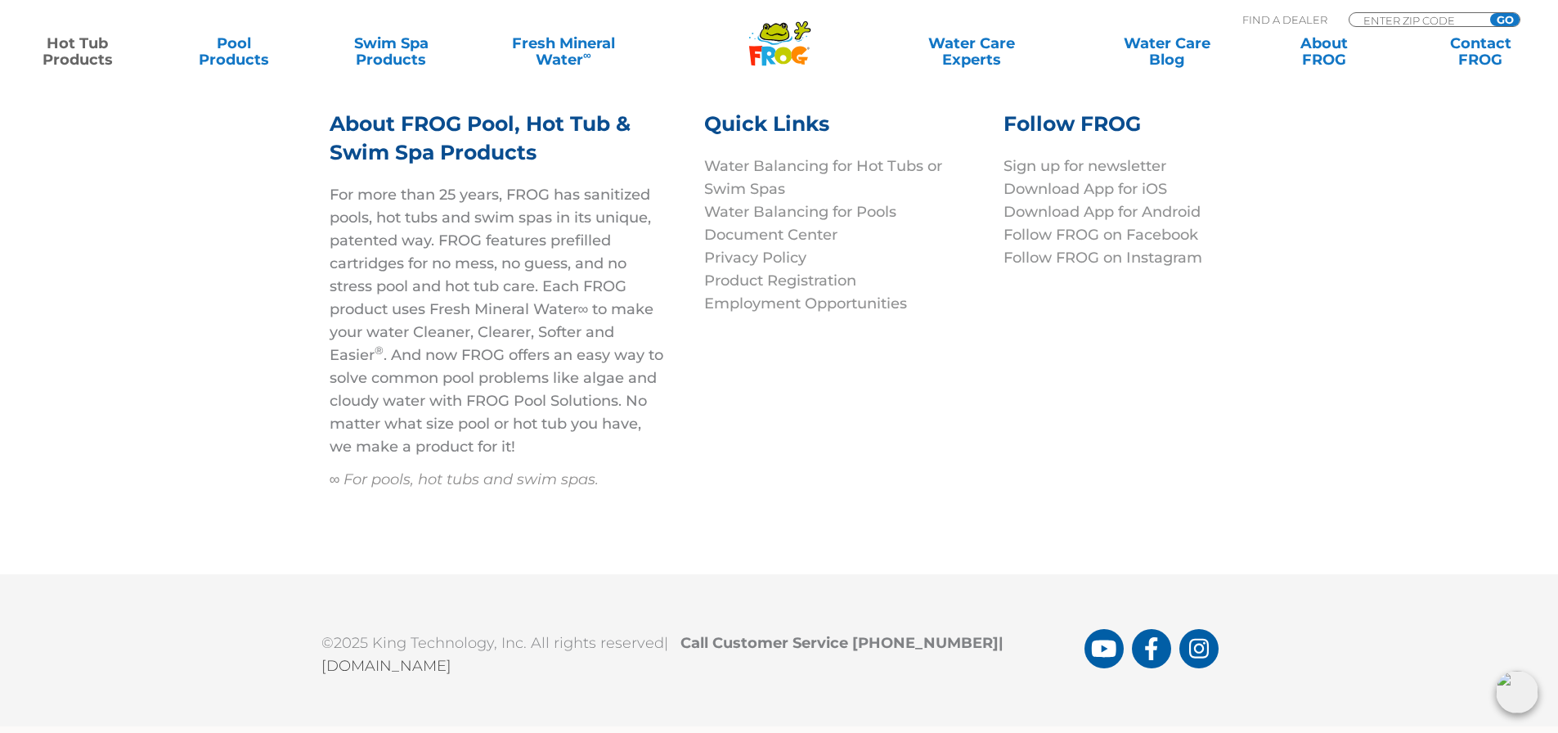
scroll to position [6178, 0]
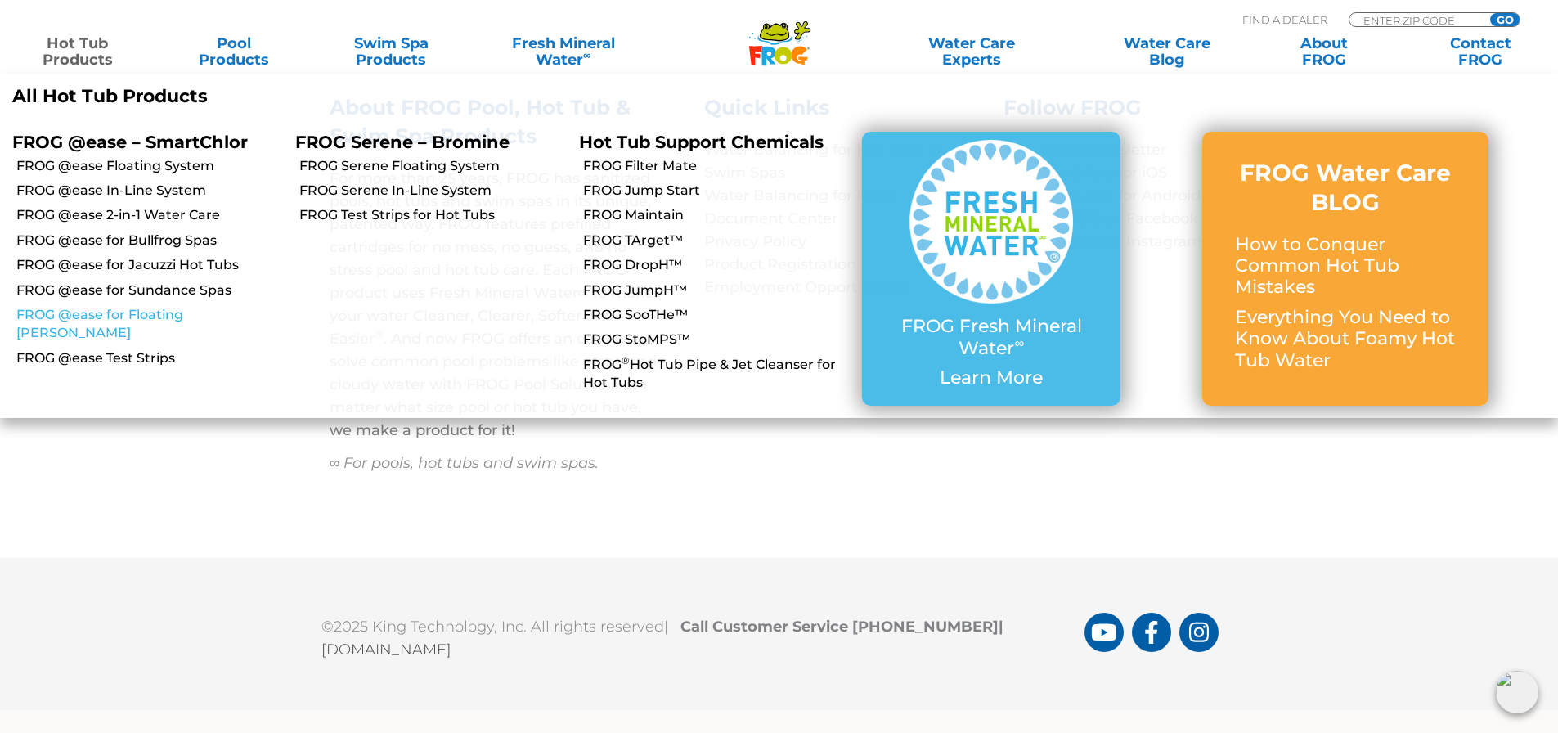
click at [152, 314] on link "FROG @ease for Floating [PERSON_NAME]" at bounding box center [149, 324] width 267 height 37
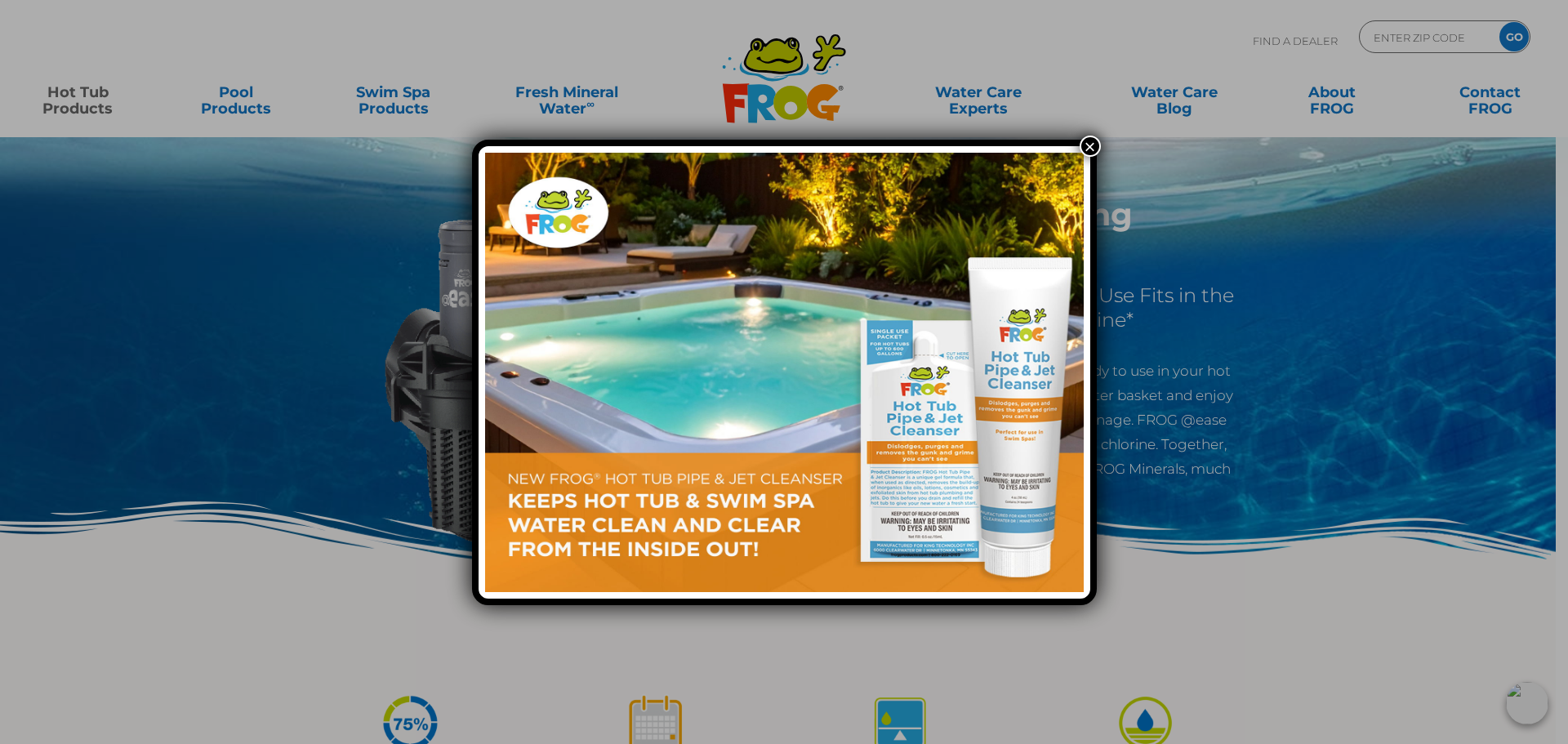
click at [1083, 142] on button "×" at bounding box center [1089, 146] width 21 height 21
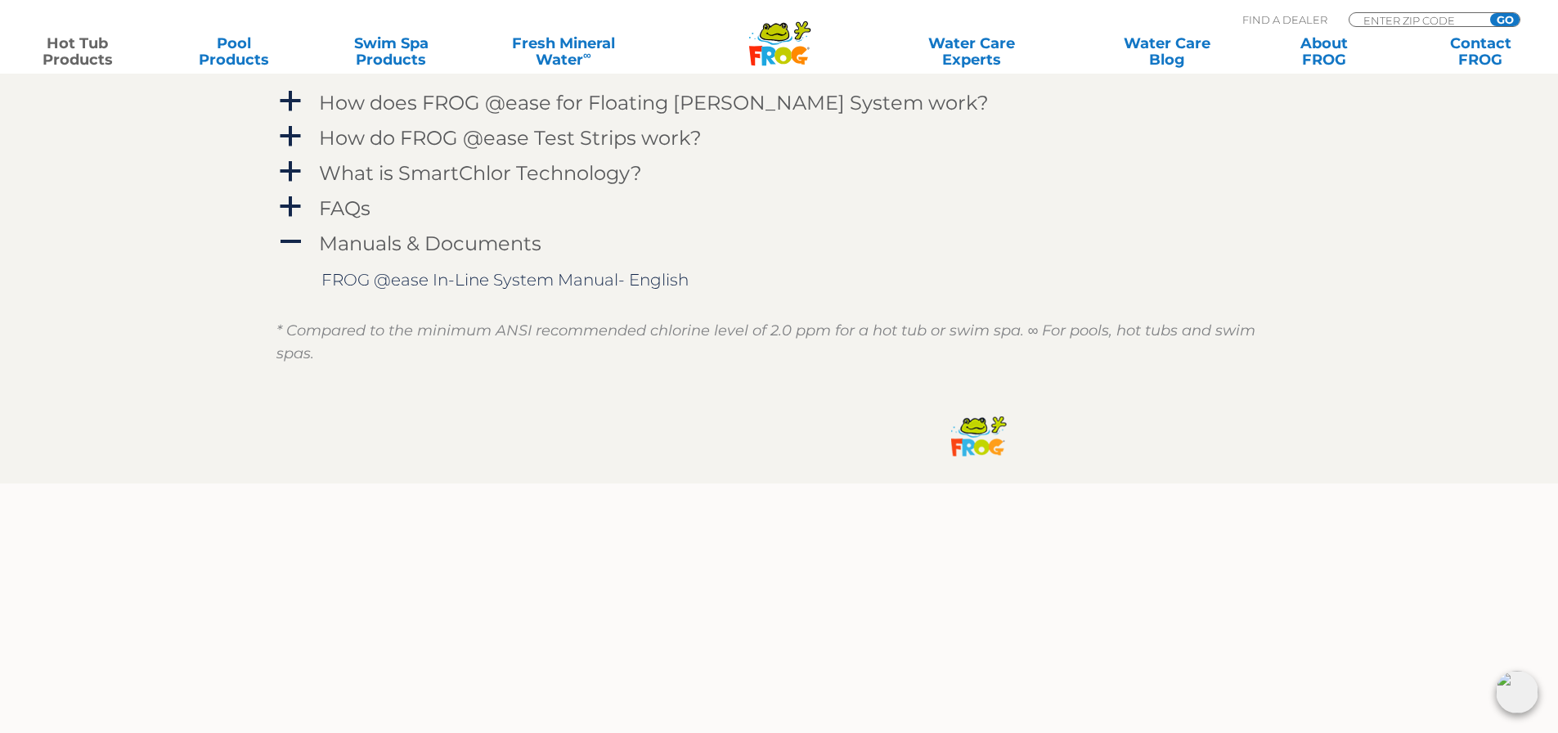
scroll to position [1882, 0]
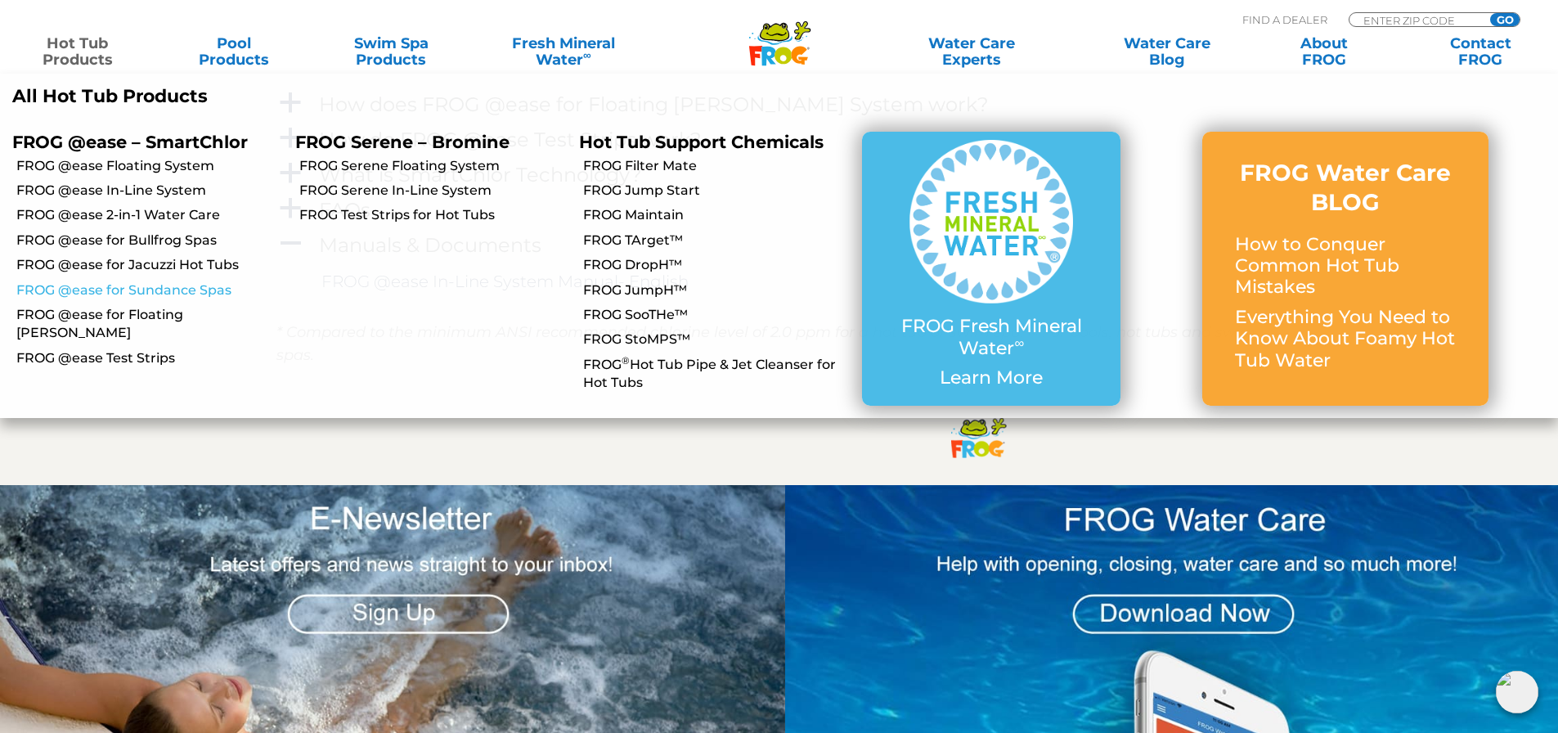
click at [170, 295] on link "FROG @ease for Sundance Spas" at bounding box center [149, 290] width 267 height 18
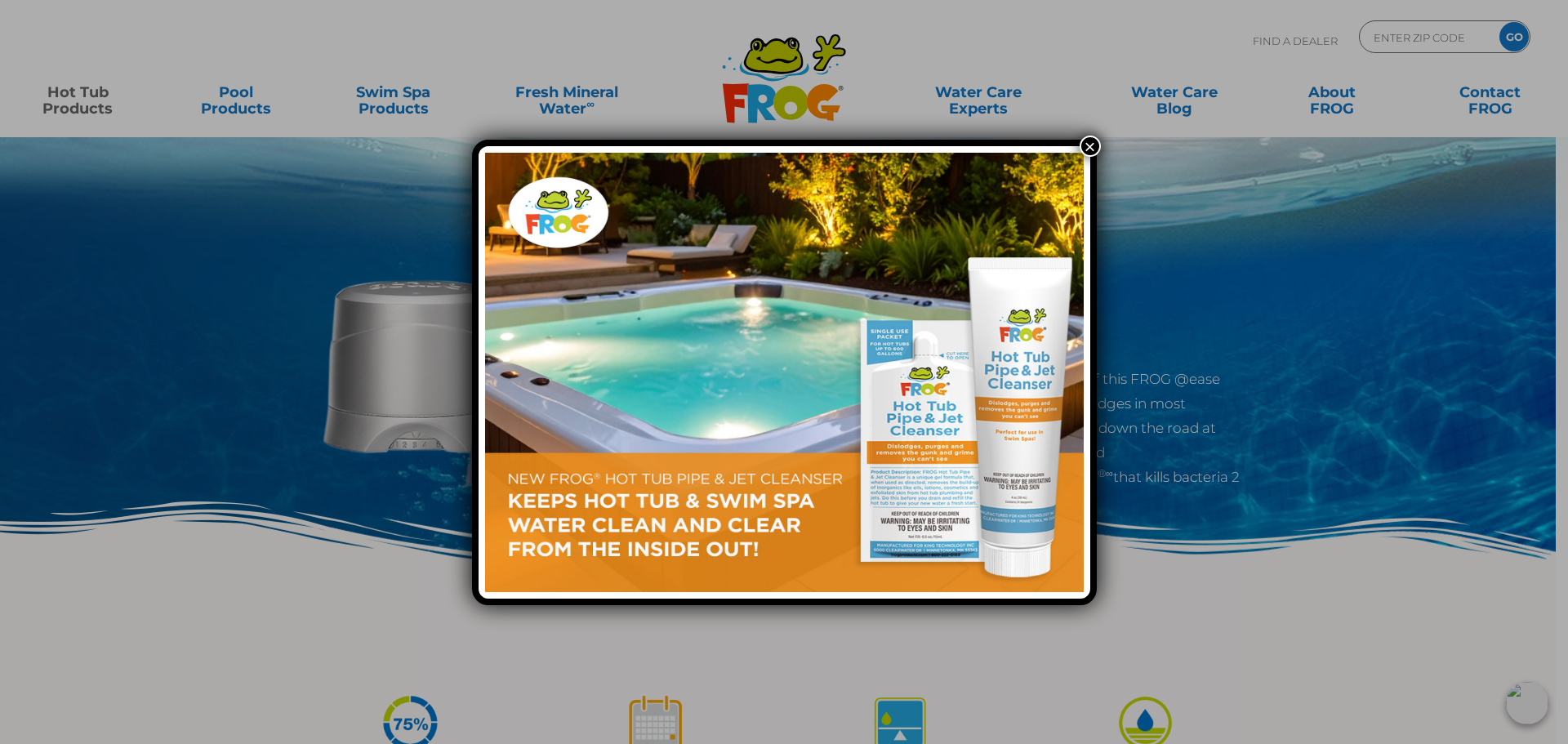
click at [1090, 151] on button "×" at bounding box center [1089, 146] width 21 height 21
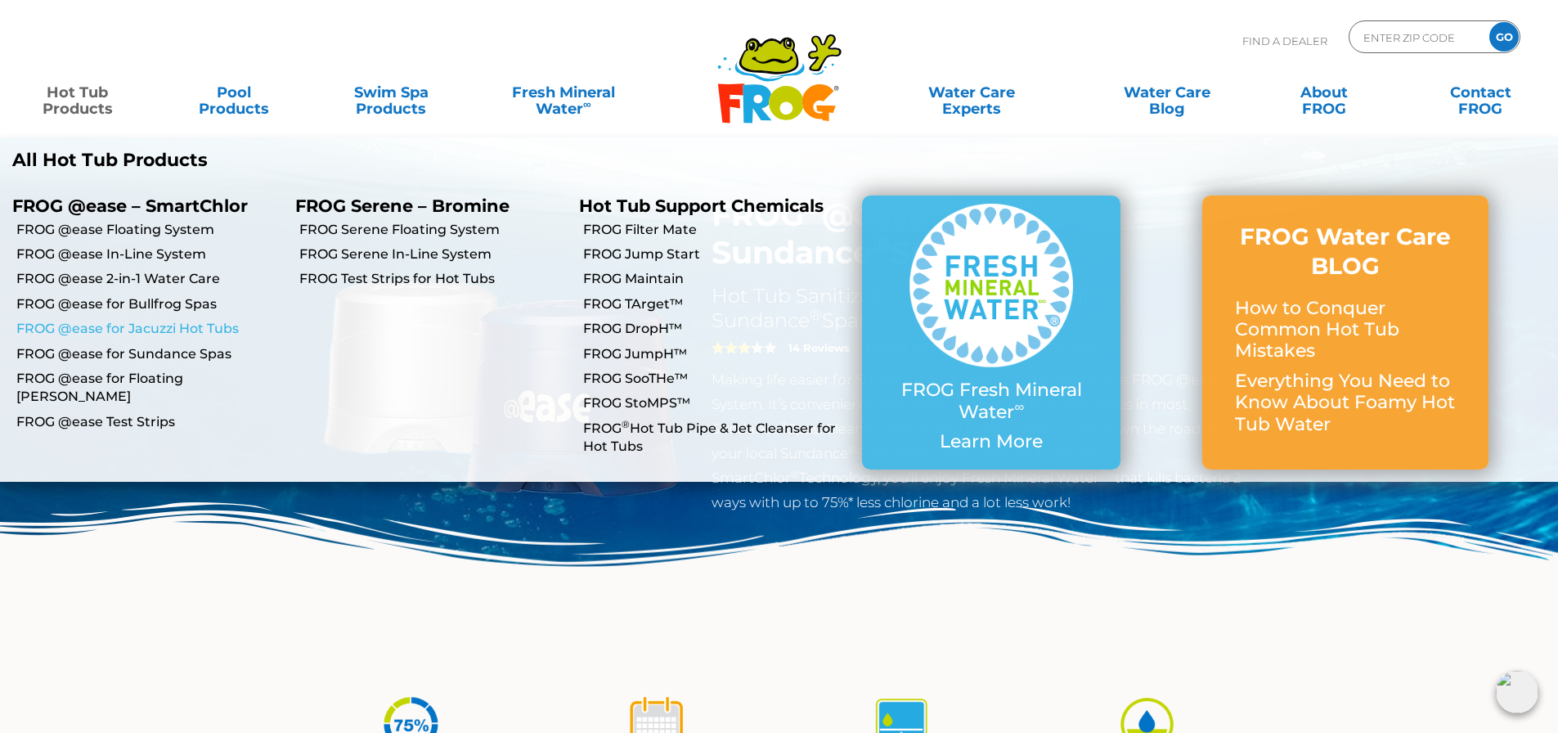
click at [196, 330] on link "FROG @ease for Jacuzzi Hot Tubs" at bounding box center [149, 329] width 267 height 18
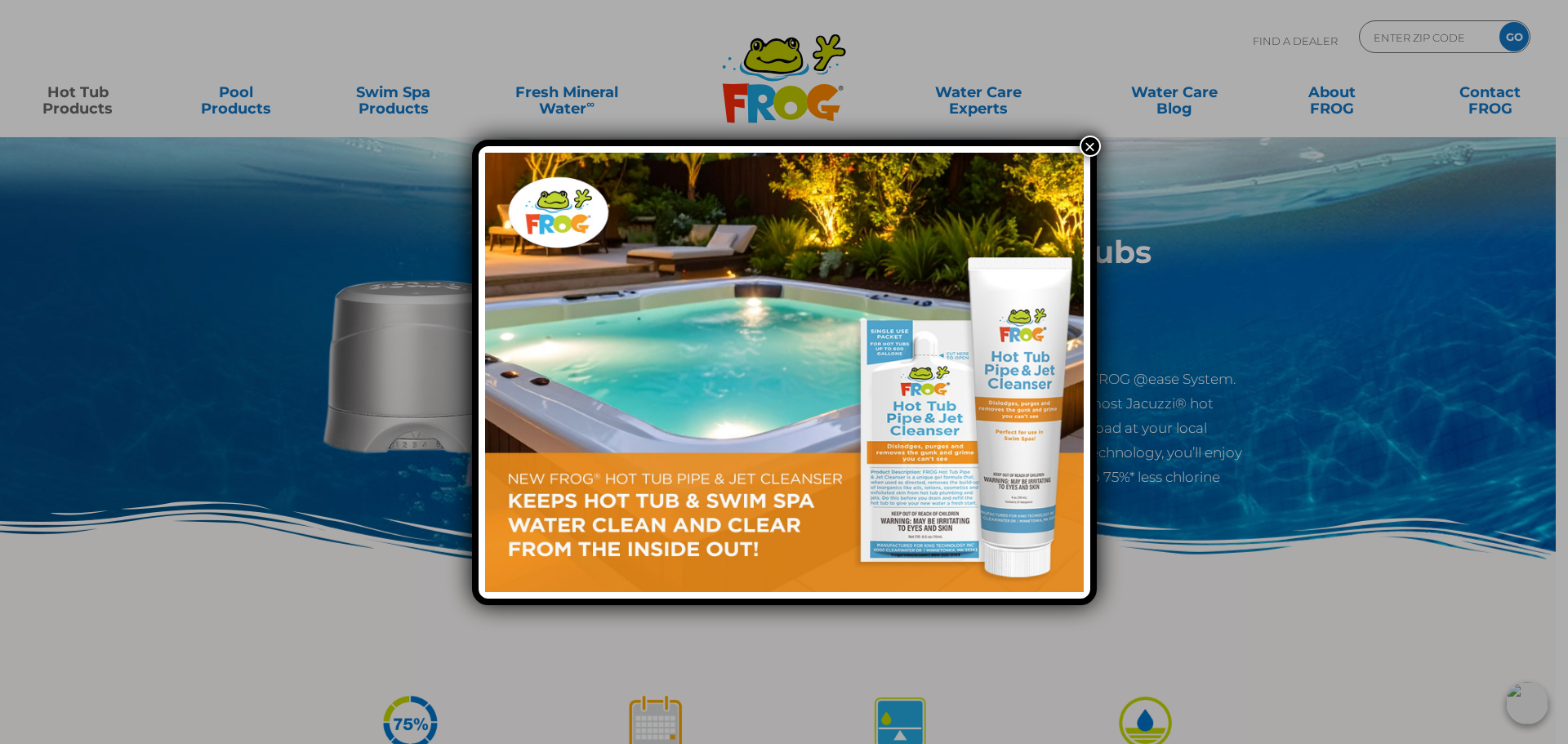
click at [1094, 145] on button "×" at bounding box center [1089, 146] width 21 height 21
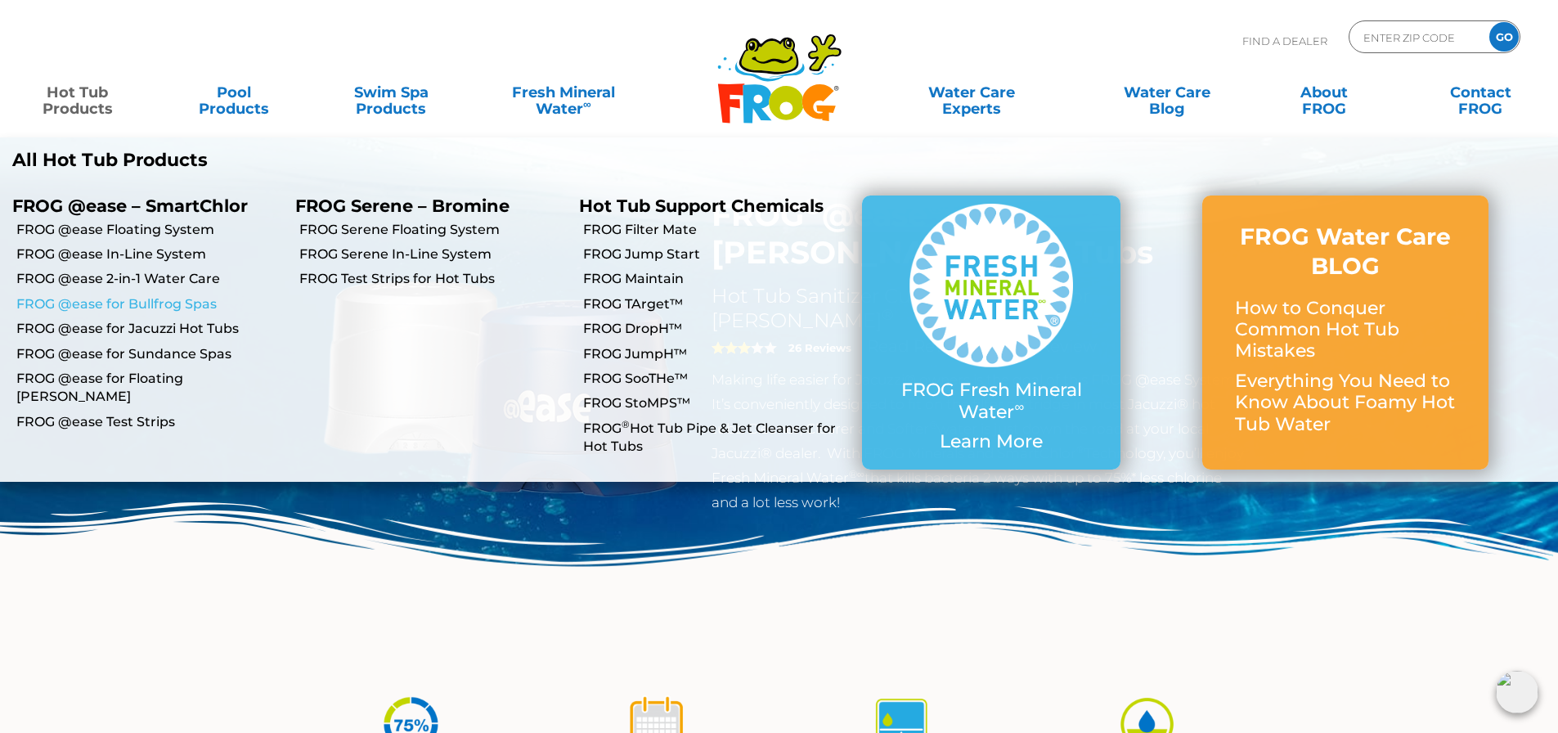
click at [182, 313] on link "FROG @ease for Bullfrog Spas" at bounding box center [149, 304] width 267 height 18
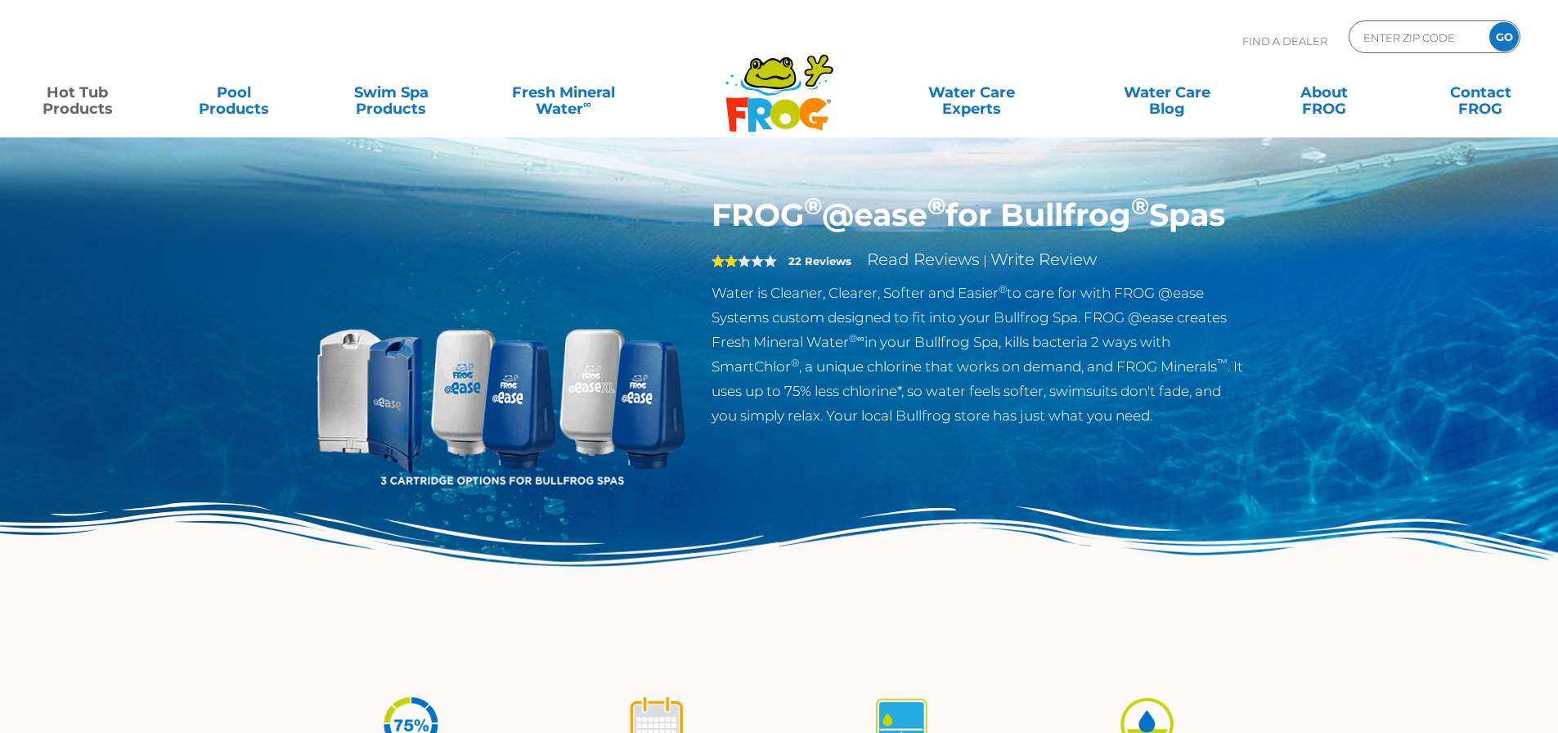
click at [159, 299] on div "FROG ® @ease ® for Bullfrog ® Spas 2 22 Reviews Read Reviews | Write Review Wat…" at bounding box center [779, 336] width 1558 height 673
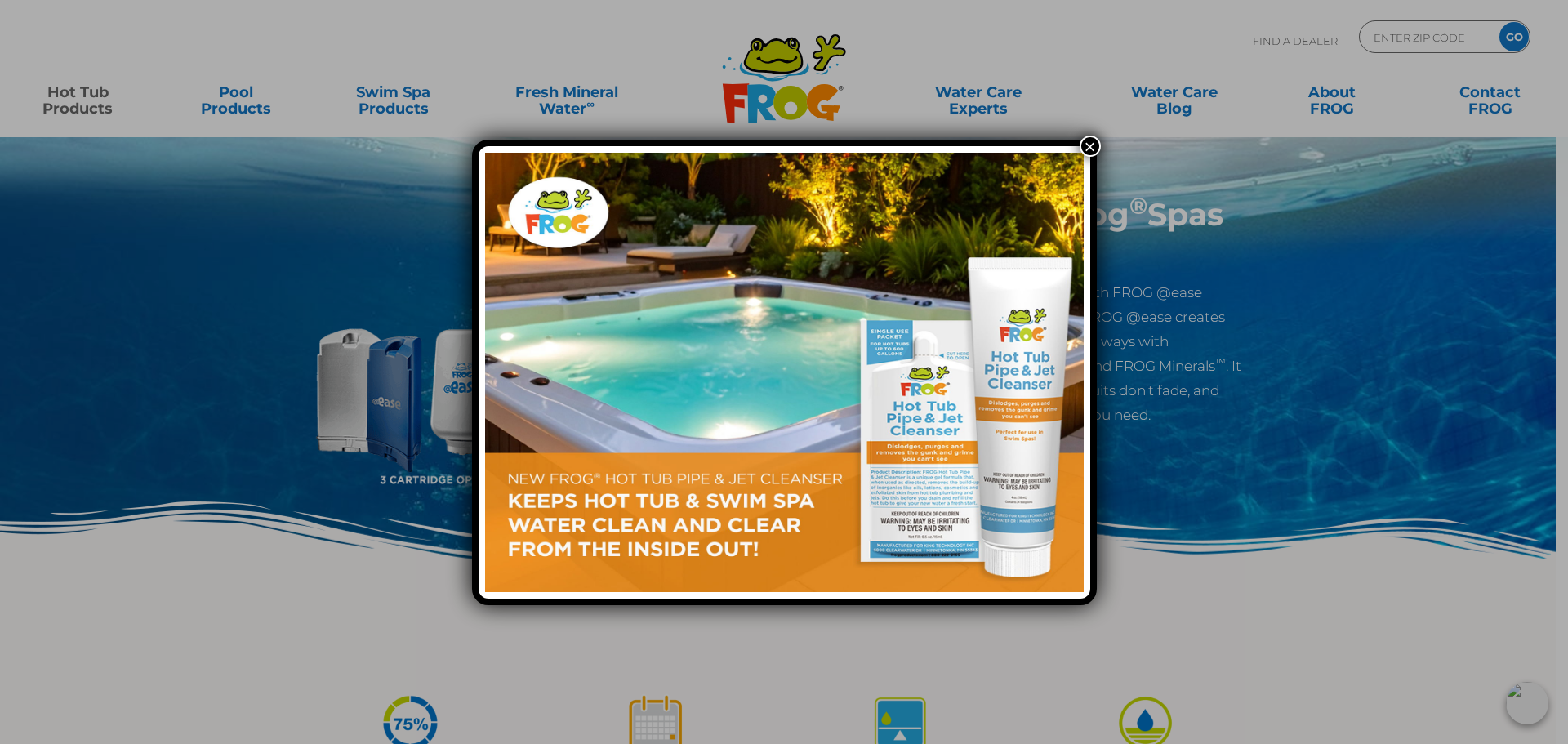
click at [1095, 146] on button "×" at bounding box center [1089, 146] width 21 height 21
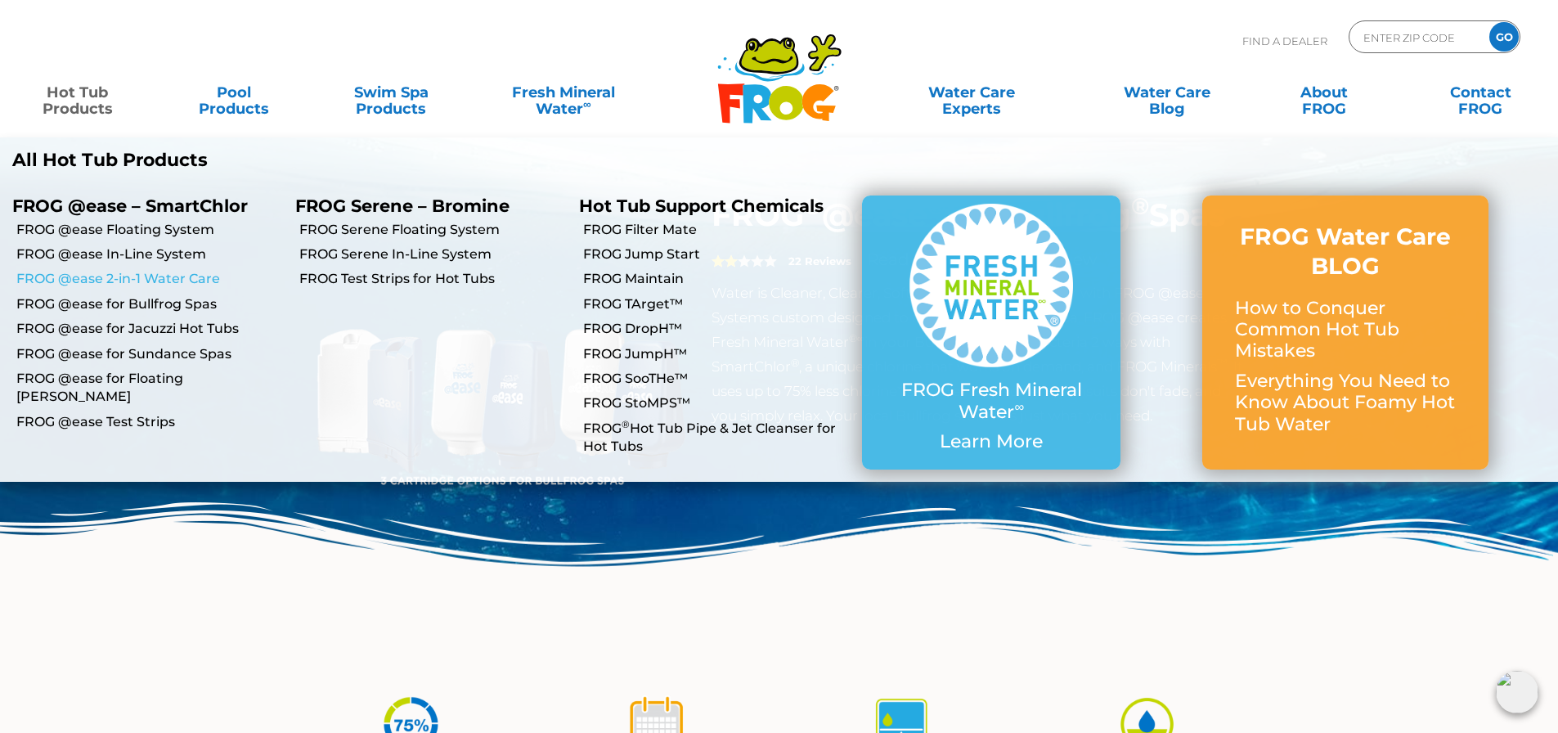
click at [160, 280] on link "FROG @ease 2-in-1 Water Care" at bounding box center [149, 279] width 267 height 18
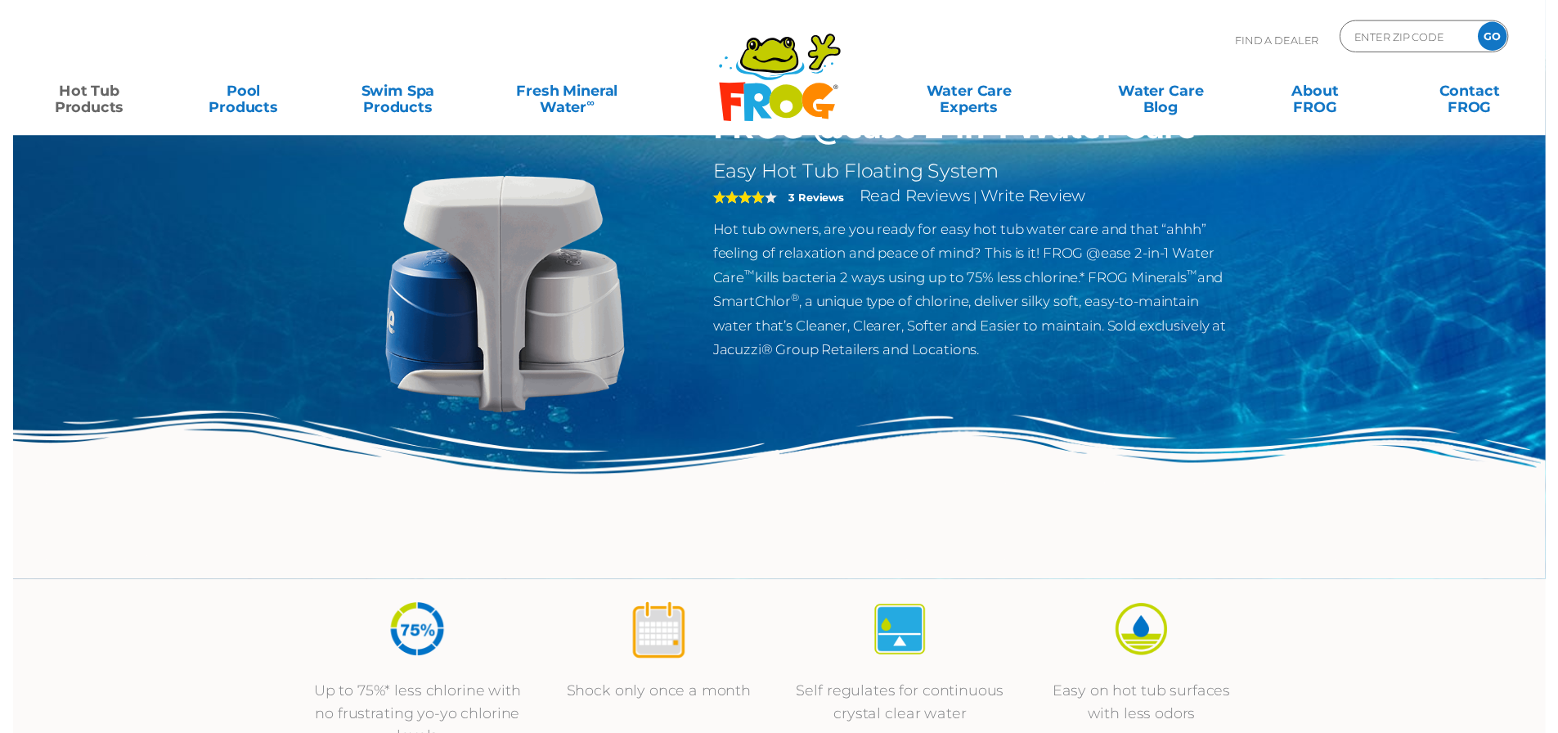
scroll to position [327, 0]
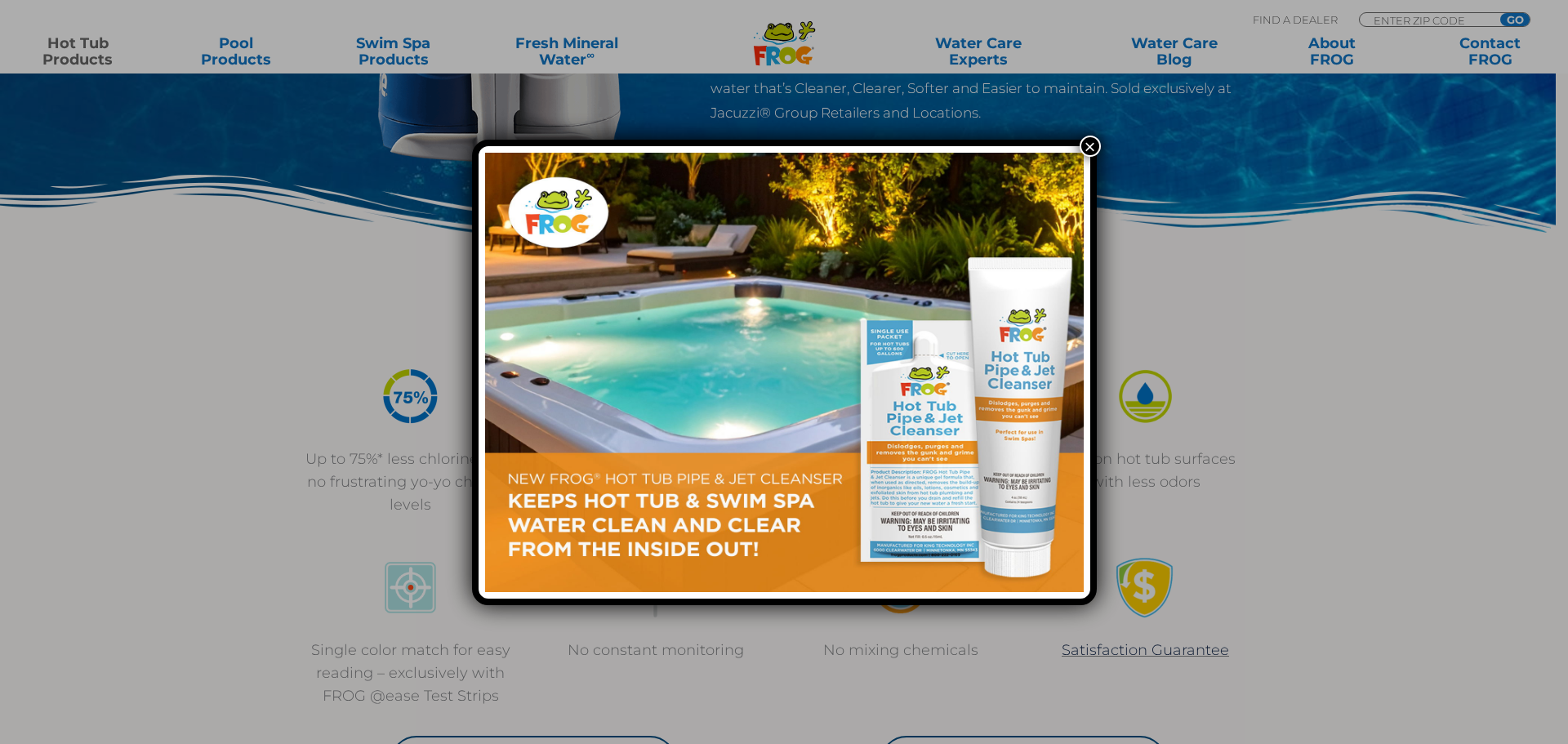
drag, startPoint x: 1084, startPoint y: 142, endPoint x: 1079, endPoint y: 151, distance: 10.3
click at [1084, 142] on button "×" at bounding box center [1089, 146] width 21 height 21
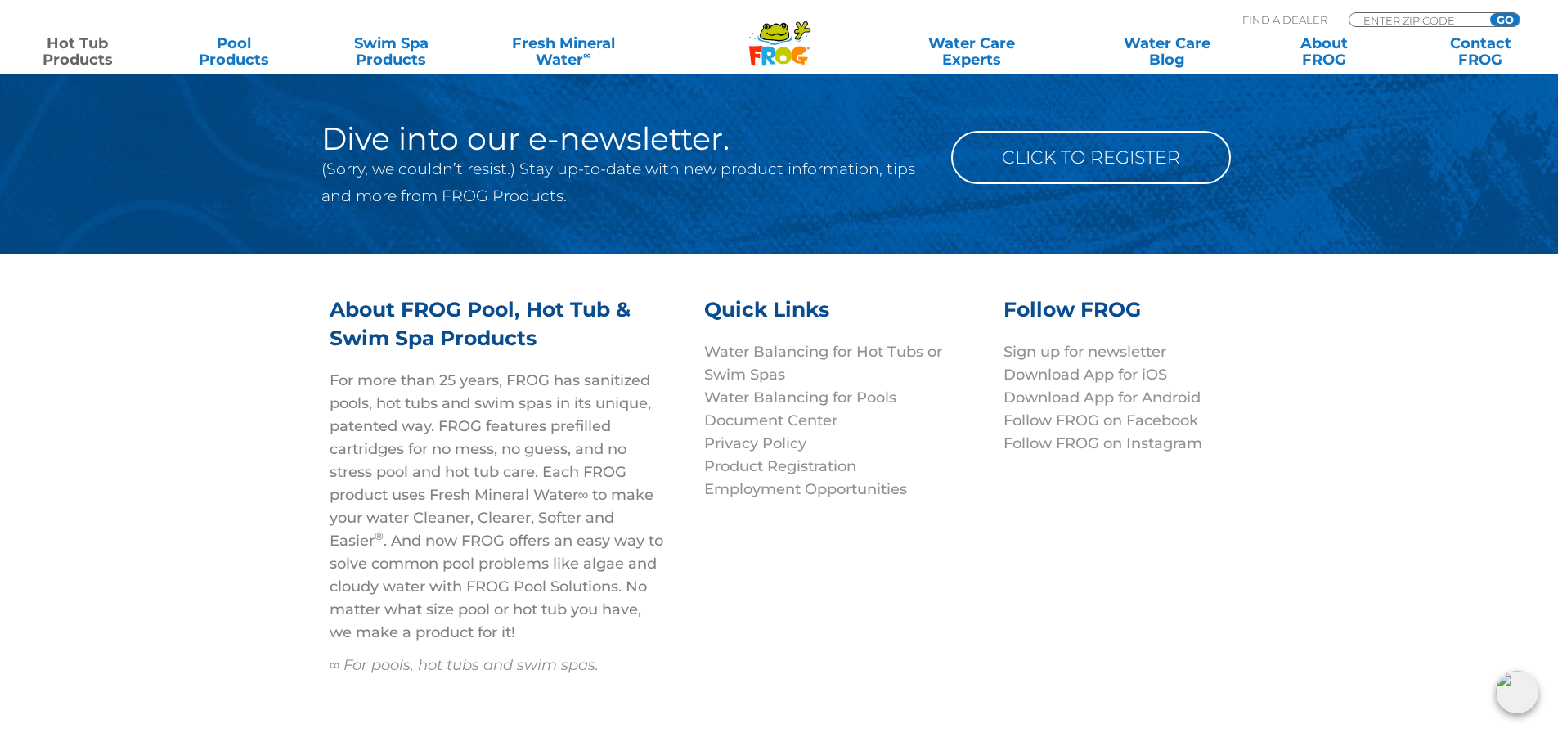
scroll to position [5888, 0]
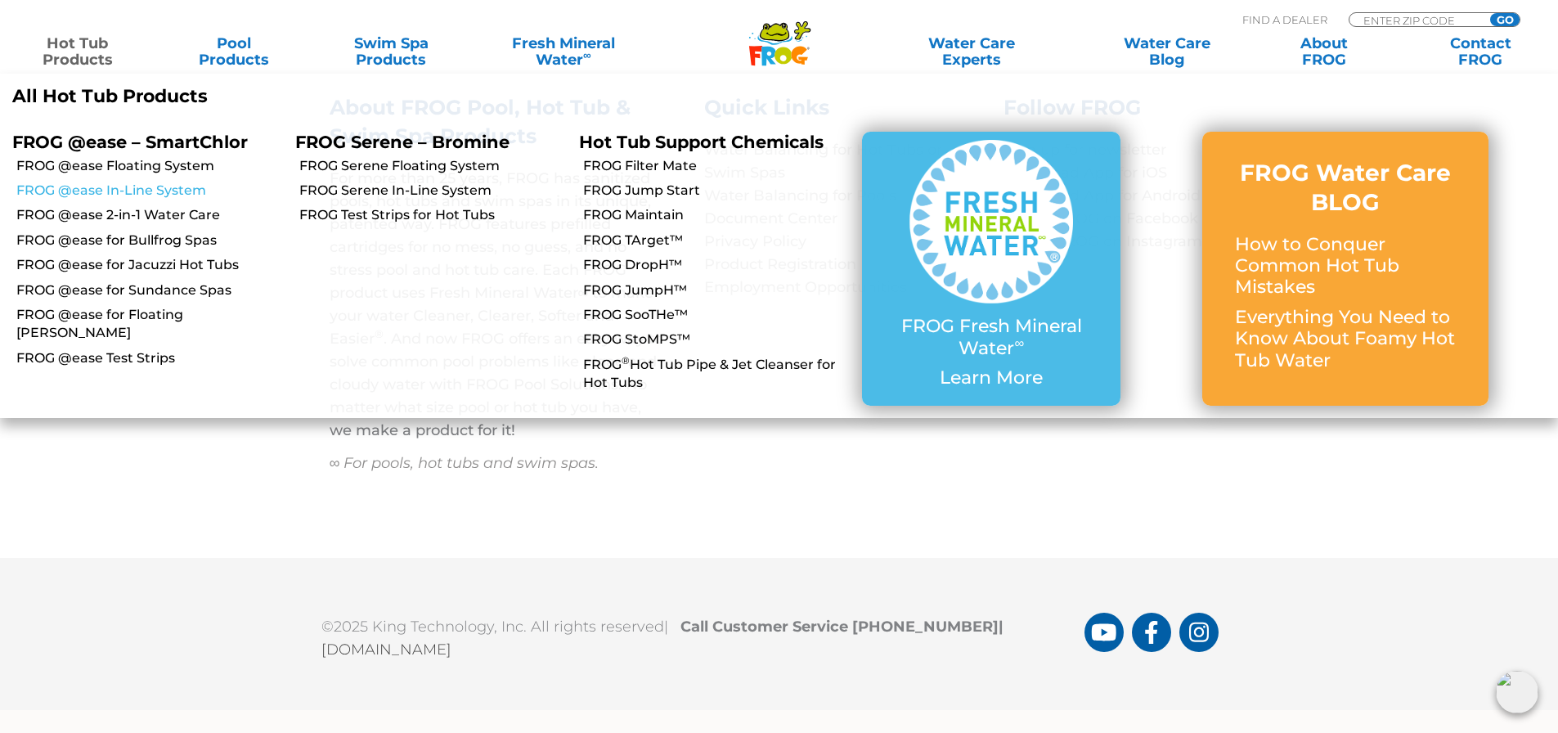
click at [163, 196] on link "FROG @ease In-Line System" at bounding box center [149, 191] width 267 height 18
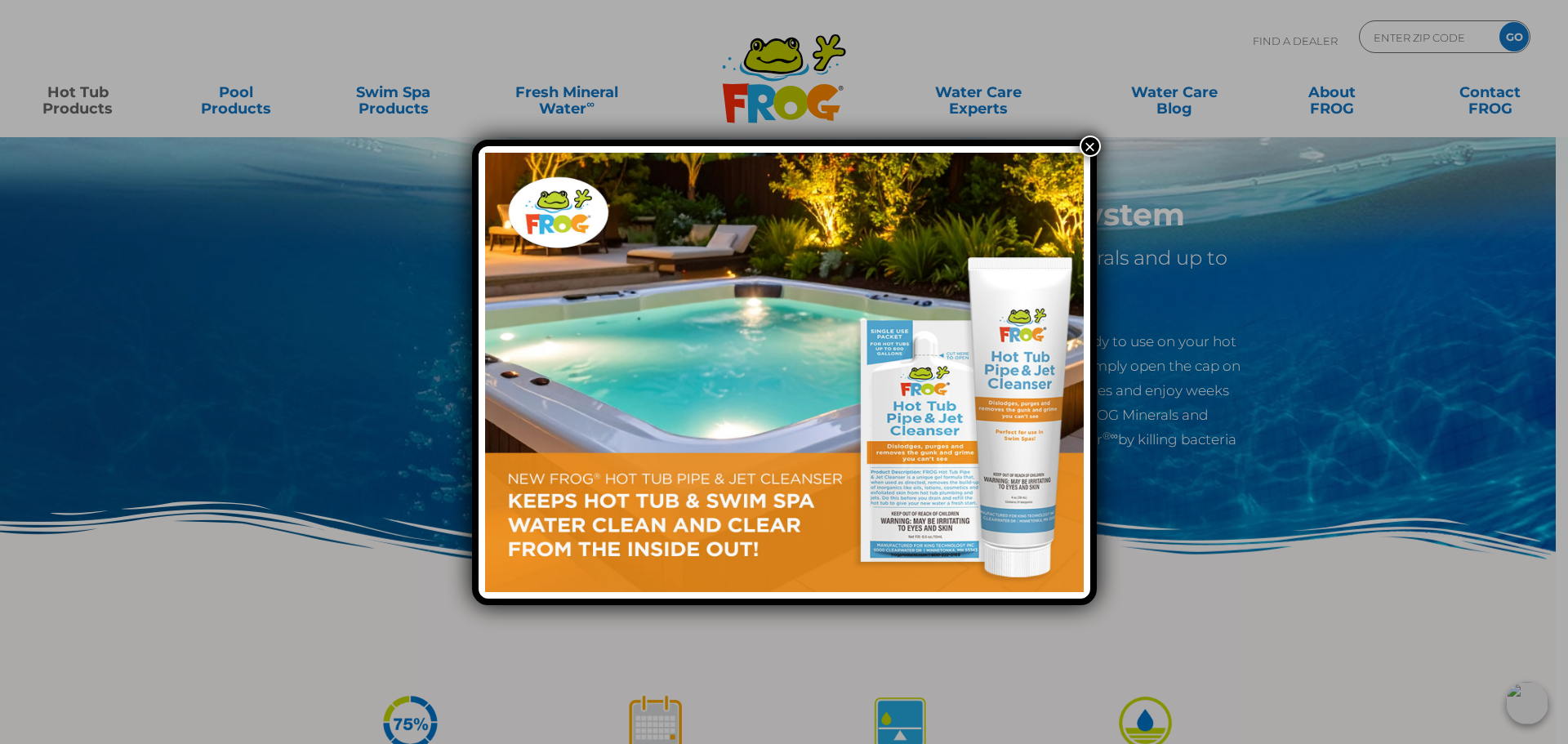
click at [1084, 143] on button "×" at bounding box center [1089, 146] width 21 height 21
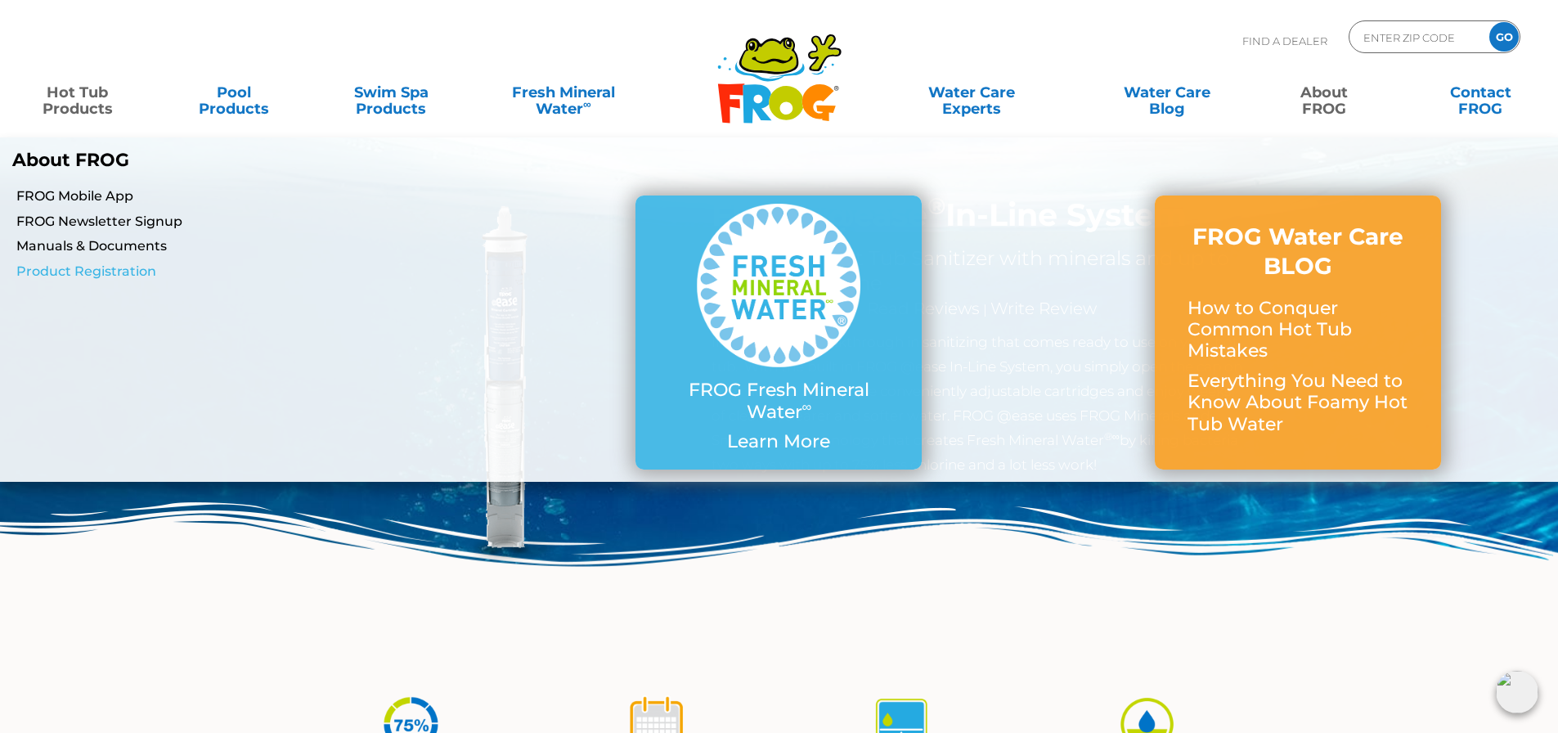
click at [119, 277] on link "Product Registration" at bounding box center [267, 272] width 503 height 18
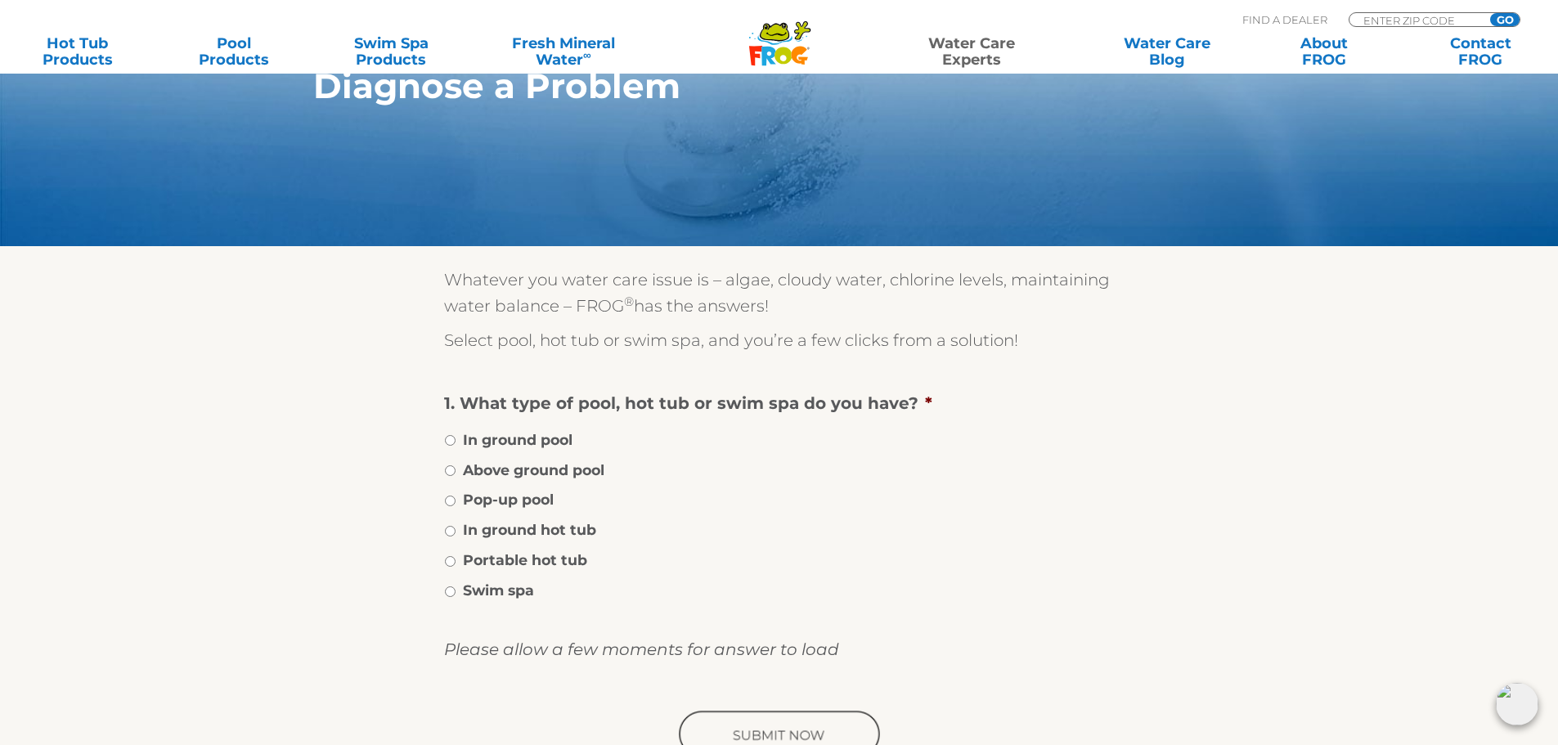
scroll to position [245, 0]
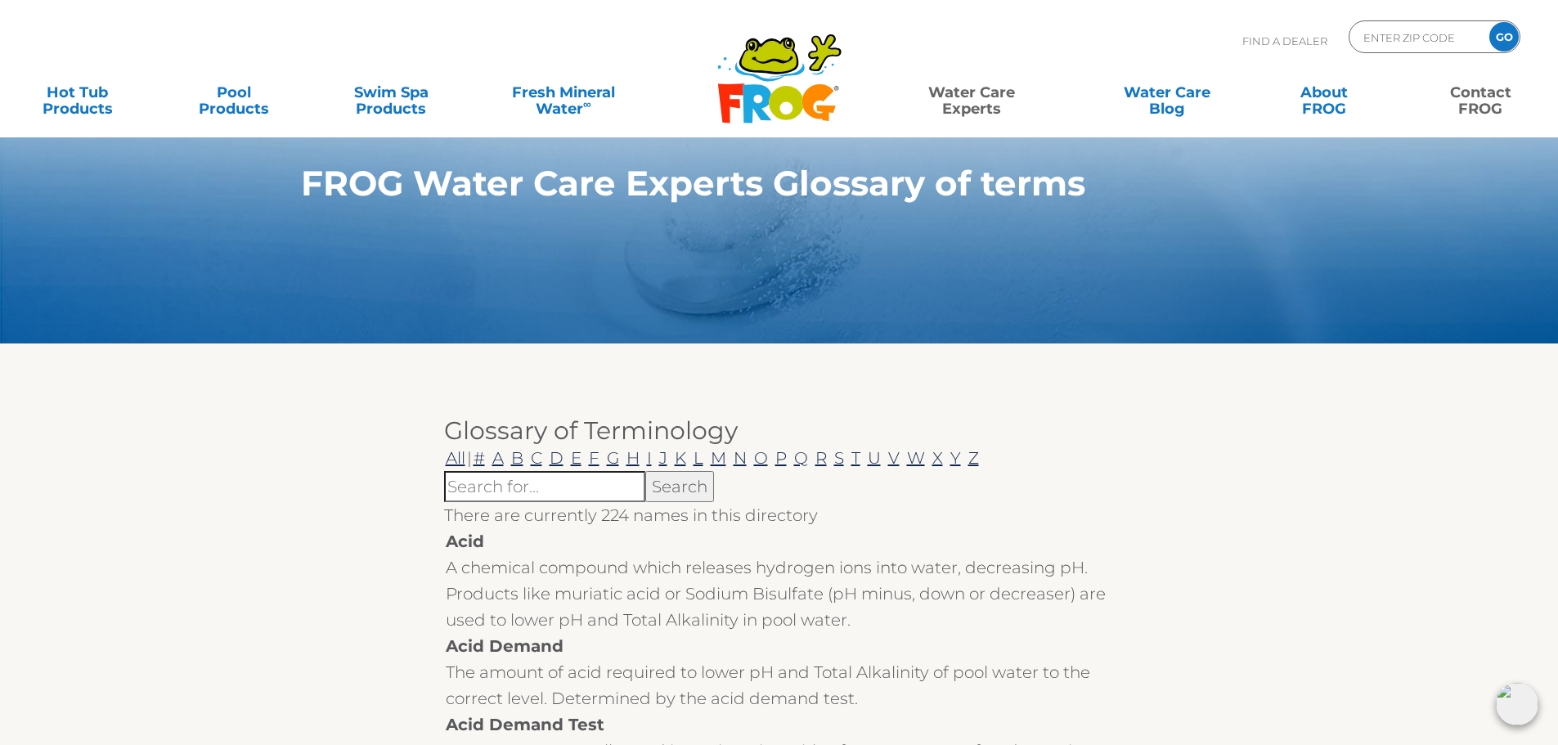
click at [1479, 109] on link "Contact FROG" at bounding box center [1481, 92] width 122 height 33
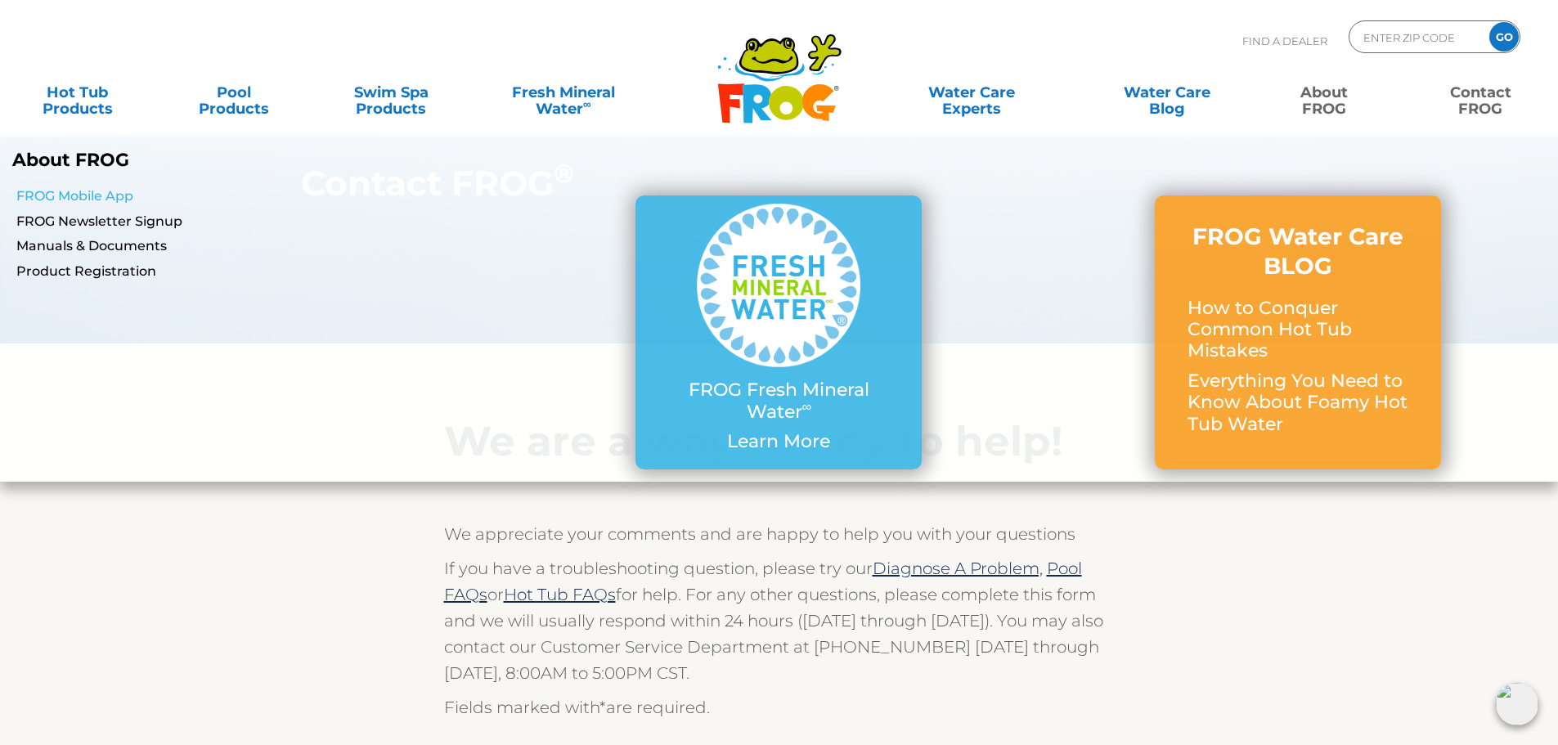
click at [103, 193] on link "FROG Mobile App" at bounding box center [267, 196] width 503 height 18
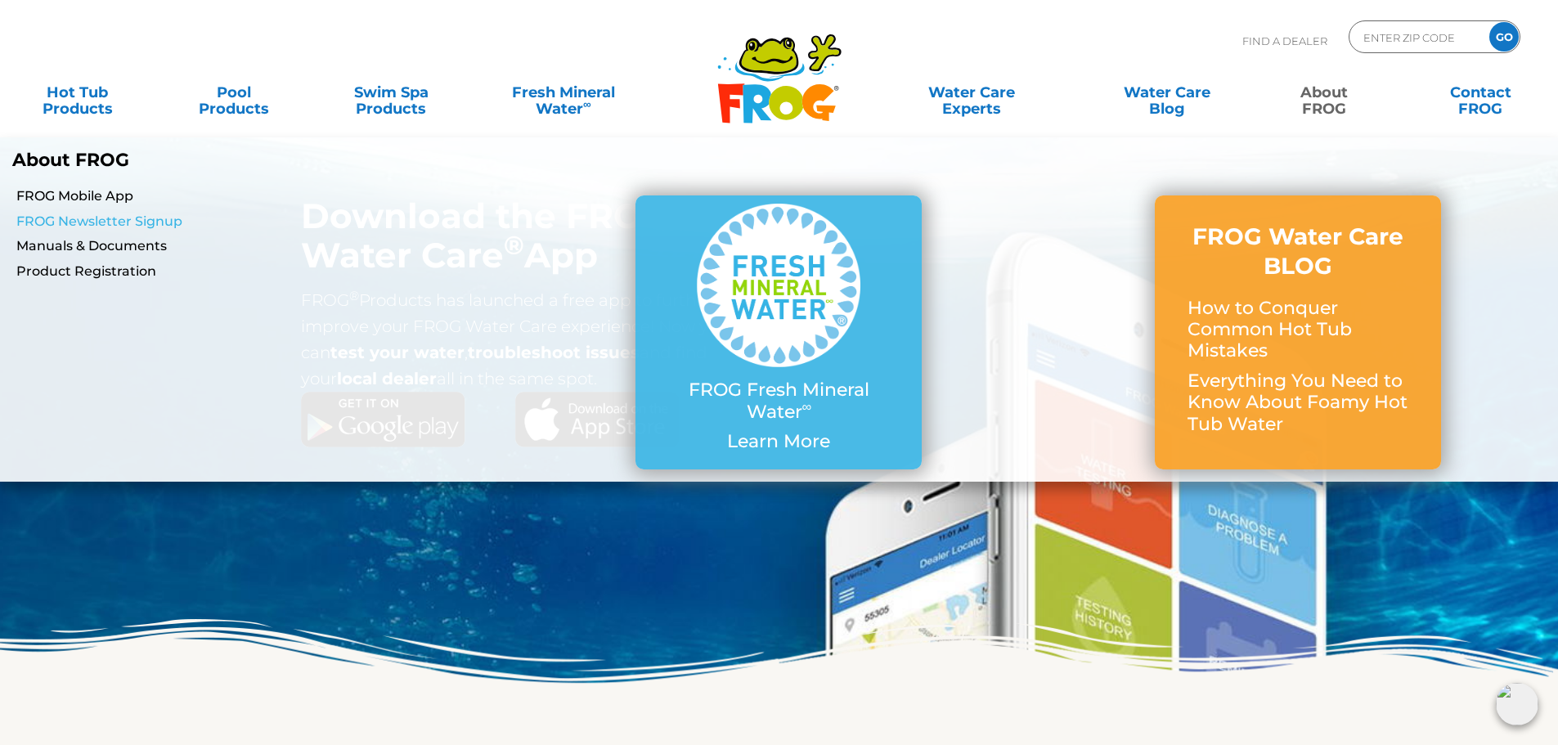
click at [150, 224] on link "FROG Newsletter Signup" at bounding box center [267, 222] width 503 height 18
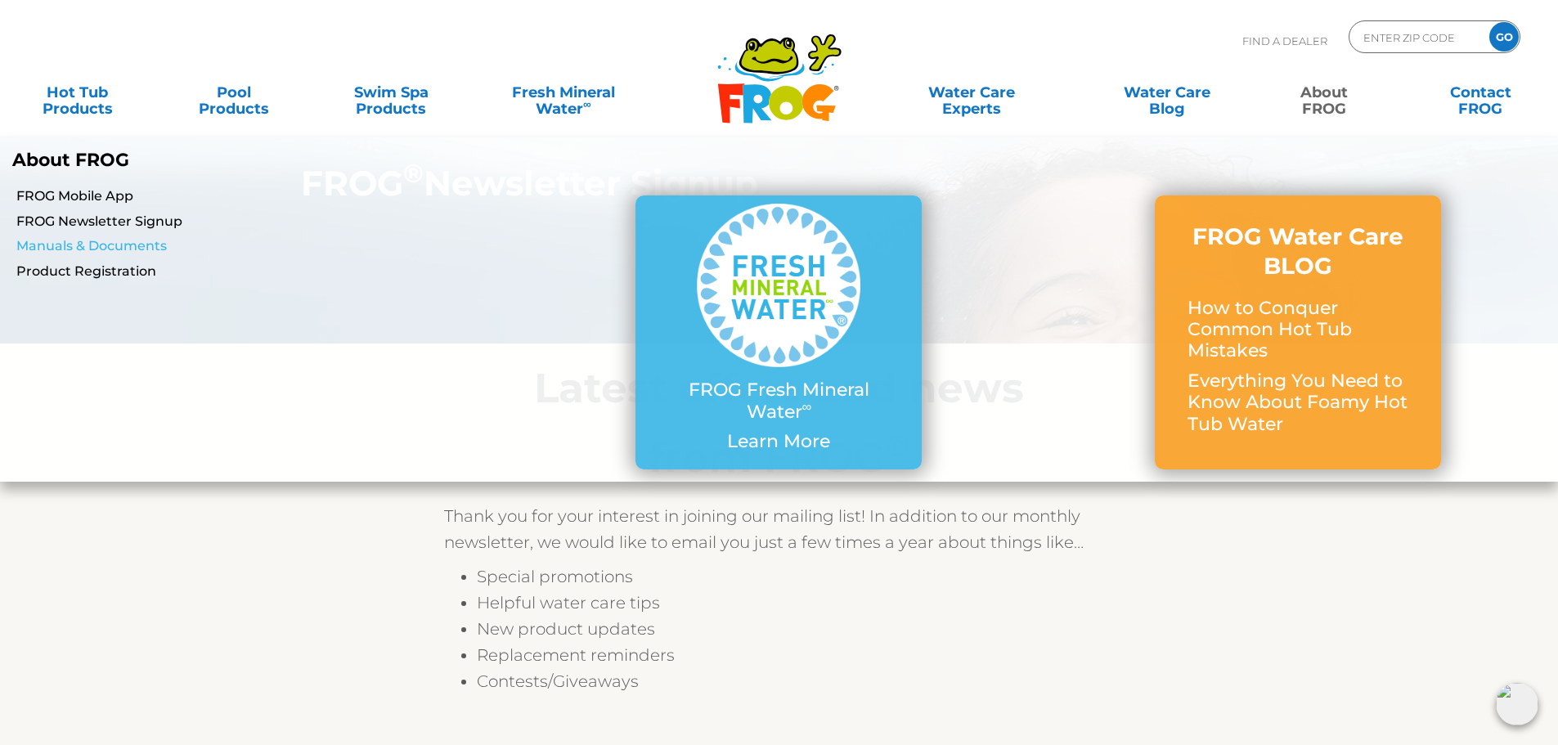
click at [143, 248] on link "Manuals & Documents" at bounding box center [267, 246] width 503 height 18
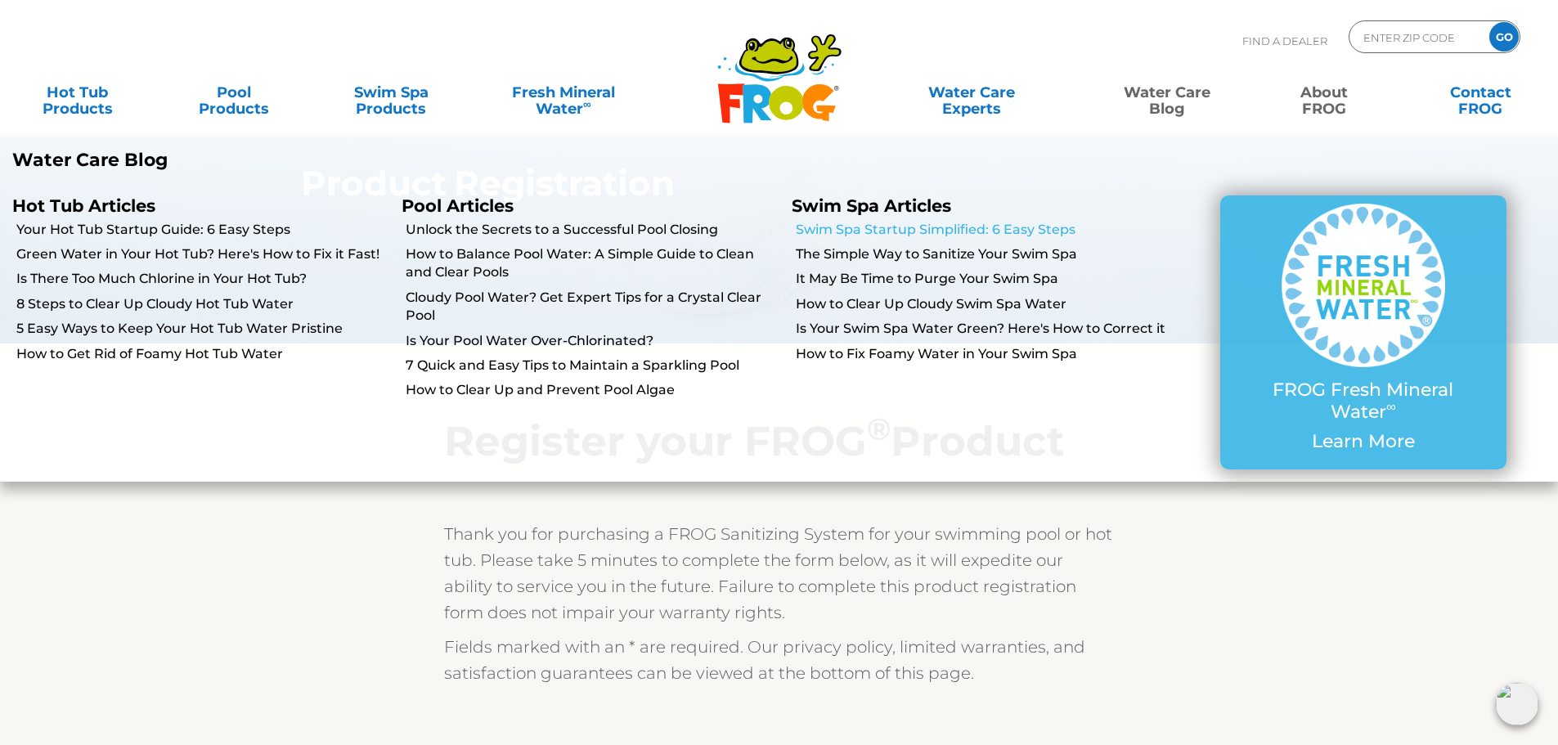
click at [950, 226] on link "Swim Spa Startup Simplified: 6 Easy Steps" at bounding box center [982, 230] width 373 height 18
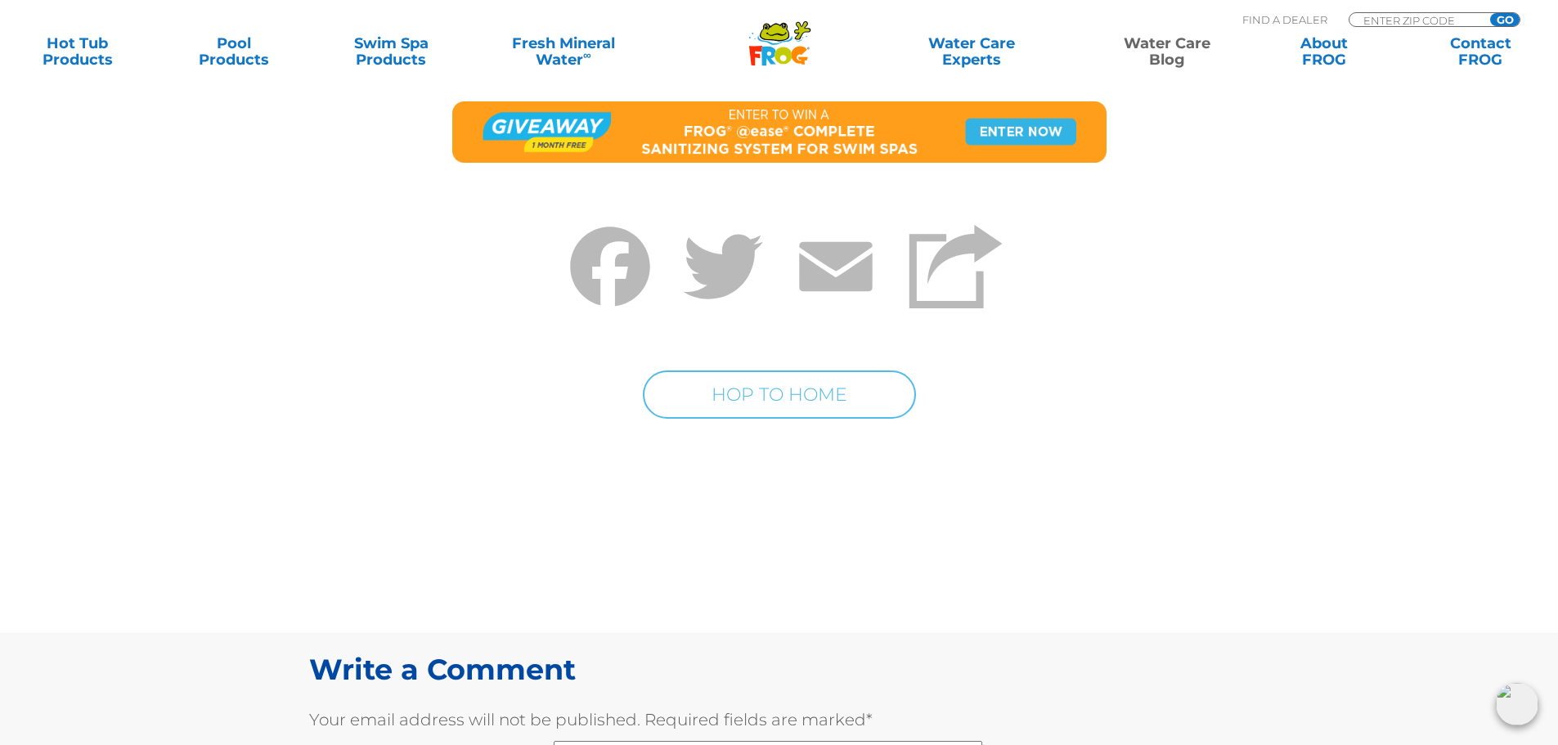
scroll to position [7577, 0]
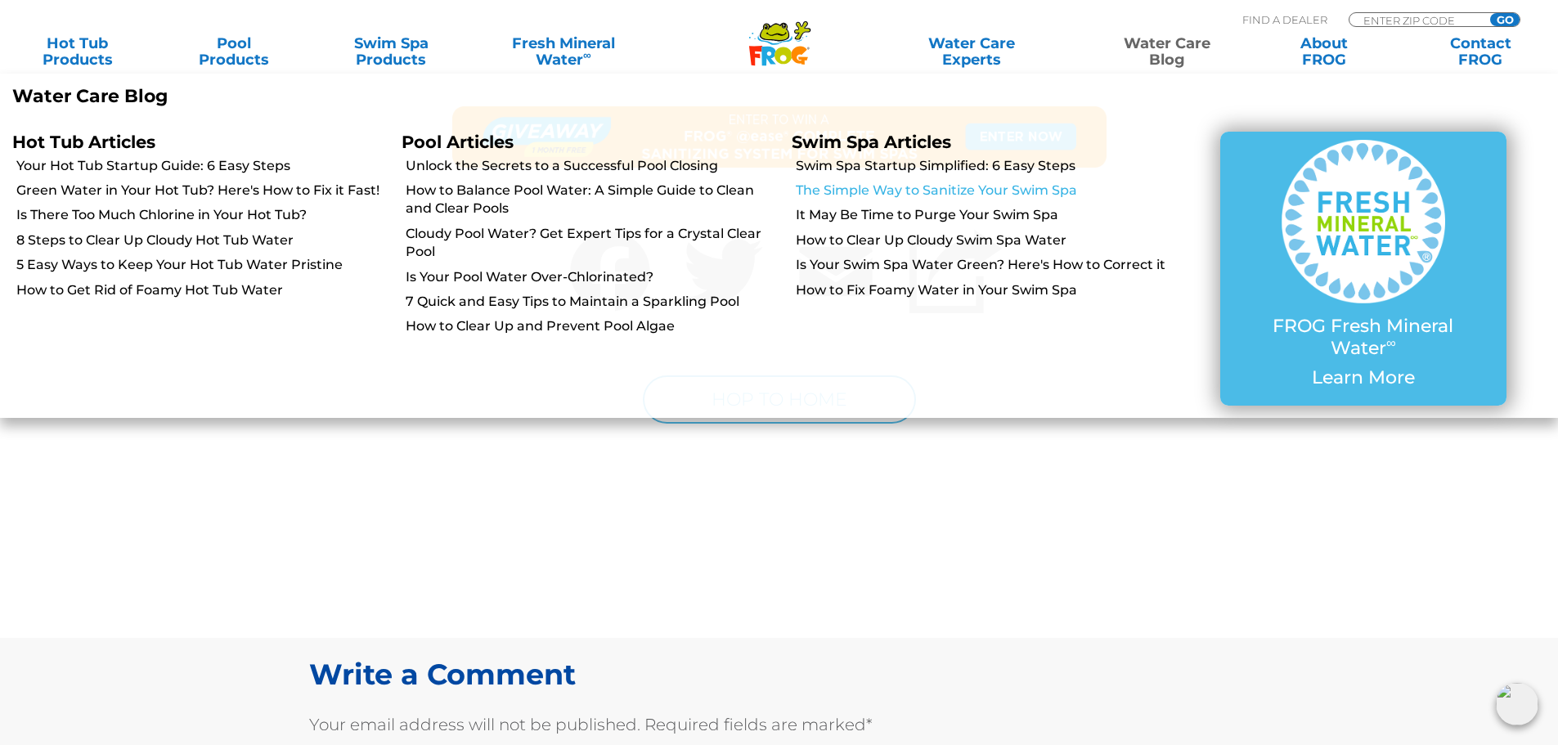
click at [884, 198] on link "The Simple Way to Sanitize Your Swim Spa" at bounding box center [982, 191] width 373 height 18
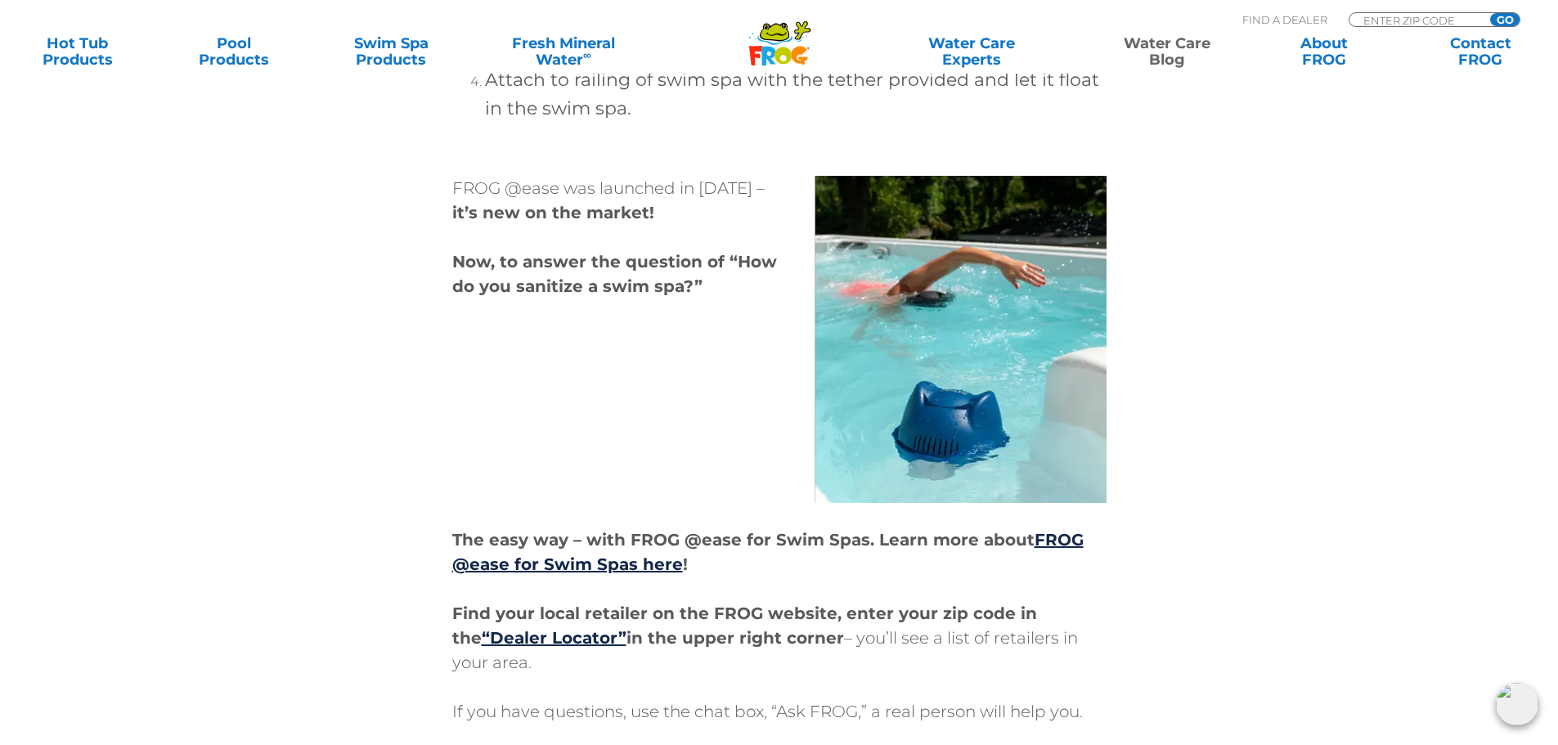
scroll to position [8181, 0]
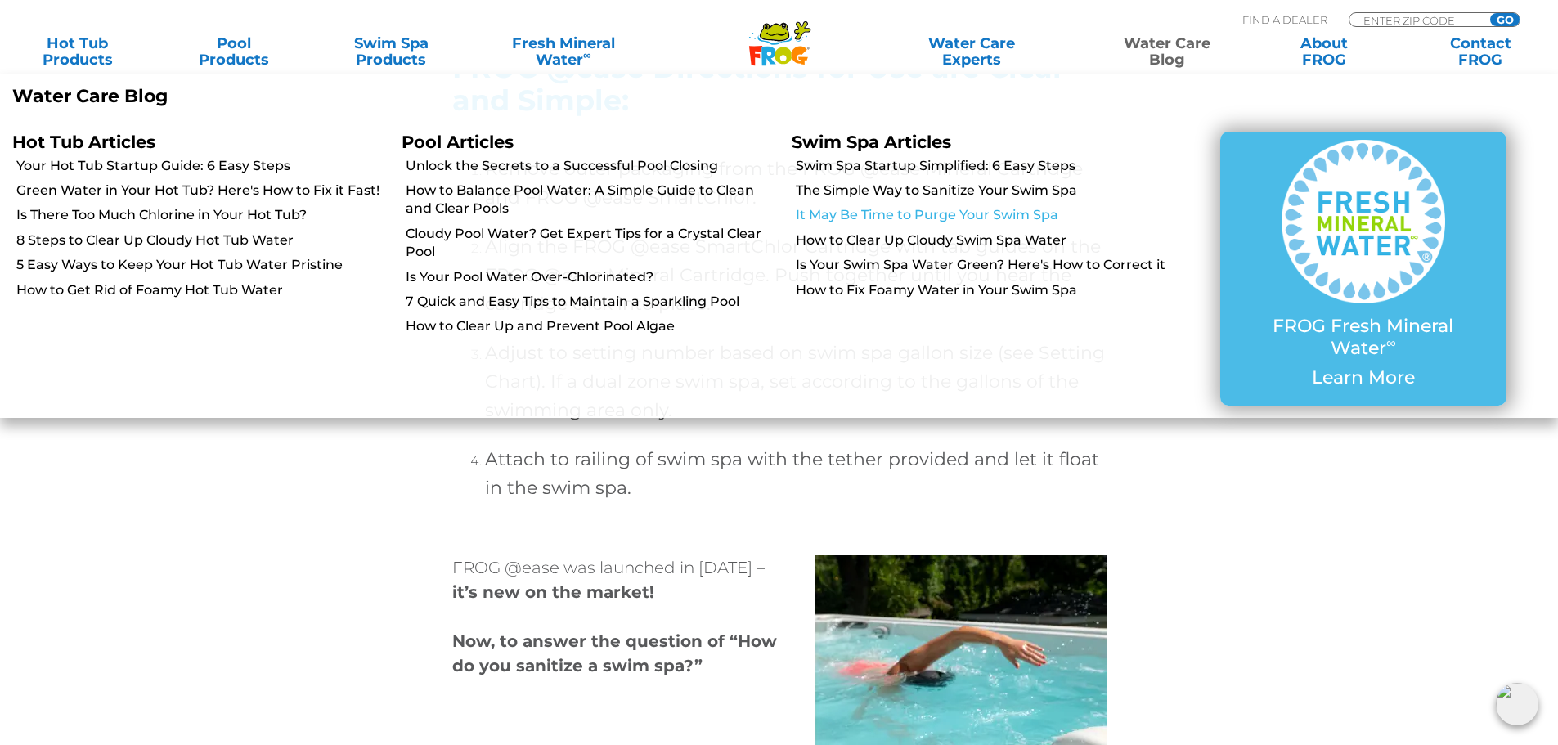
click at [958, 209] on link "It May Be Time to Purge Your Swim Spa" at bounding box center [982, 215] width 373 height 18
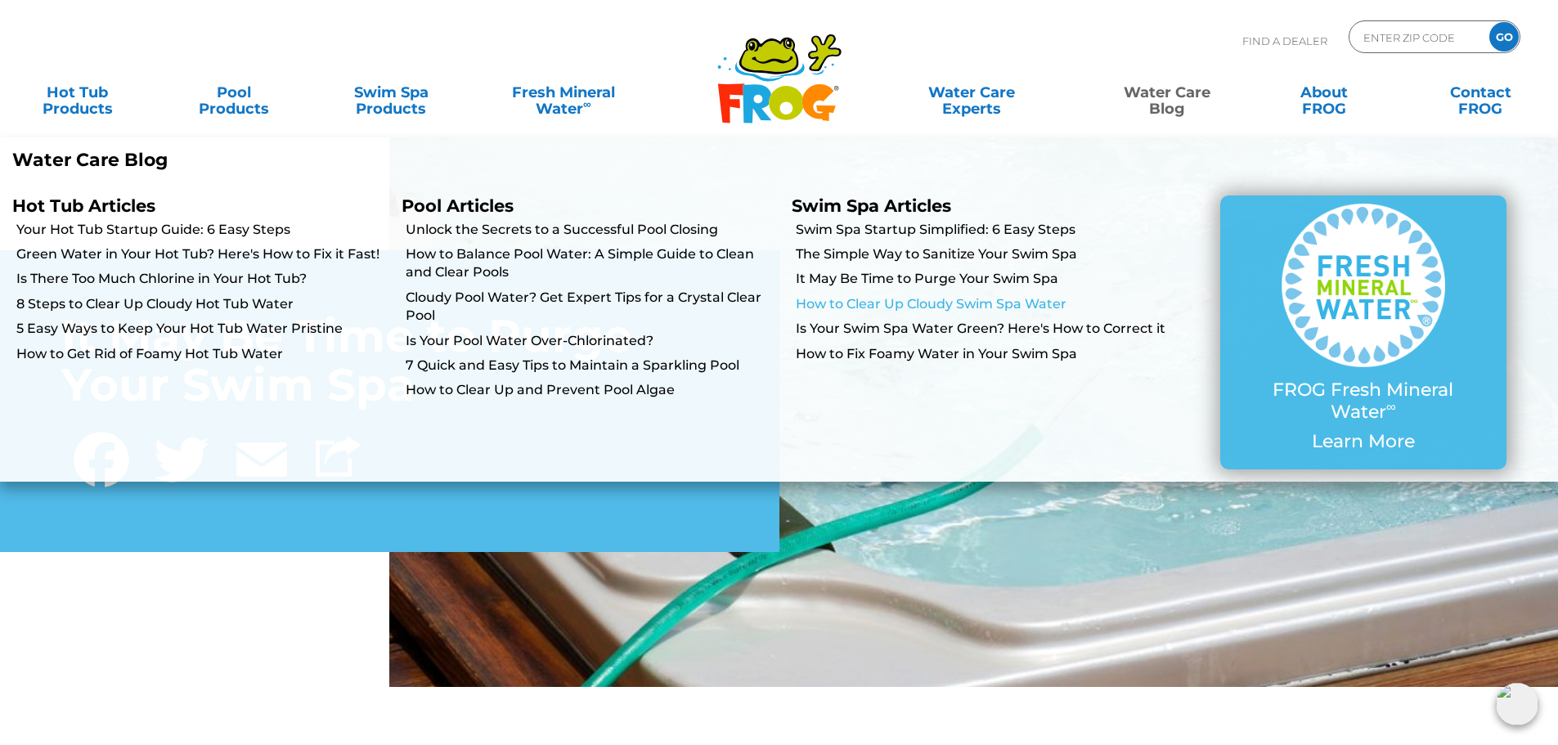
click at [873, 311] on link "How to Clear Up Cloudy Swim Spa Water" at bounding box center [982, 304] width 373 height 18
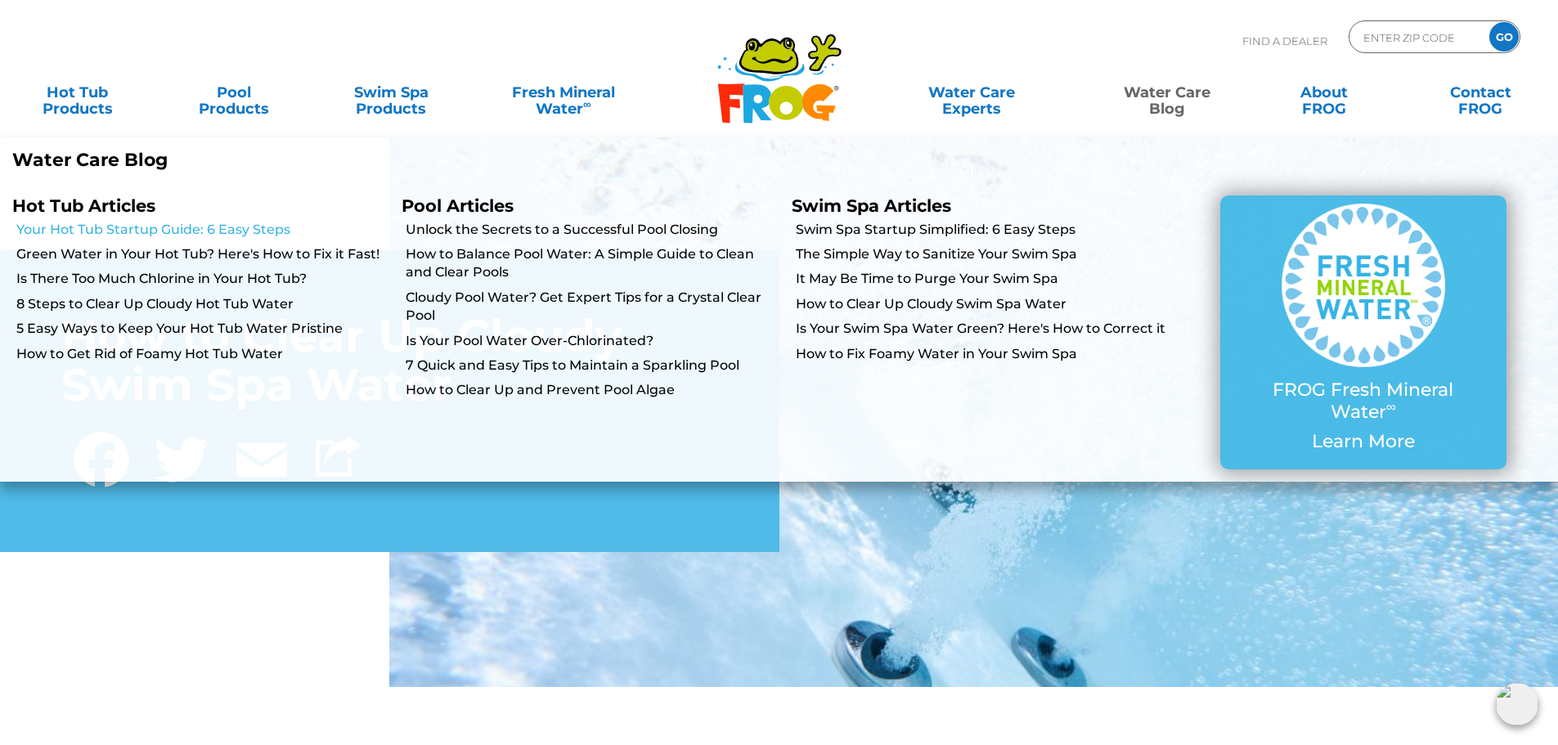
click at [78, 228] on link "Your Hot Tub Startup Guide: 6 Easy Steps" at bounding box center [202, 230] width 373 height 18
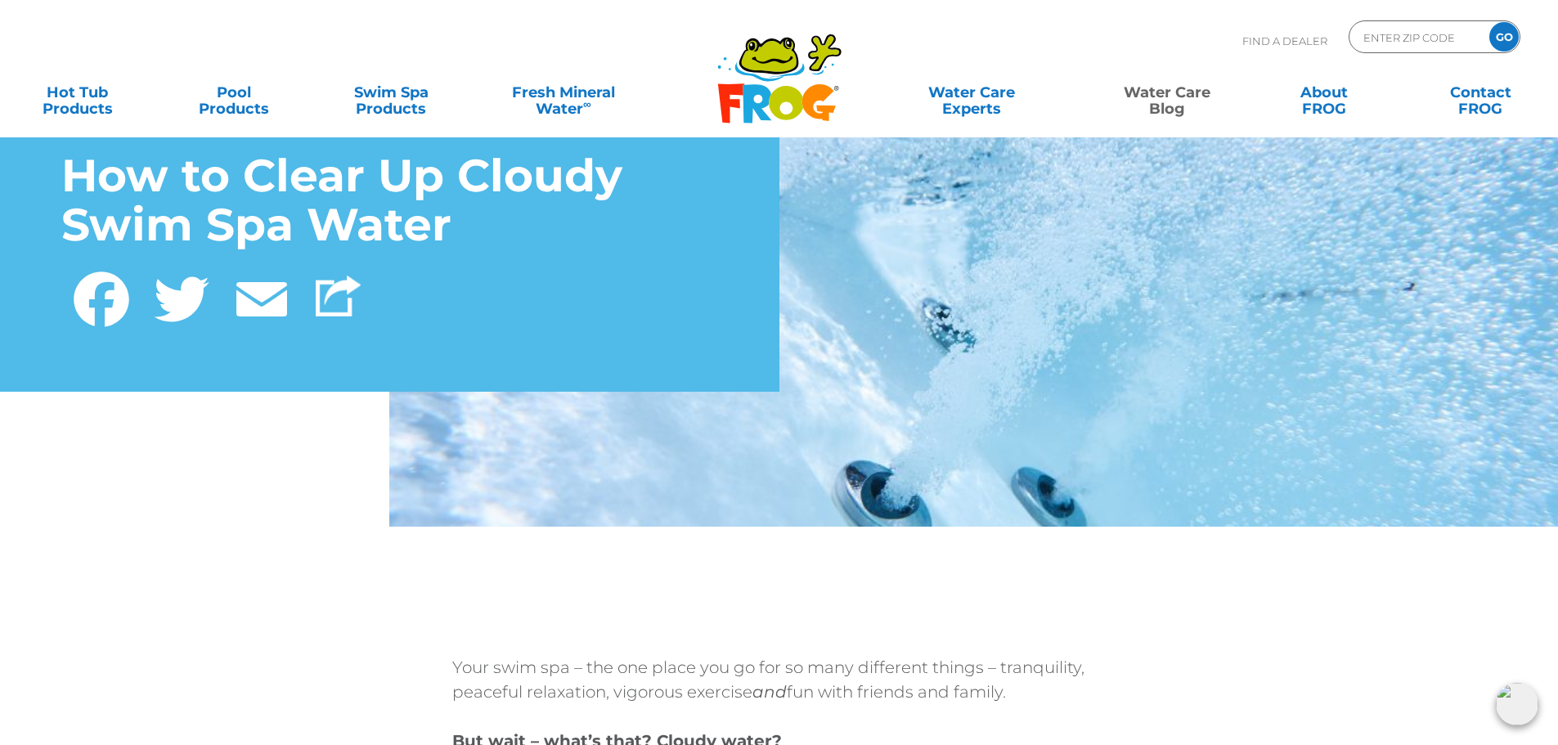
scroll to position [164, 0]
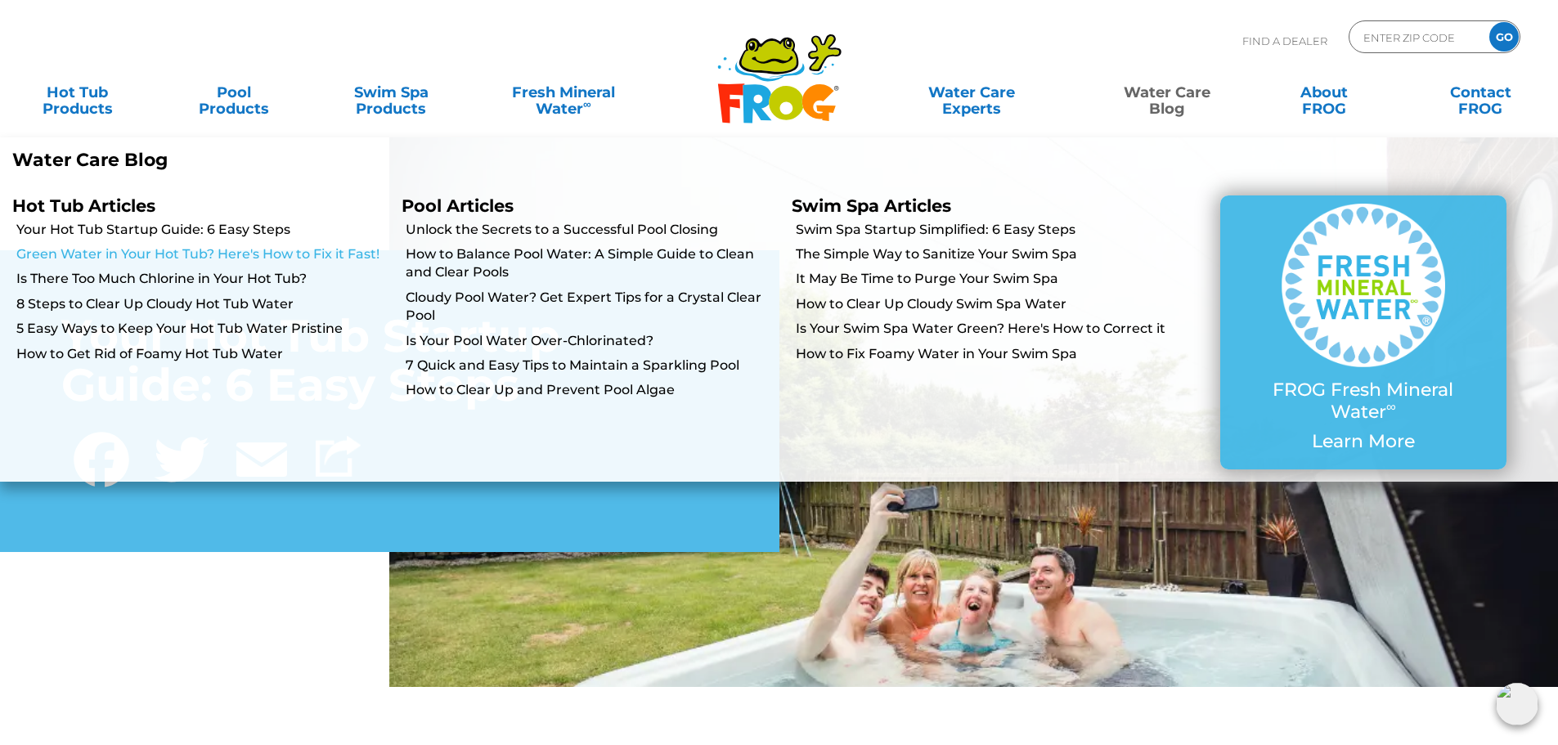
click at [268, 248] on link "Green Water in Your Hot Tub? Here's How to Fix it Fast!" at bounding box center [202, 254] width 373 height 18
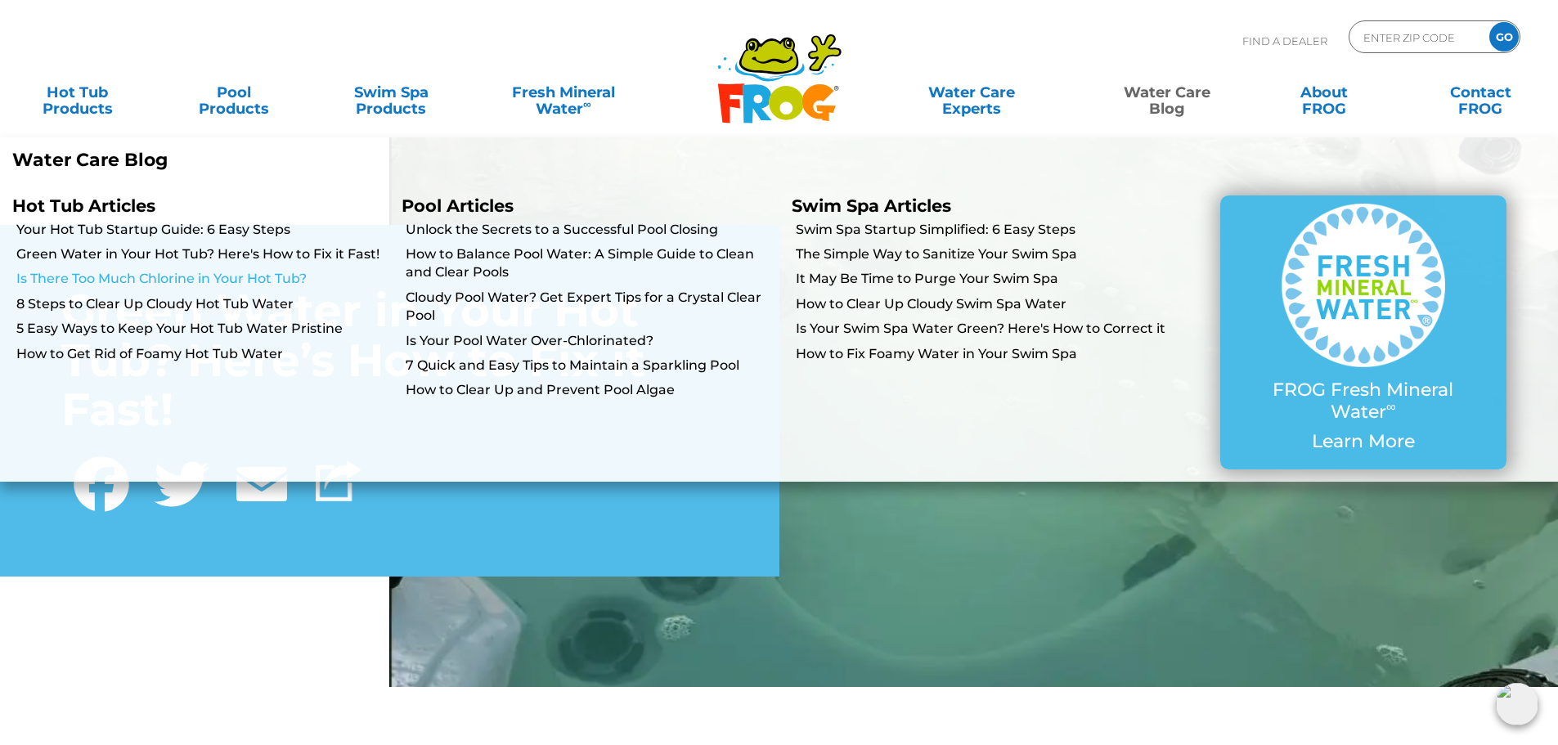
click at [278, 277] on link "Is There Too Much Chlorine in Your Hot Tub?" at bounding box center [202, 279] width 373 height 18
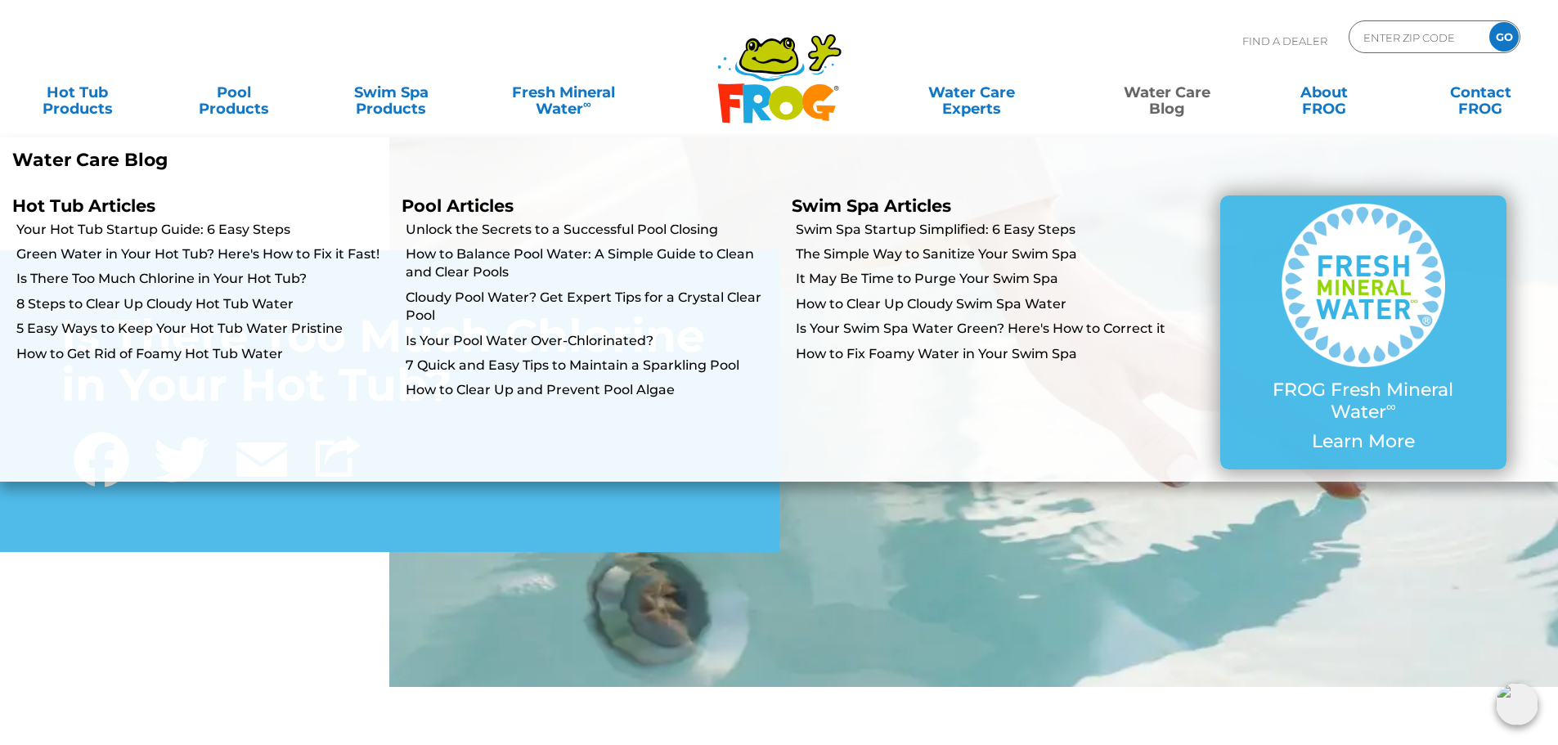
click at [150, 293] on li "8 Steps to Clear Up Cloudy Hot Tub Water" at bounding box center [194, 303] width 389 height 25
click at [149, 304] on link "8 Steps to Clear Up Cloudy Hot Tub Water" at bounding box center [202, 304] width 373 height 18
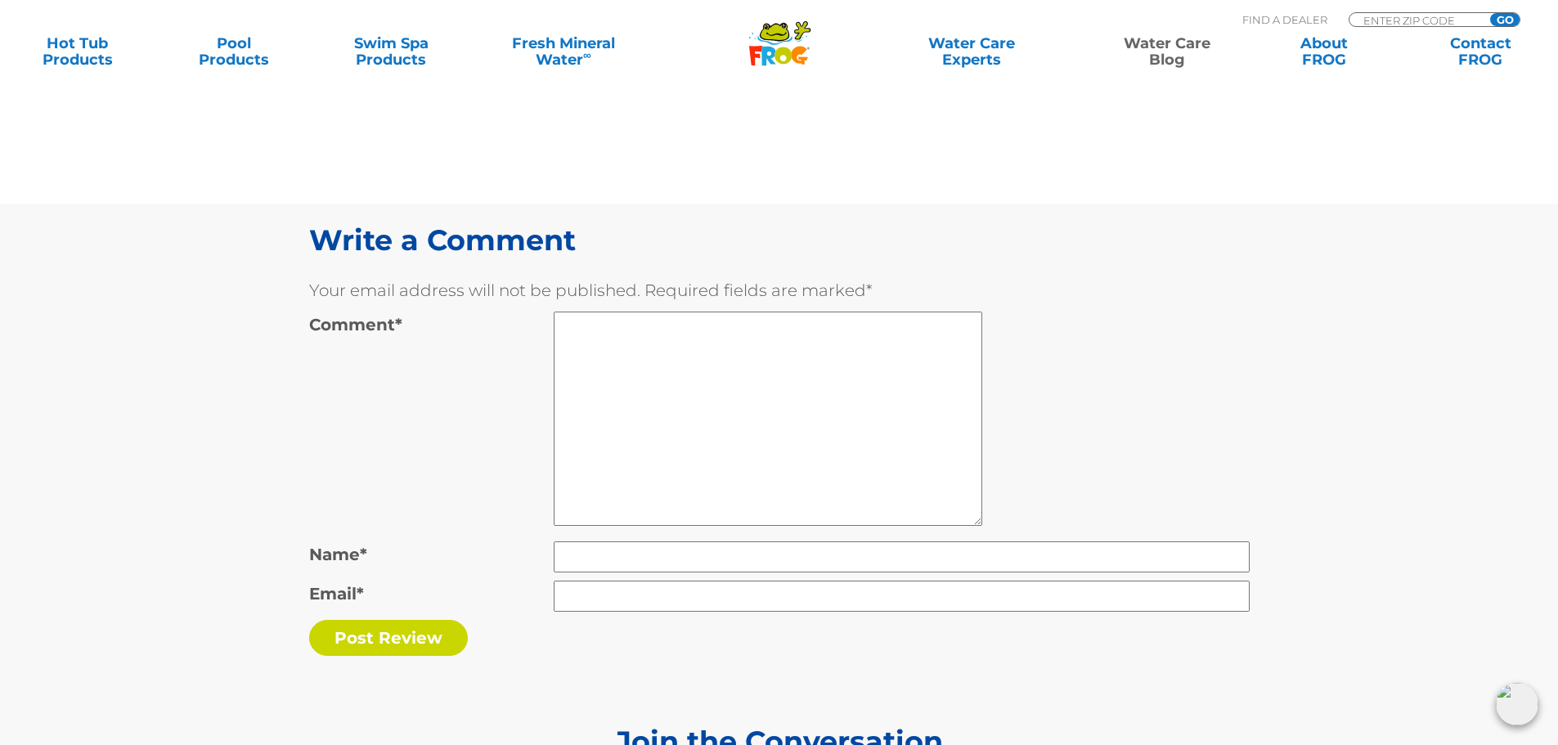
scroll to position [6626, 0]
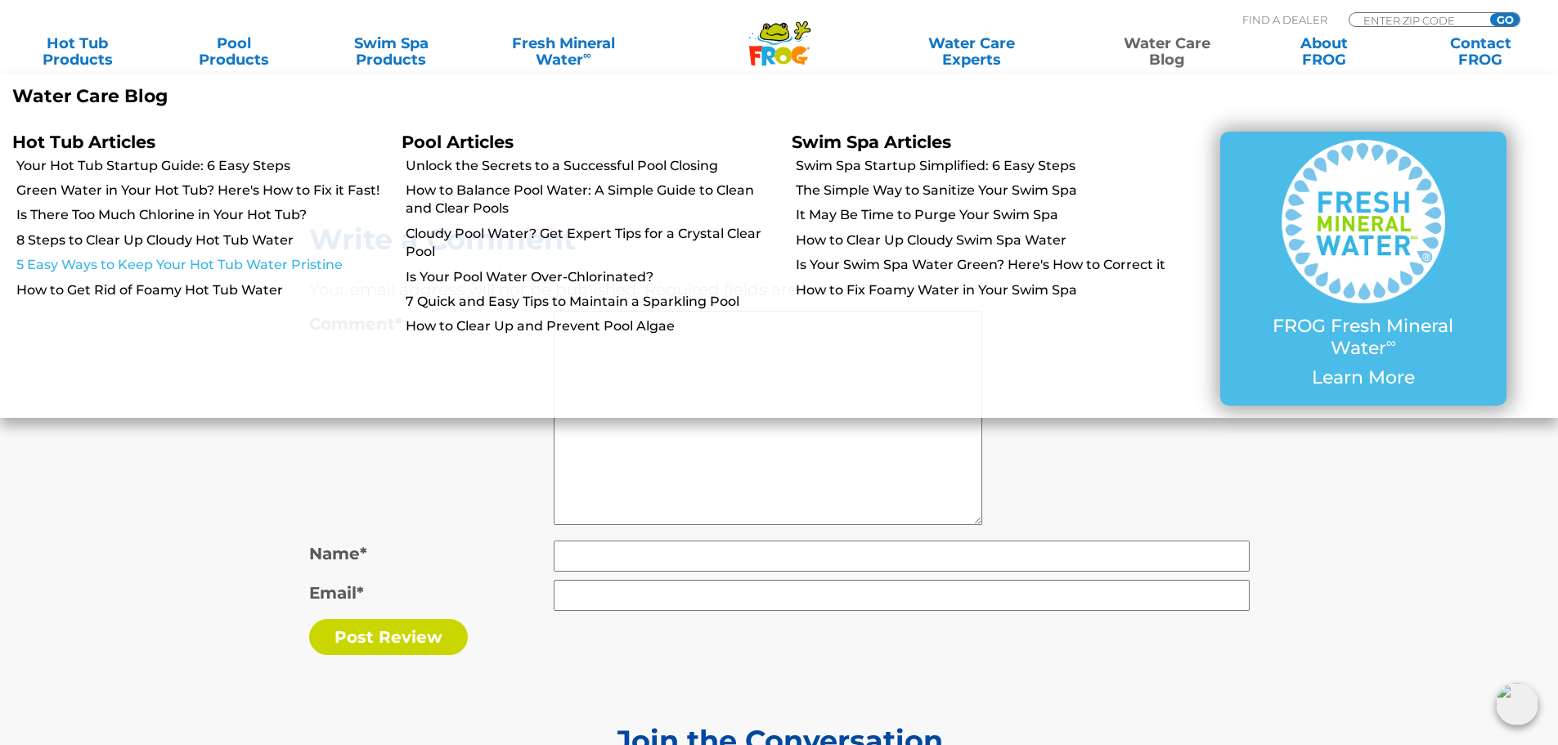
click at [255, 264] on link "5 Easy Ways to Keep Your Hot Tub Water Pristine" at bounding box center [202, 265] width 373 height 18
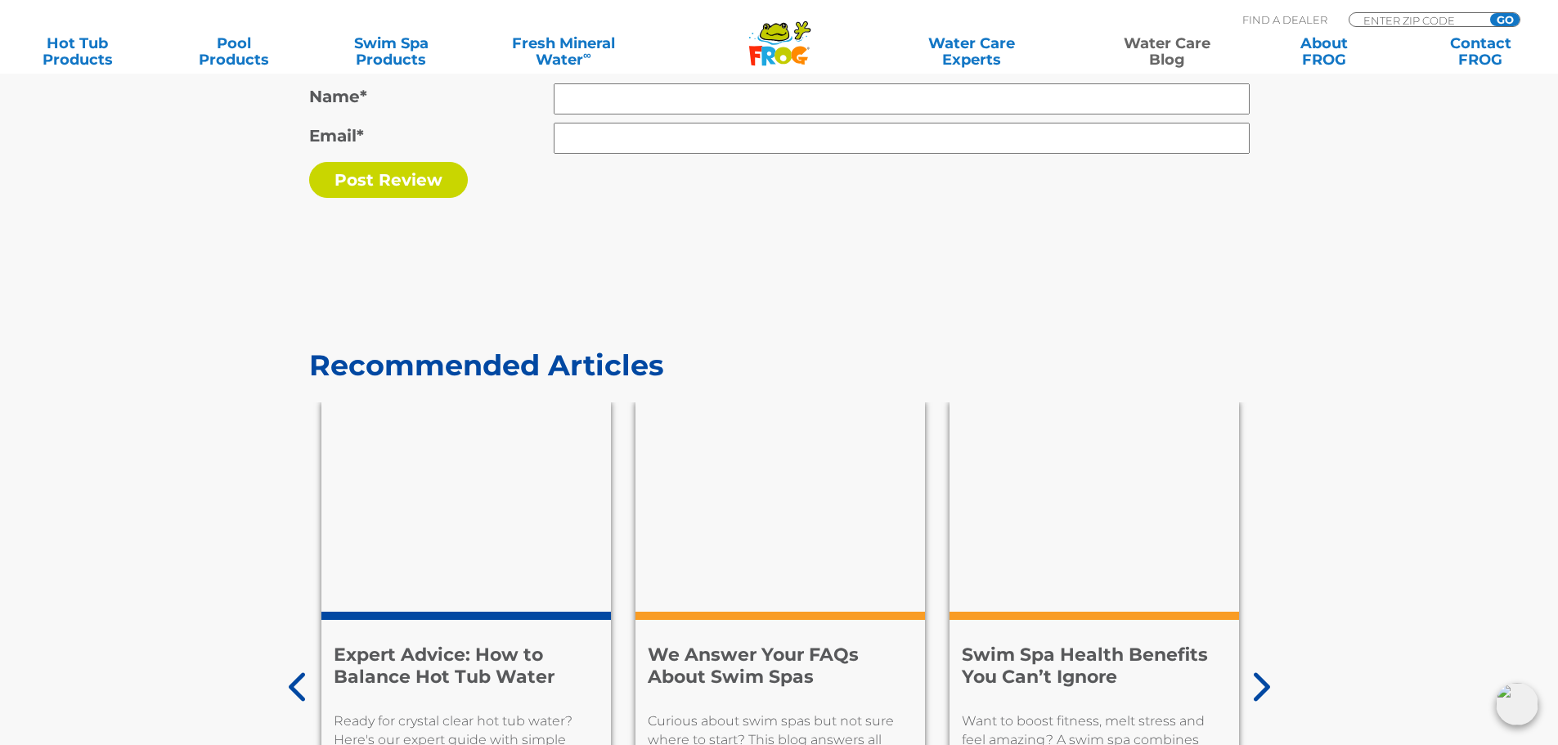
scroll to position [6544, 0]
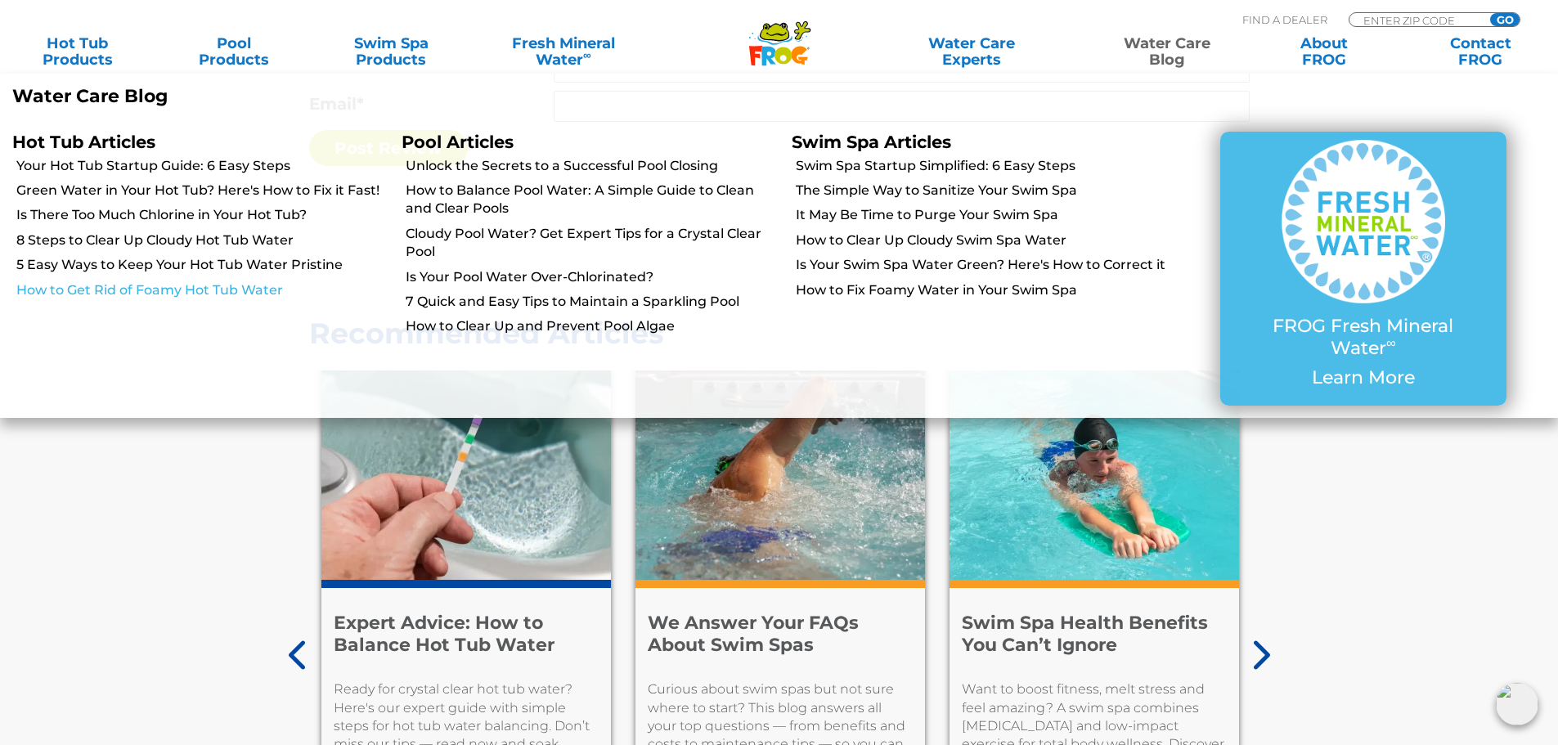
click at [156, 294] on link "How to Get Rid of Foamy Hot Tub Water" at bounding box center [202, 290] width 373 height 18
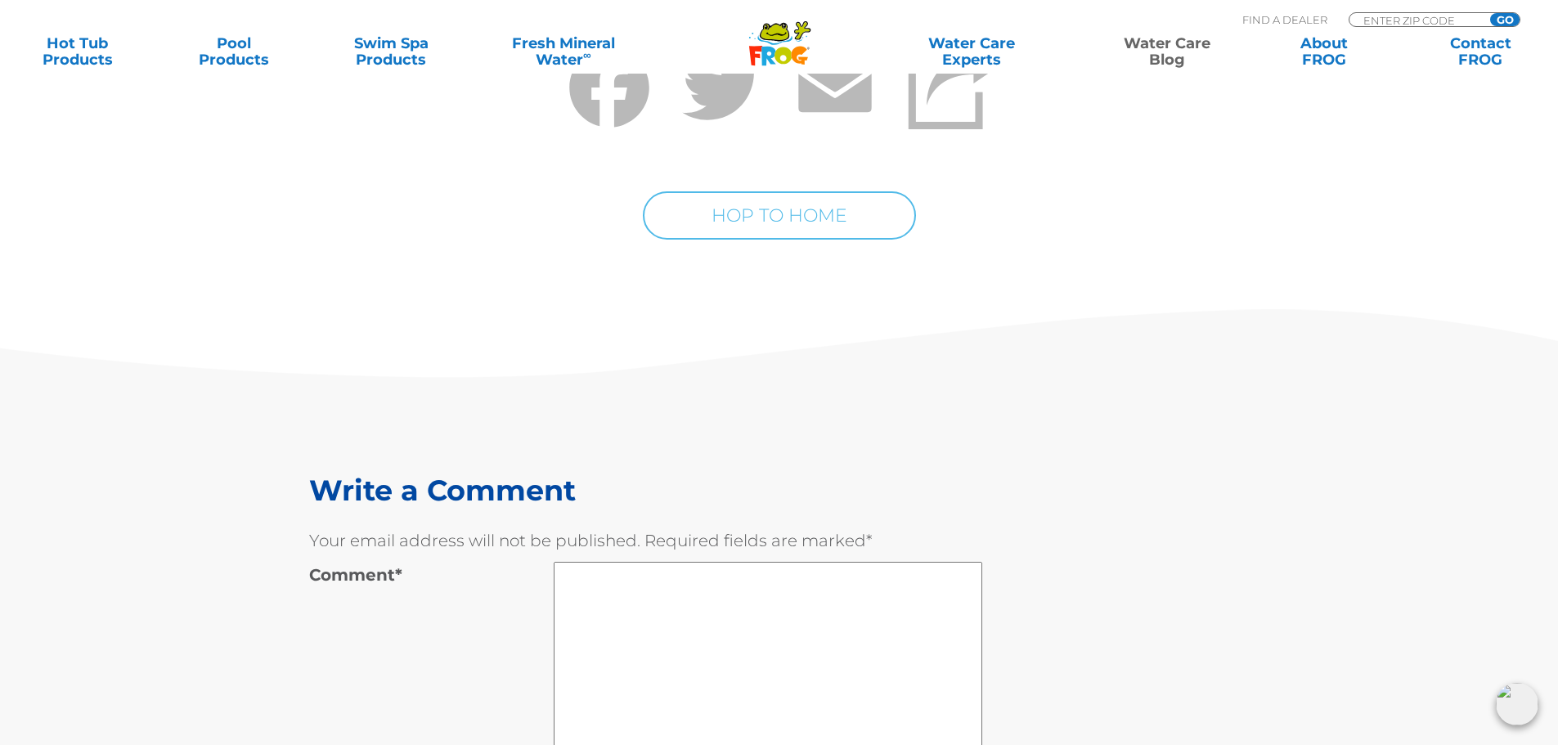
scroll to position [9817, 0]
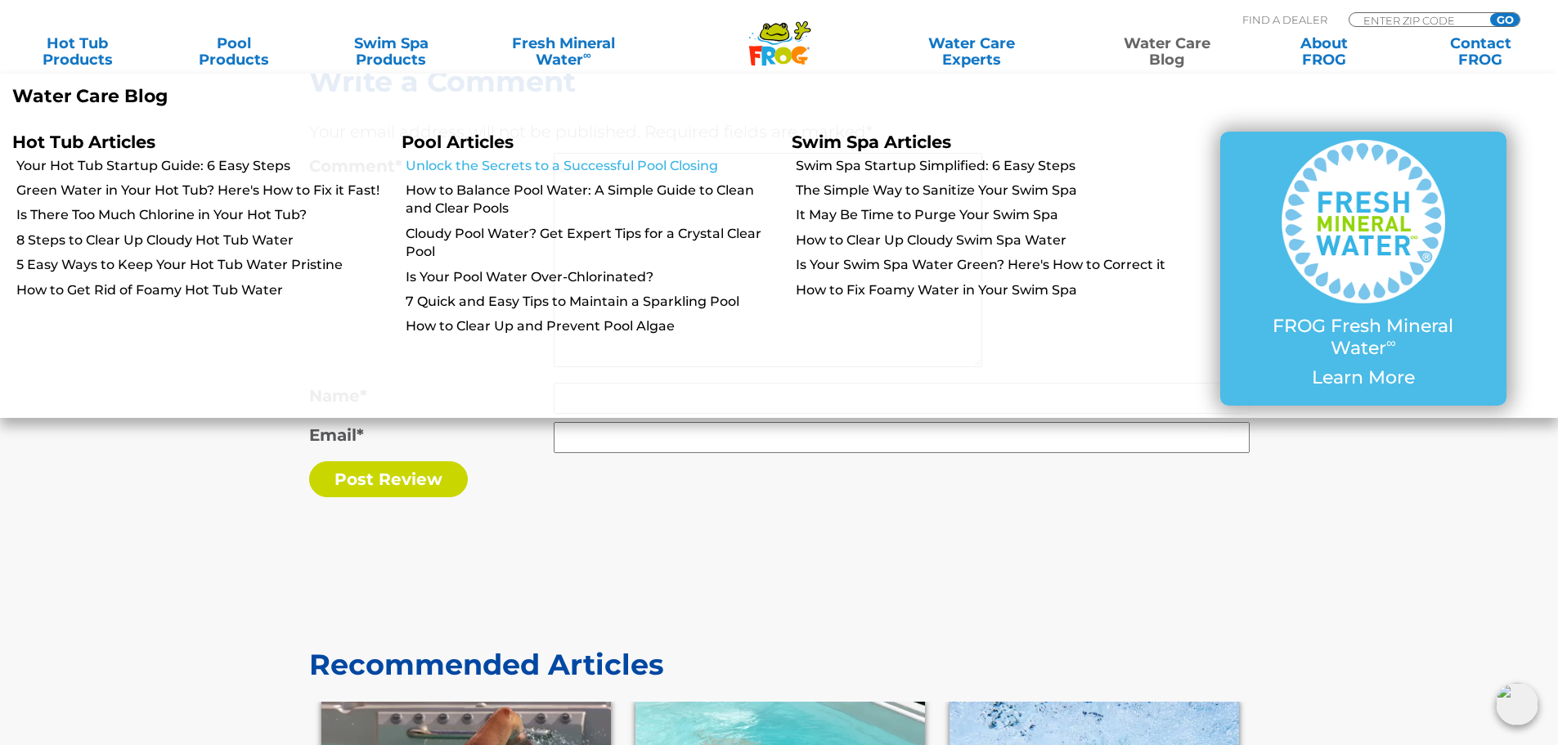
click at [571, 165] on link "Unlock the Secrets to a Successful Pool Closing" at bounding box center [592, 166] width 373 height 18
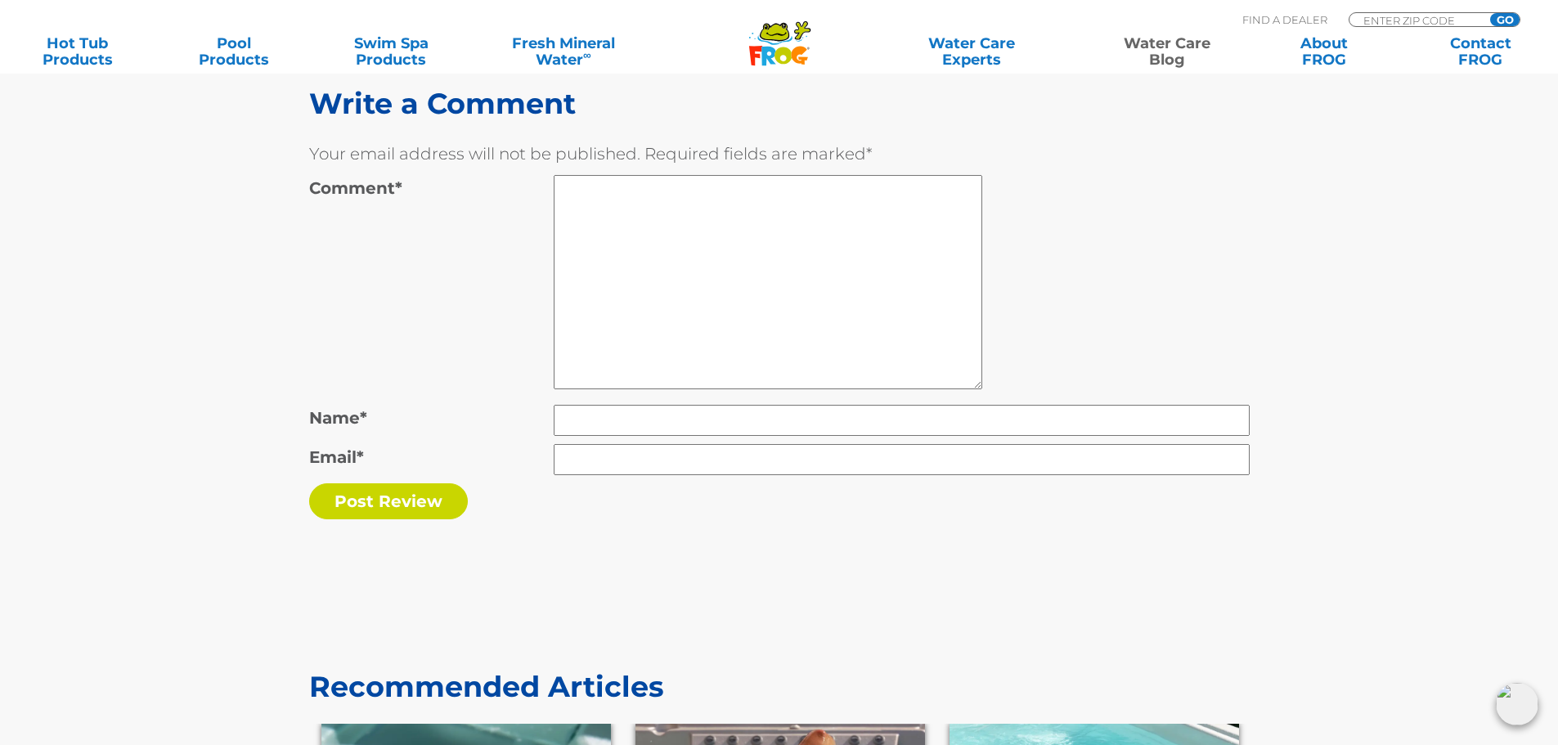
scroll to position [9735, 0]
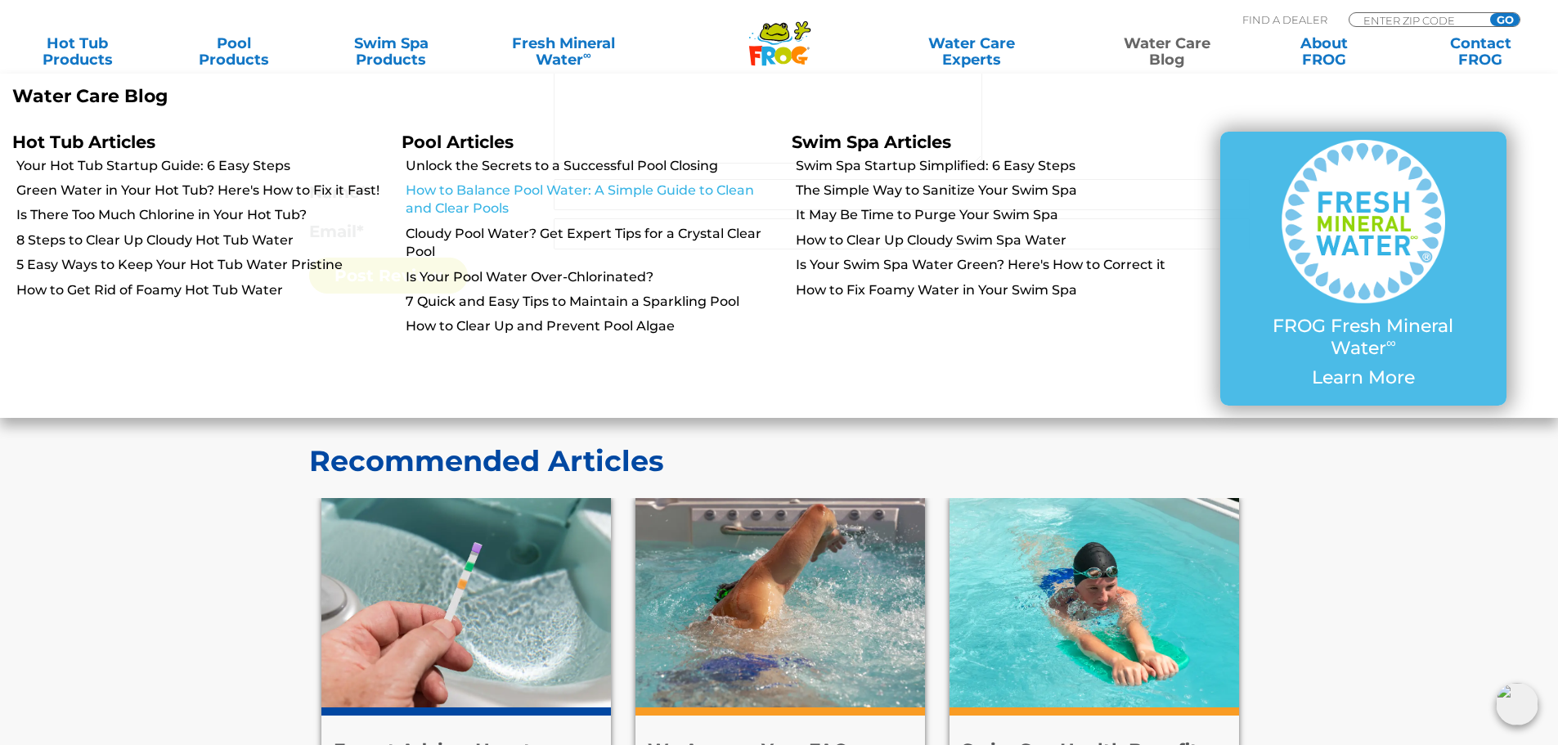
click at [532, 187] on link "How to Balance Pool Water: A Simple Guide to Clean and Clear Pools" at bounding box center [592, 200] width 373 height 37
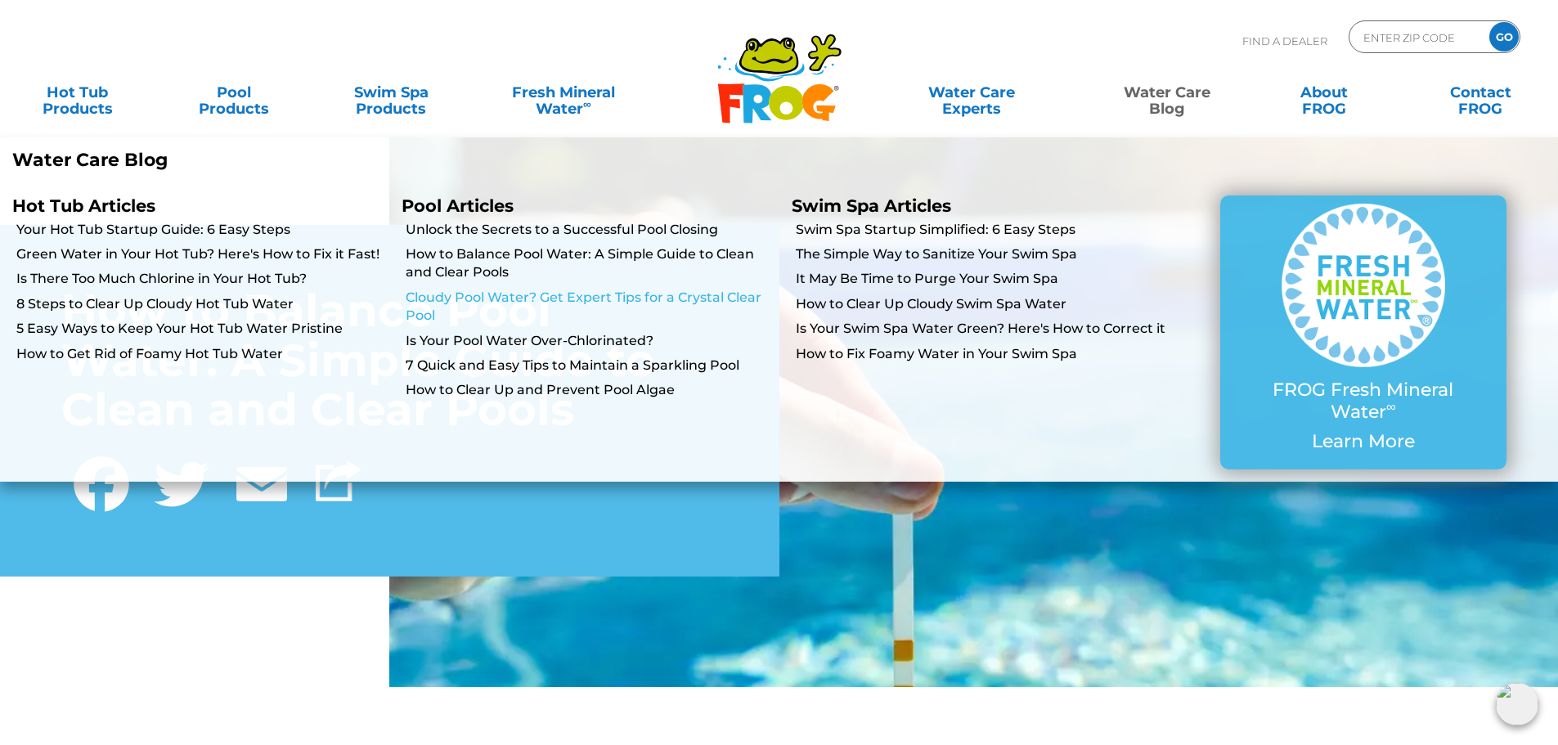
click at [595, 304] on link "Cloudy Pool Water? Get Expert Tips for a Crystal Clear Pool" at bounding box center [592, 307] width 373 height 37
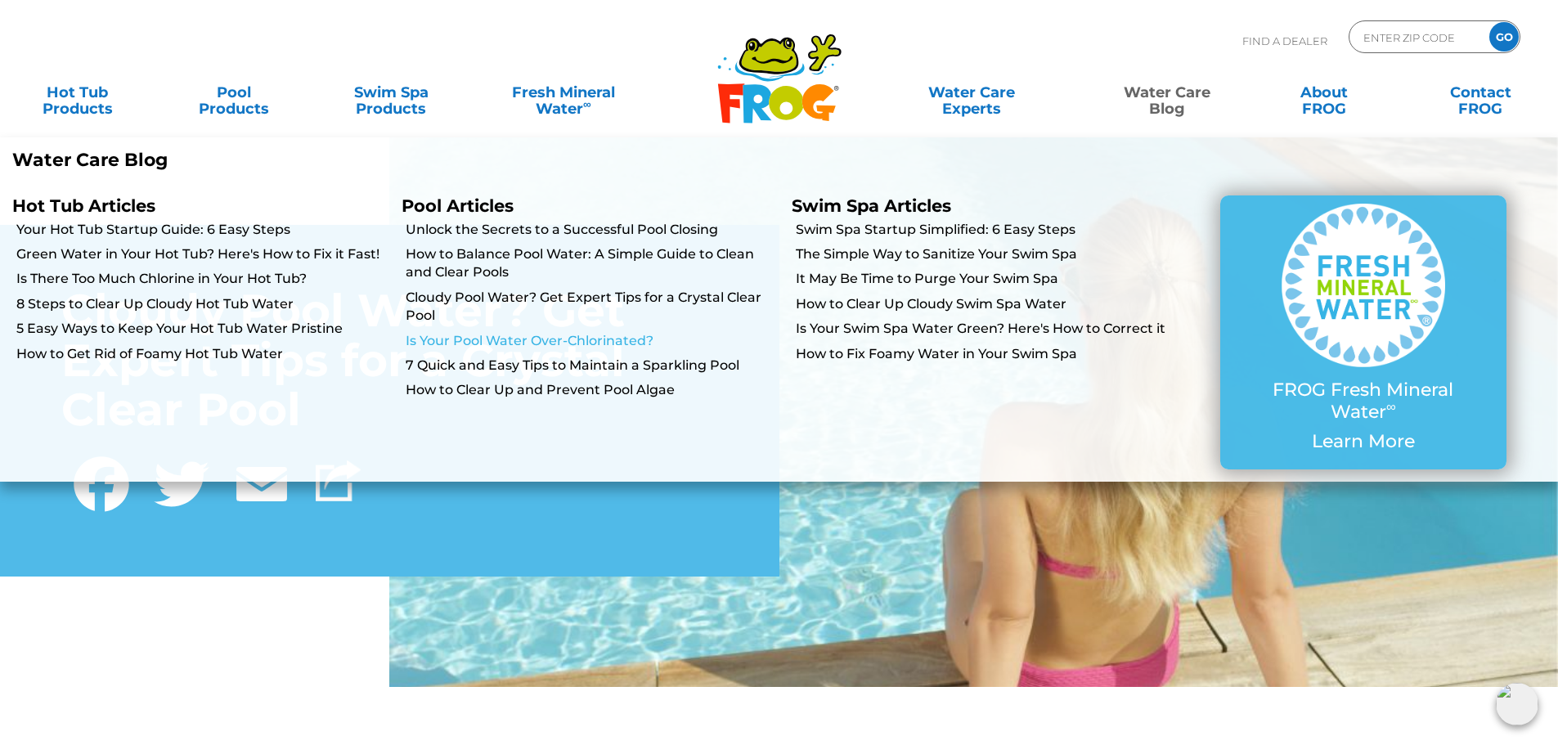
click at [596, 343] on link "Is Your Pool Water Over-Chlorinated?" at bounding box center [592, 341] width 373 height 18
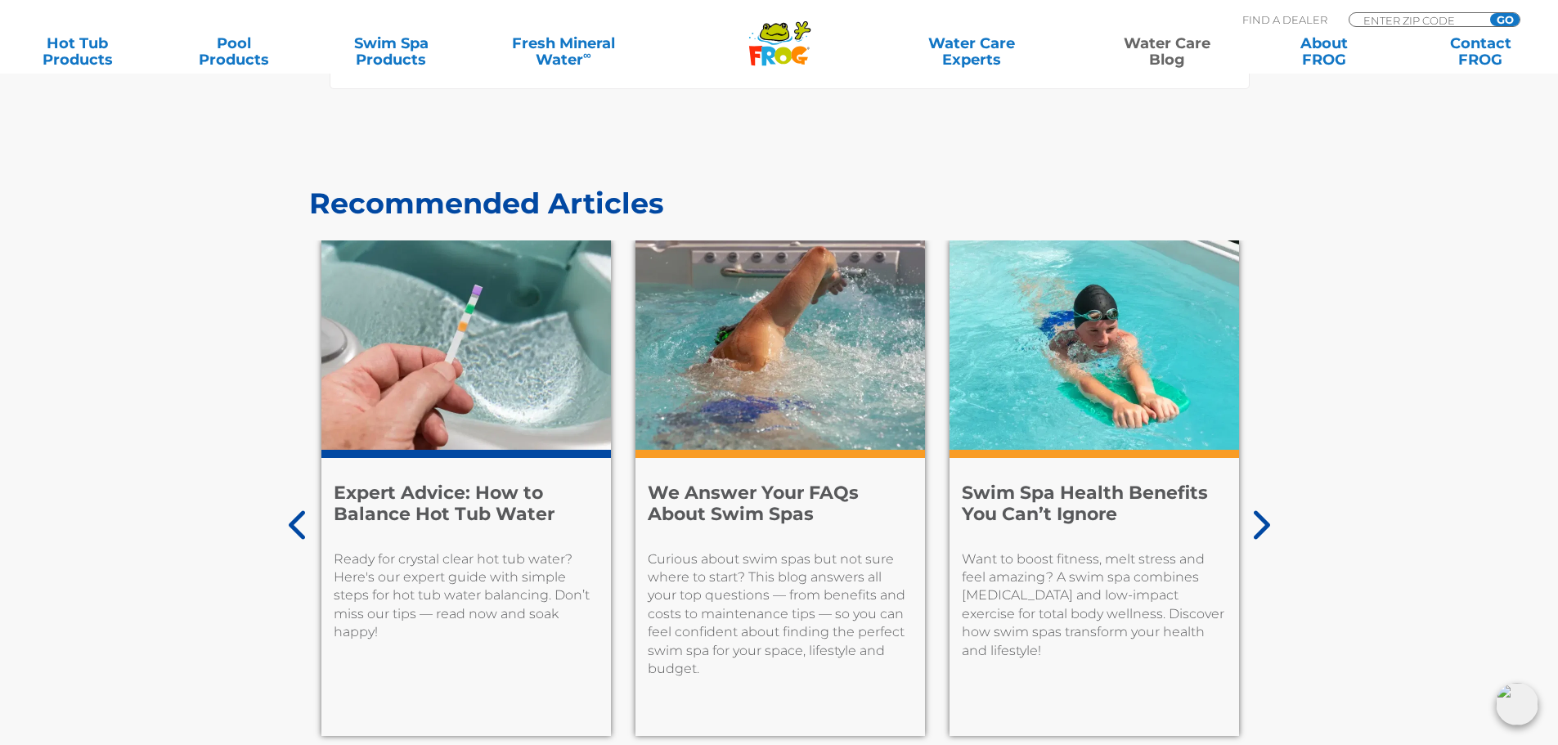
scroll to position [9735, 0]
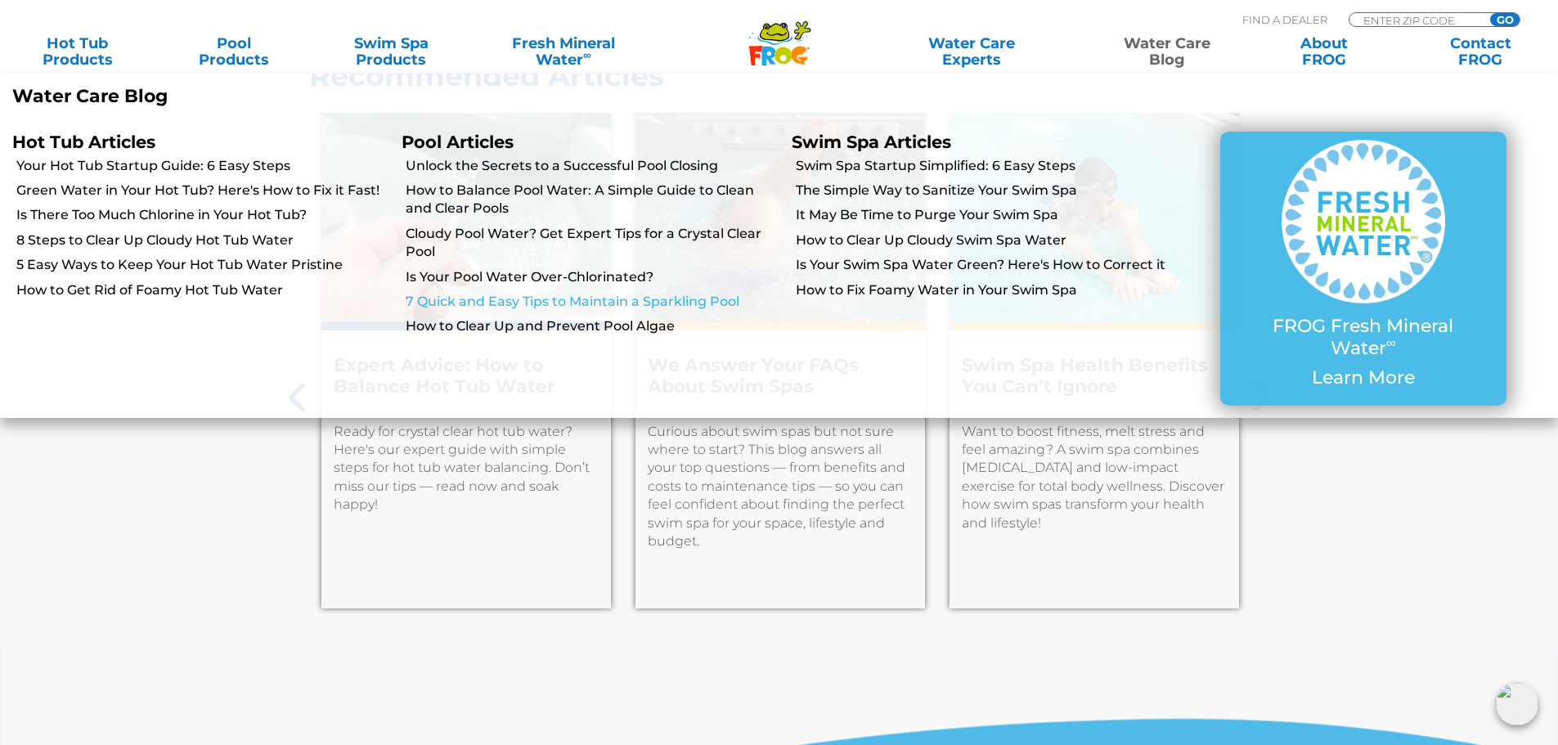
click at [623, 294] on link "7 Quick and Easy Tips to Maintain a Sparkling Pool" at bounding box center [592, 302] width 373 height 18
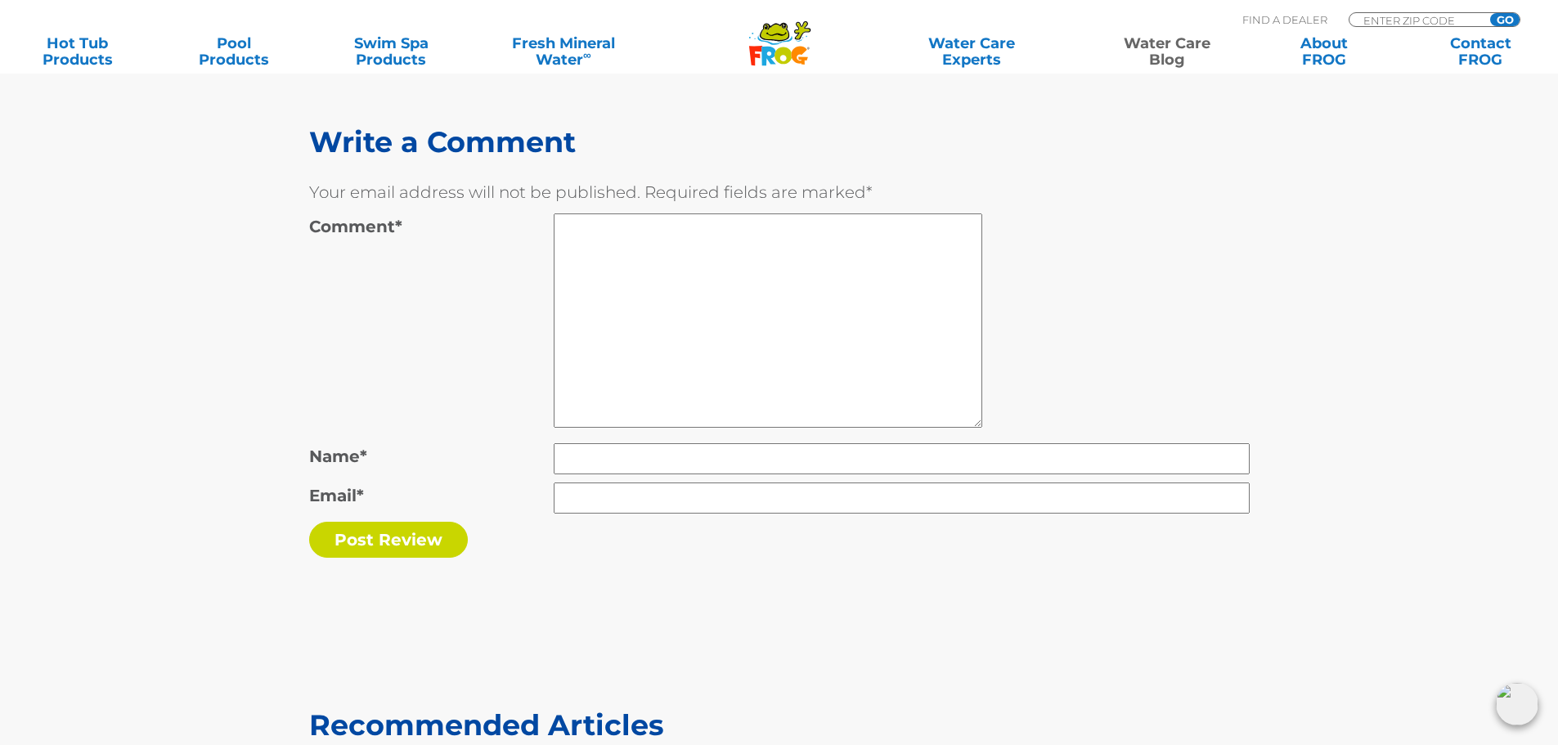
scroll to position [7199, 0]
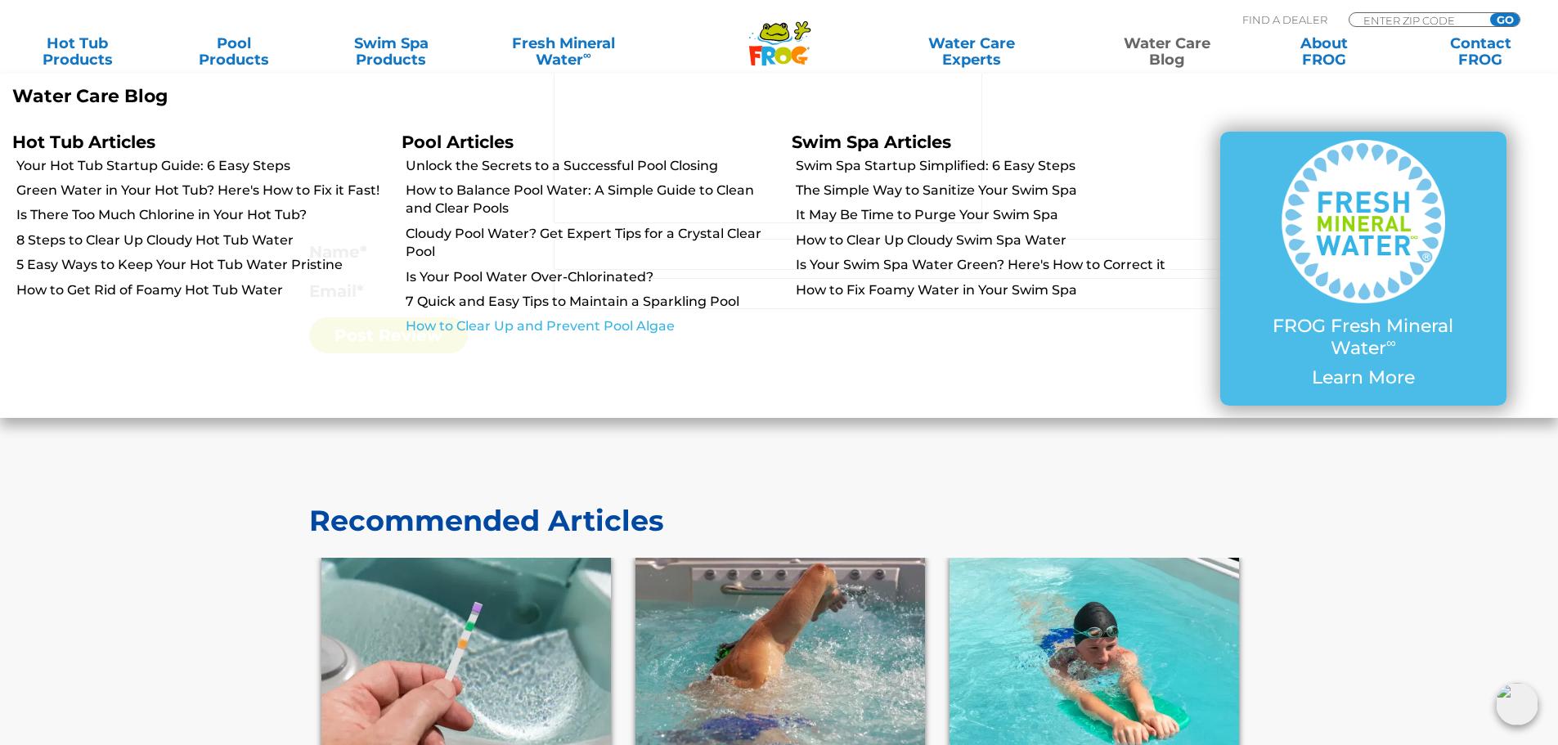
click at [625, 328] on link "How to Clear Up and Prevent Pool Algae" at bounding box center [592, 326] width 373 height 18
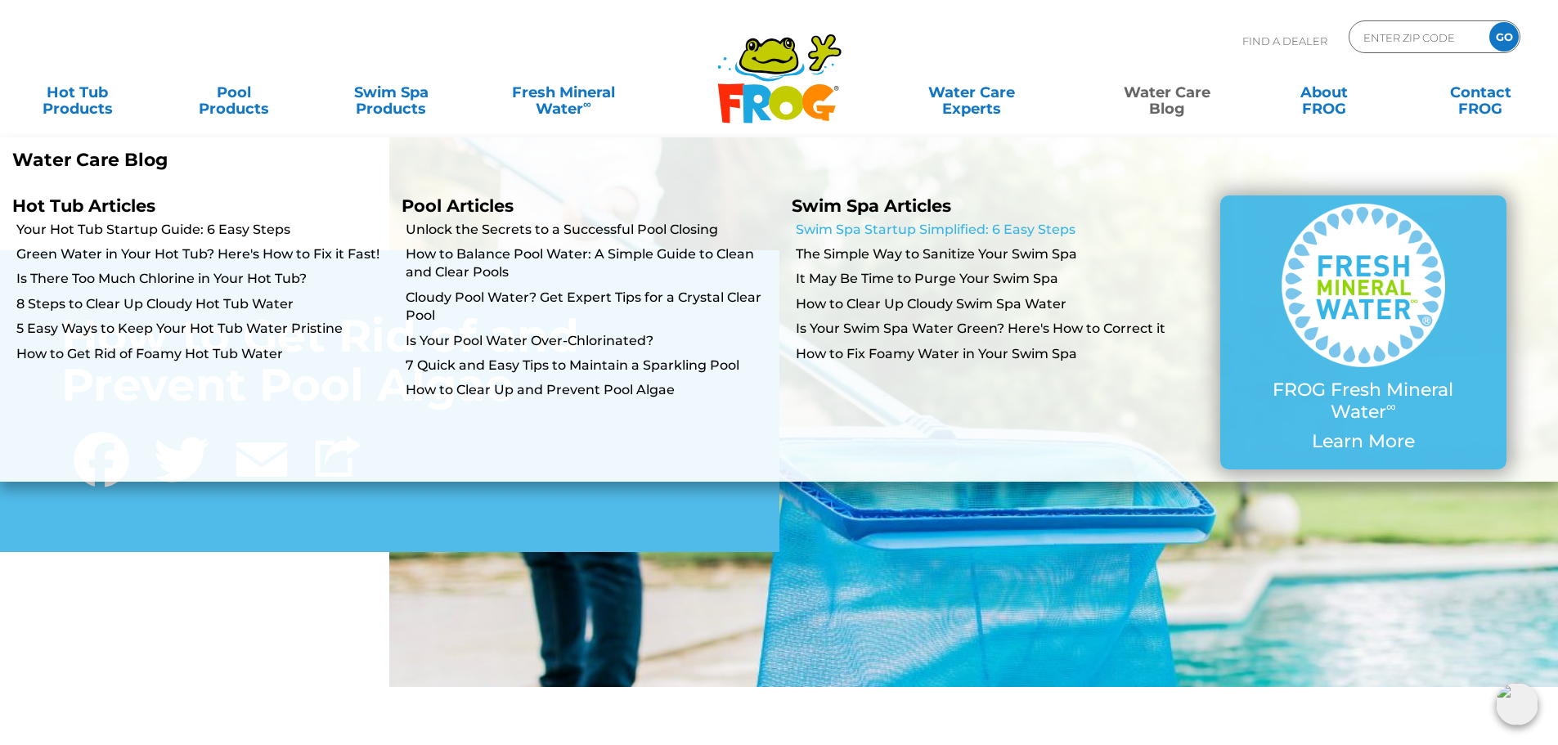
click at [944, 223] on link "Swim Spa Startup Simplified: 6 Easy Steps" at bounding box center [982, 230] width 373 height 18
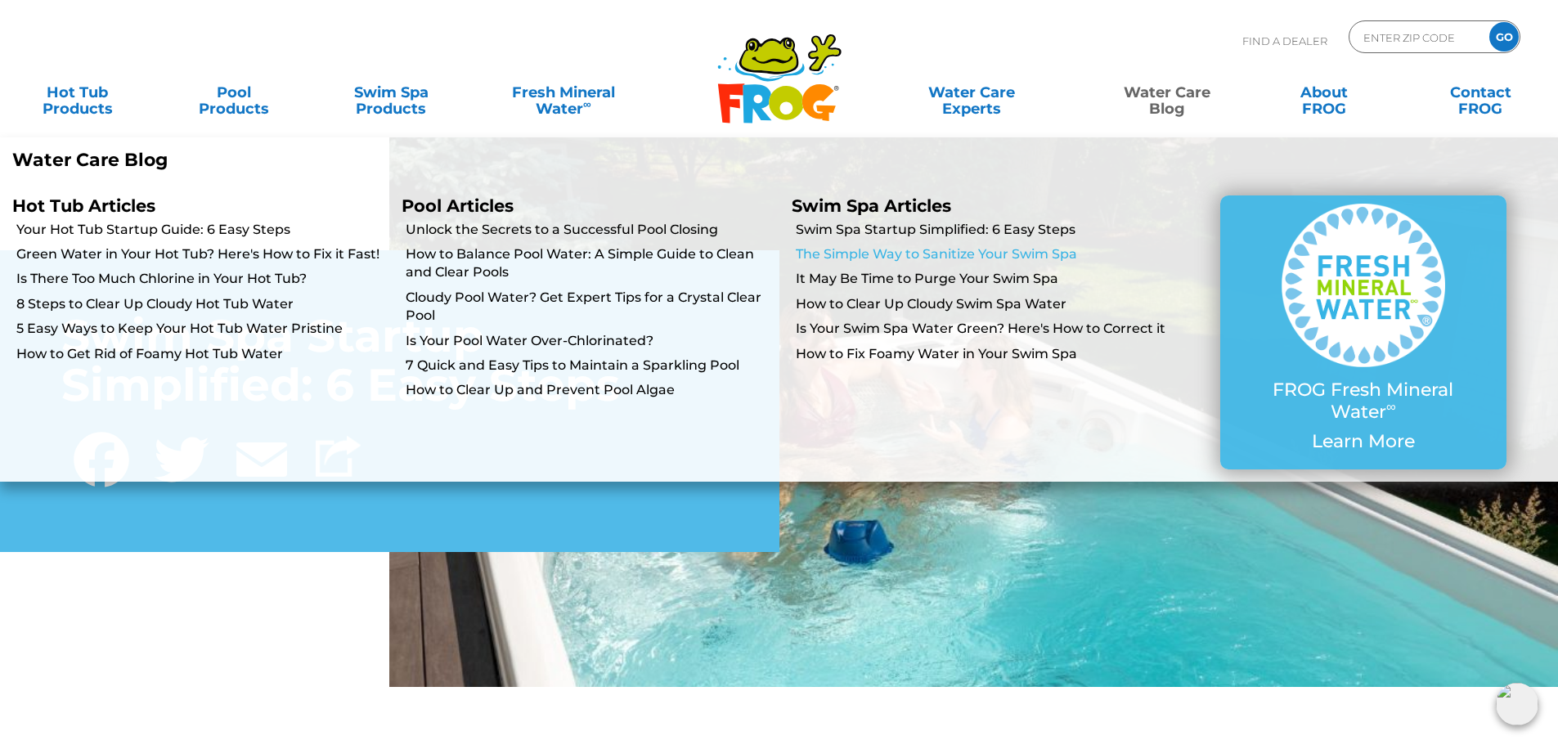
click at [861, 246] on link "The Simple Way to Sanitize Your Swim Spa" at bounding box center [982, 254] width 373 height 18
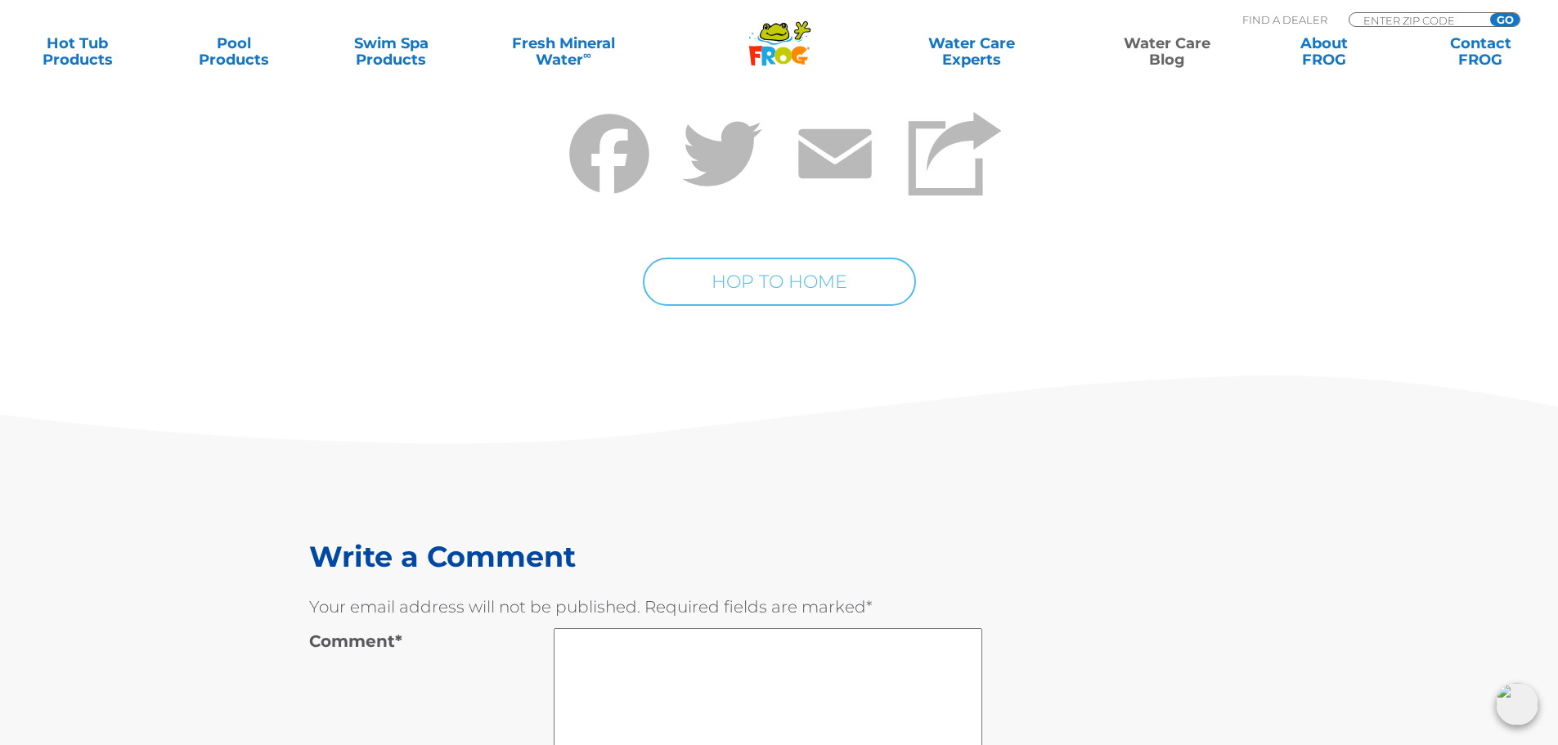
scroll to position [9408, 0]
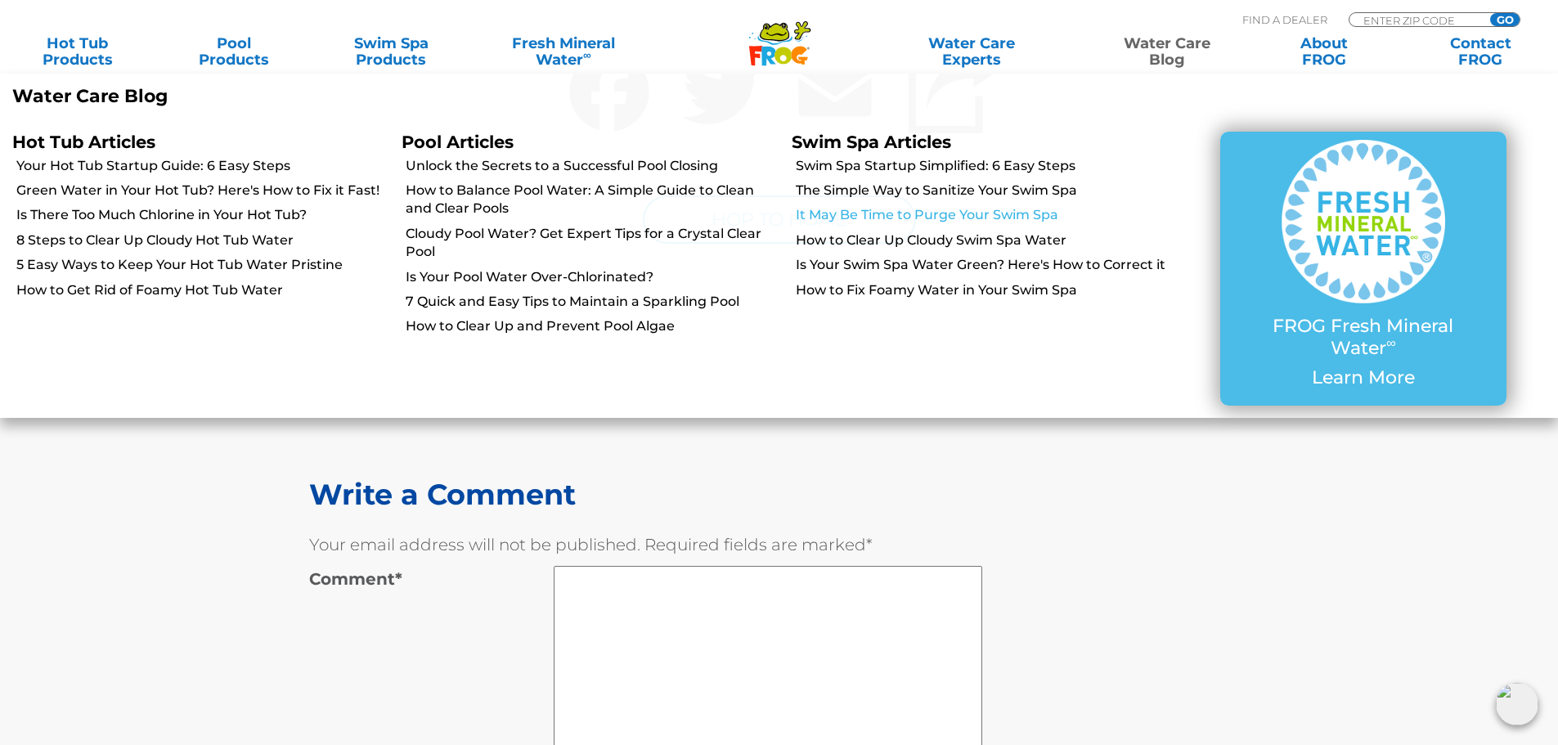
click at [978, 215] on link "It May Be Time to Purge Your Swim Spa" at bounding box center [982, 215] width 373 height 18
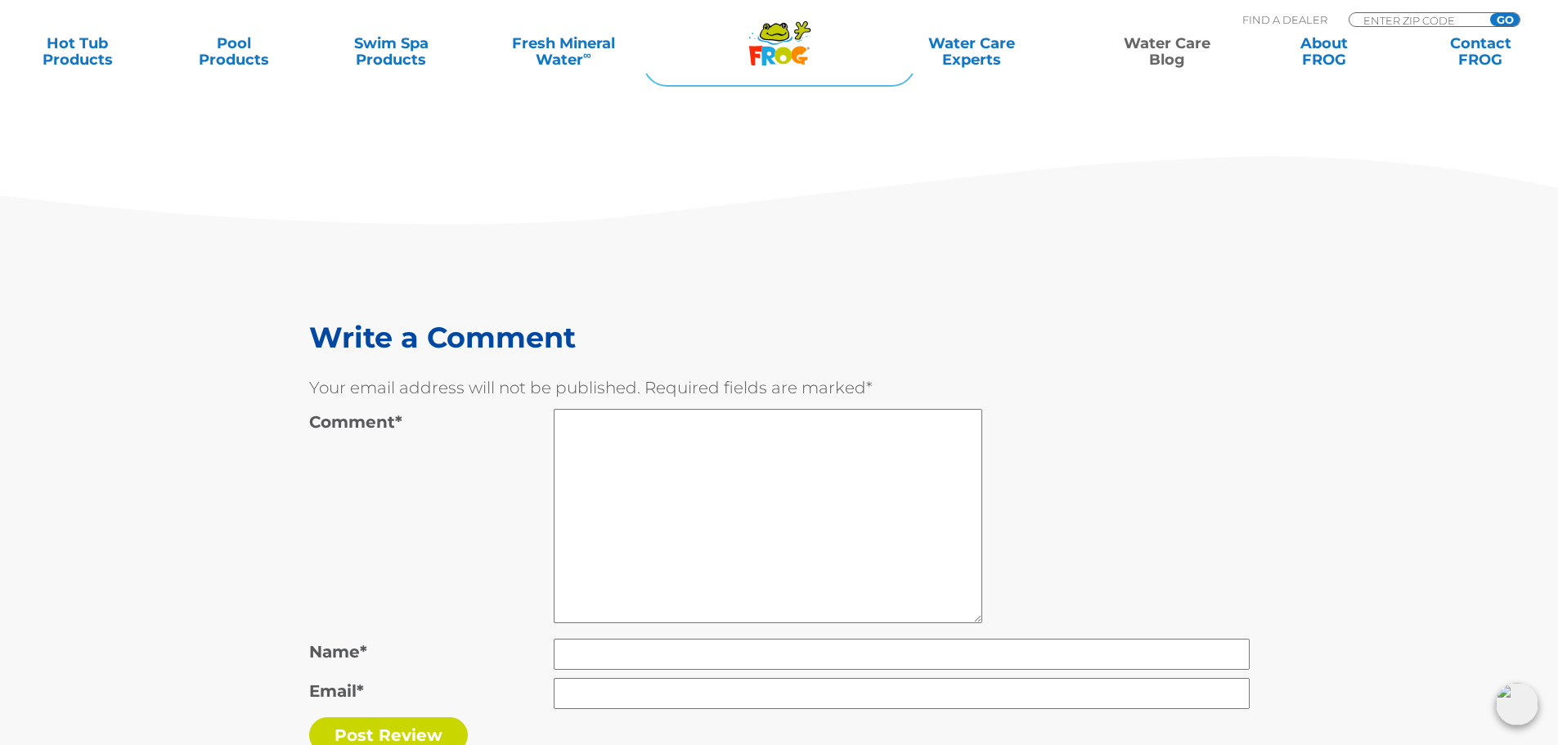
scroll to position [9080, 0]
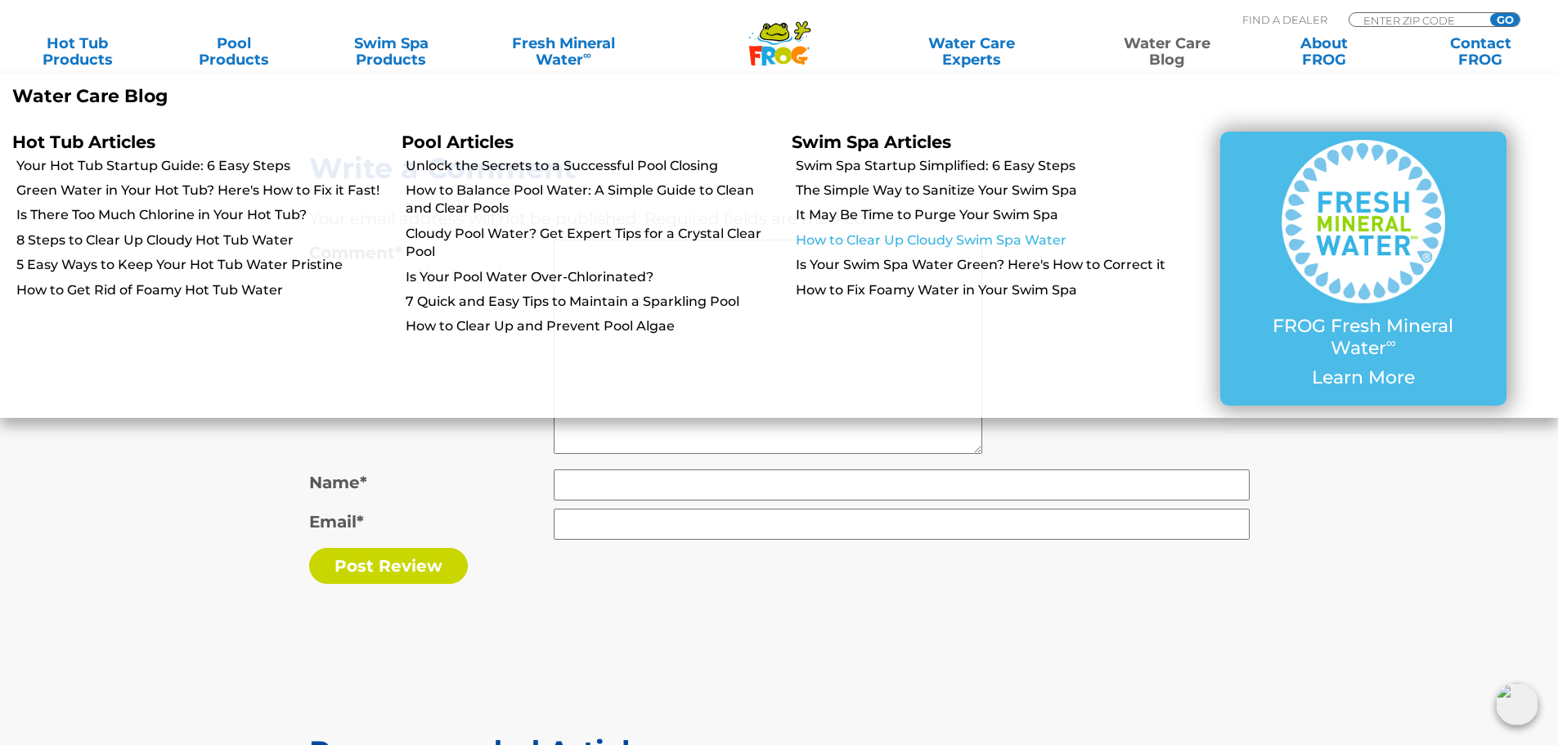
click at [936, 234] on link "How to Clear Up Cloudy Swim Spa Water" at bounding box center [982, 241] width 373 height 18
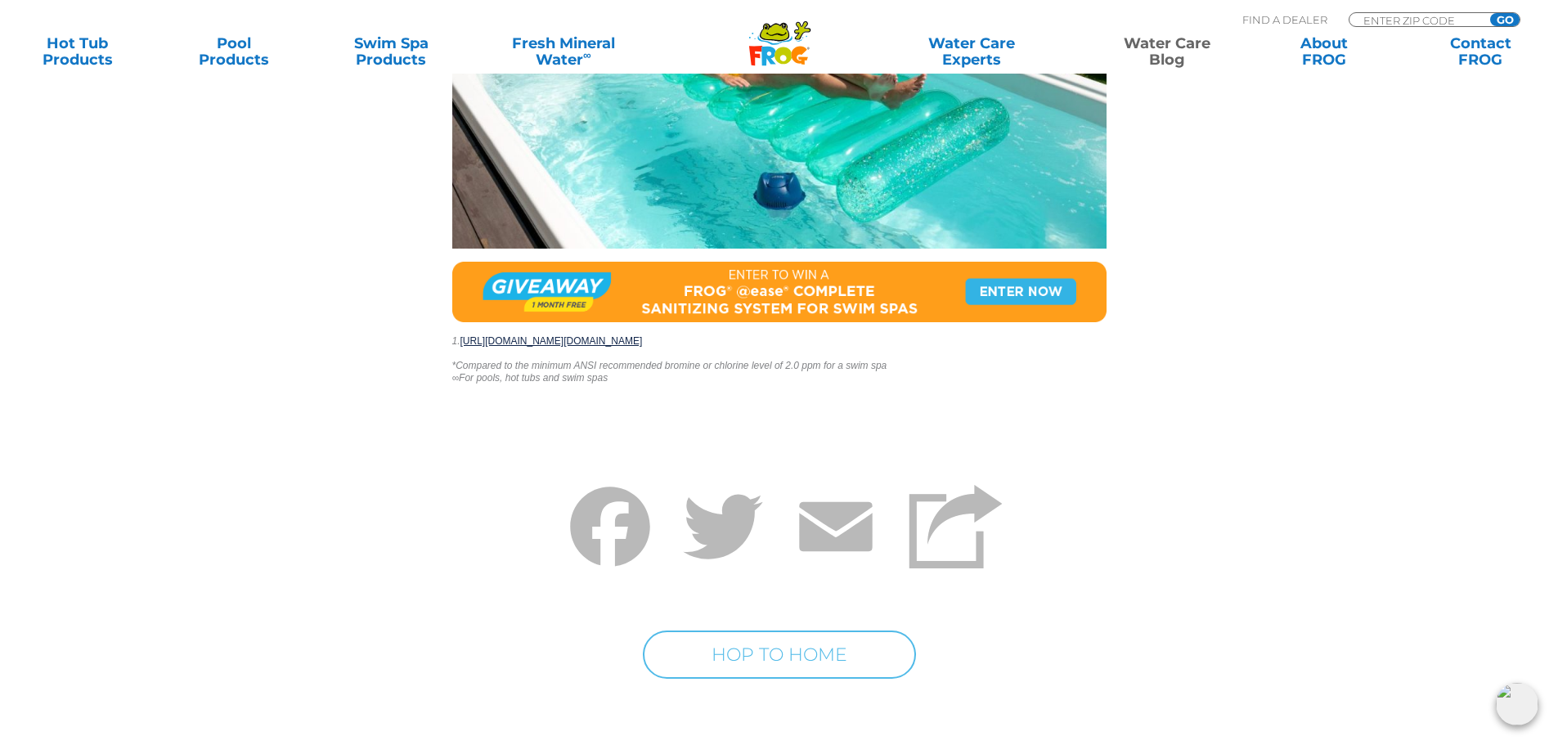
scroll to position [8508, 0]
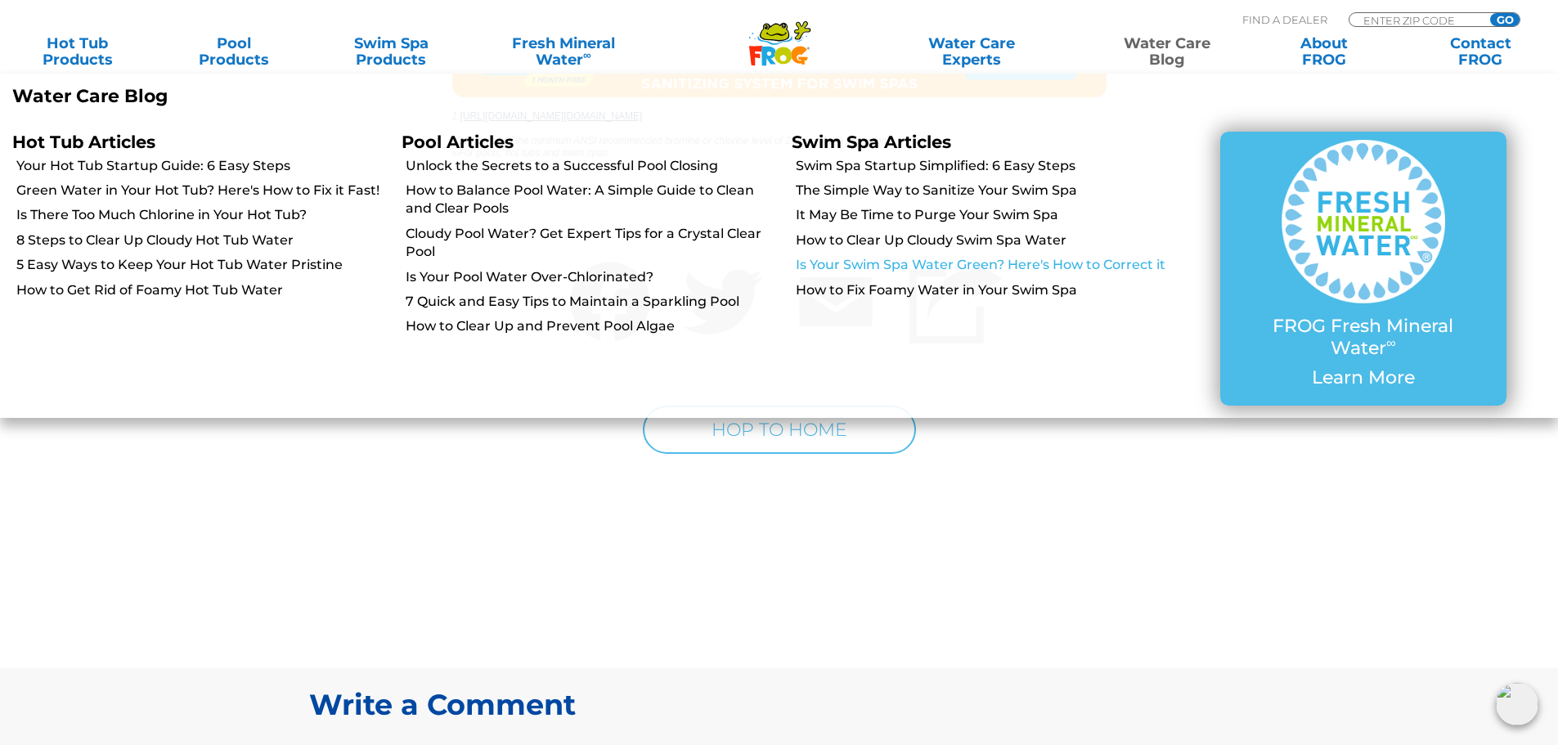
click at [957, 260] on link "Is Your Swim Spa Water Green? Here's How to Correct it" at bounding box center [982, 265] width 373 height 18
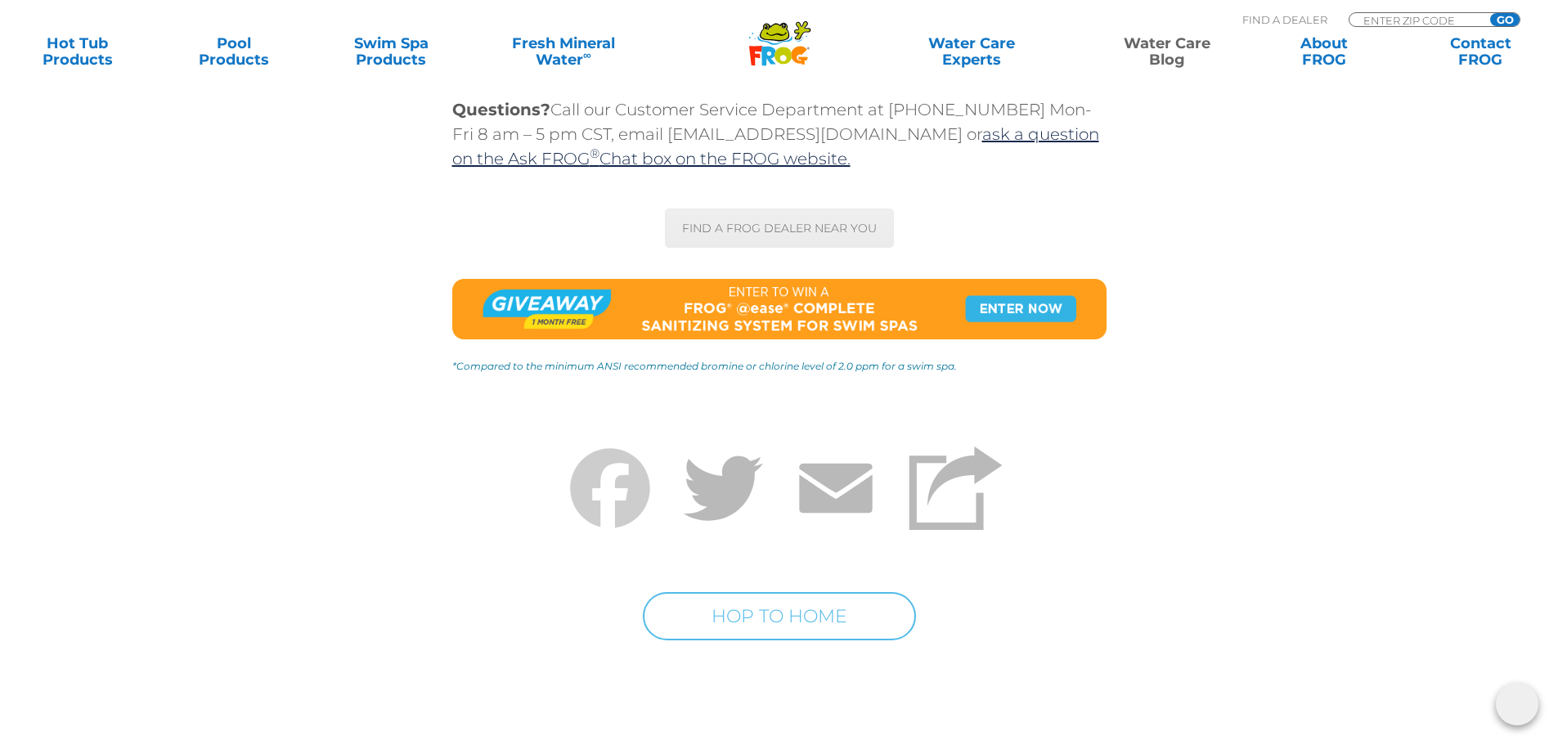
scroll to position [9244, 0]
